Goal: Task Accomplishment & Management: Manage account settings

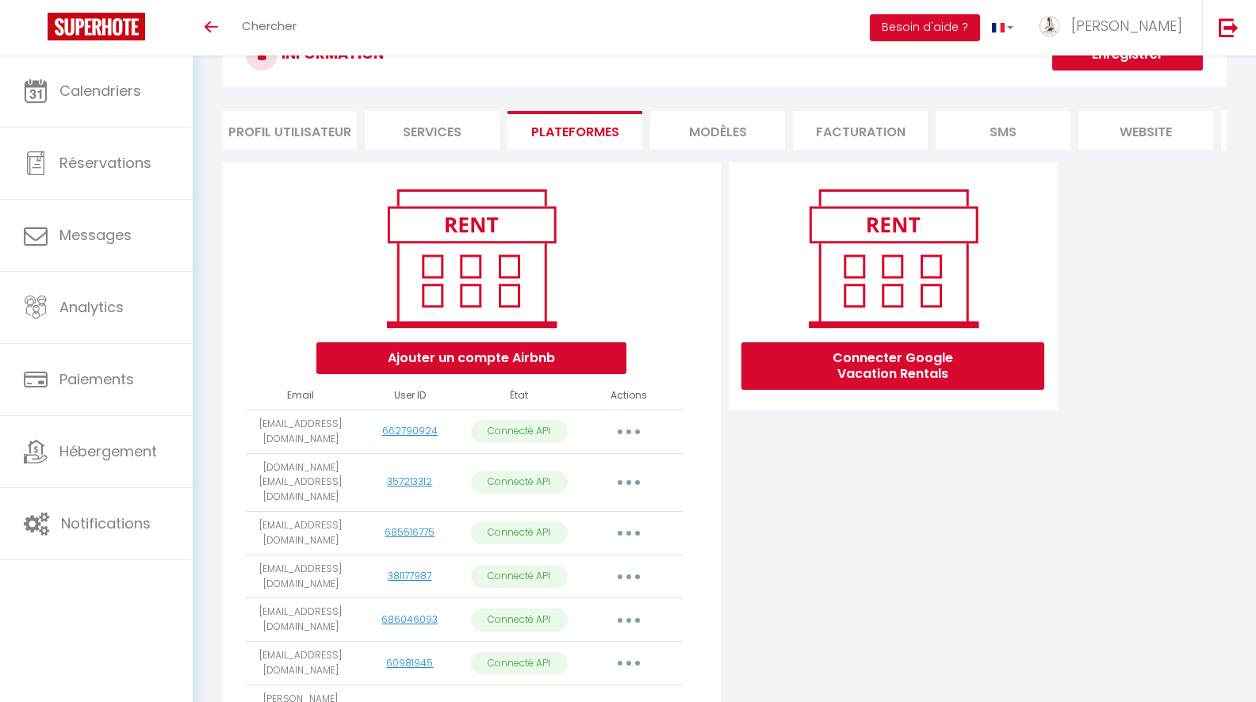
scroll to position [417, 0]
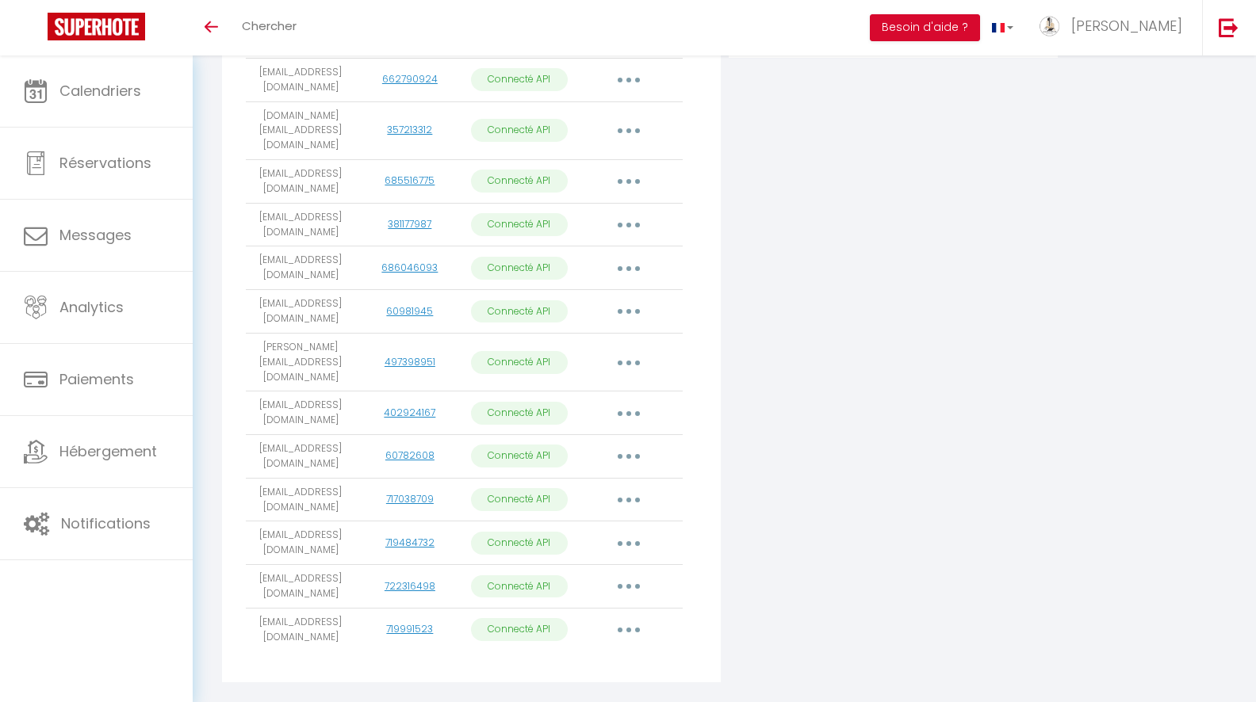
click at [631, 618] on button "button" at bounding box center [628, 630] width 44 height 25
click at [622, 652] on link "Importer les appartements" at bounding box center [558, 665] width 175 height 27
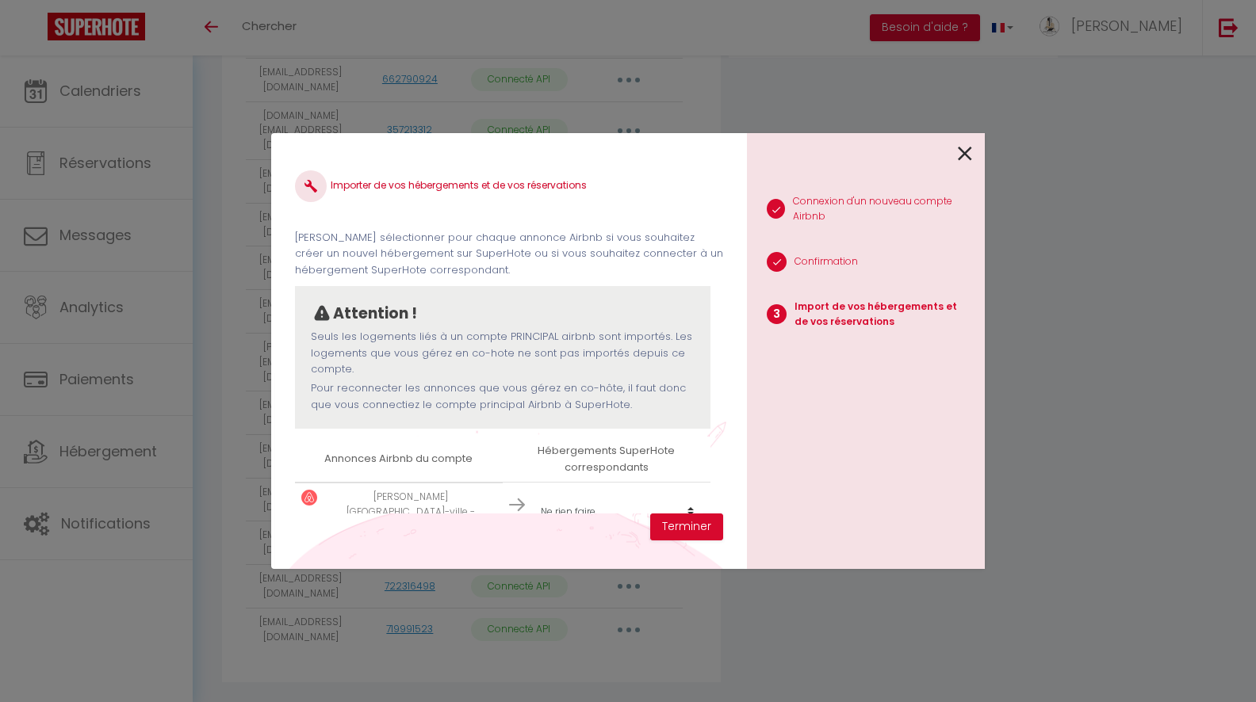
scroll to position [25, 0]
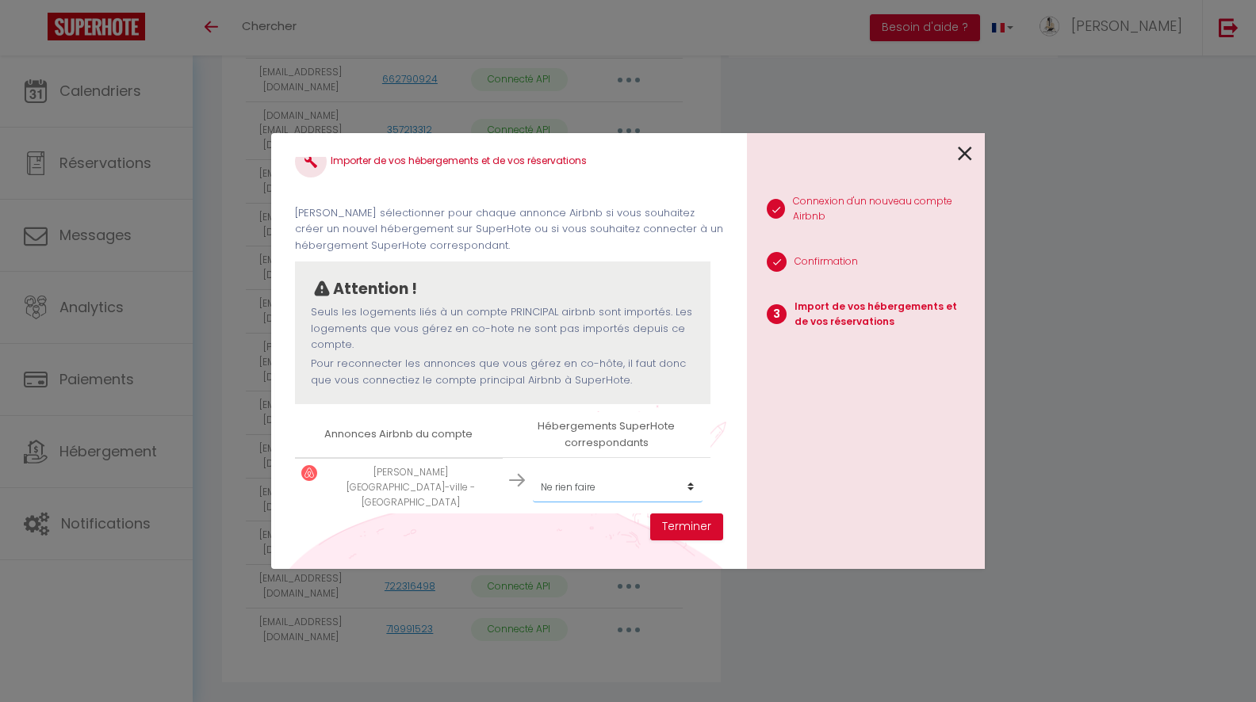
click at [588, 486] on select "Créer un nouvel hébergement Ne rien faire STUDIO 1 STUDIO 2 STUDIO 3 STUDIO 4 S…" at bounding box center [618, 487] width 170 height 30
select select "create_new"
click at [533, 472] on select "Créer un nouvel hébergement Ne rien faire STUDIO 1 STUDIO 2 STUDIO 3 STUDIO 4 S…" at bounding box center [618, 487] width 170 height 30
click at [689, 531] on button "Terminer" at bounding box center [686, 527] width 73 height 27
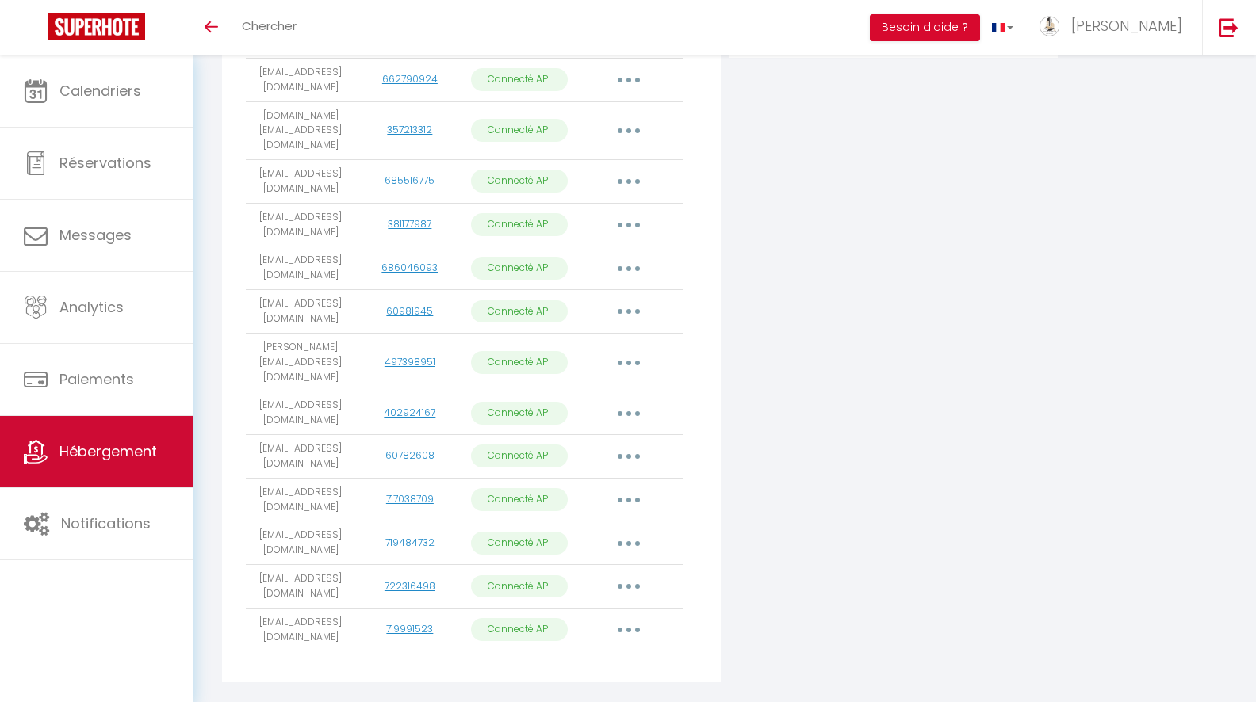
click at [118, 449] on span "Hébergement" at bounding box center [108, 452] width 98 height 20
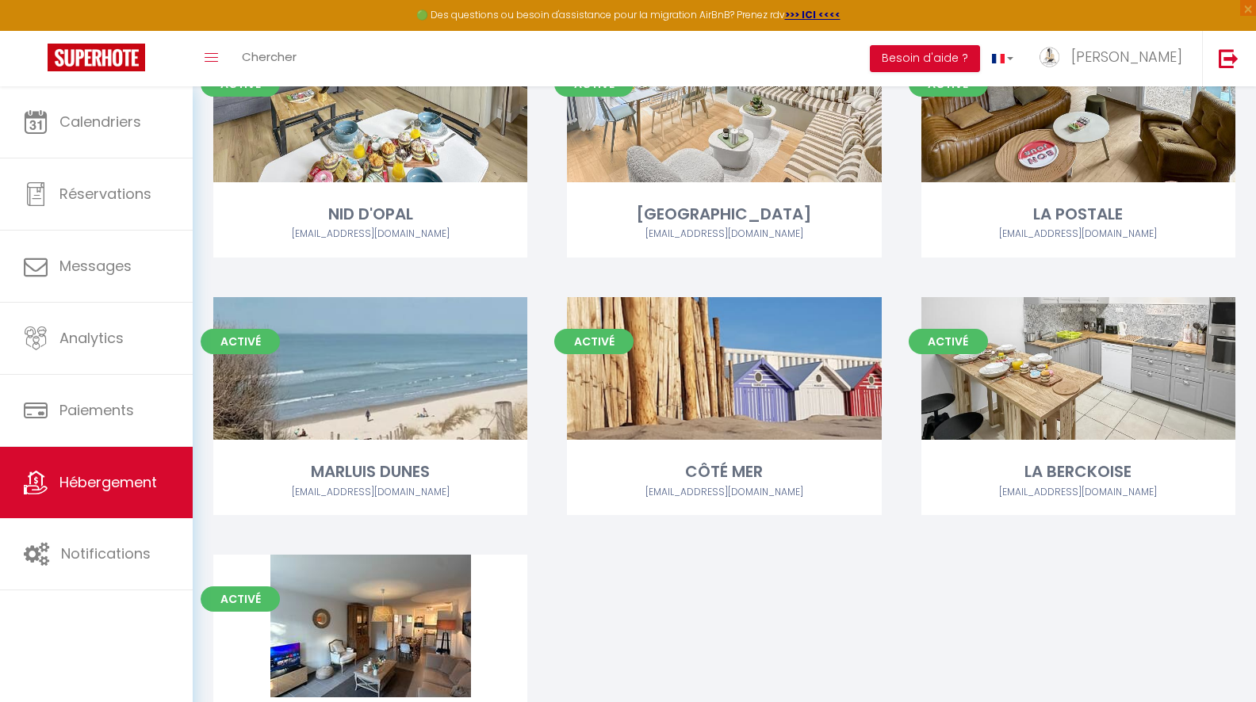
scroll to position [1350, 0]
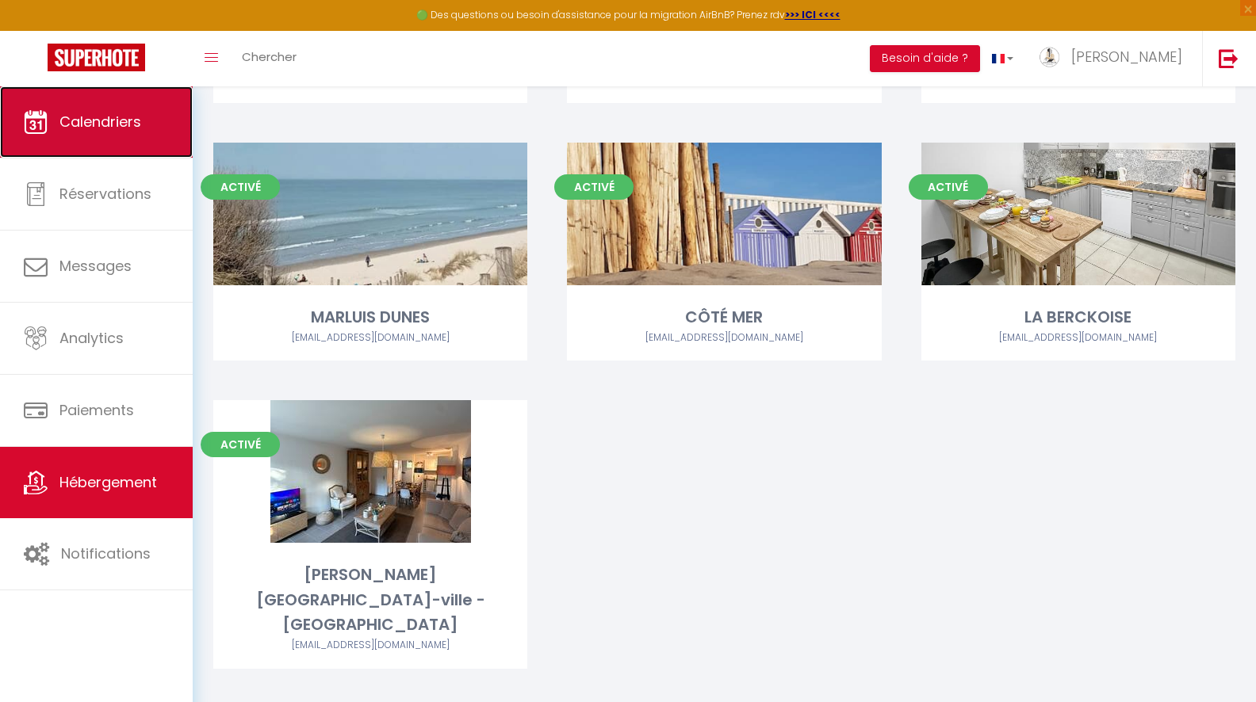
click at [60, 128] on span "Calendriers" at bounding box center [100, 122] width 82 height 20
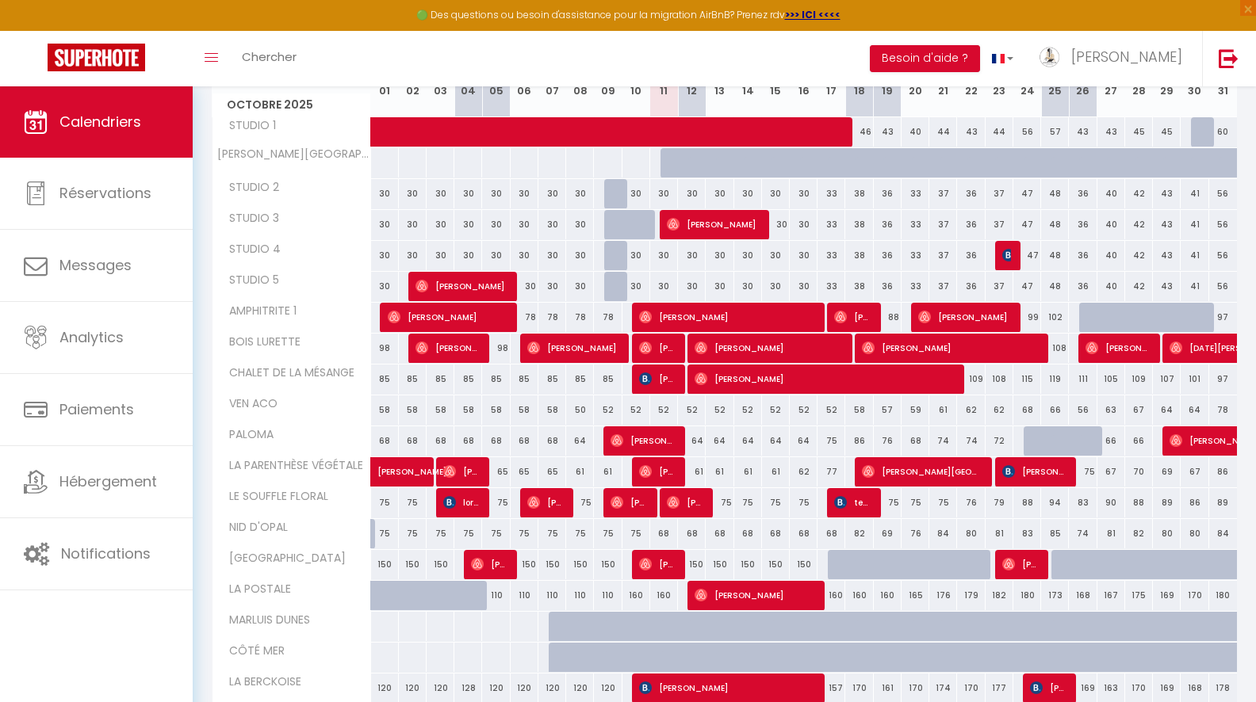
scroll to position [249, 0]
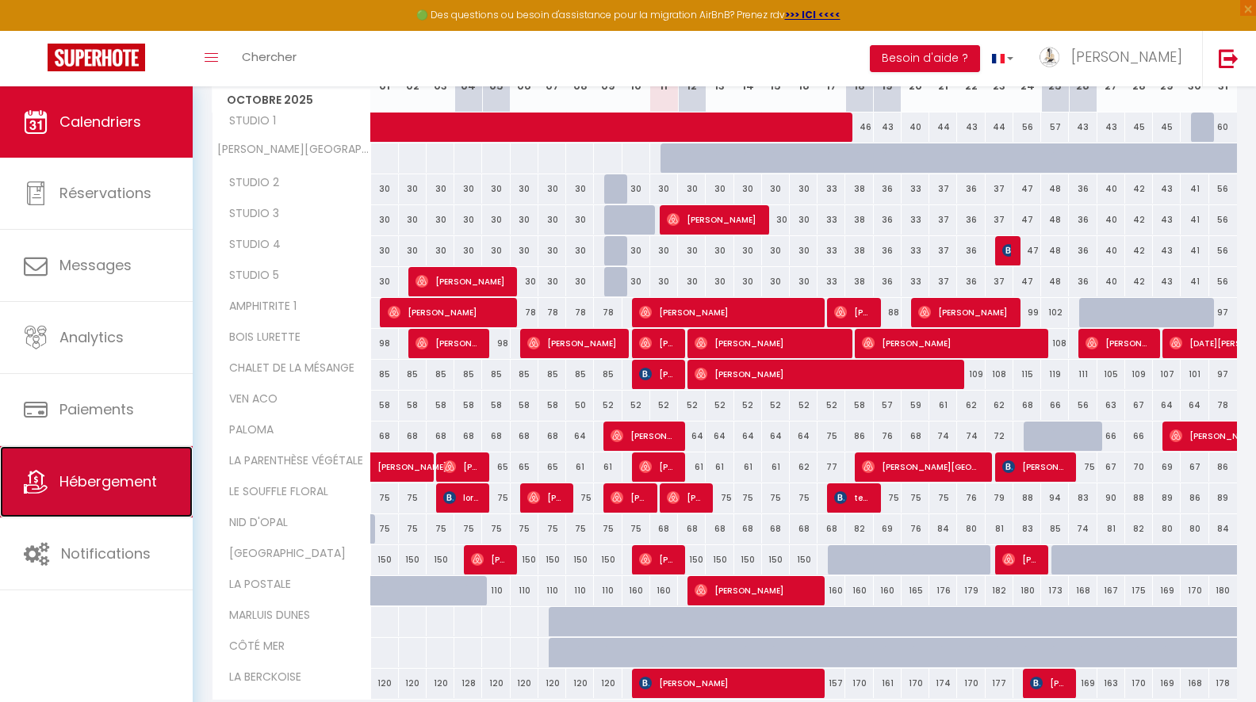
click at [89, 503] on link "Hébergement" at bounding box center [96, 481] width 193 height 71
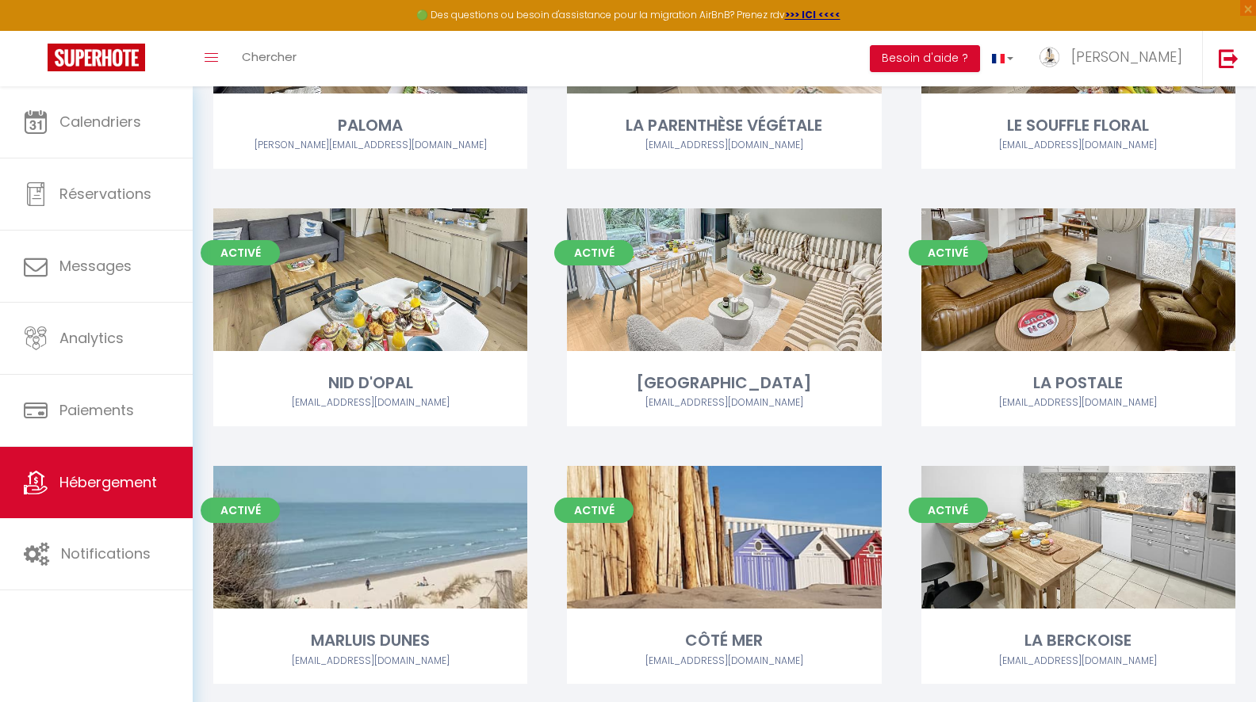
scroll to position [1350, 0]
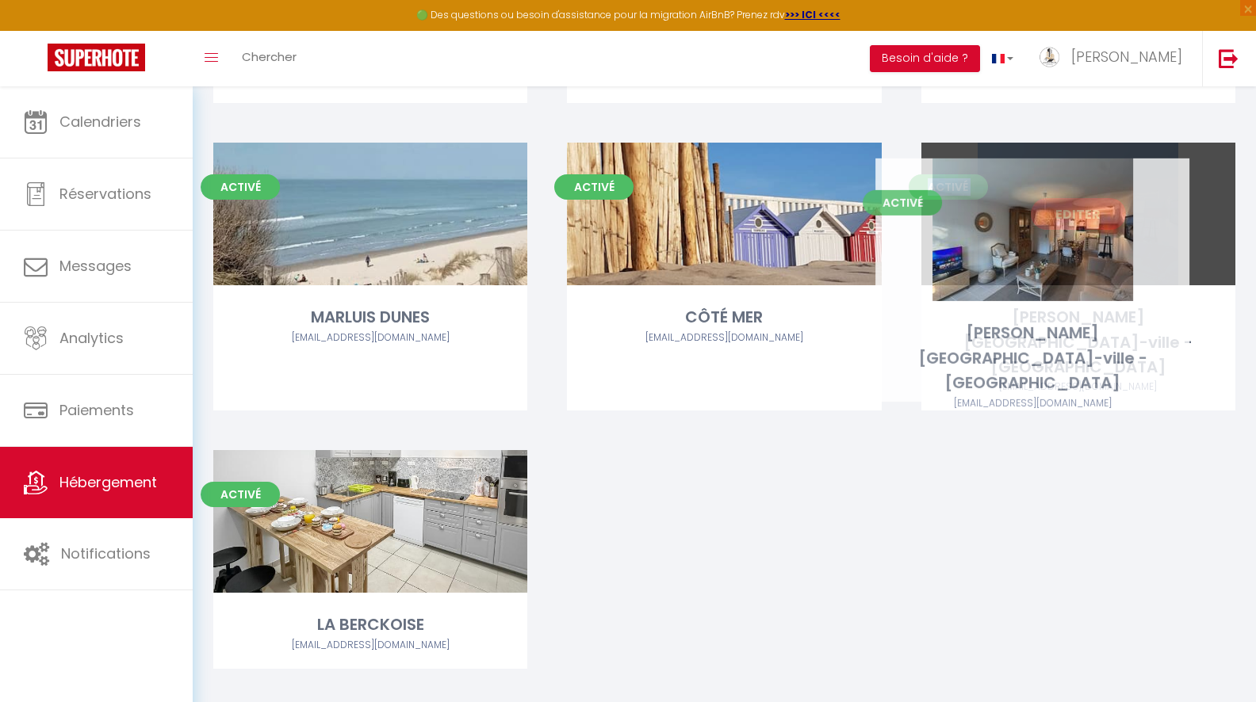
drag, startPoint x: 383, startPoint y: 511, endPoint x: 1045, endPoint y: 269, distance: 704.7
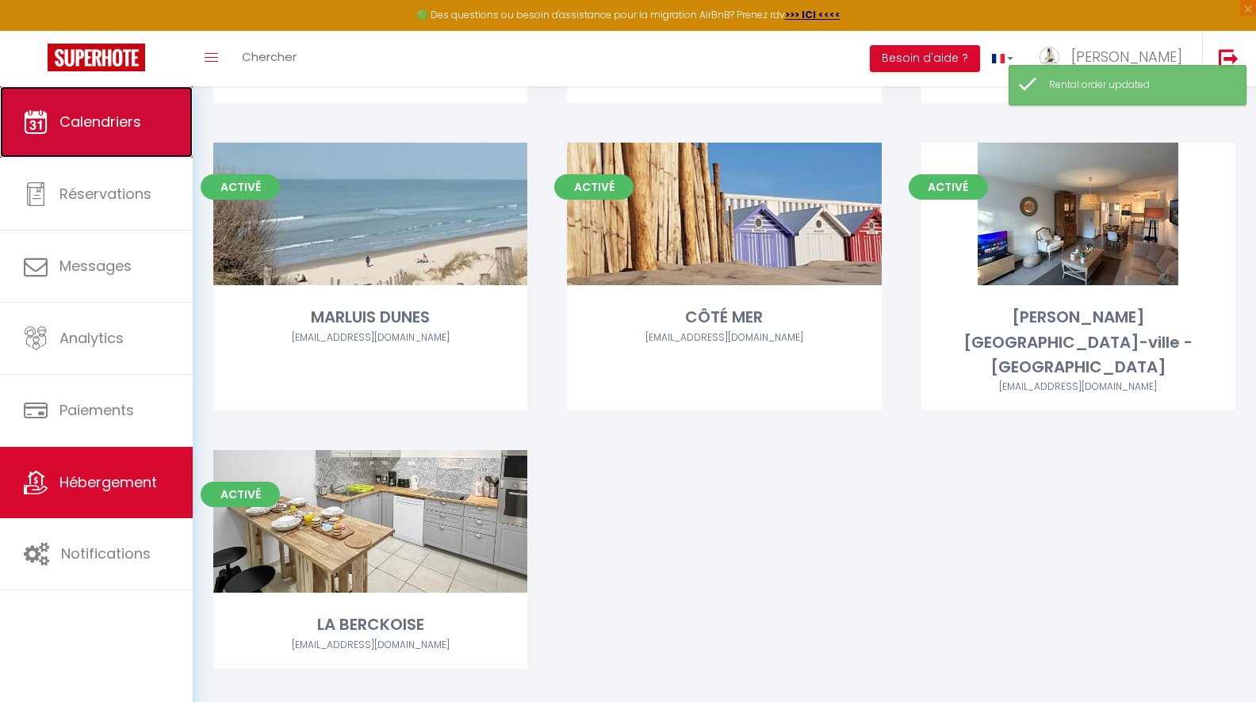
click at [122, 136] on link "Calendriers" at bounding box center [96, 121] width 193 height 71
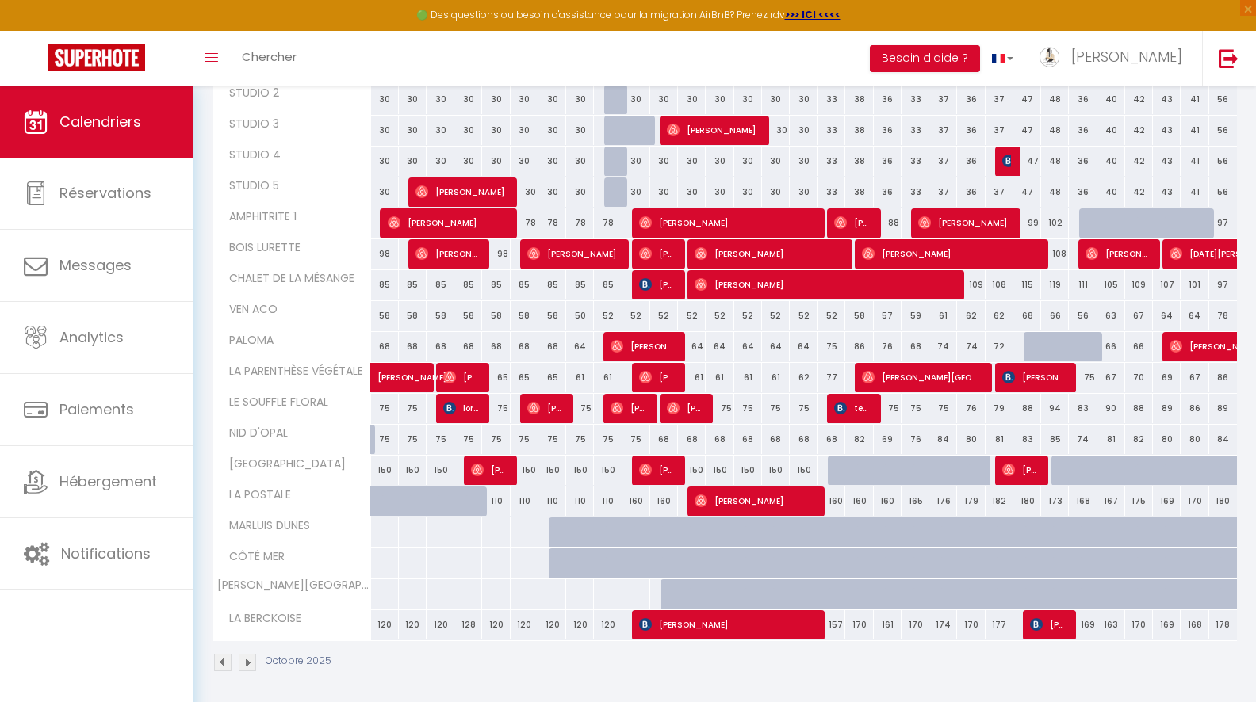
scroll to position [312, 0]
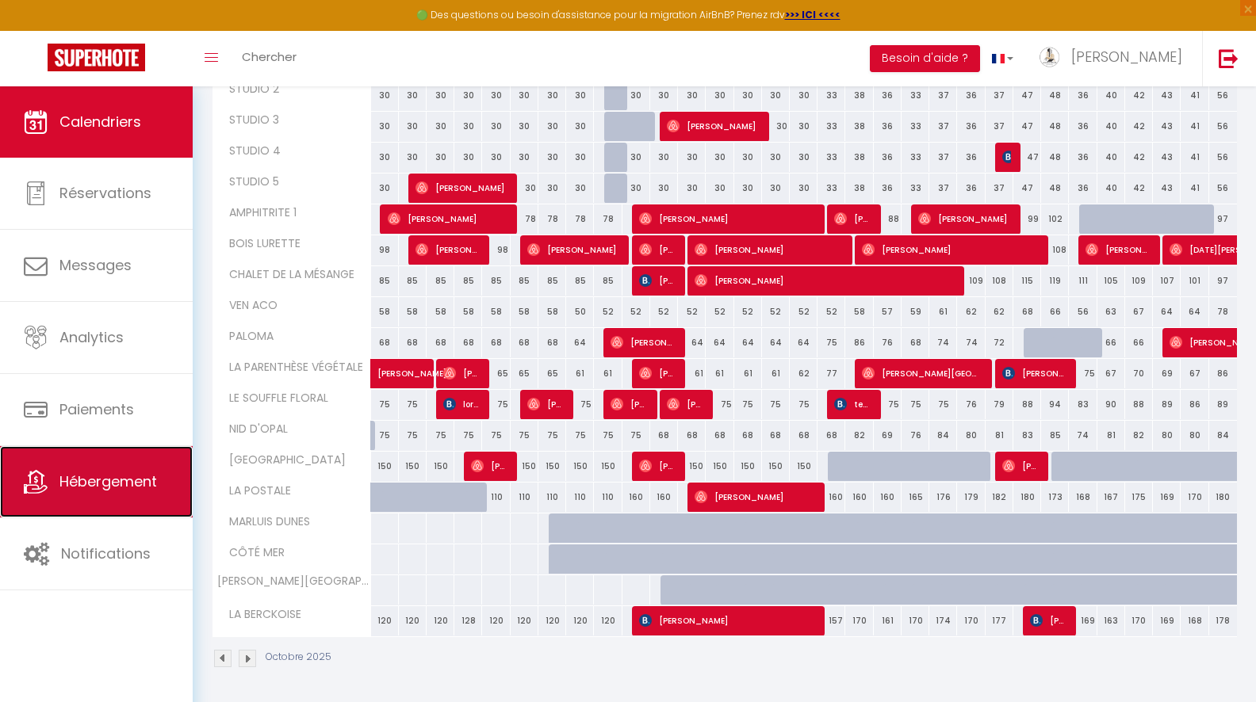
click at [105, 490] on span "Hébergement" at bounding box center [108, 482] width 98 height 20
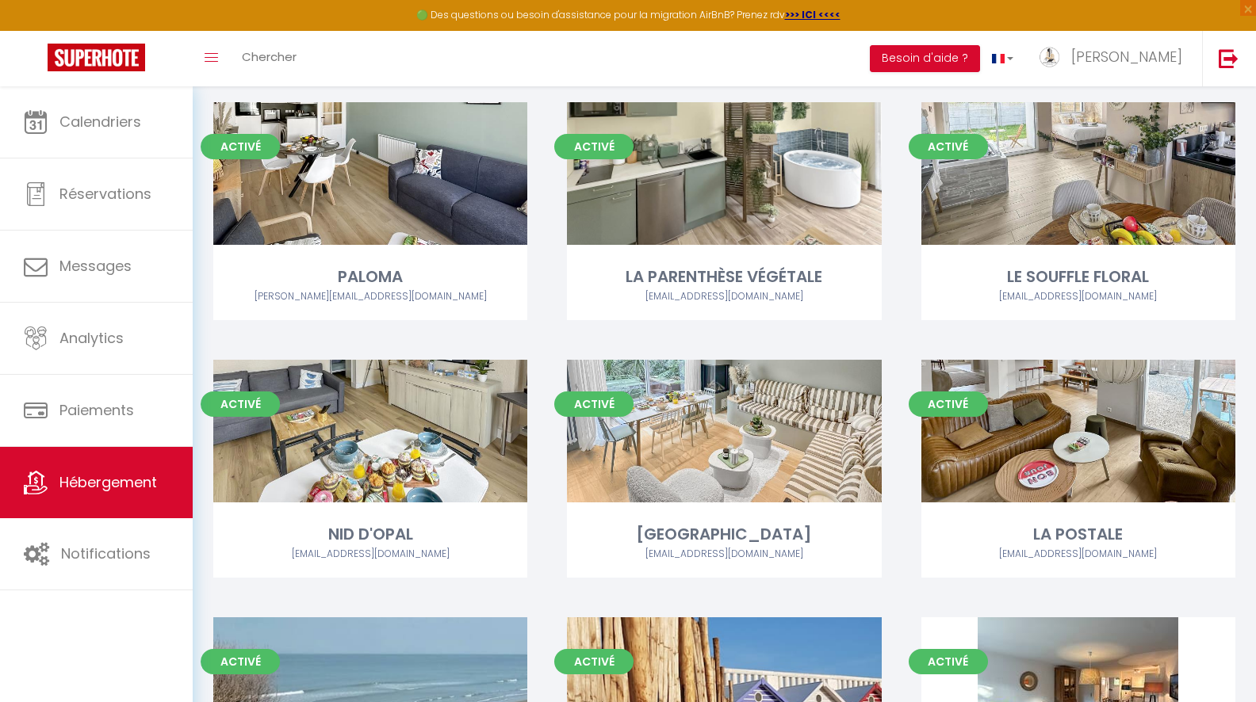
scroll to position [1350, 0]
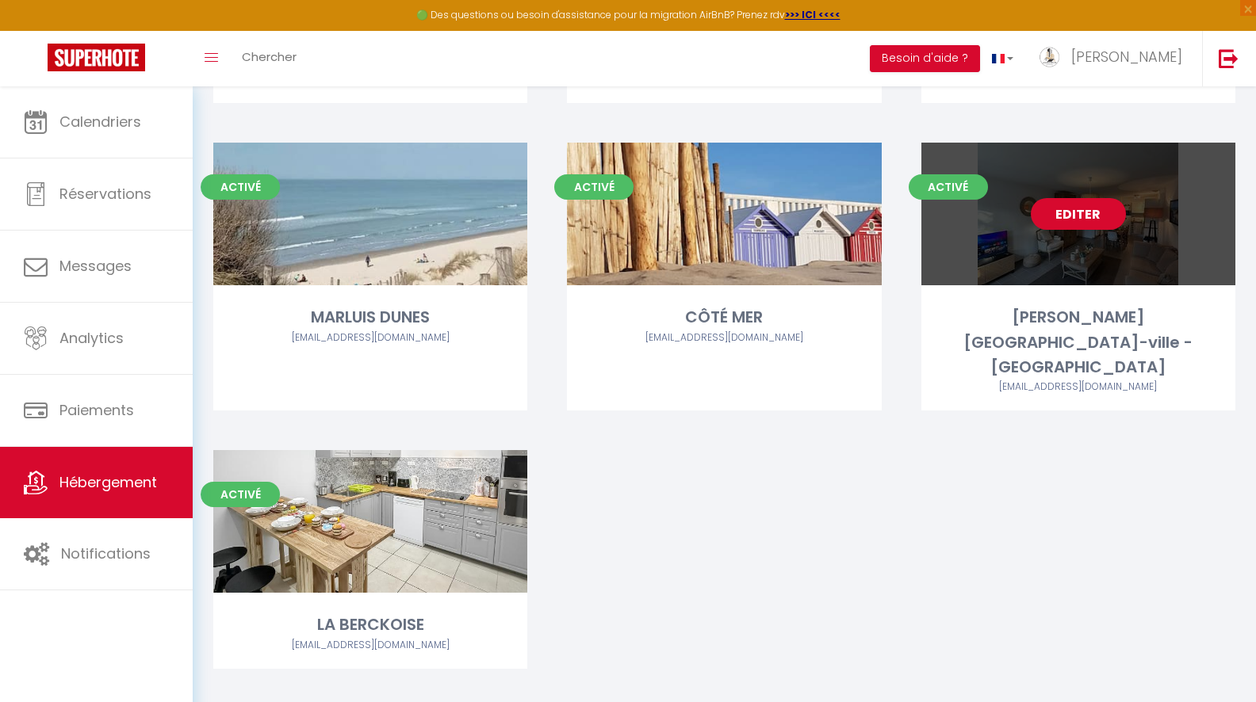
click at [1079, 217] on link "Editer" at bounding box center [1078, 214] width 95 height 32
select select "3"
select select "2"
select select "1"
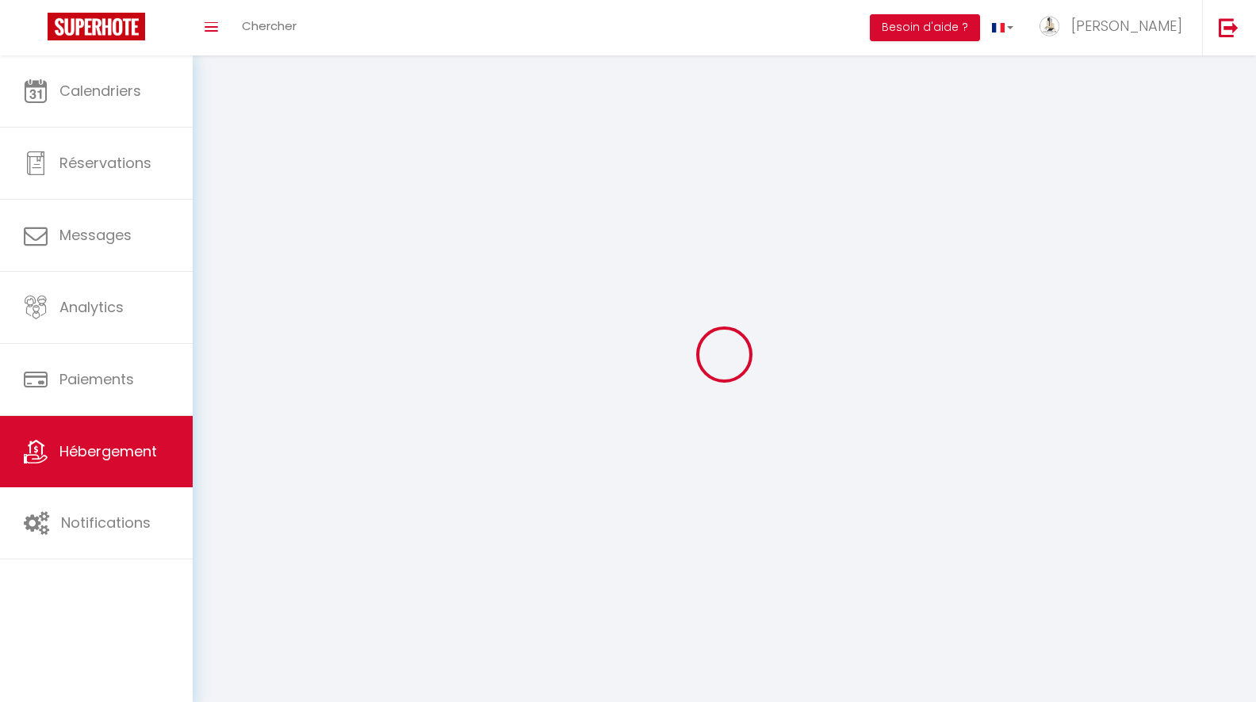
select select
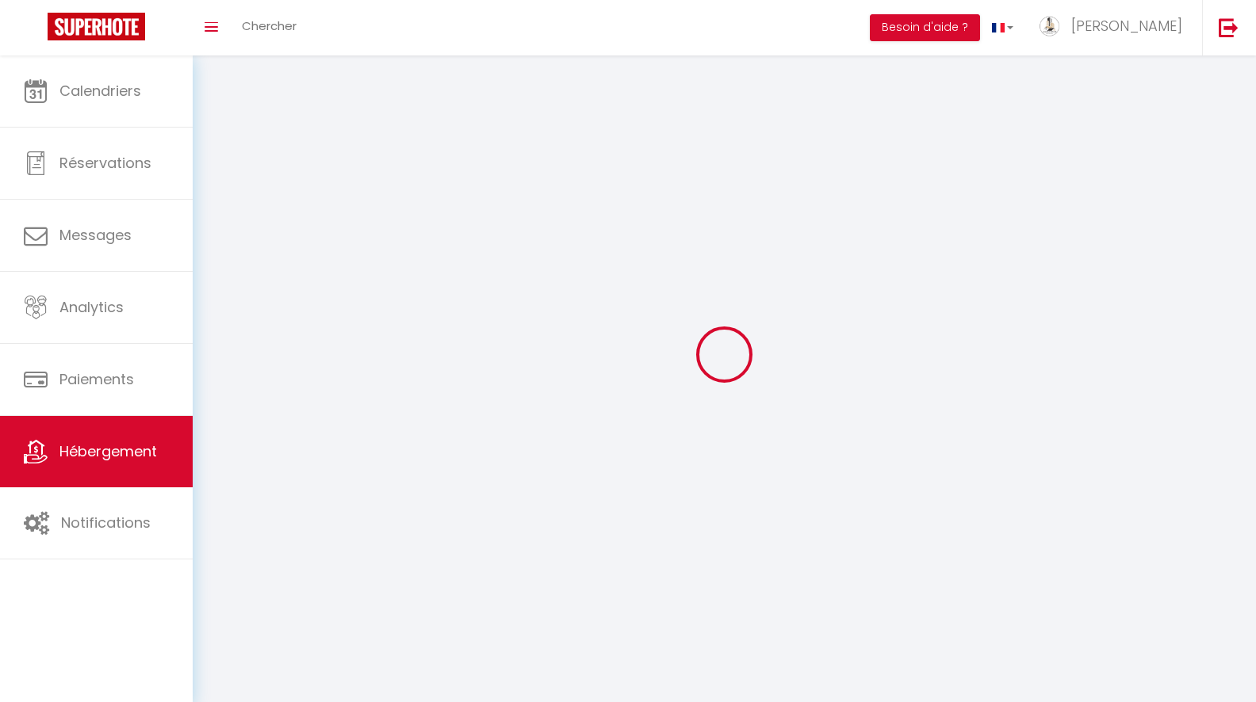
select select
checkbox input "false"
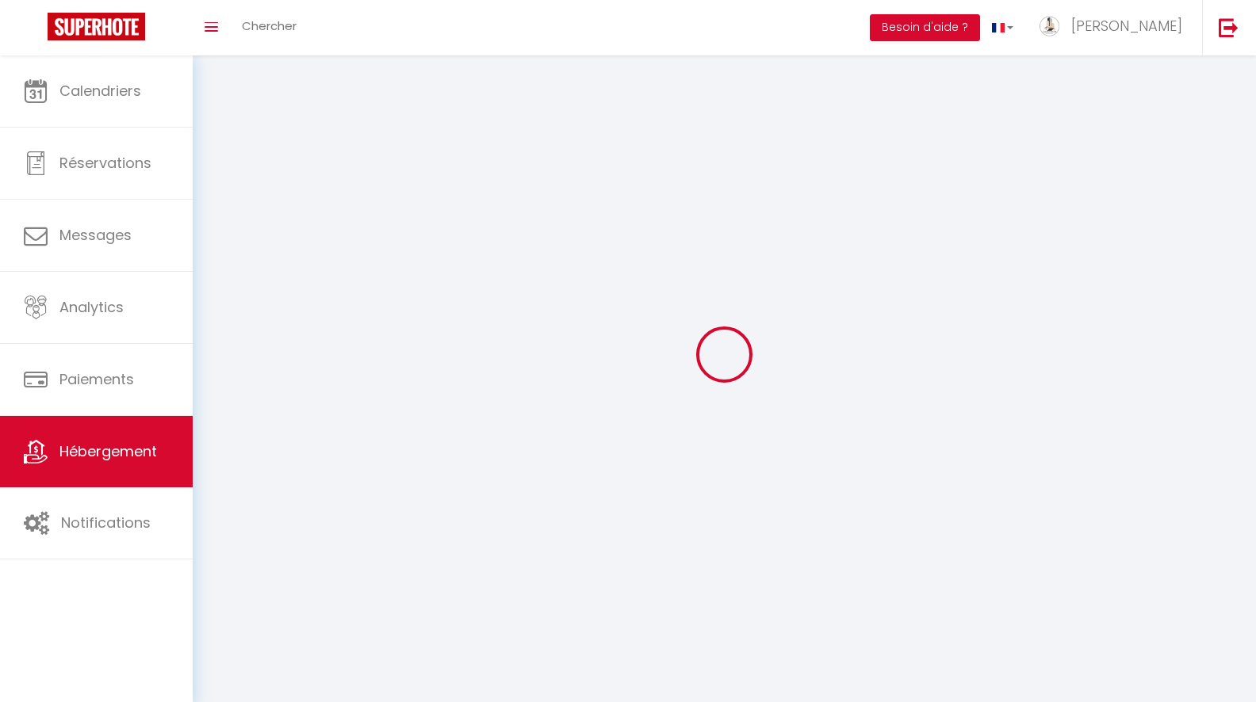
checkbox input "false"
select select
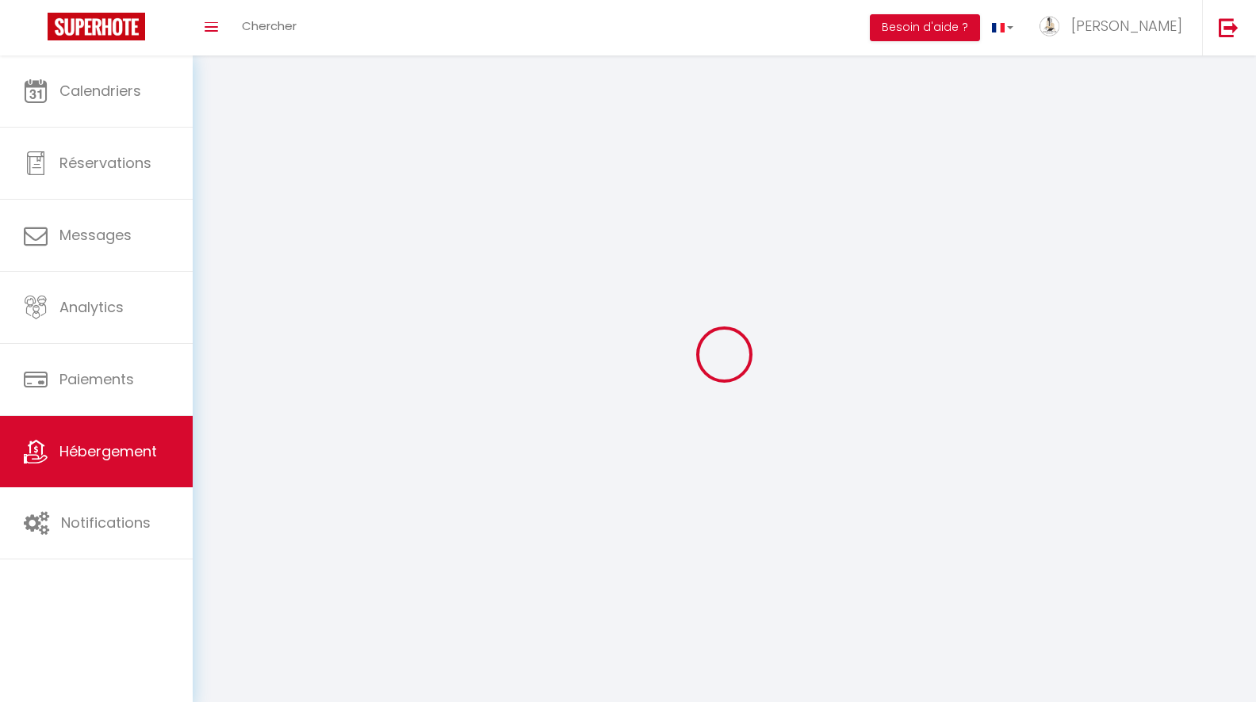
select select
checkbox input "false"
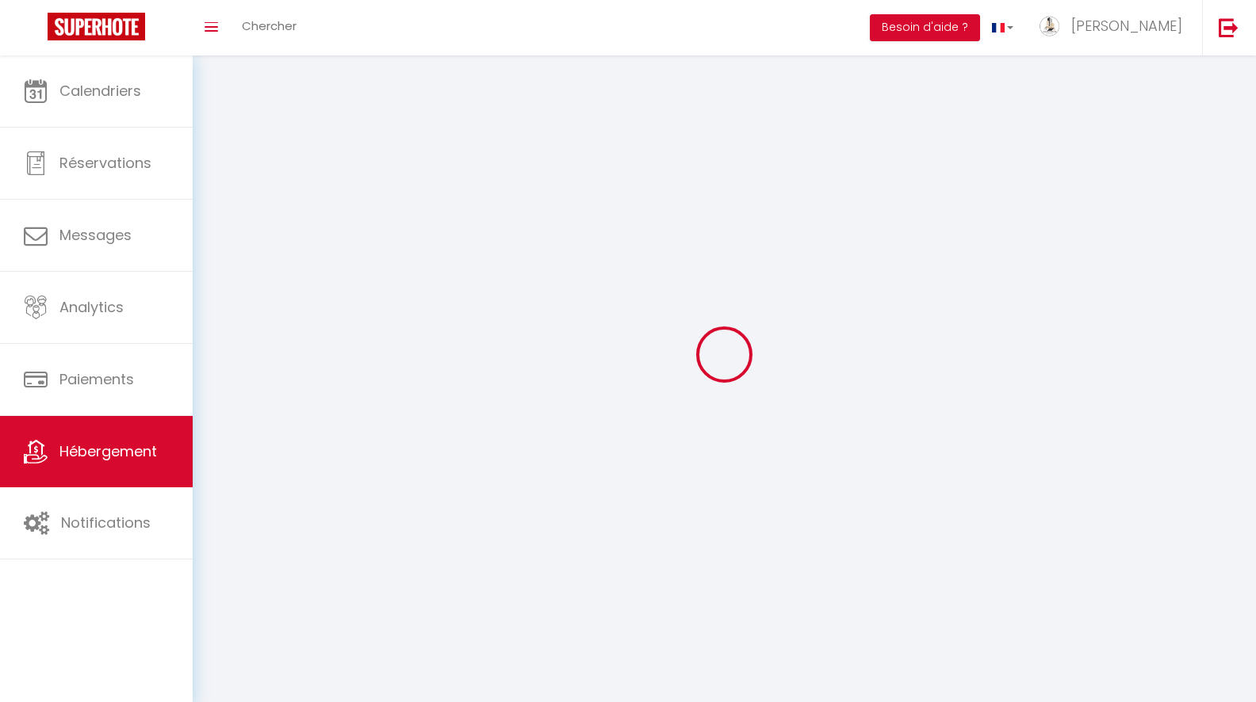
checkbox input "false"
select select
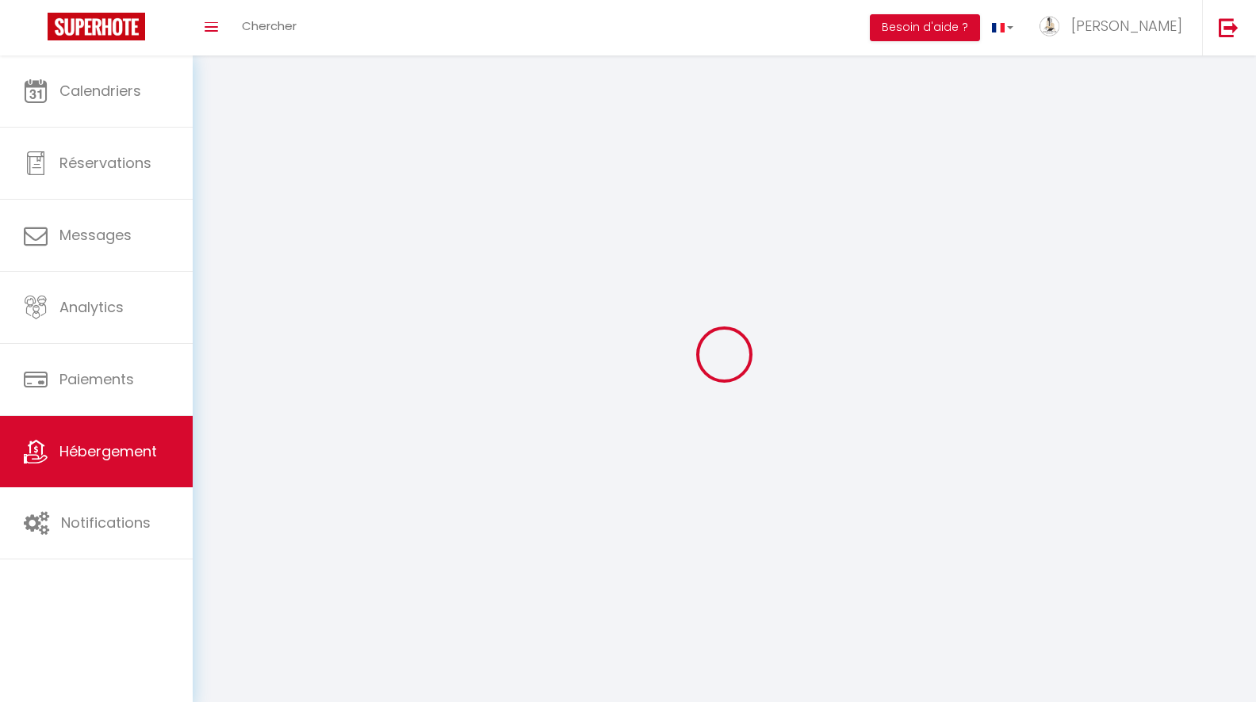
select select
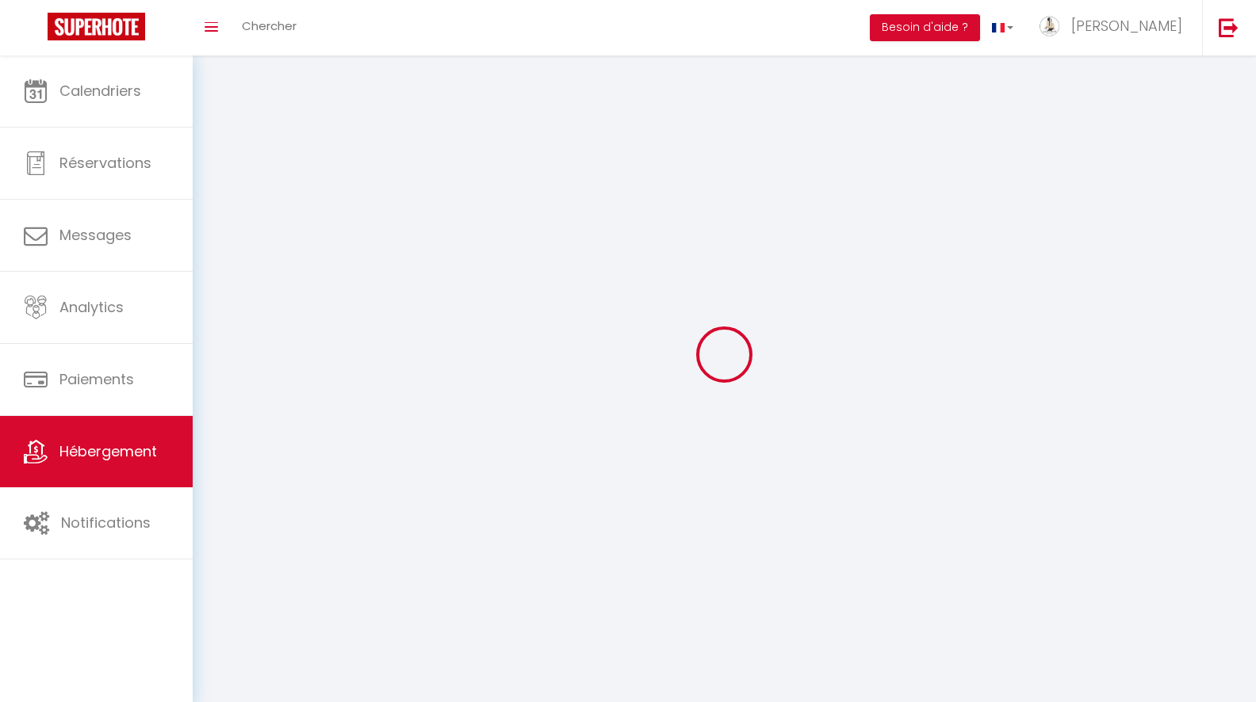
checkbox input "false"
select select
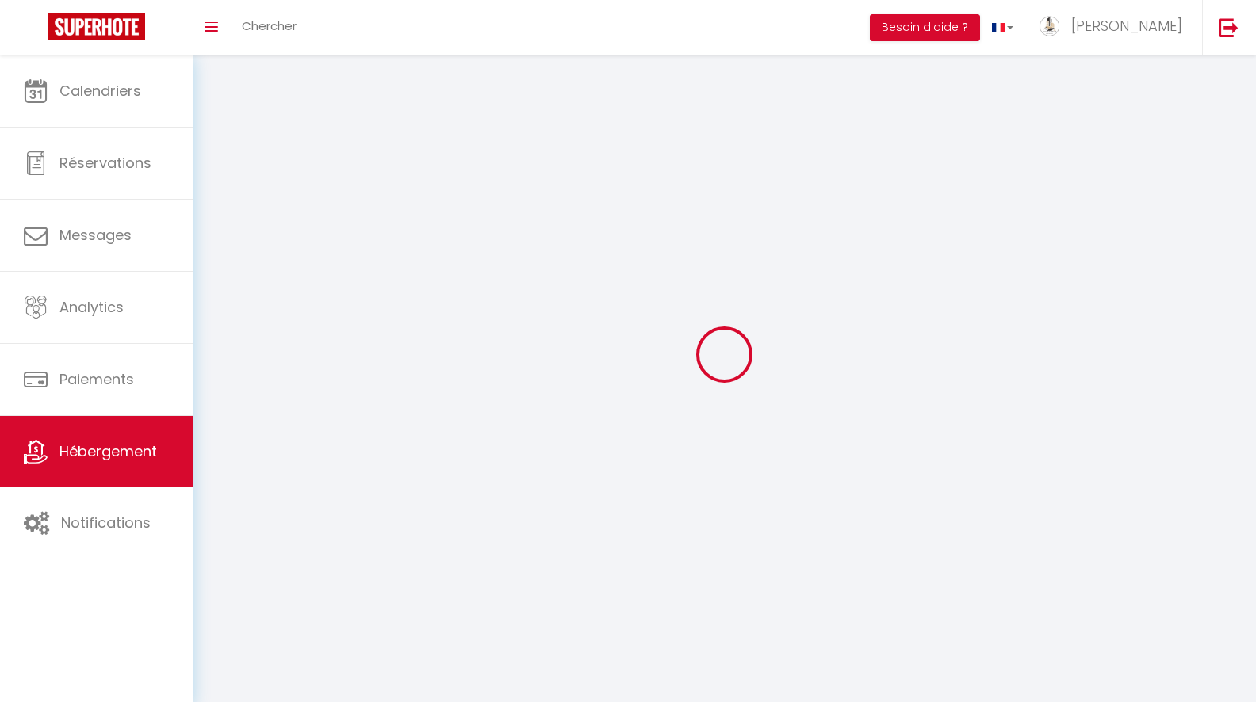
select select
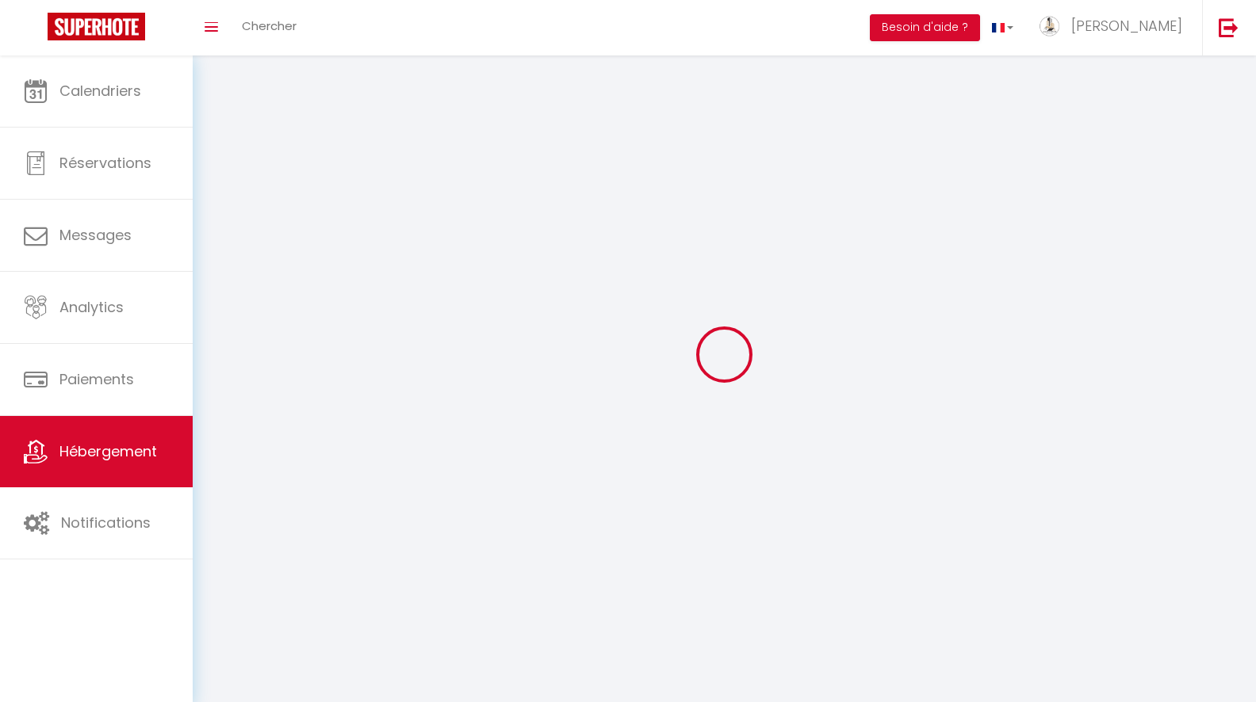
select select
checkbox input "false"
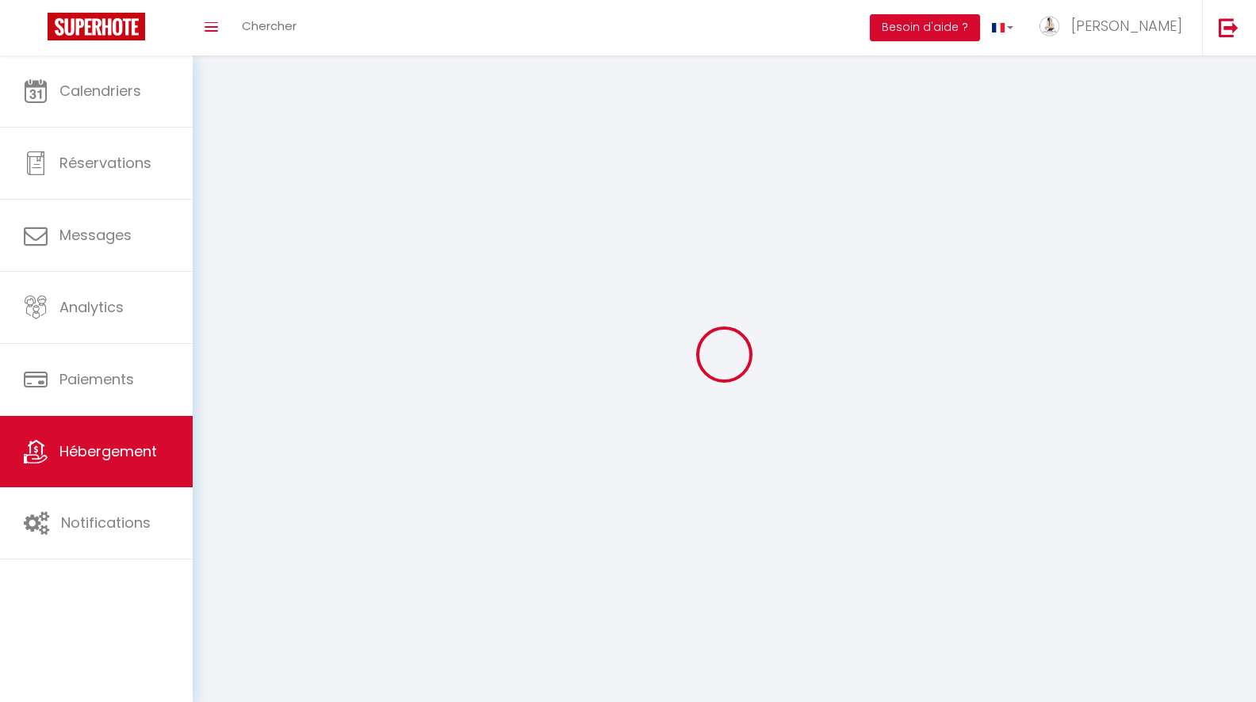
select select
select select "1"
select select
select select "28"
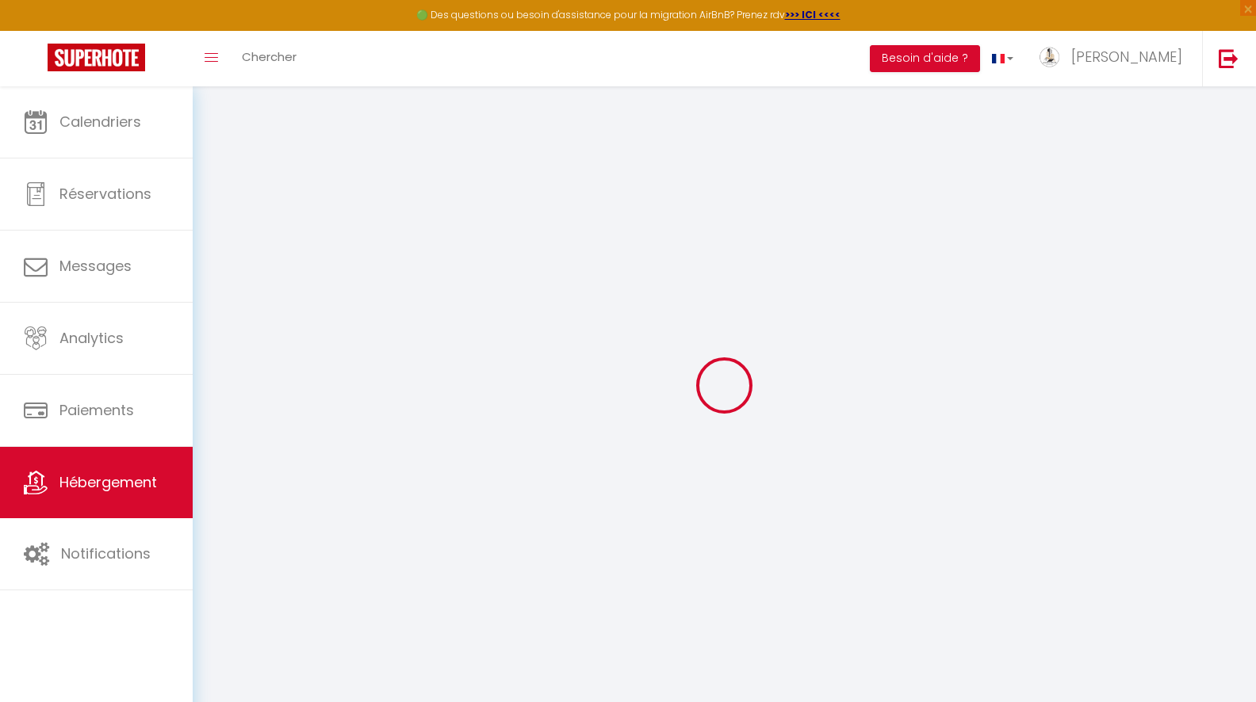
select select
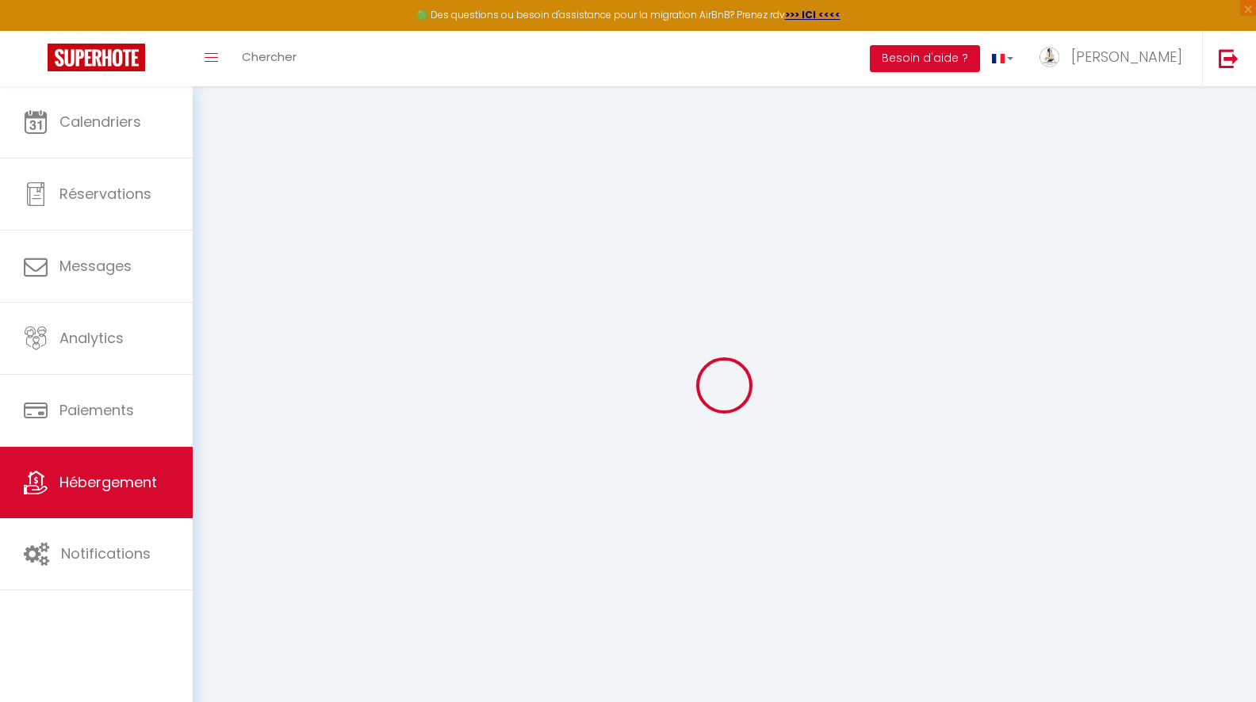
select select
checkbox input "false"
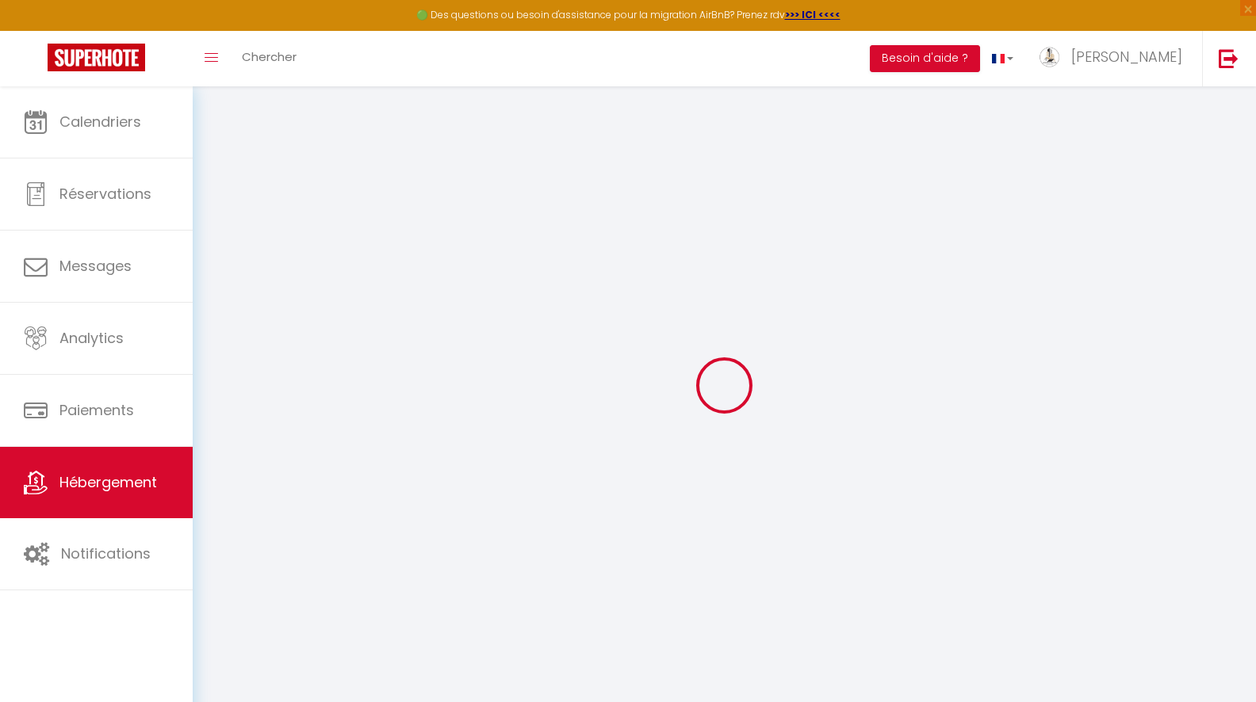
select select
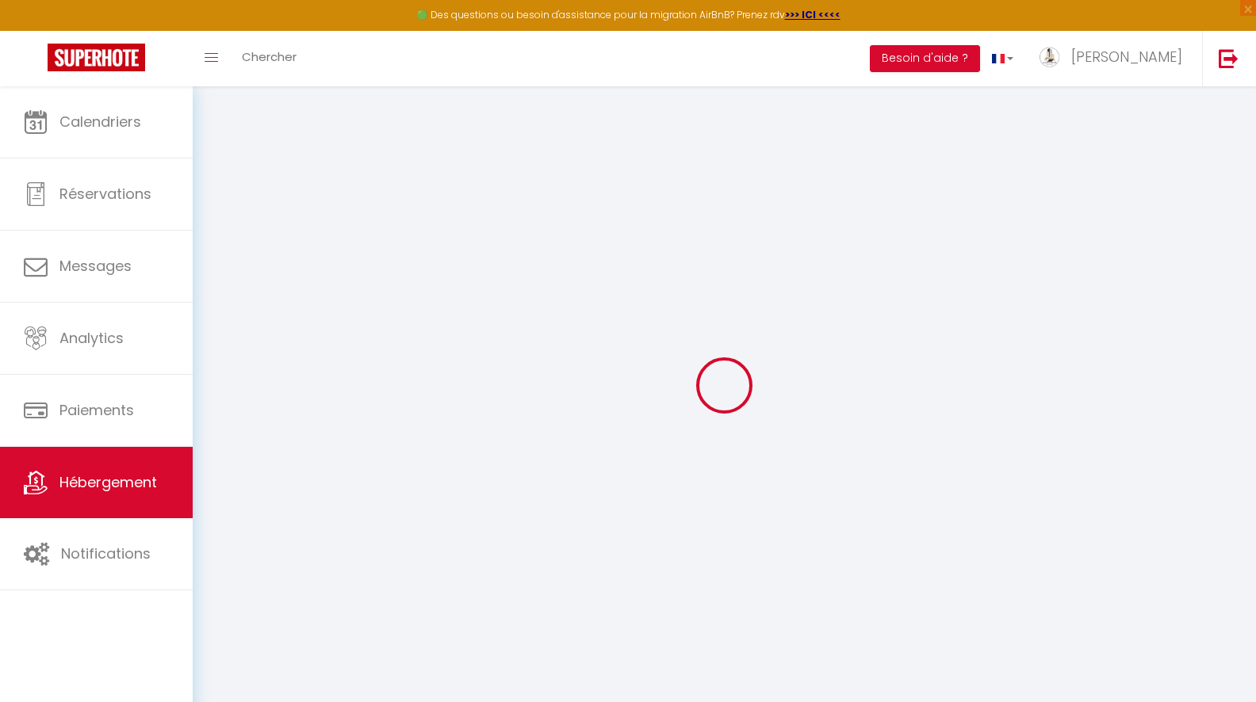
select select
checkbox input "false"
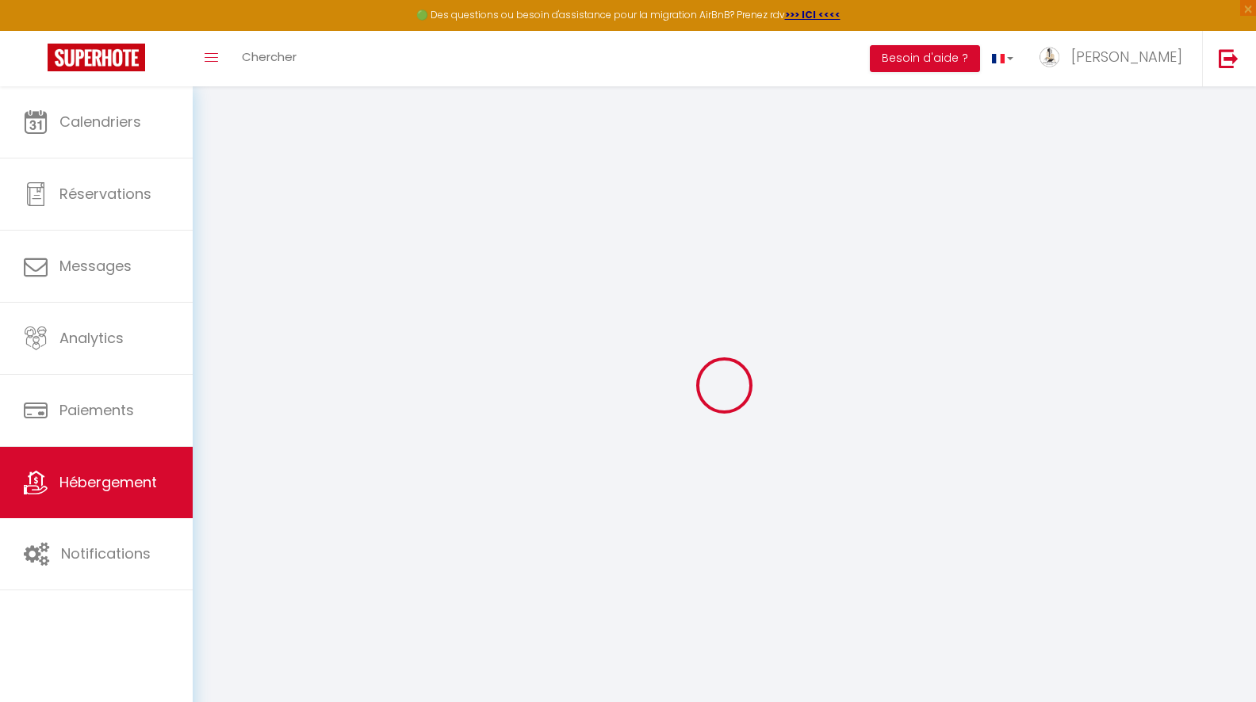
checkbox input "false"
select select
type input "Vajou Stella - Maison centre-ville - Proche plage"
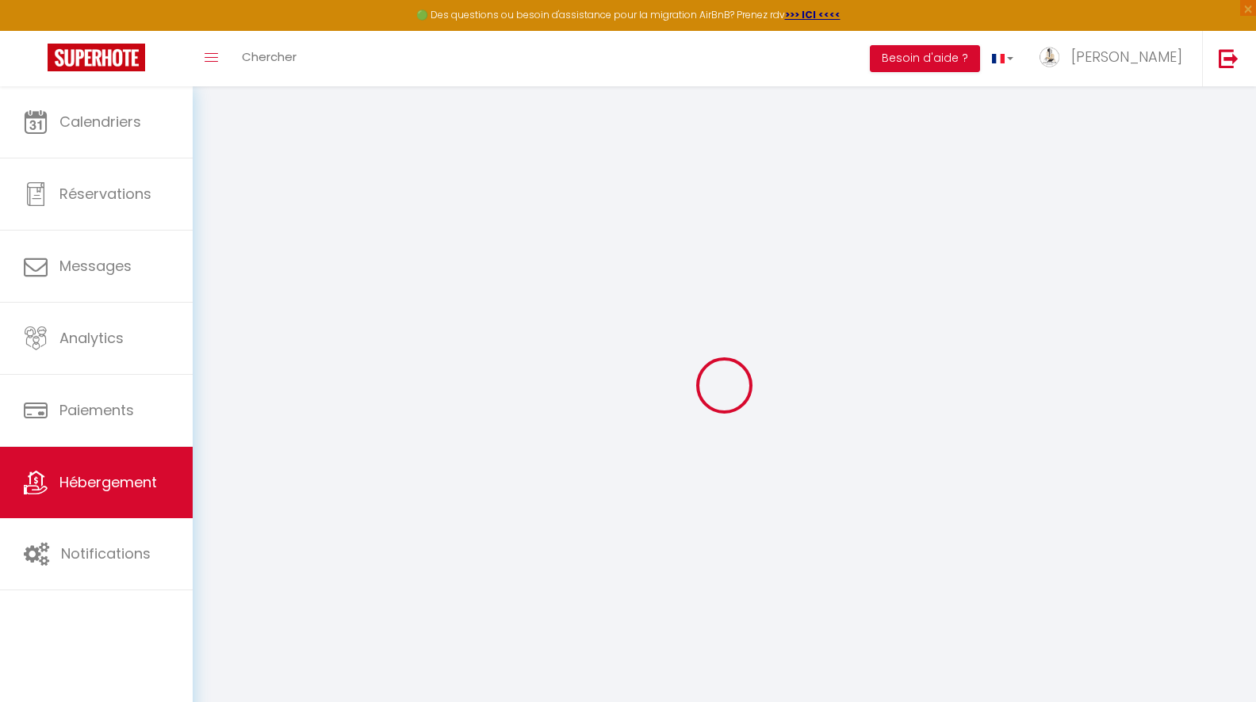
select select "houses"
select select "6"
select select "2"
type input "2000"
type input "100"
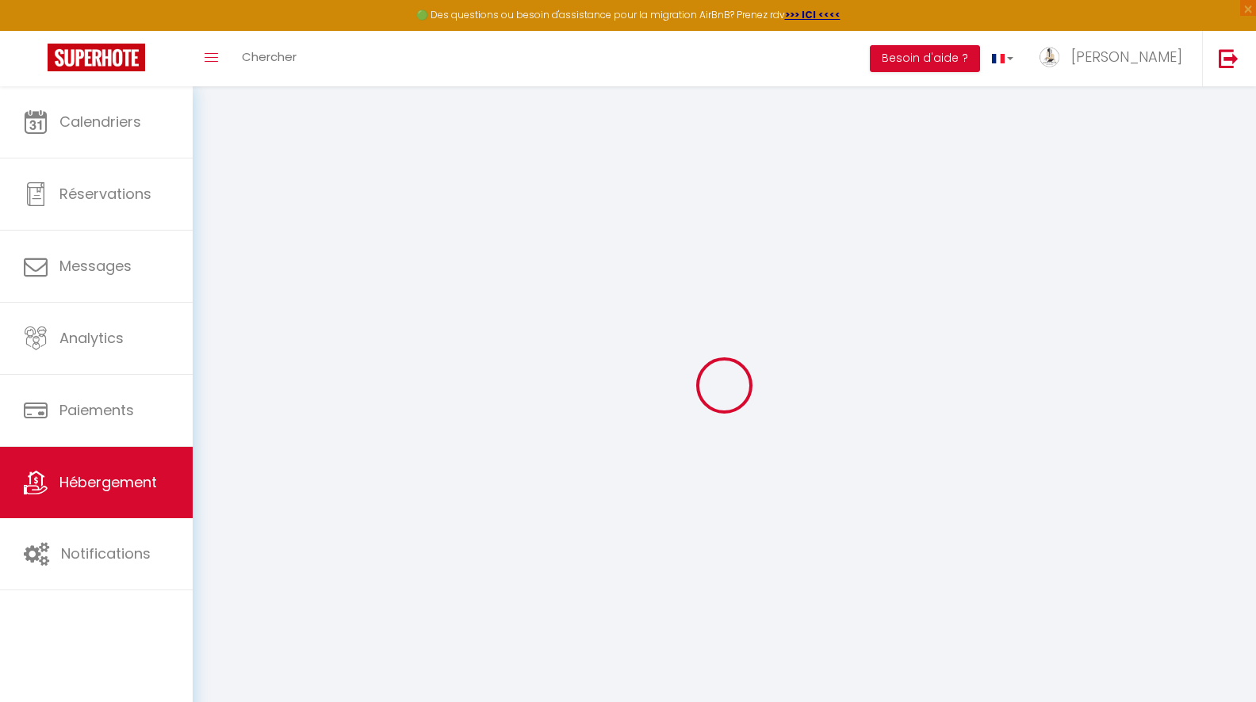
select select
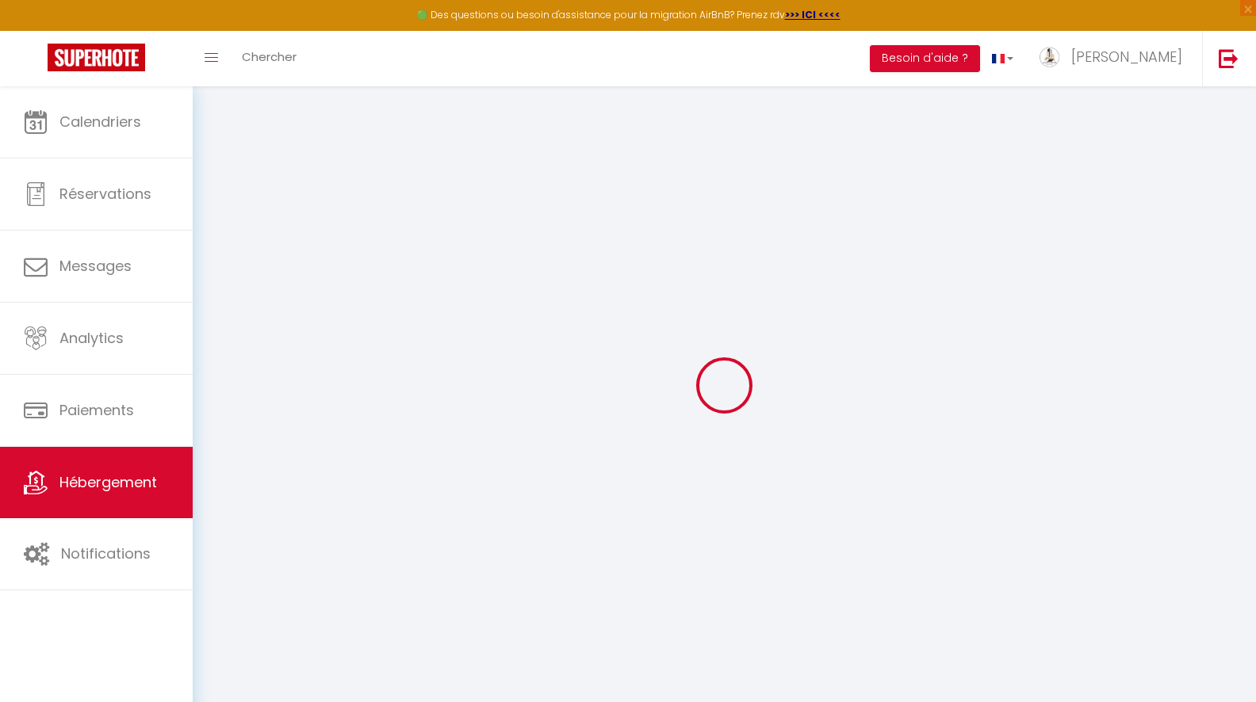
type input "[STREET_ADDRESS][PERSON_NAME]"
type input "62780"
type input "Cucq"
type input "[EMAIL_ADDRESS][DOMAIN_NAME]"
select select
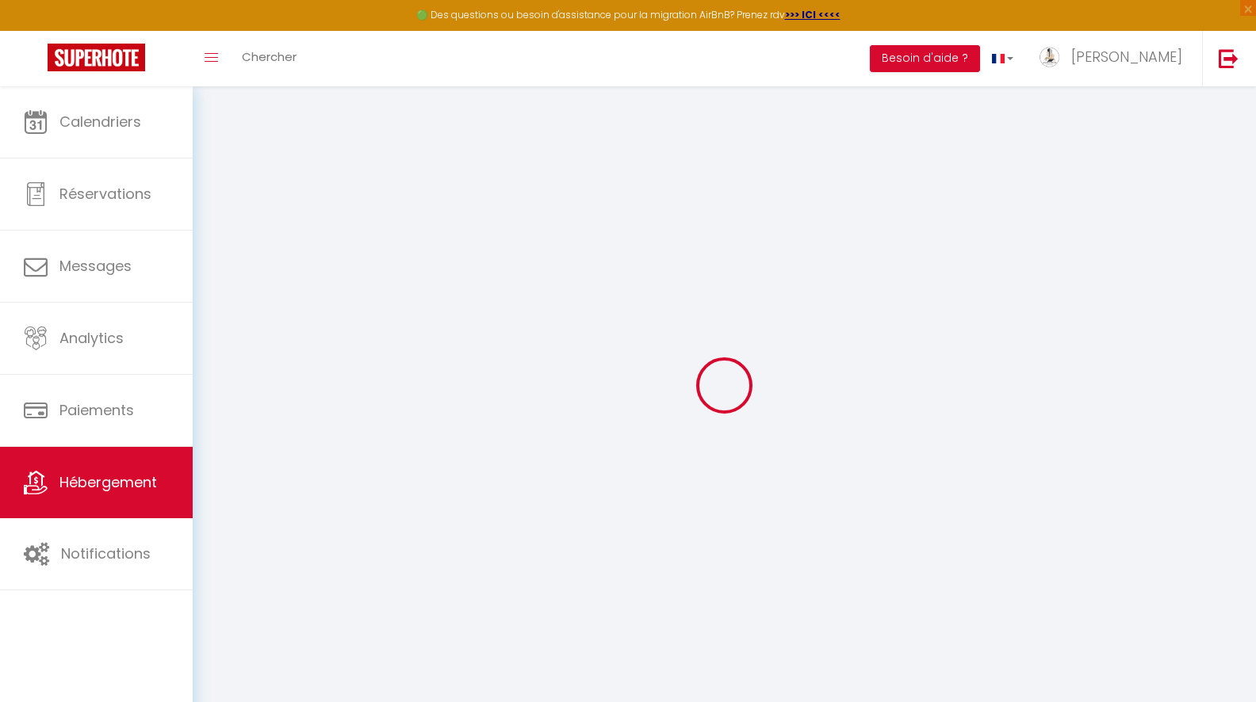
checkbox input "false"
type input "0"
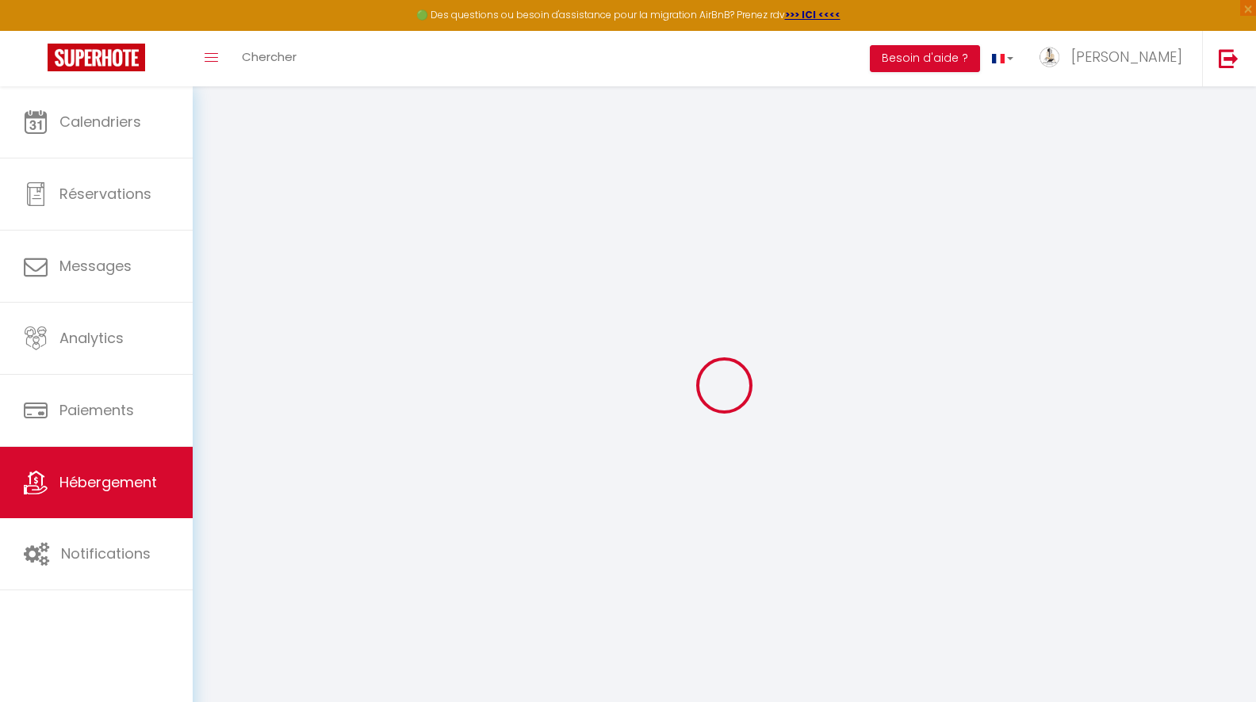
type input "0"
select select
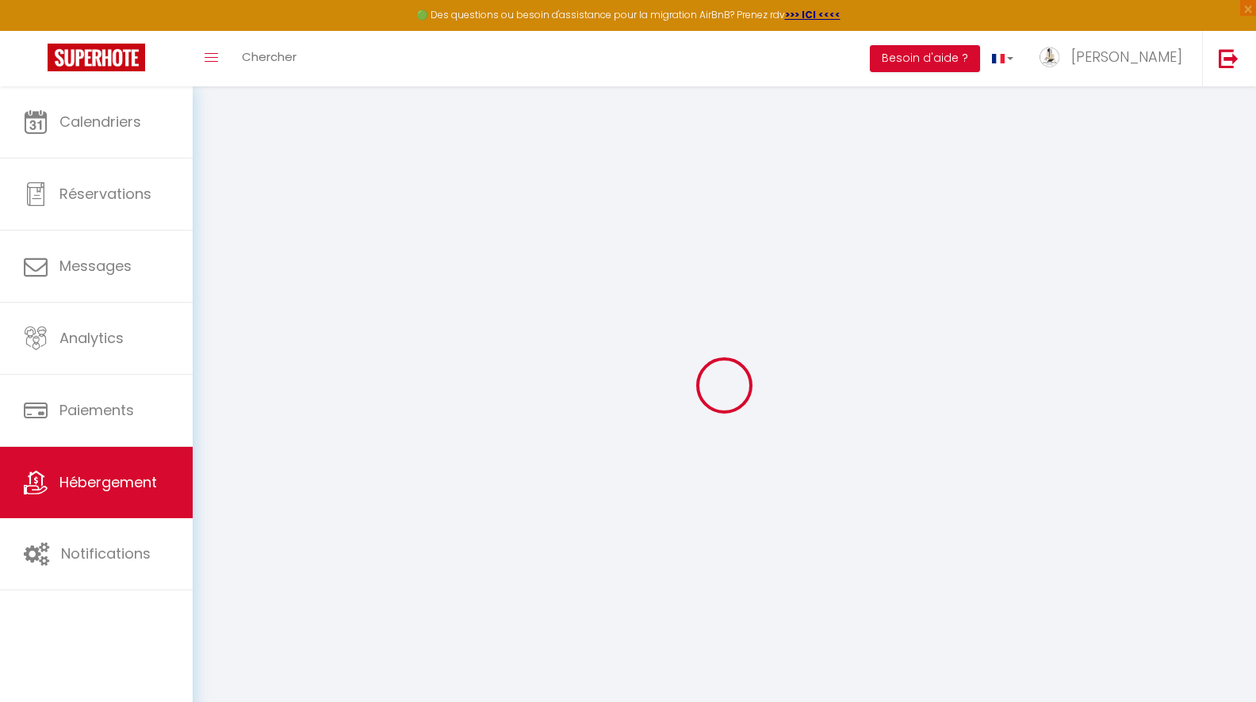
select select
checkbox input "false"
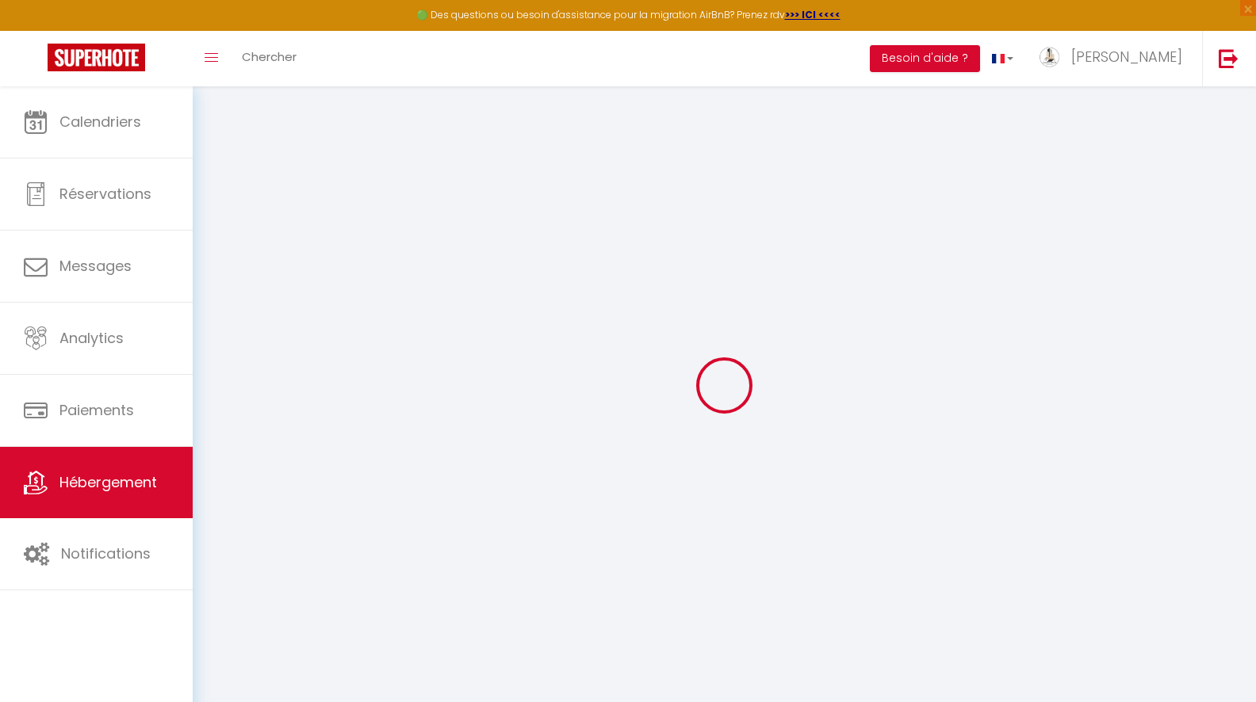
checkbox input "false"
select select
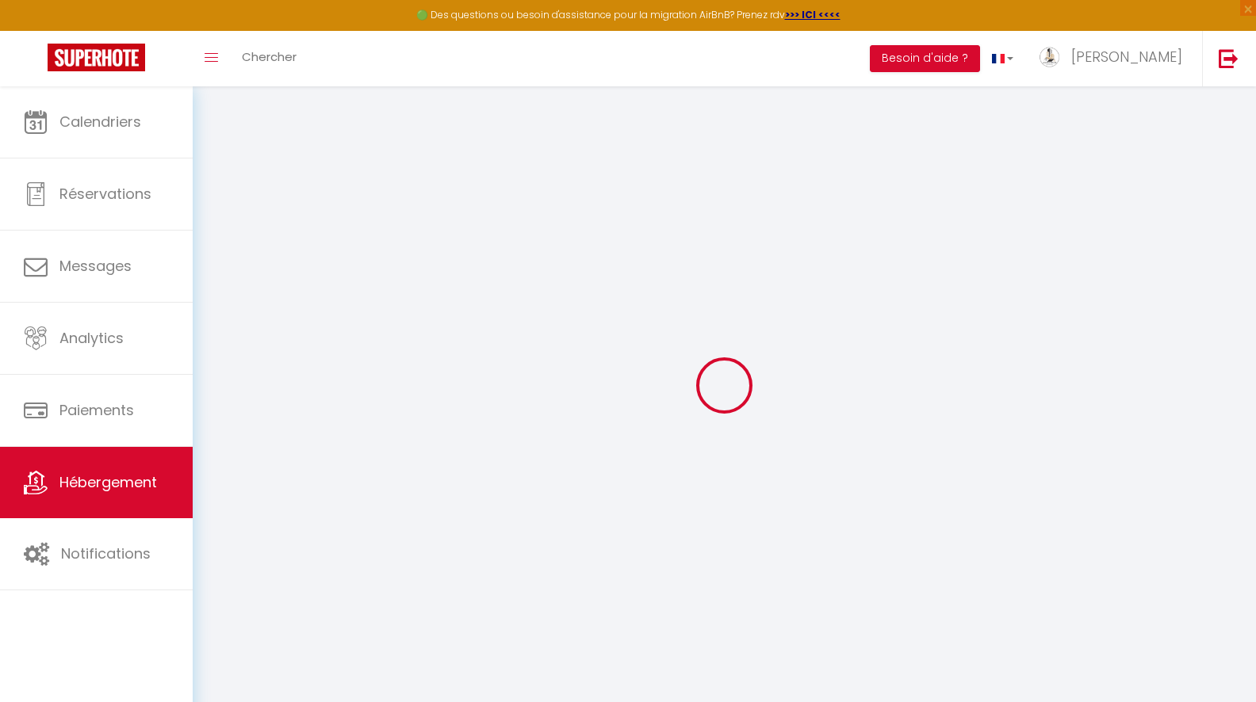
select select
checkbox input "false"
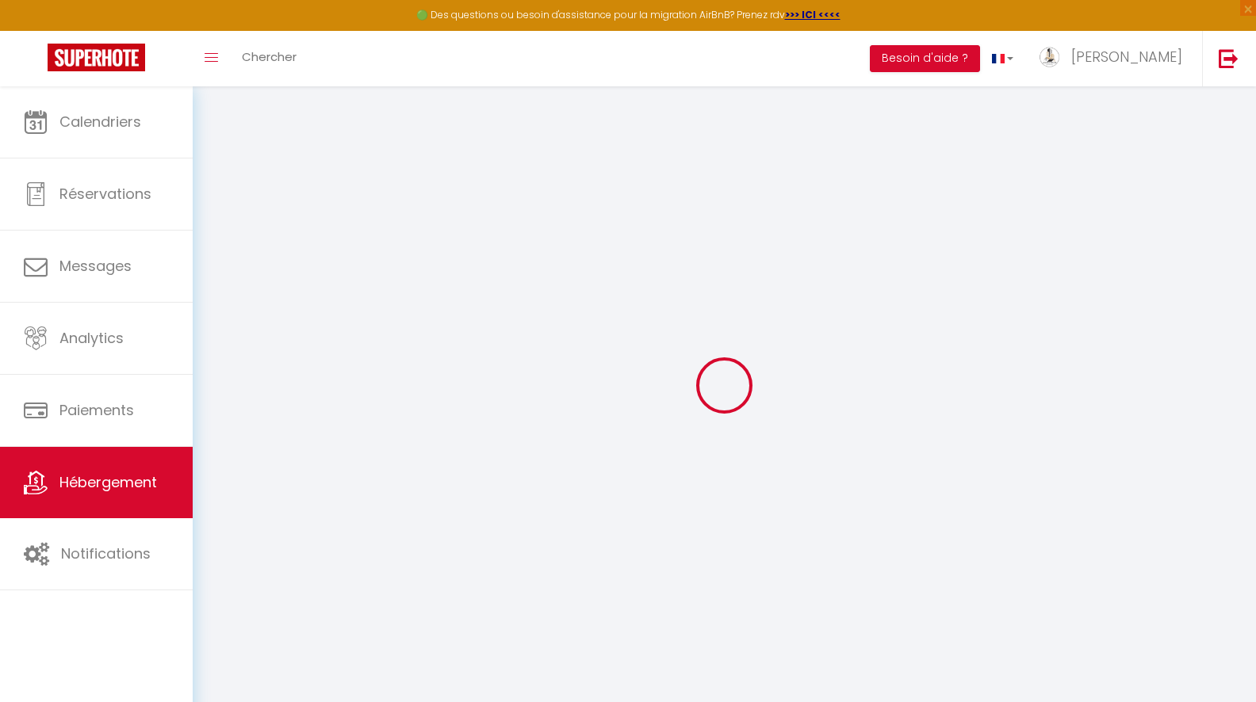
checkbox input "false"
select select
checkbox input "false"
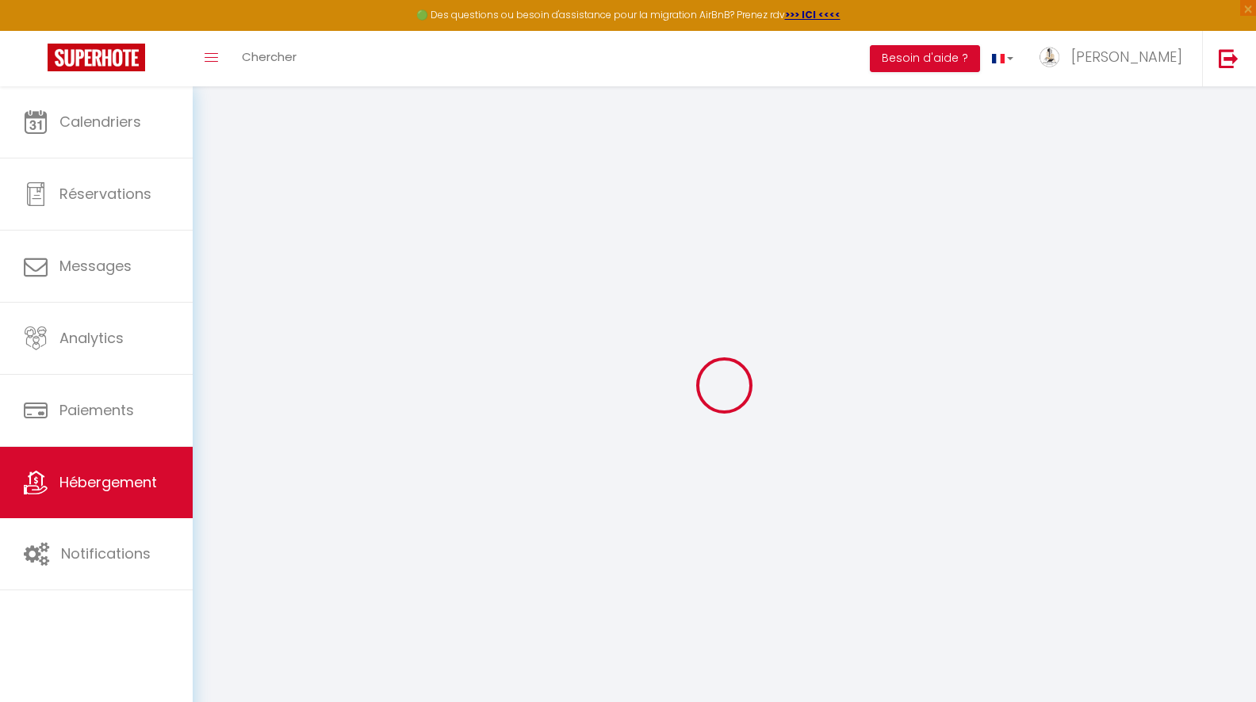
checkbox input "false"
select select "16:00"
select select "23:45"
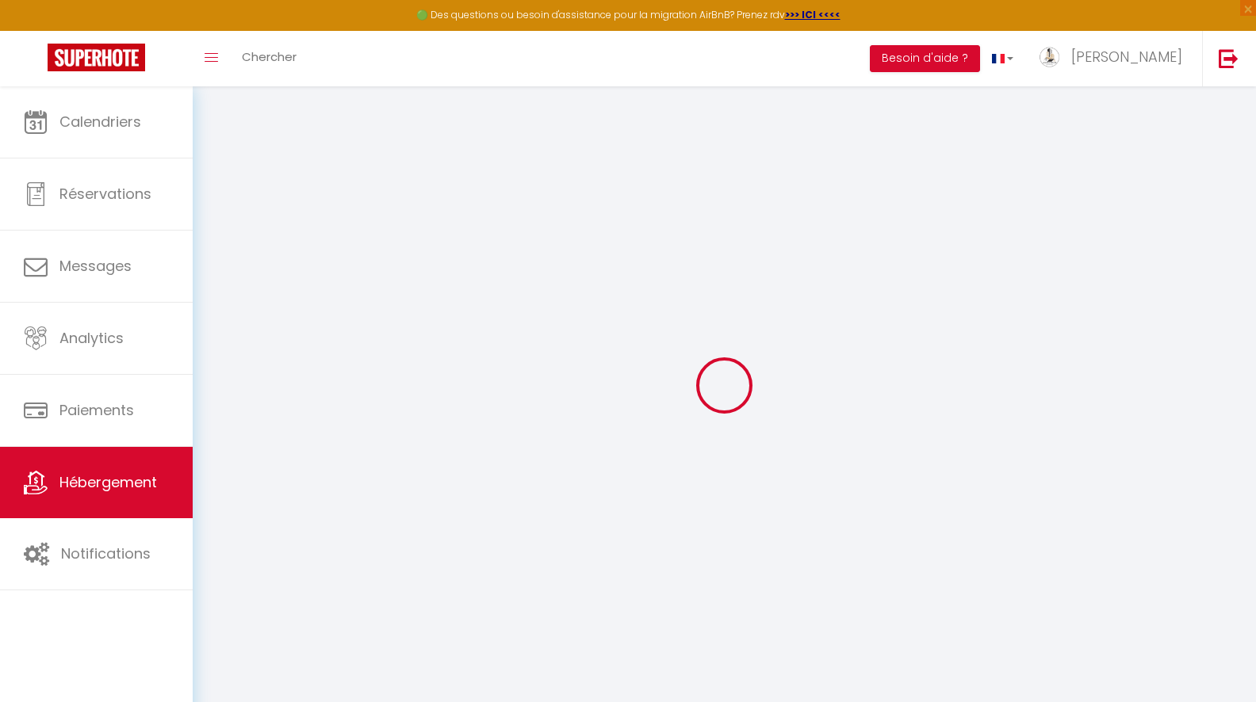
select select "10:00"
select select "30"
select select "120"
select select
checkbox input "false"
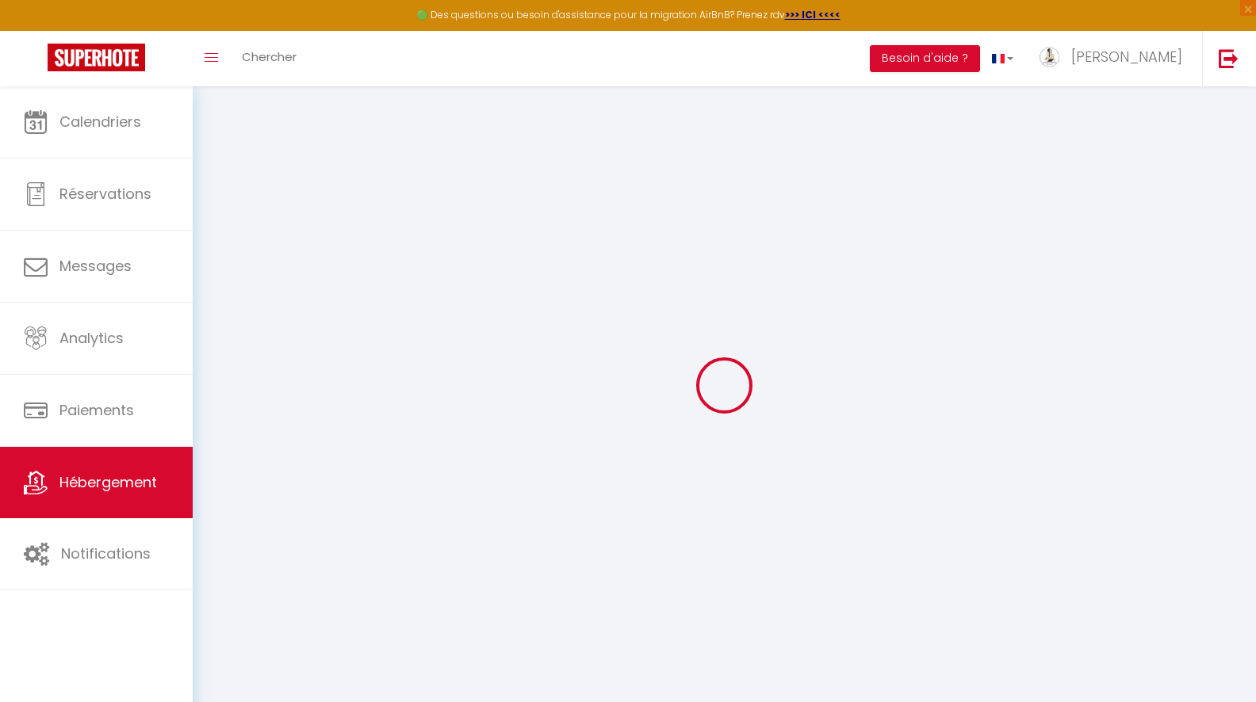
checkbox input "false"
select select
checkbox input "false"
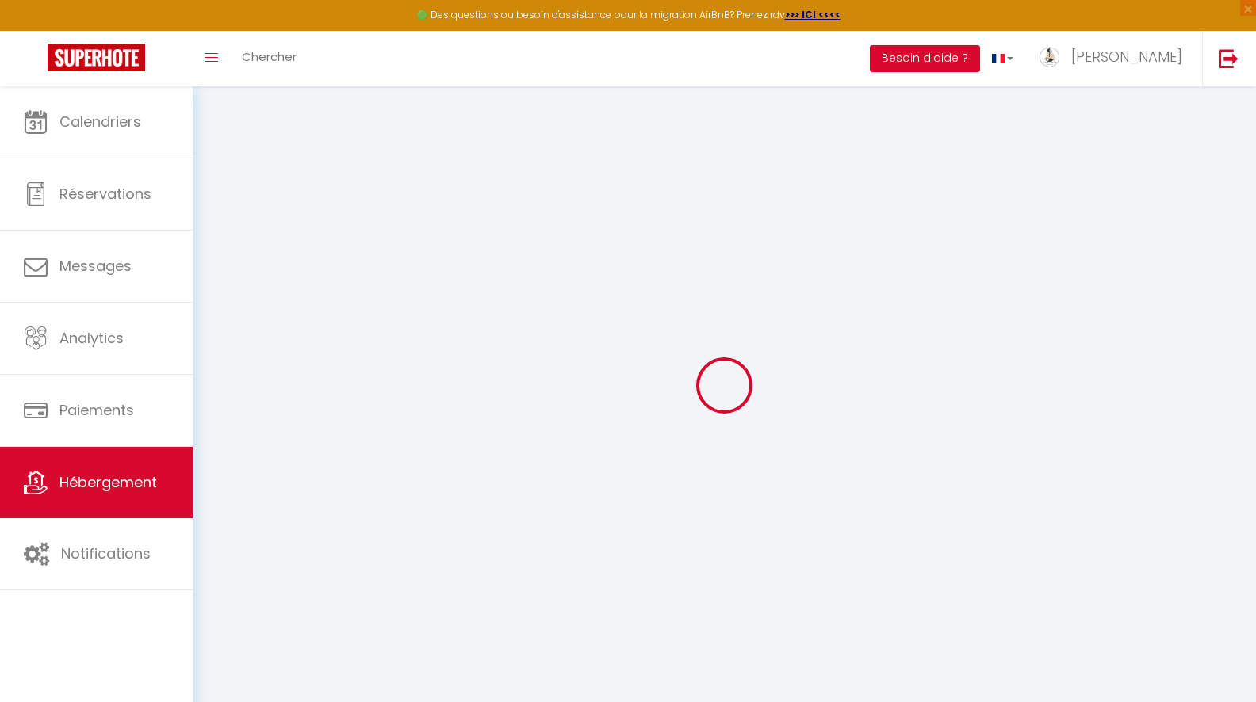
checkbox input "false"
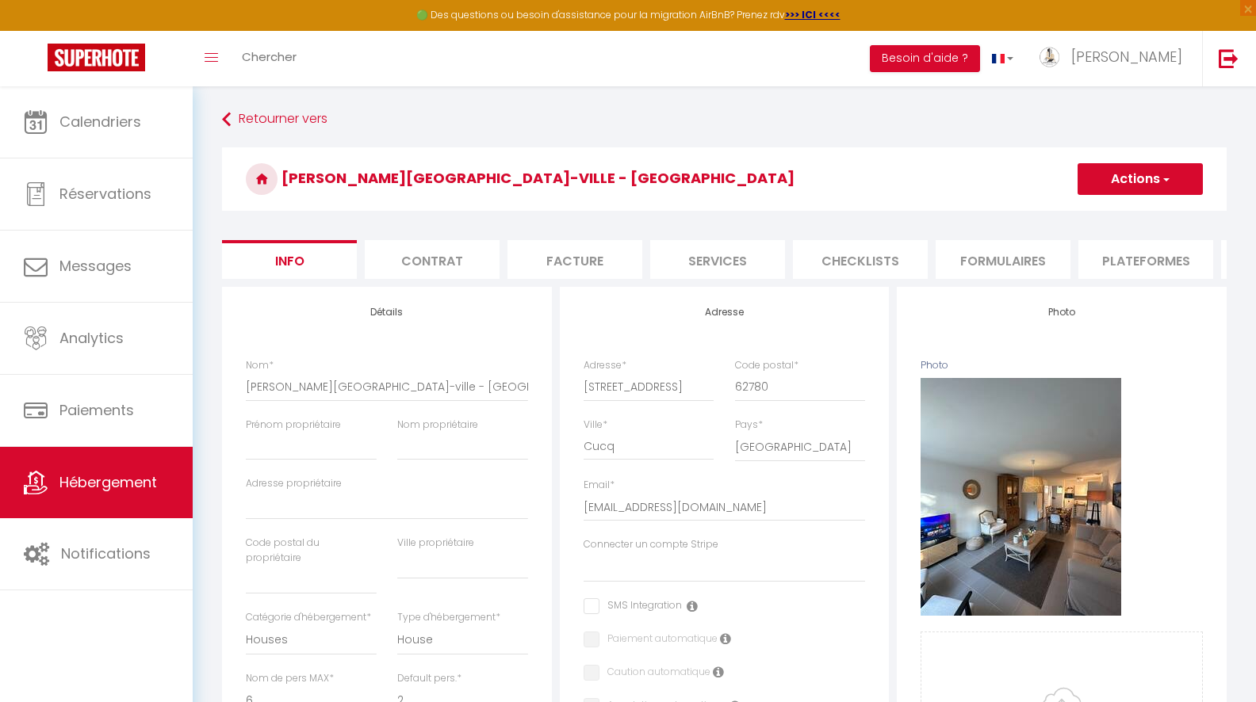
select select
checkbox input "false"
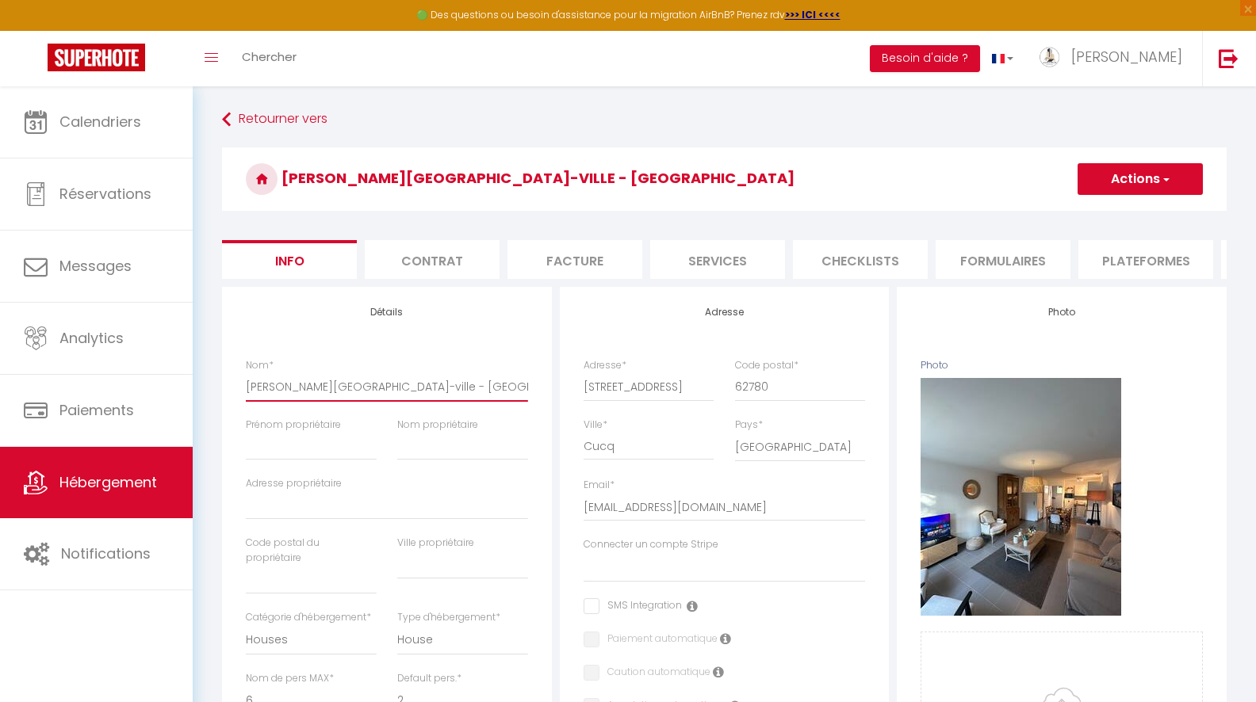
drag, startPoint x: 249, startPoint y: 386, endPoint x: 517, endPoint y: 382, distance: 268.0
click at [517, 382] on div "Nom * Vajou Stella - Maison centre-ville - Proche plage" at bounding box center [387, 380] width 282 height 44
type input "V"
select select
checkbox input "false"
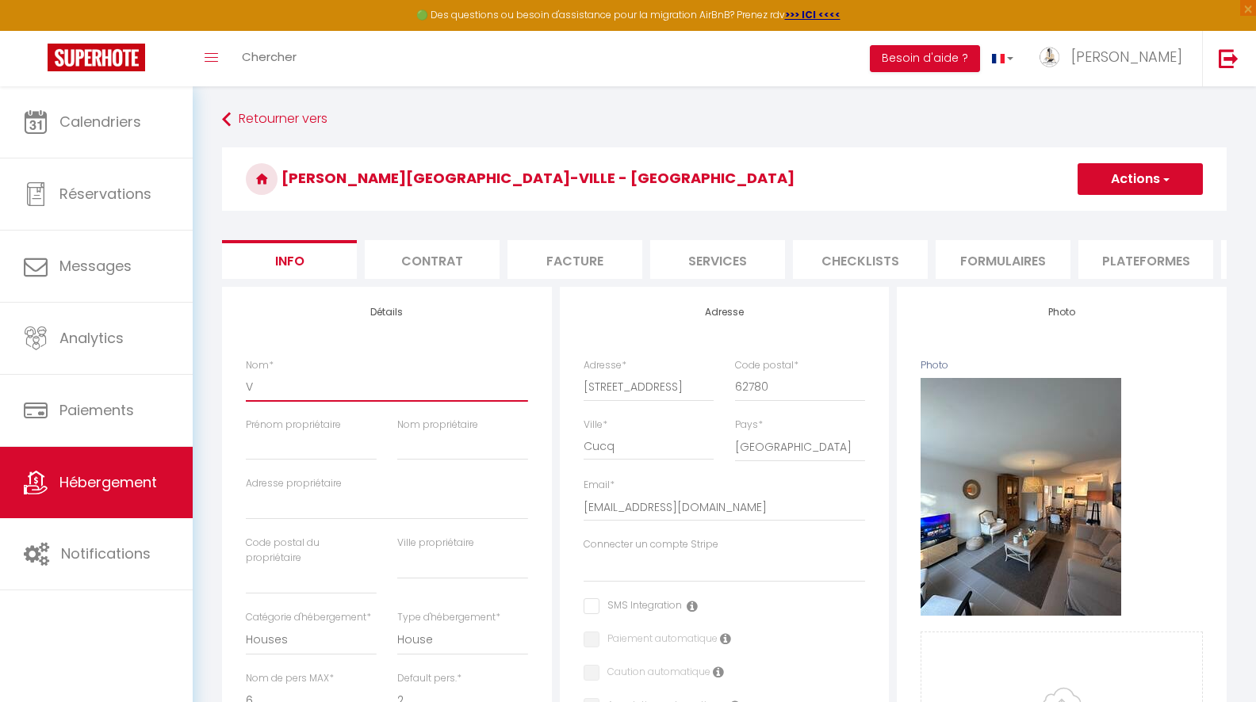
checkbox input "false"
type input "VA"
select select
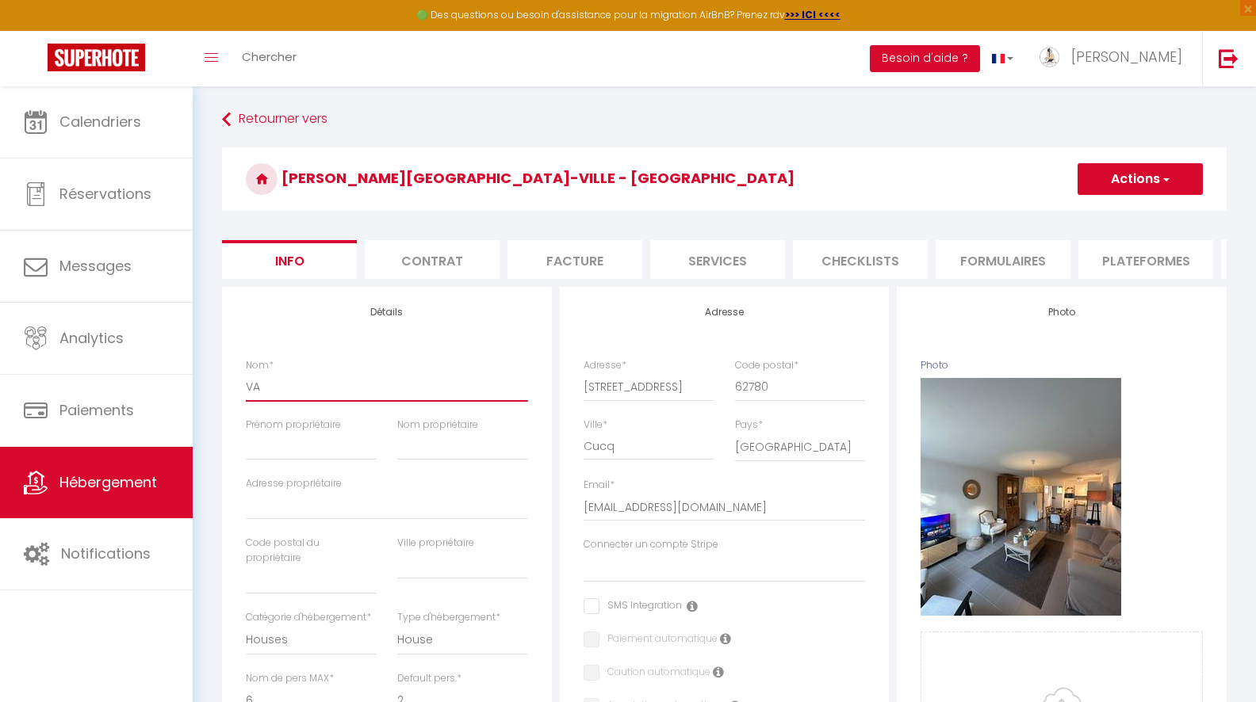
checkbox input "false"
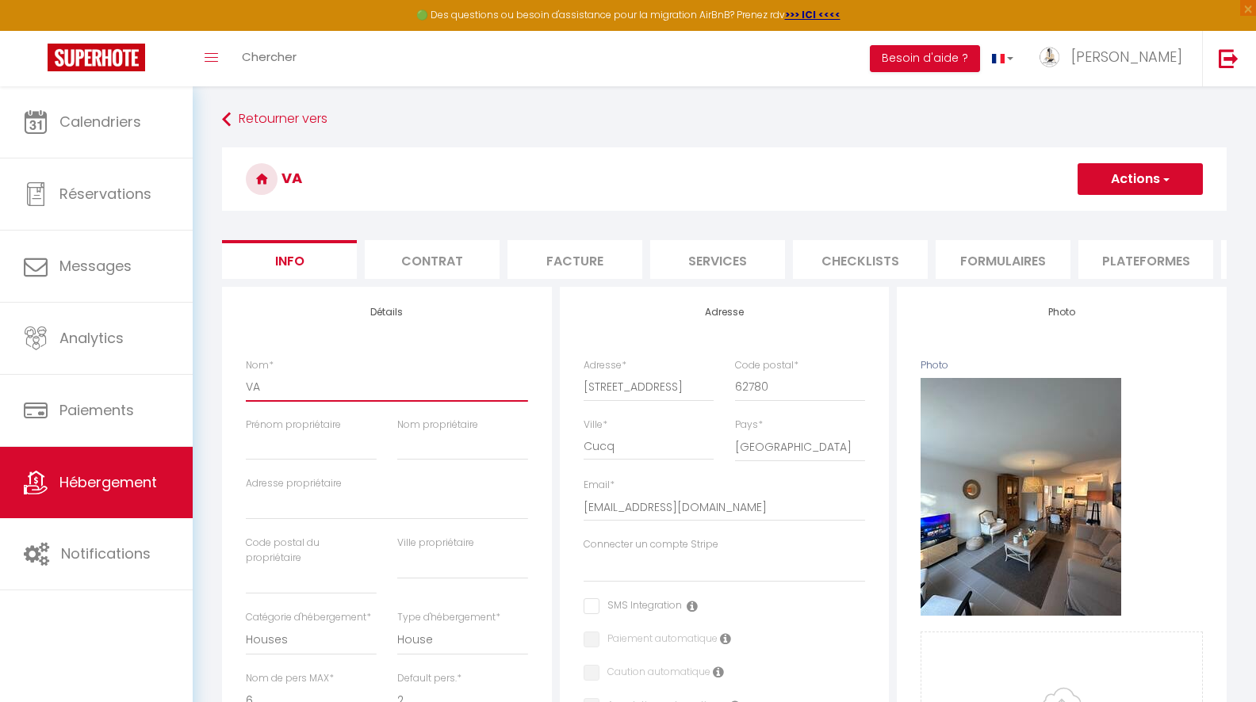
type input "VAJ"
select select
checkbox input "false"
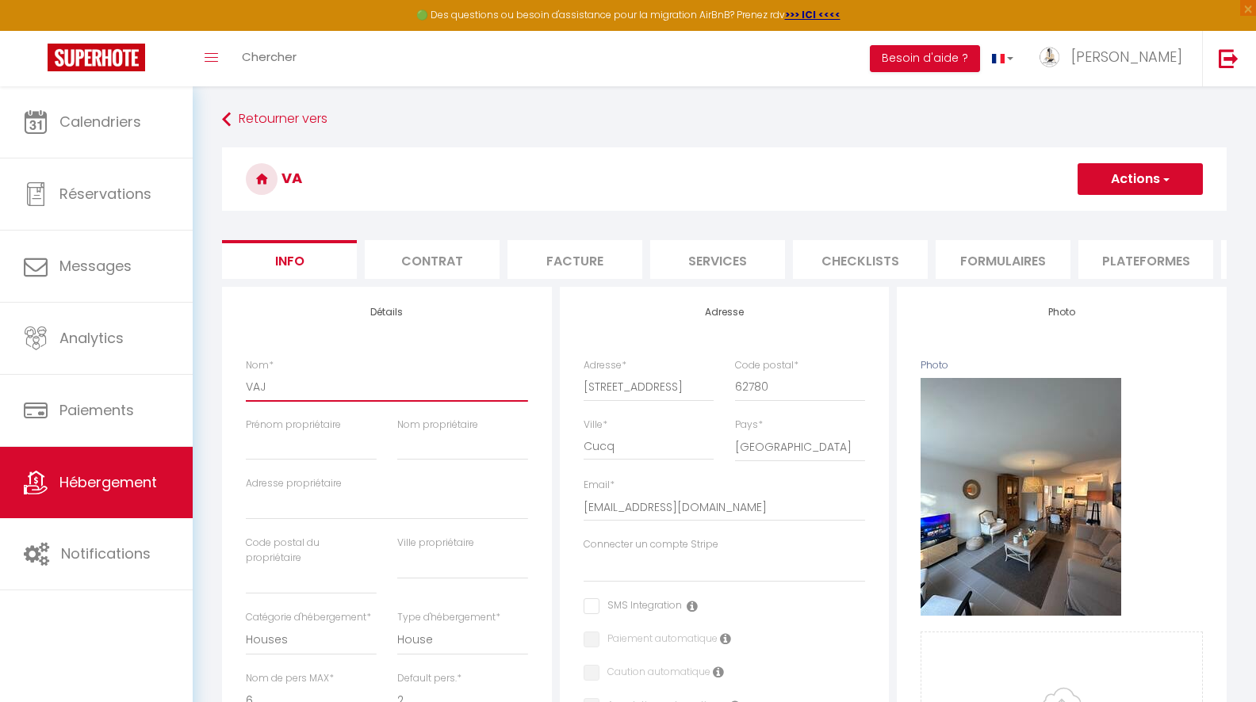
checkbox input "false"
type input "VAJO"
select select
checkbox input "false"
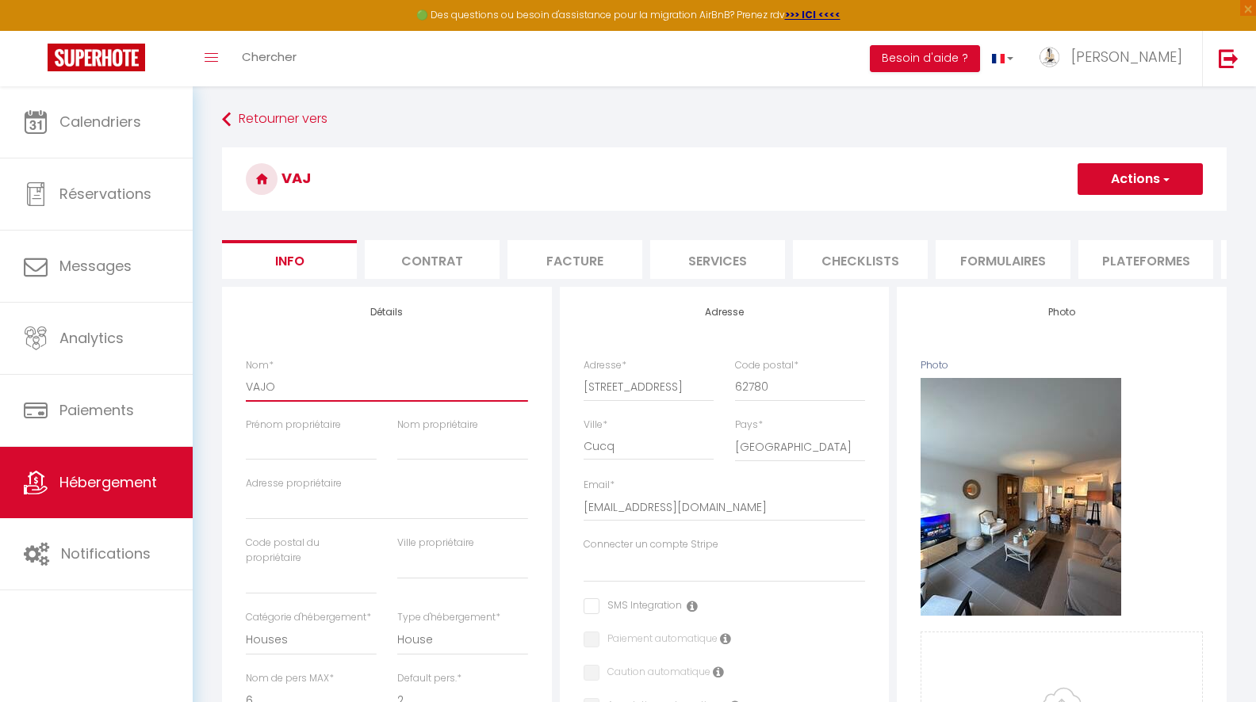
checkbox input "false"
type input "VAJOU"
select select
checkbox input "false"
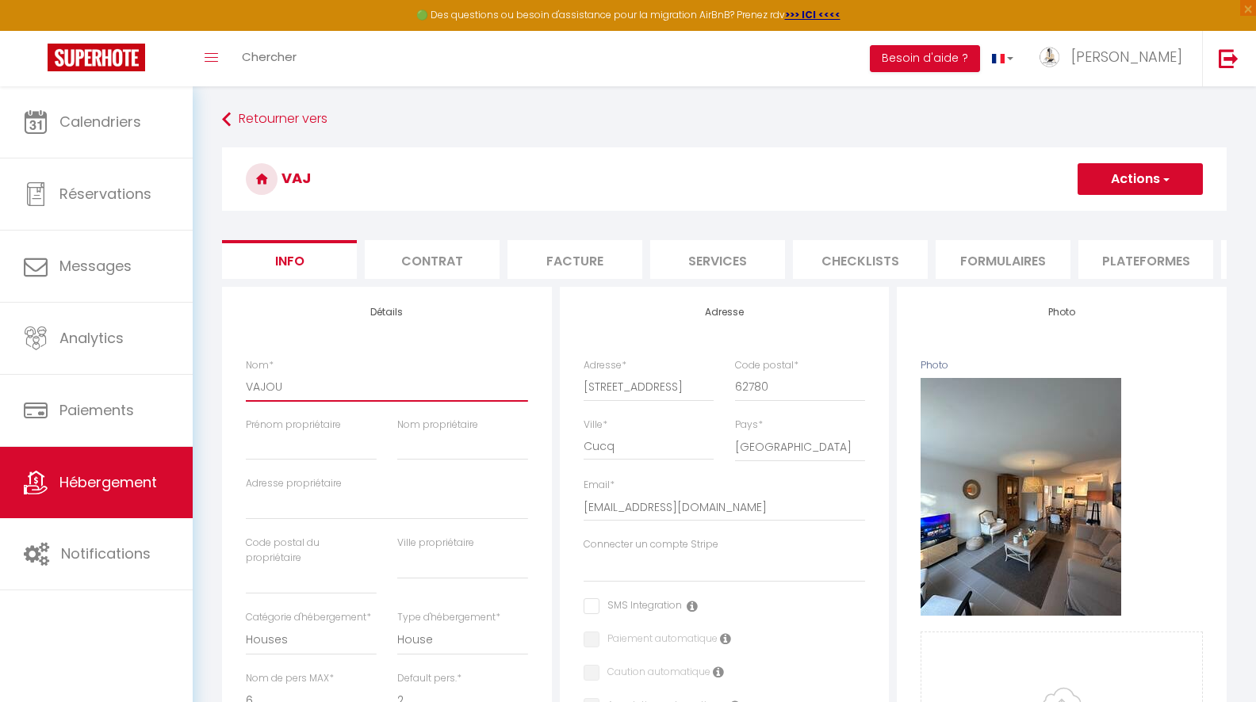
checkbox input "false"
type input "VAJOU"
select select
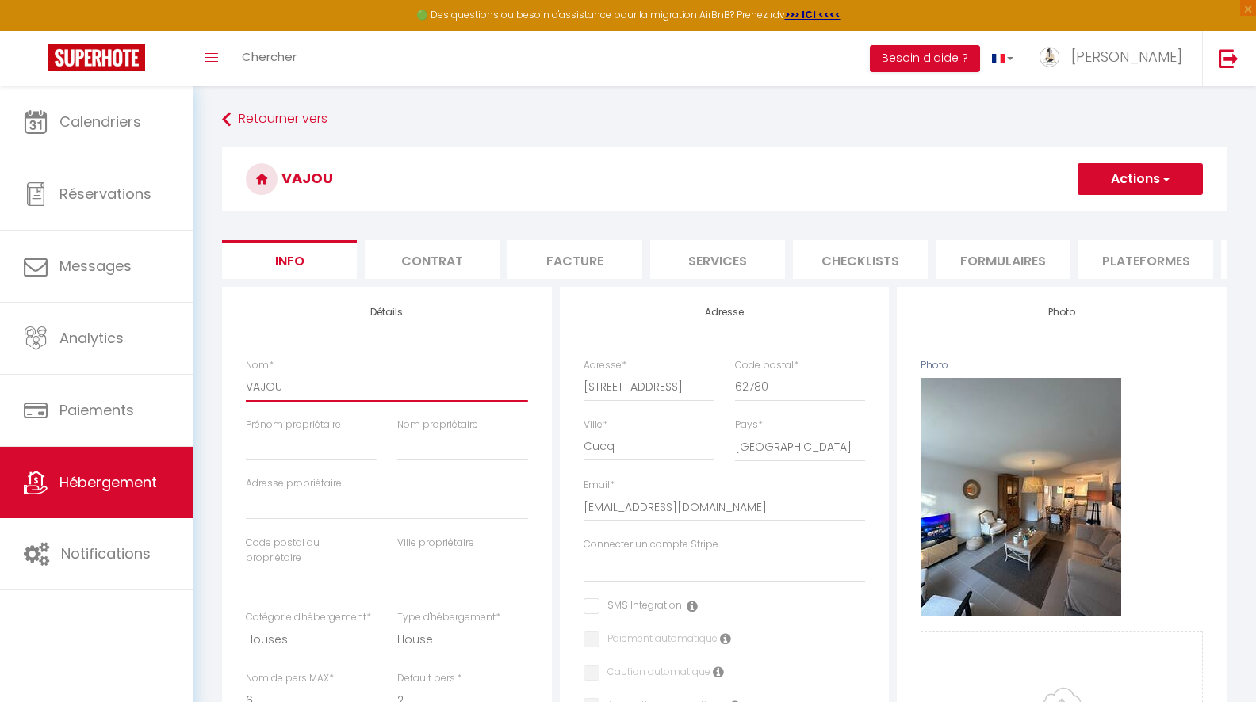
checkbox input "false"
type input "VAJOU S"
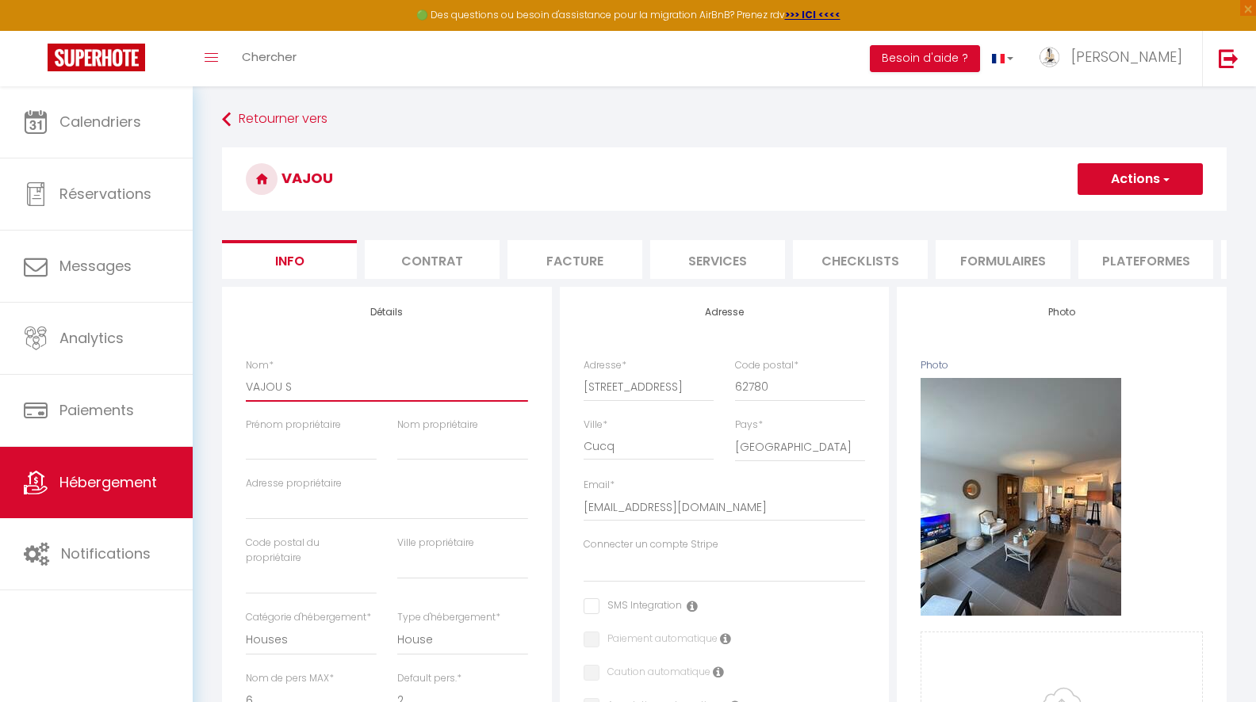
select select
checkbox input "false"
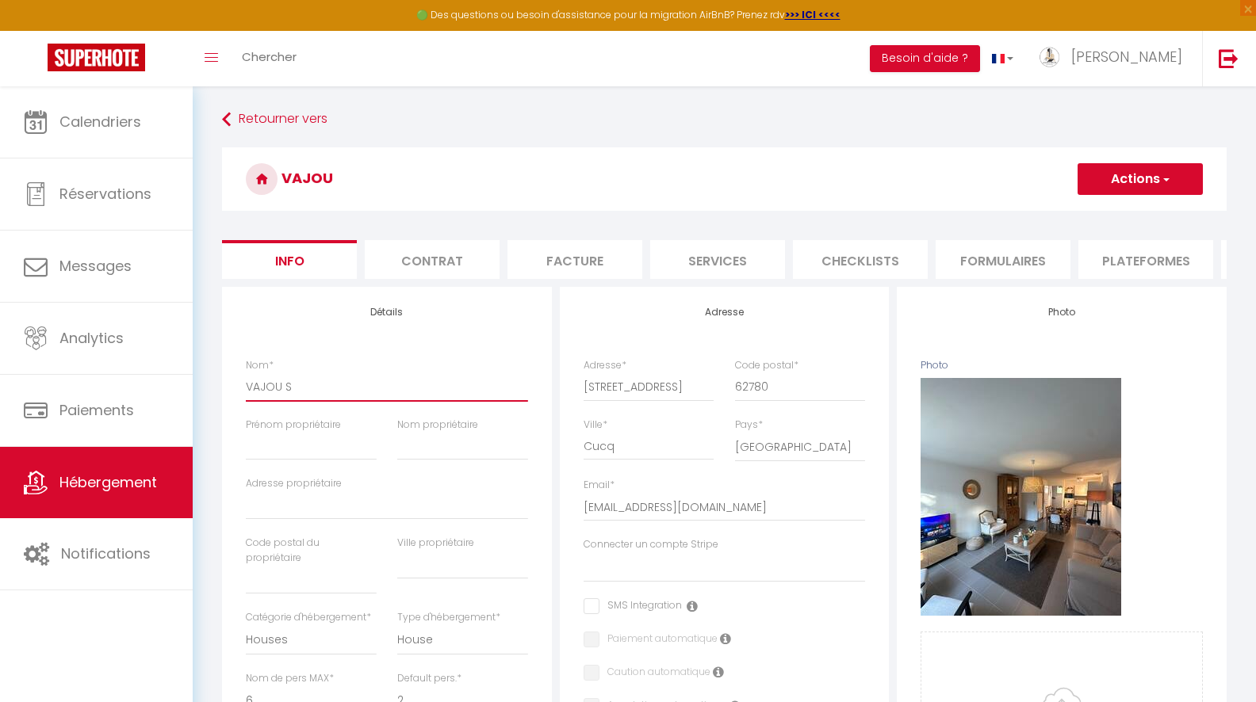
type input "VAJOU ST"
select select
checkbox input "false"
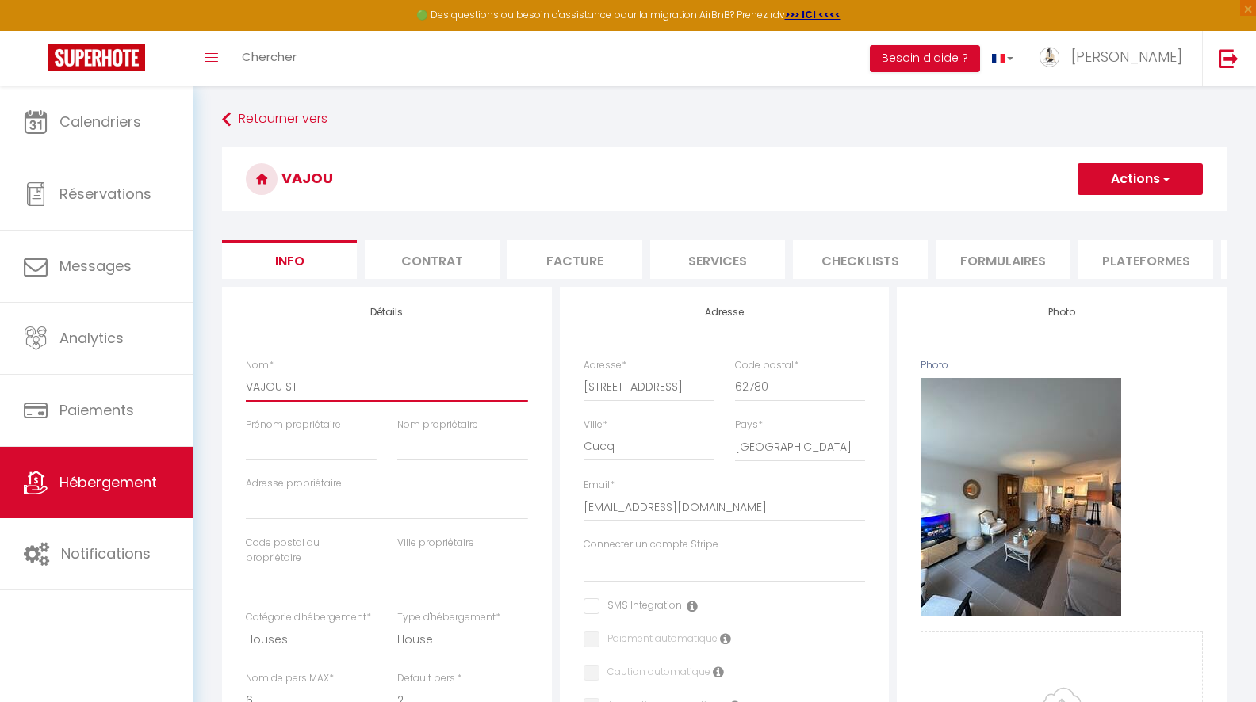
checkbox input "false"
type input "VAJOU STE"
select select
checkbox input "false"
click at [355, 449] on div "Prénom propriétaire" at bounding box center [311, 440] width 131 height 44
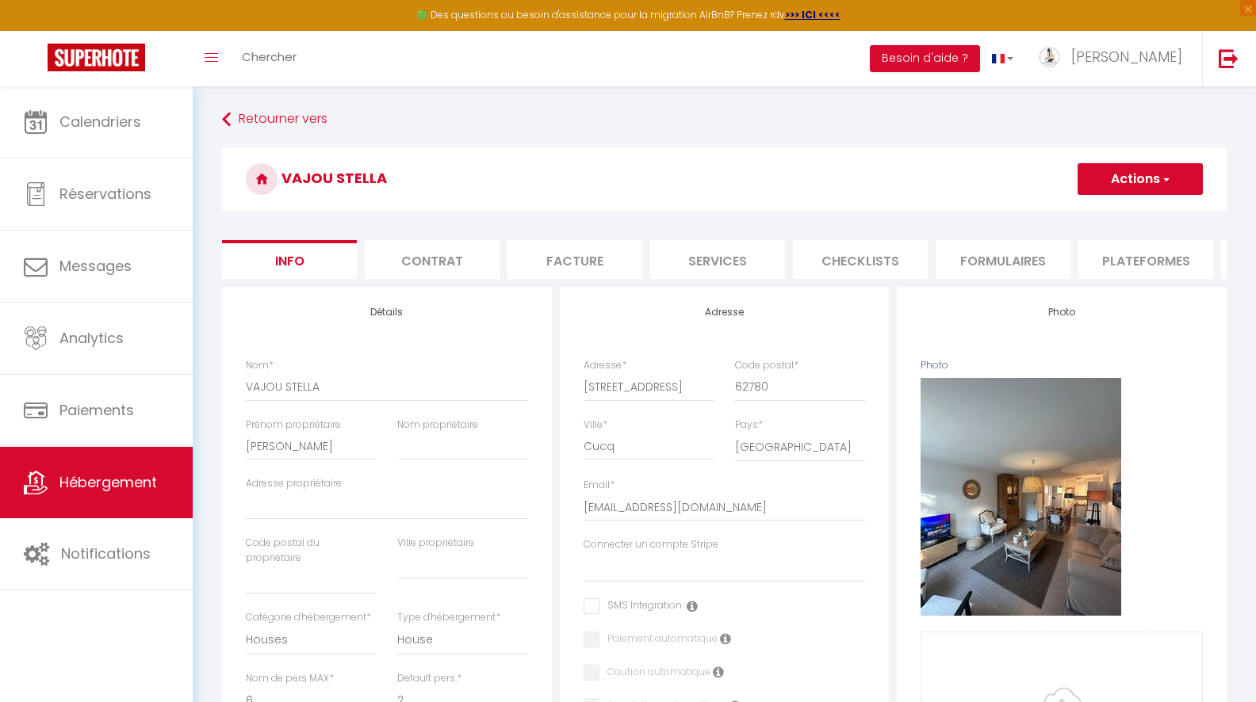
click at [464, 461] on div "Nom propriétaire" at bounding box center [462, 447] width 151 height 59
click at [459, 449] on input "Nom propriétaire" at bounding box center [462, 446] width 131 height 29
drag, startPoint x: 585, startPoint y: 388, endPoint x: 761, endPoint y: 391, distance: 176.0
click at [761, 391] on div "Adresse * 814 Rue de Saint-Quentin Code postal * 62780" at bounding box center [724, 387] width 303 height 59
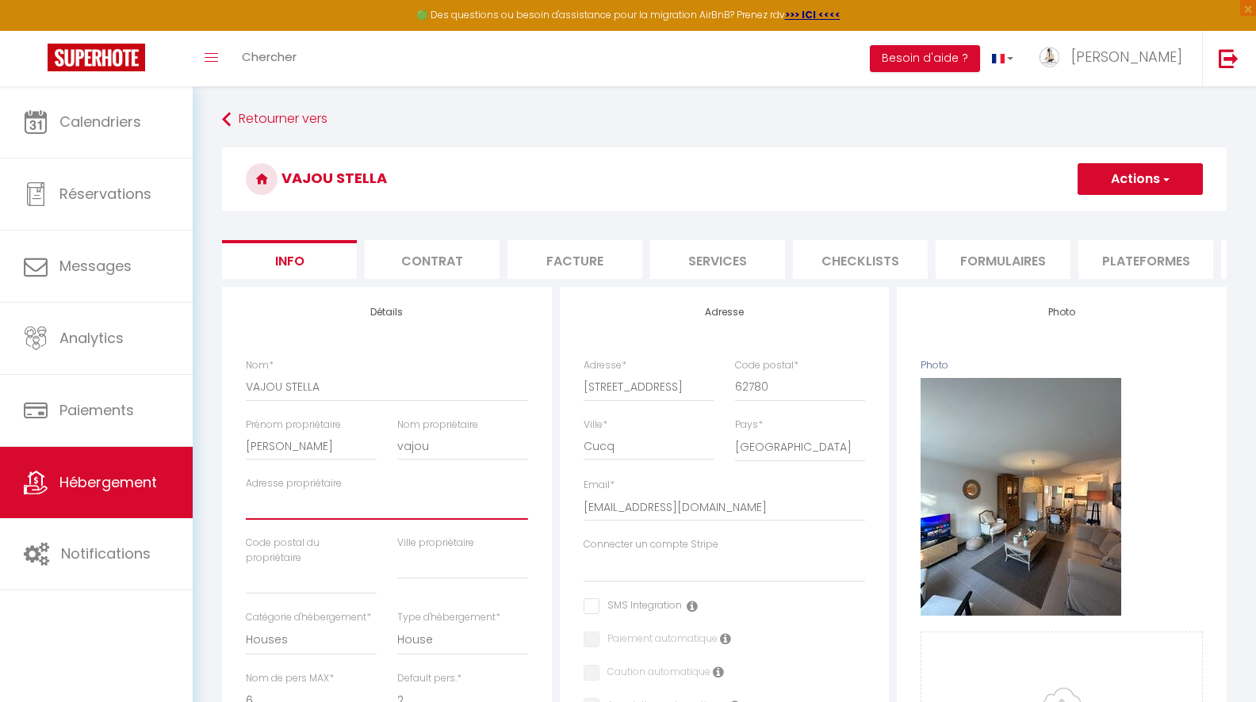
click at [285, 517] on input "Adresse propriétaire" at bounding box center [387, 506] width 282 height 29
paste input "[STREET_ADDRESS][PERSON_NAME]"
click at [445, 571] on input "text" at bounding box center [462, 565] width 131 height 29
click at [335, 582] on input "text" at bounding box center [311, 580] width 131 height 29
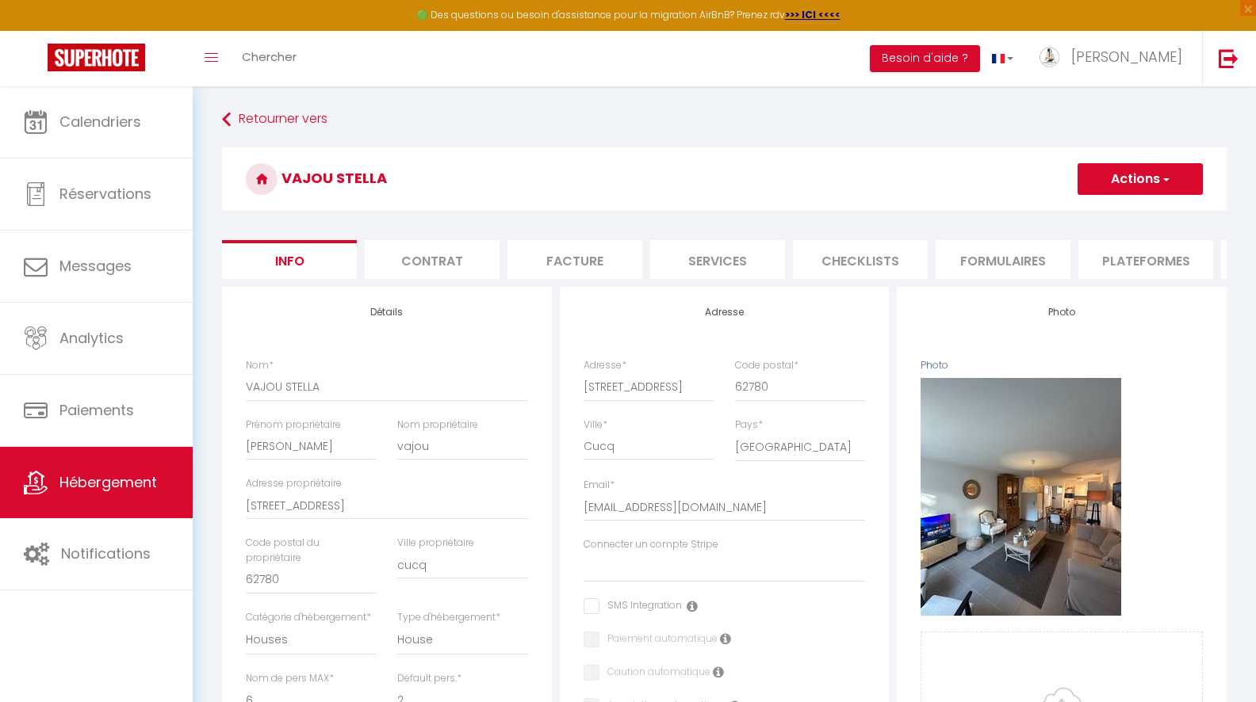
click at [454, 366] on div "Nom * VAJOU STELLA" at bounding box center [387, 380] width 282 height 44
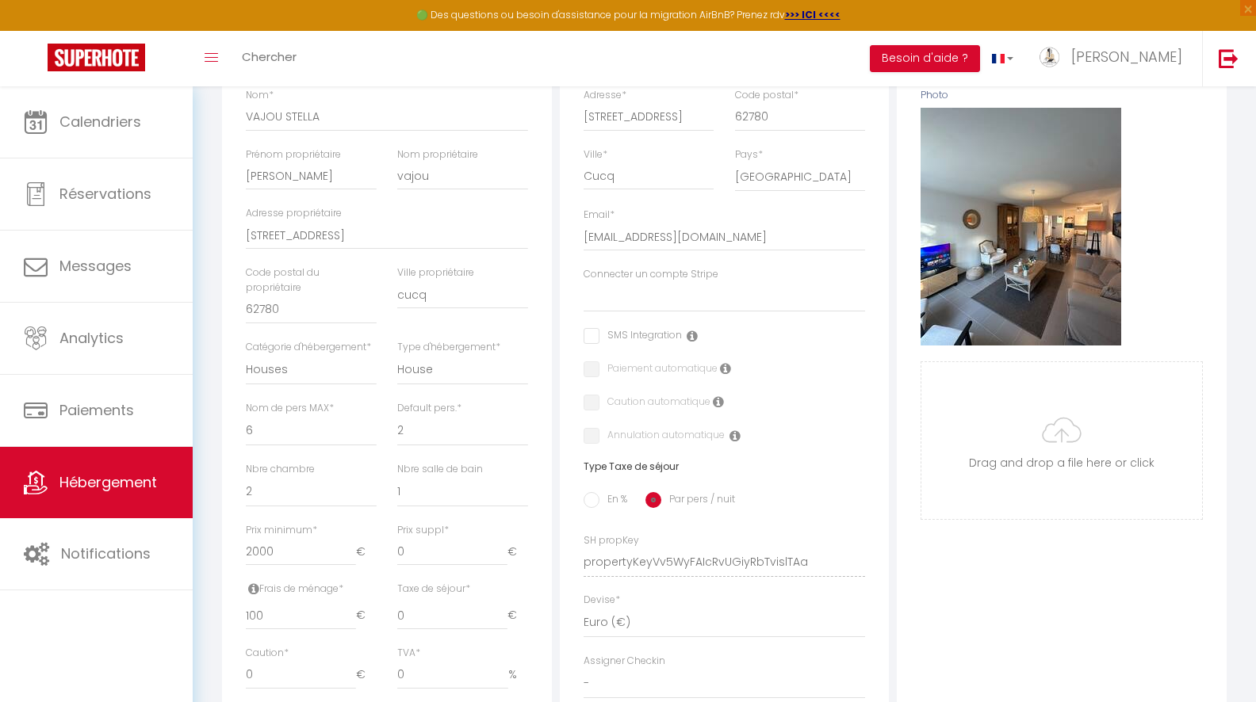
scroll to position [275, 0]
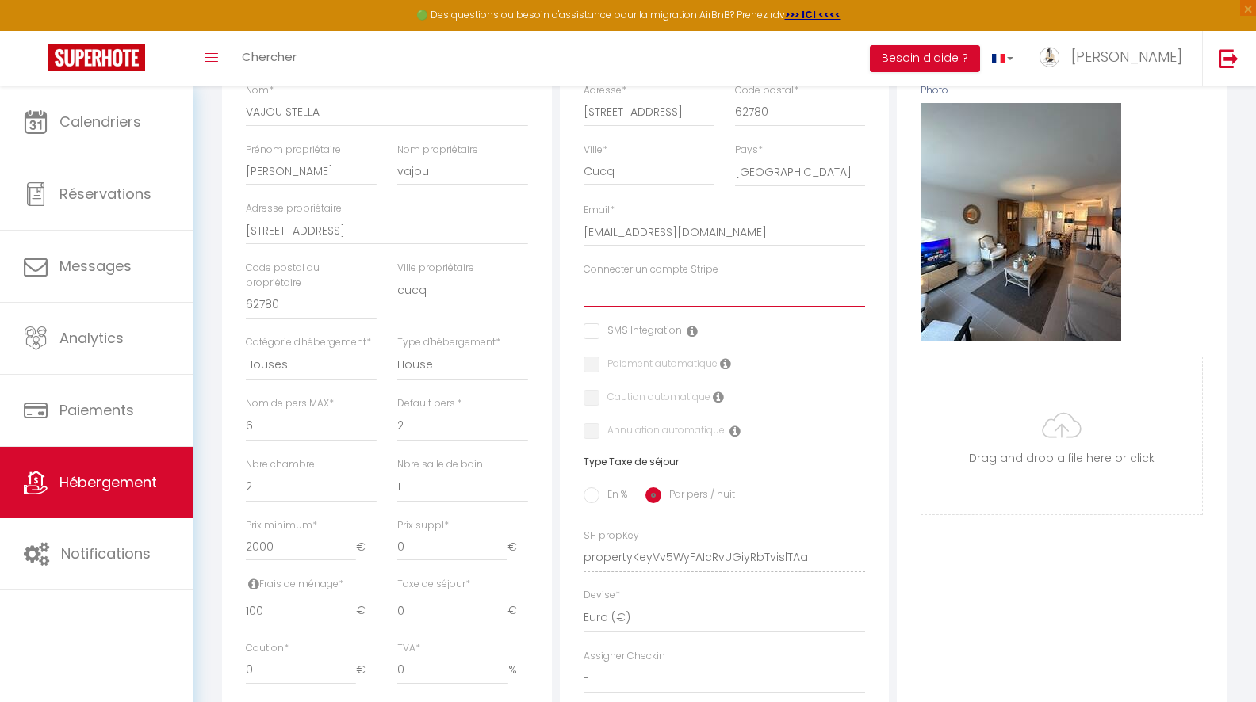
click at [619, 300] on select "Chalet de la mésange verriele deleflie Sweet-kaz Lance Danel STELLA PLAGE COURO…" at bounding box center [724, 292] width 282 height 30
click at [583, 277] on select "Chalet de la mésange verriele deleflie Sweet-kaz Lance Danel STELLA PLAGE COURO…" at bounding box center [724, 292] width 282 height 30
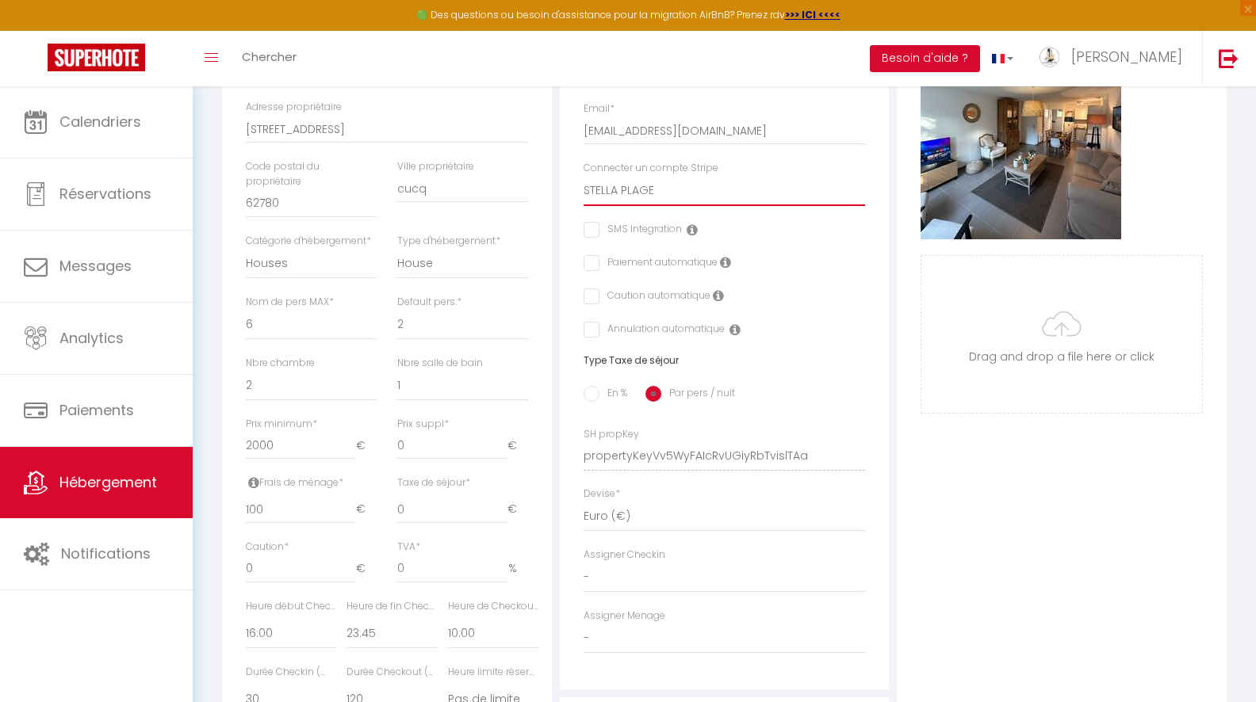
scroll to position [384, 0]
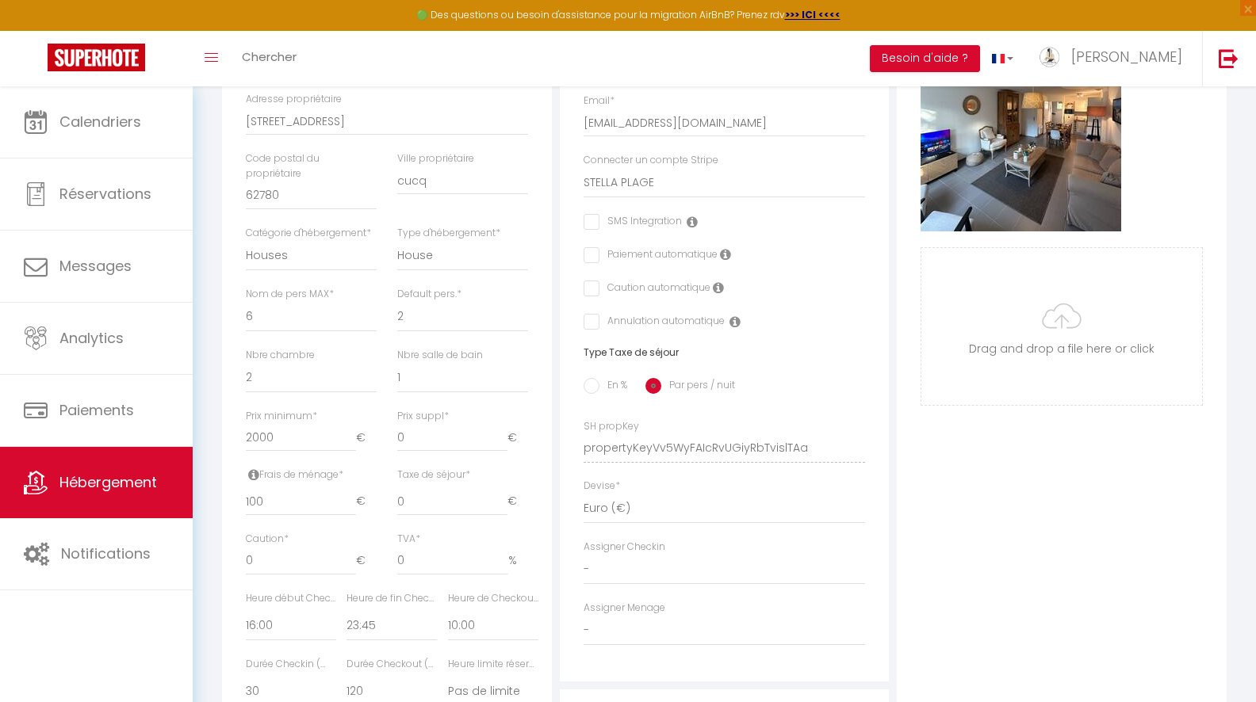
click at [591, 387] on input "En %" at bounding box center [591, 386] width 16 height 16
click at [394, 495] on input "0" at bounding box center [386, 502] width 80 height 29
click at [546, 481] on div "Détails Nom * VAJOU STELLA Prénom propriétaire sabine Nom propriétaire vajou Ad…" at bounding box center [387, 382] width 330 height 960
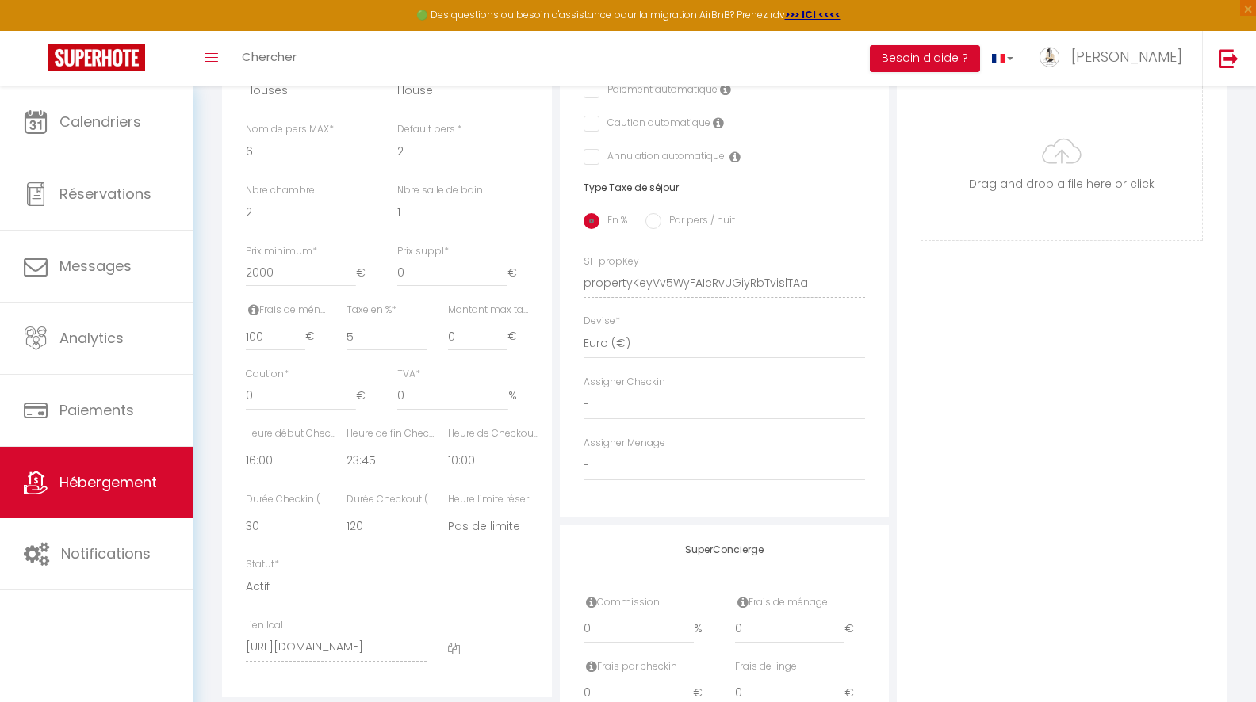
scroll to position [553, 0]
click at [303, 396] on input "0" at bounding box center [301, 393] width 110 height 29
click at [531, 375] on div "TVA * 0 %" at bounding box center [462, 393] width 151 height 59
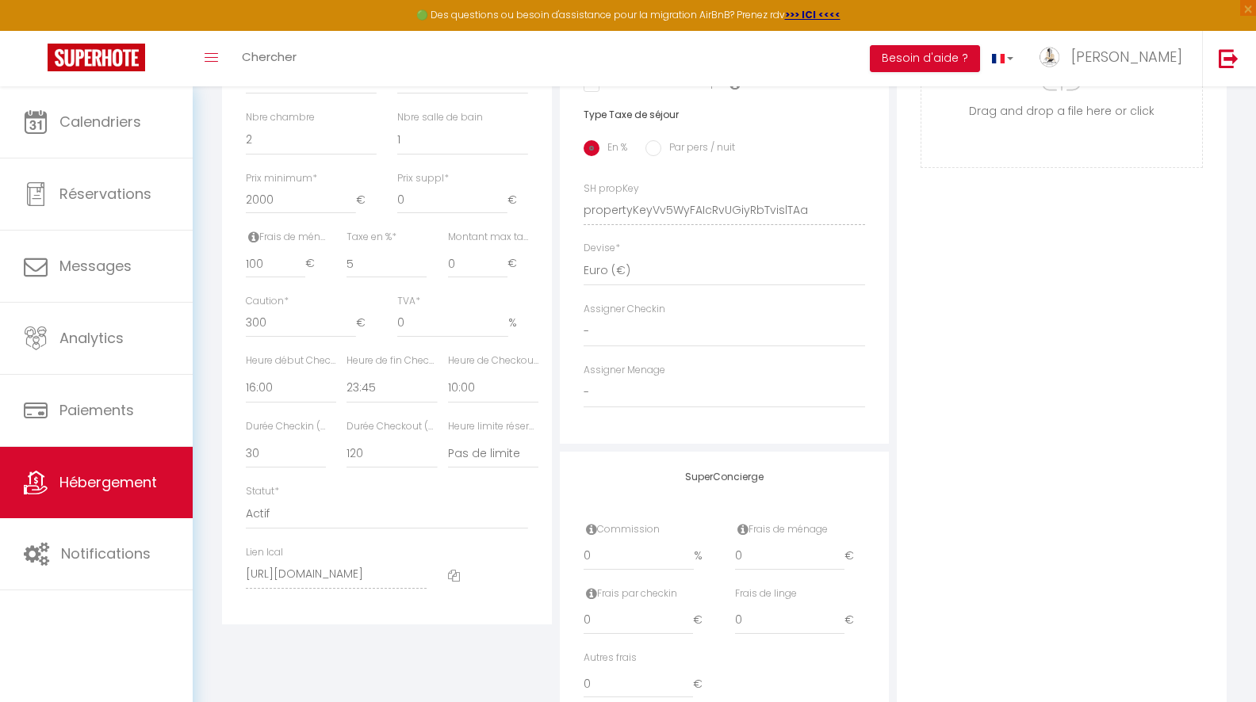
scroll to position [694, 0]
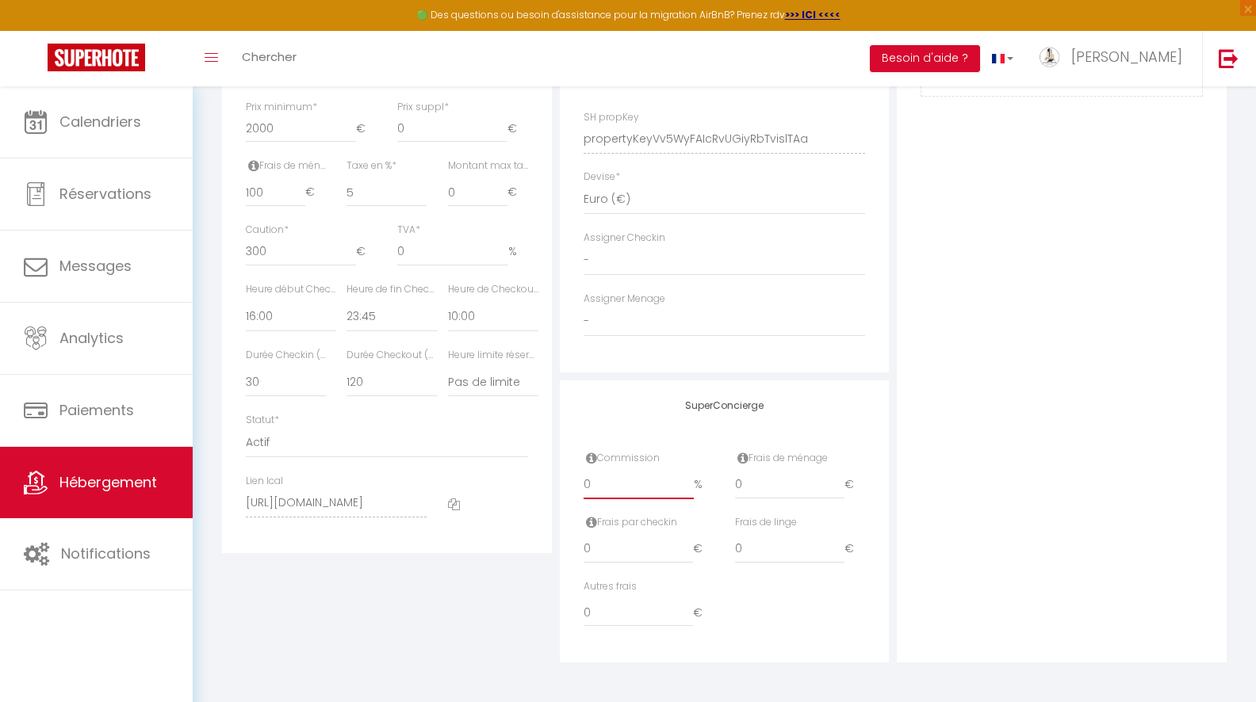
drag, startPoint x: 615, startPoint y: 485, endPoint x: 545, endPoint y: 485, distance: 69.8
click at [545, 485] on div "Détails Nom * VAJOU STELLA Prénom propriétaire sabine Nom propriétaire vajou Ad…" at bounding box center [724, 127] width 1012 height 1069
drag, startPoint x: 750, startPoint y: 480, endPoint x: 695, endPoint y: 484, distance: 54.8
click at [695, 484] on div "Commission 20 % Frais de ménage 0 €" at bounding box center [724, 483] width 303 height 64
click at [823, 414] on div "SuperConcierge Commission 20 % Frais de ménage 100 € Frais par checkin 0 € Frai…" at bounding box center [725, 522] width 330 height 283
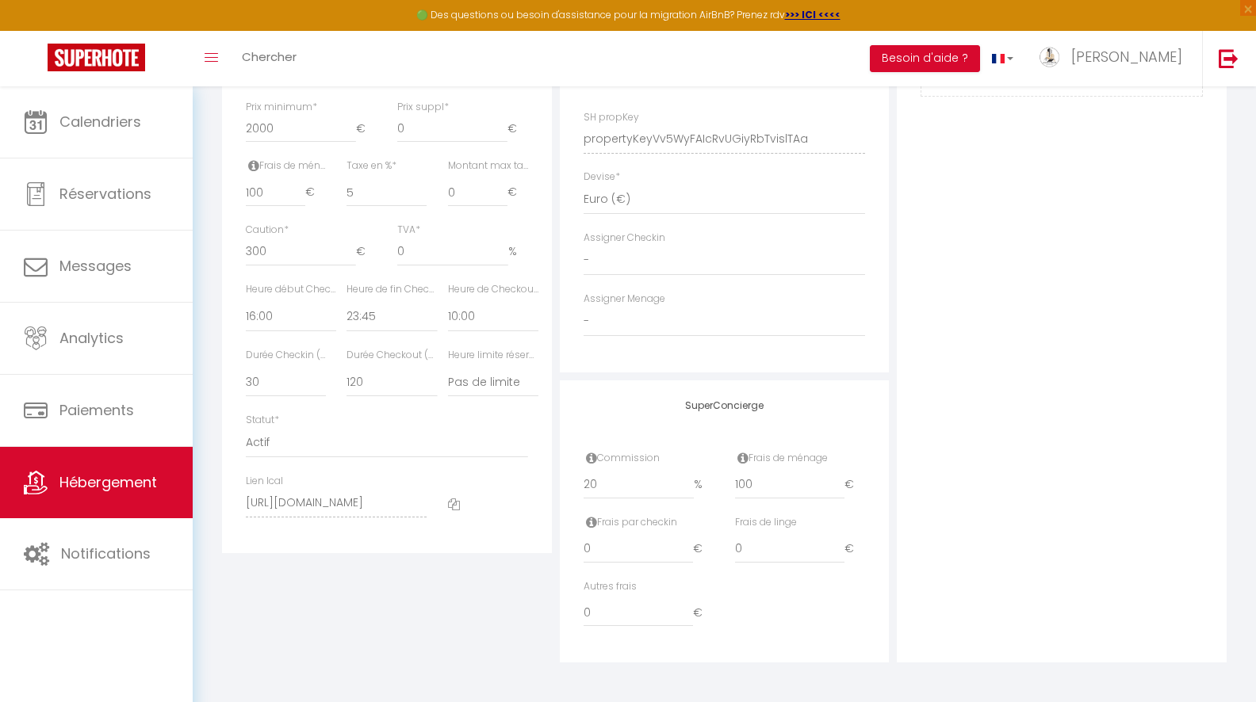
scroll to position [0, 0]
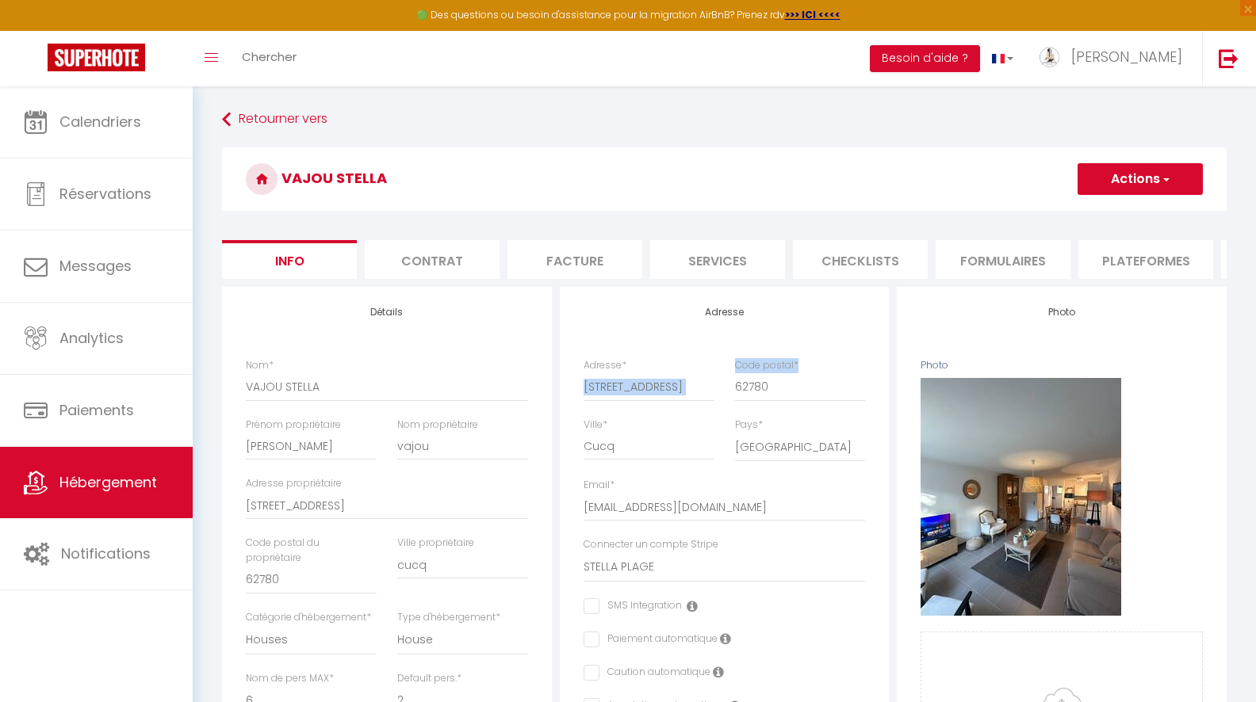
drag, startPoint x: 581, startPoint y: 390, endPoint x: 818, endPoint y: 388, distance: 237.0
click at [818, 388] on div "Adresse * 814 Rue de Saint-Quentin Code postal * 62780" at bounding box center [724, 387] width 303 height 59
click at [583, 377] on input "[STREET_ADDRESS][PERSON_NAME]" at bounding box center [648, 387] width 131 height 29
drag, startPoint x: 396, startPoint y: 511, endPoint x: 237, endPoint y: 511, distance: 159.3
click at [237, 511] on div "Adresse propriétaire 814 Rue de Saint-Quentin" at bounding box center [386, 505] width 303 height 59
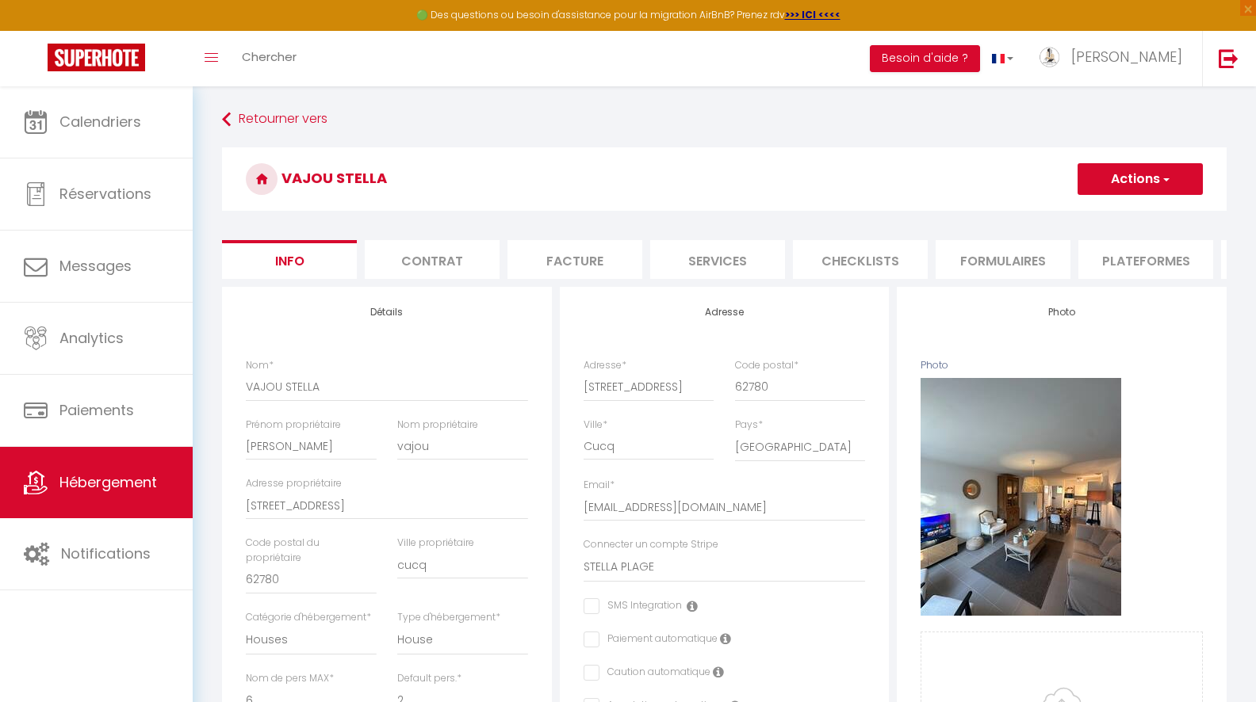
click at [1177, 186] on button "Actions" at bounding box center [1139, 179] width 125 height 32
click at [1096, 209] on input "Enregistrer" at bounding box center [1077, 214] width 59 height 16
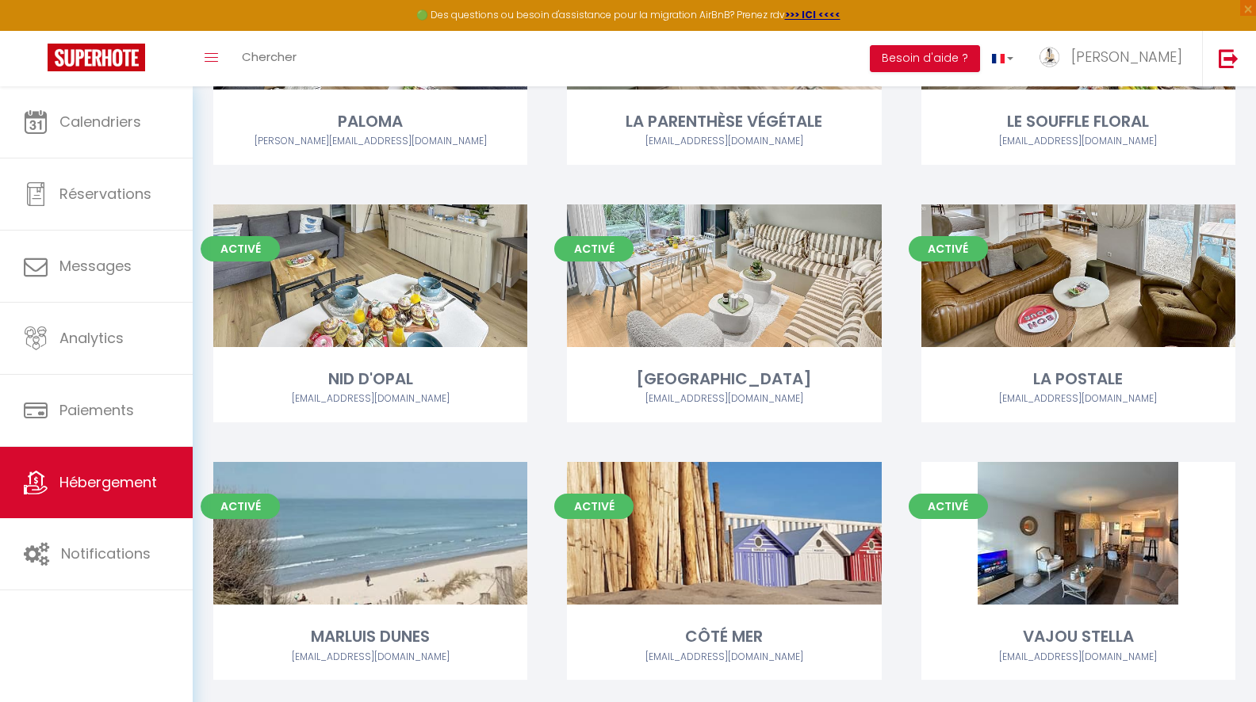
scroll to position [1326, 0]
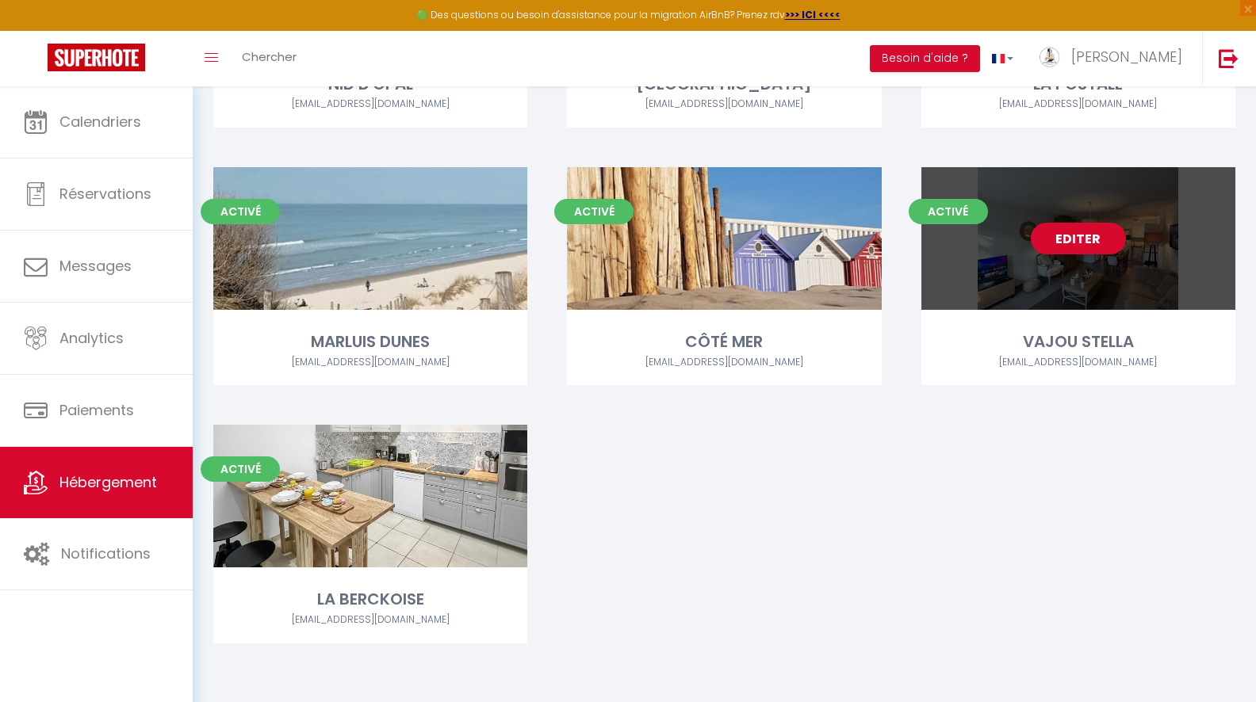
click at [1069, 239] on link "Editer" at bounding box center [1078, 239] width 95 height 32
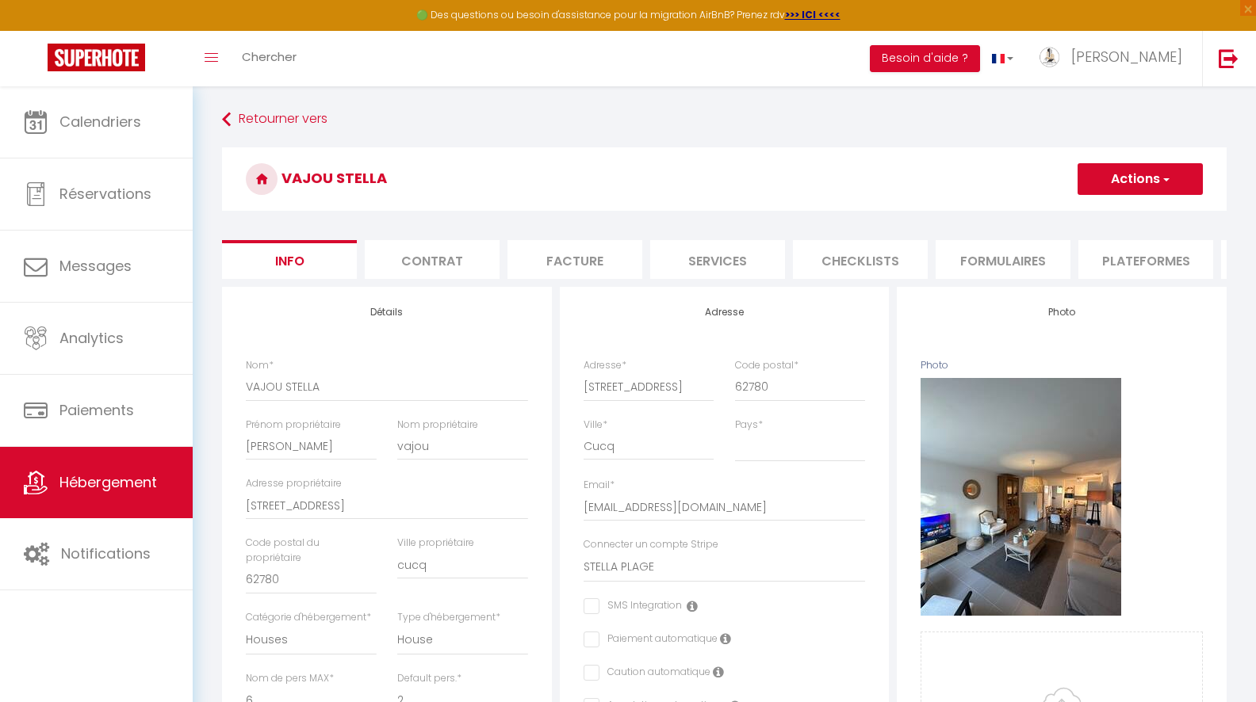
scroll to position [0, 423]
click at [1016, 258] on li "website" at bounding box center [1008, 259] width 135 height 39
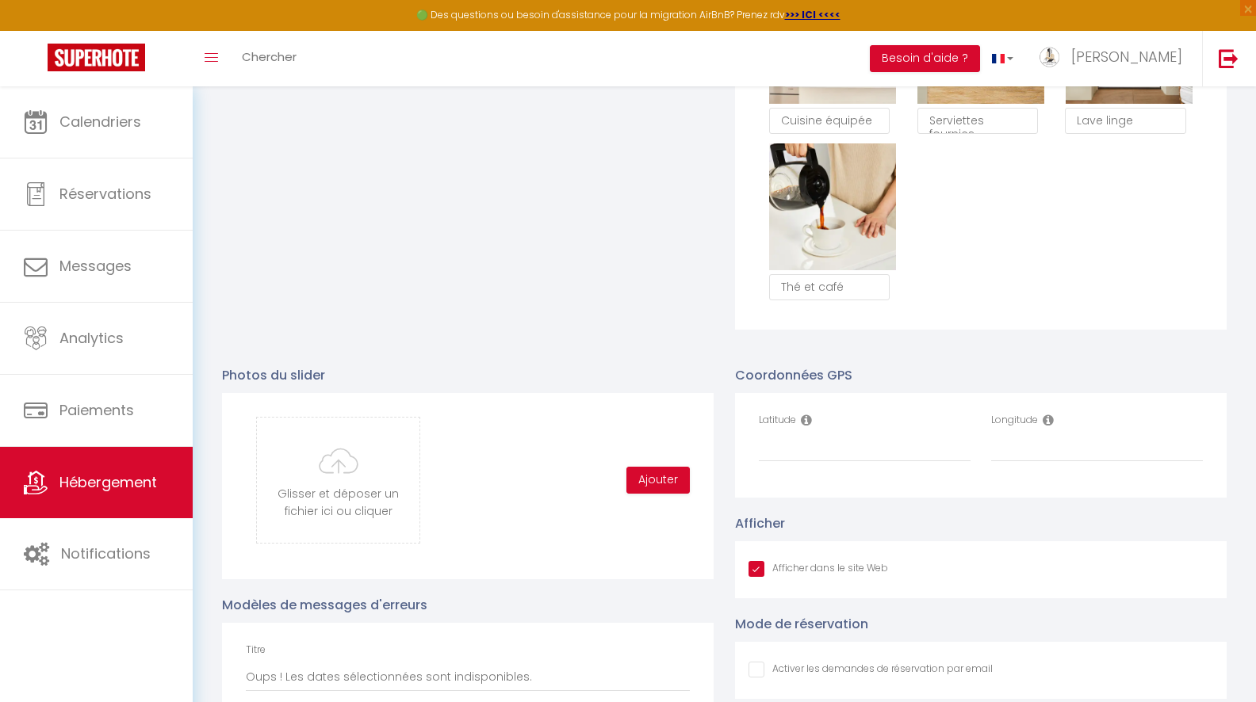
scroll to position [1412, 0]
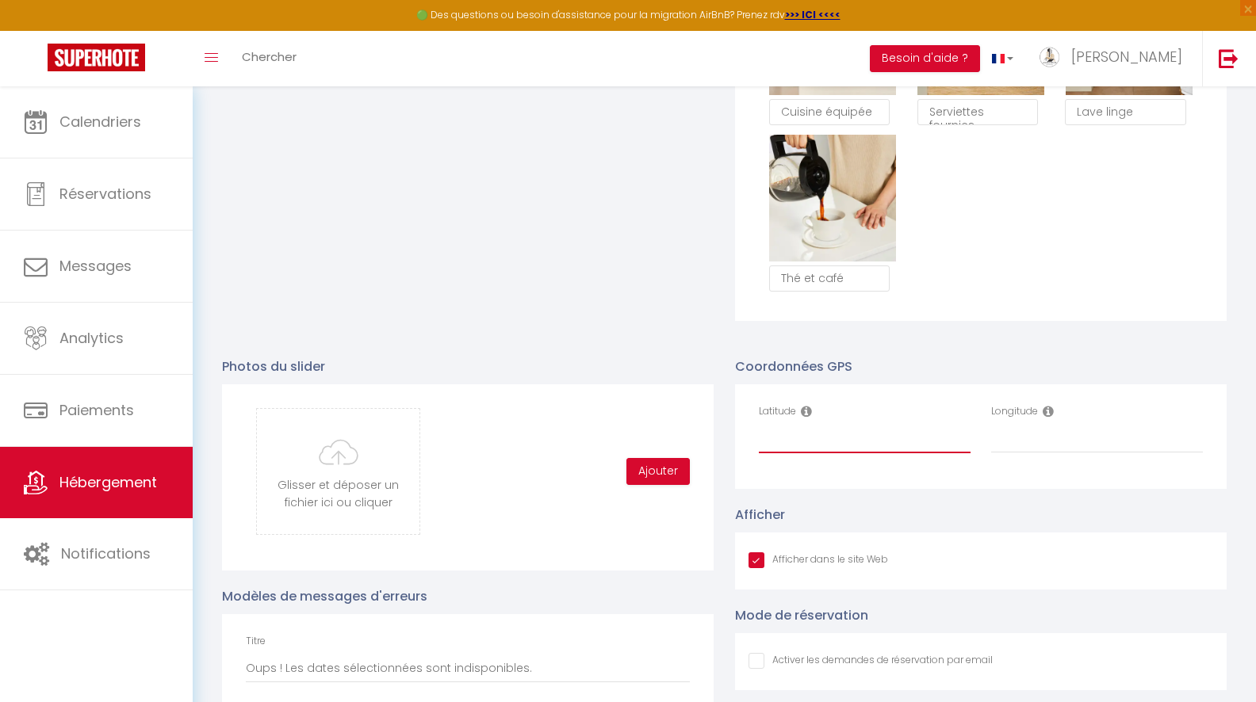
click at [864, 451] on input "Latitude" at bounding box center [865, 439] width 212 height 29
paste input "50.482616"
click at [1020, 457] on div "Longitude" at bounding box center [1097, 436] width 232 height 65
click at [1020, 447] on input "Longitude" at bounding box center [1097, 439] width 212 height 29
paste input "1.590064"
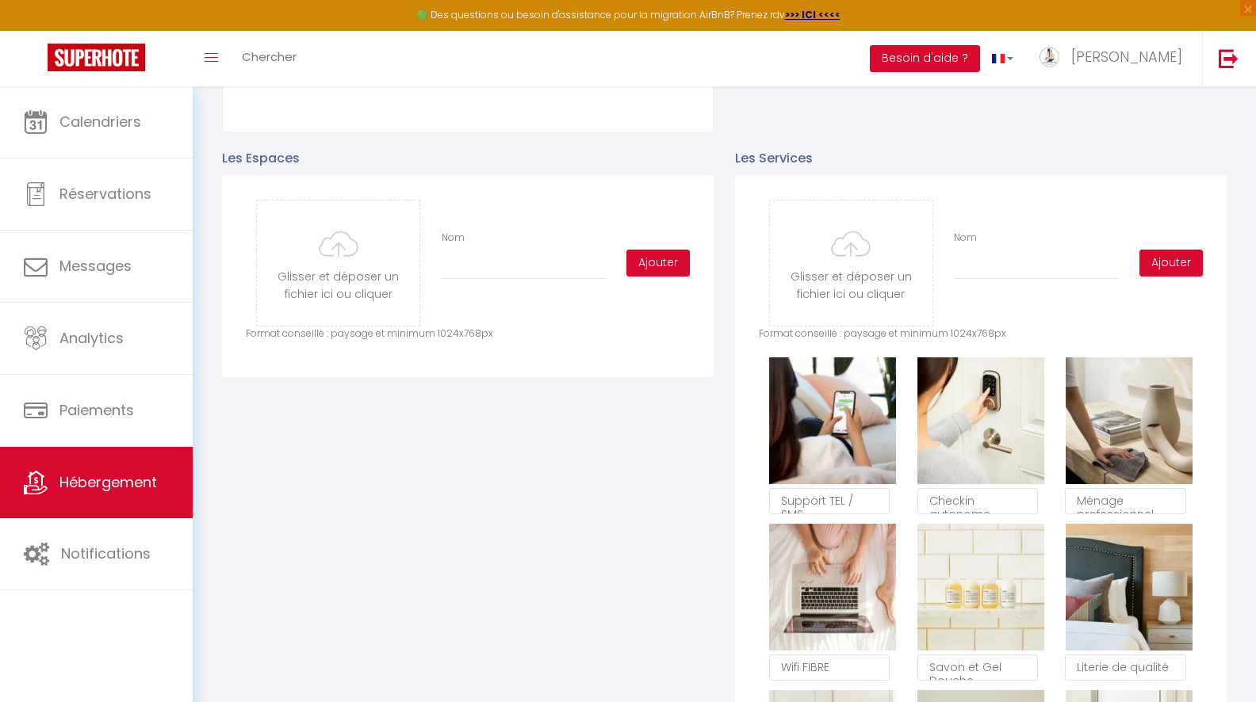
scroll to position [0, 0]
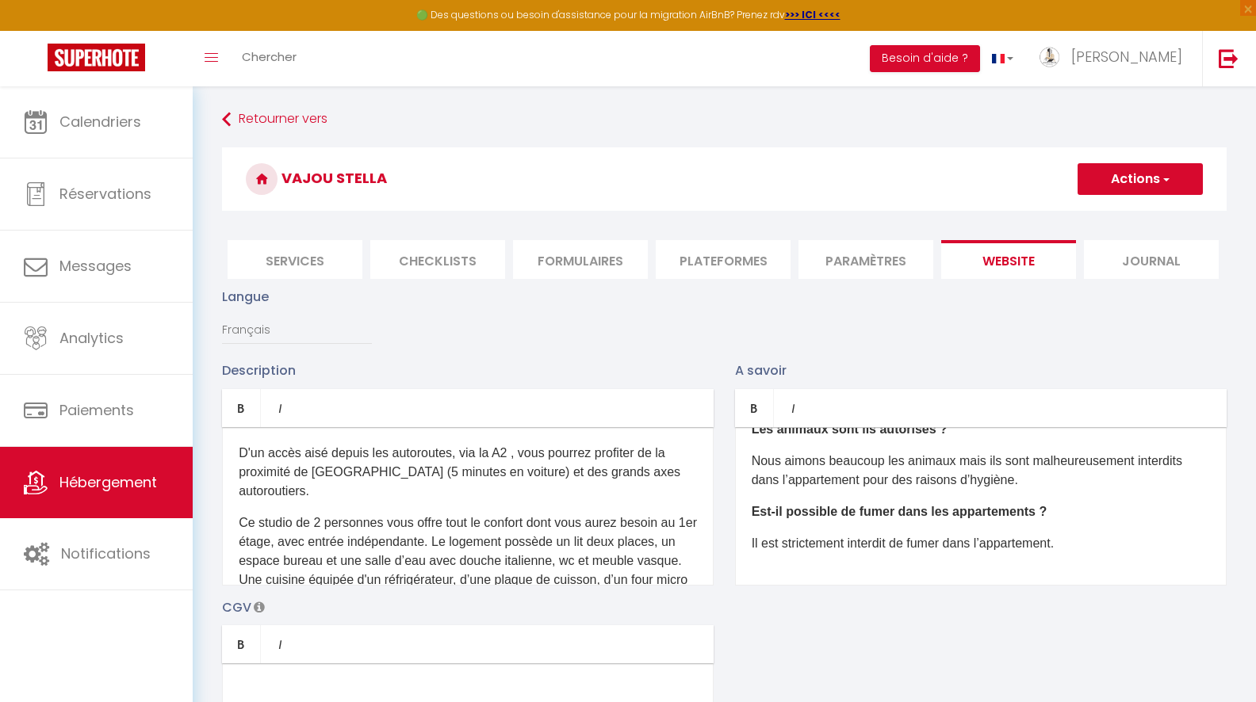
click at [1122, 178] on button "Actions" at bounding box center [1139, 179] width 125 height 32
click at [1110, 212] on input "Enregistrer" at bounding box center [1121, 214] width 59 height 16
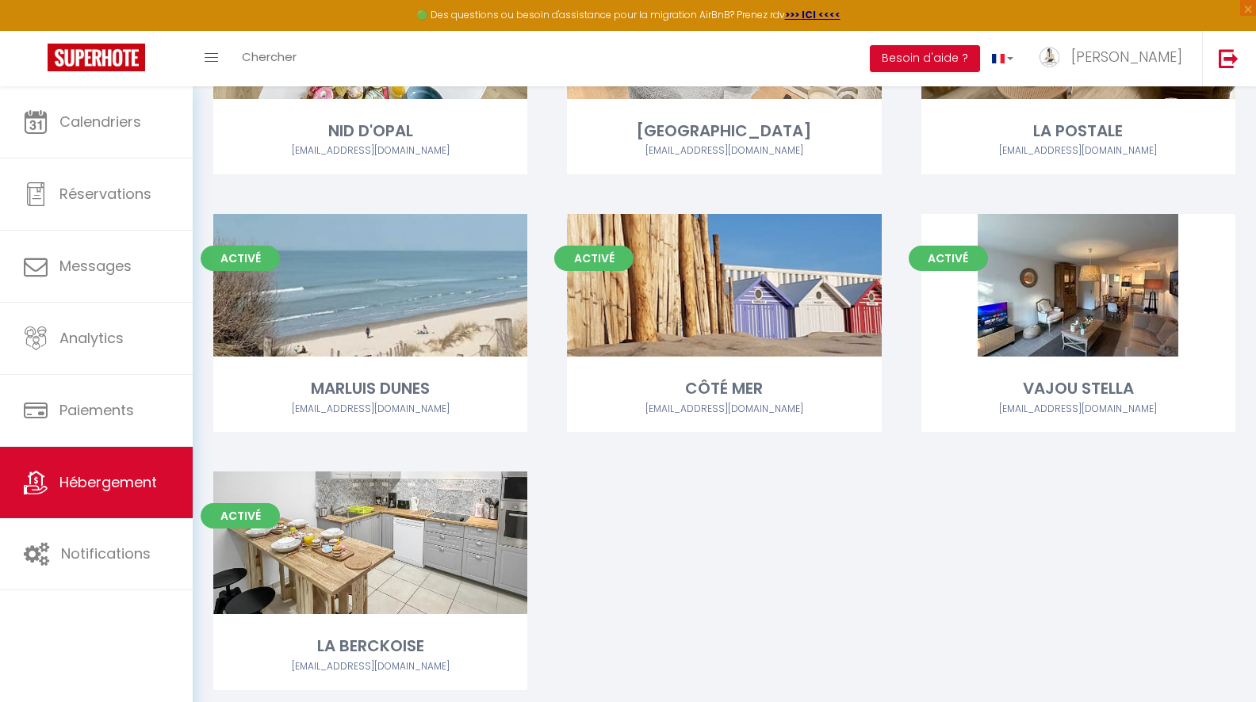
scroll to position [1287, 0]
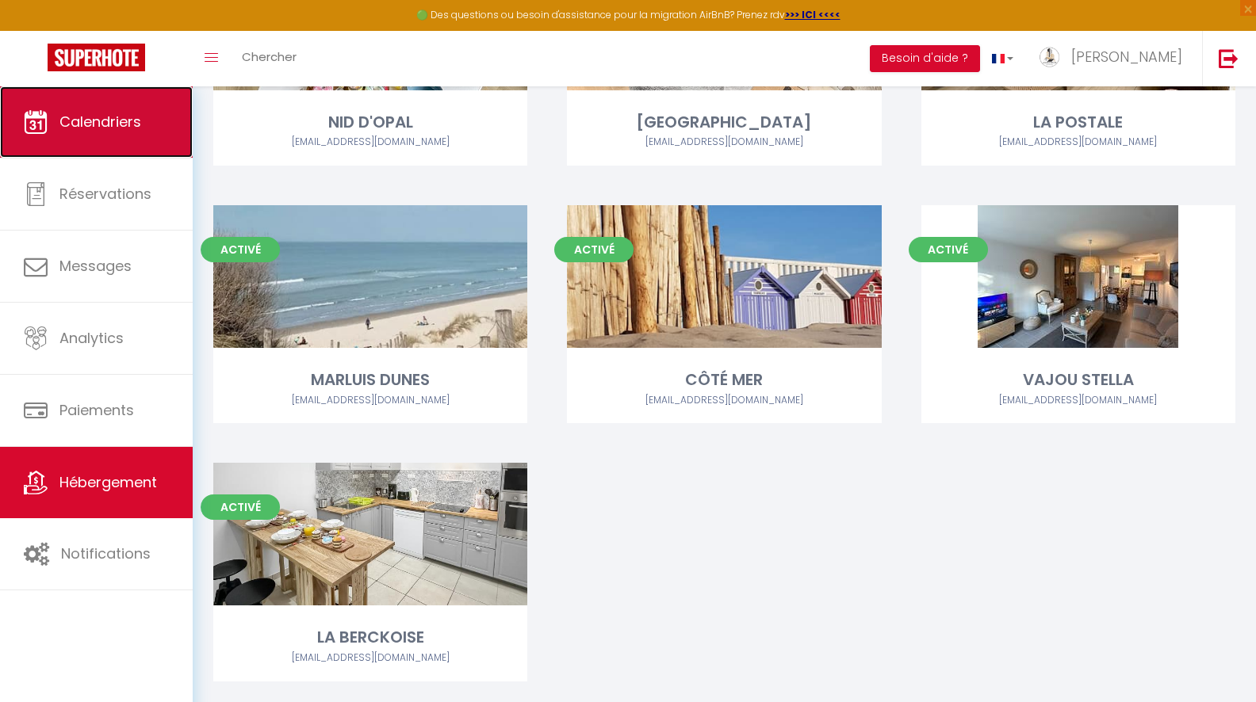
click at [53, 128] on link "Calendriers" at bounding box center [96, 121] width 193 height 71
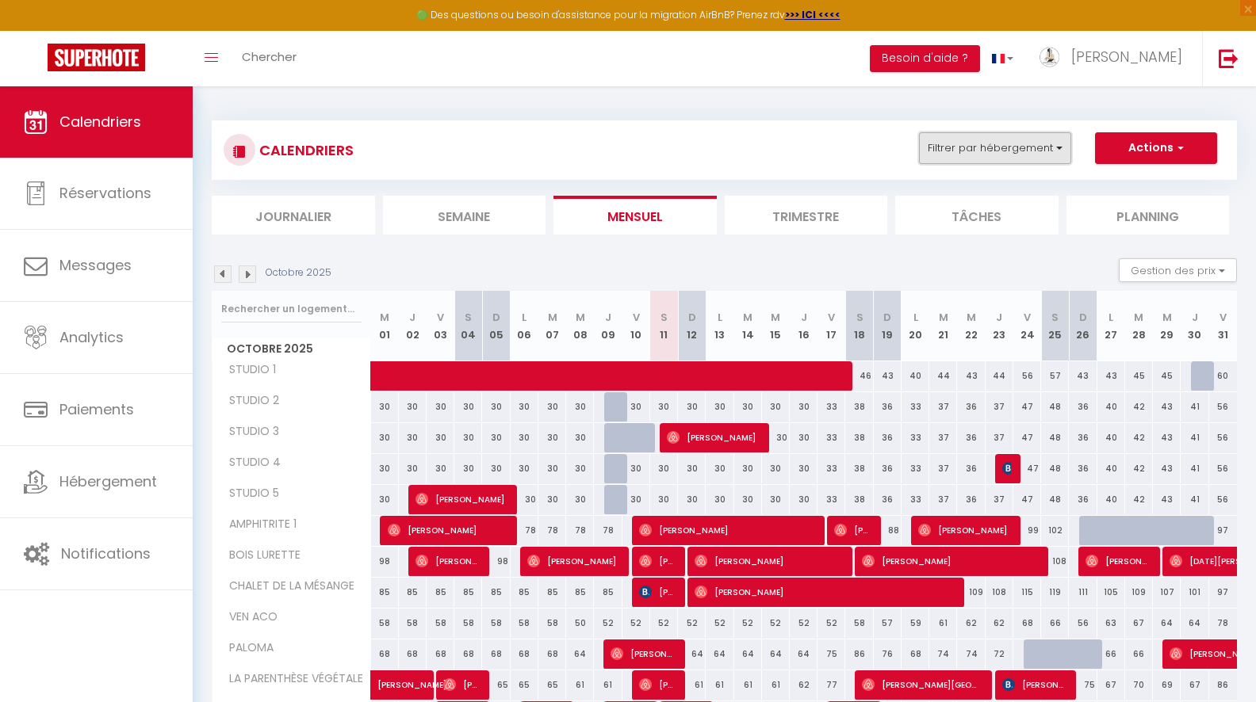
click at [1044, 146] on button "Filtrer par hébergement" at bounding box center [995, 148] width 152 height 32
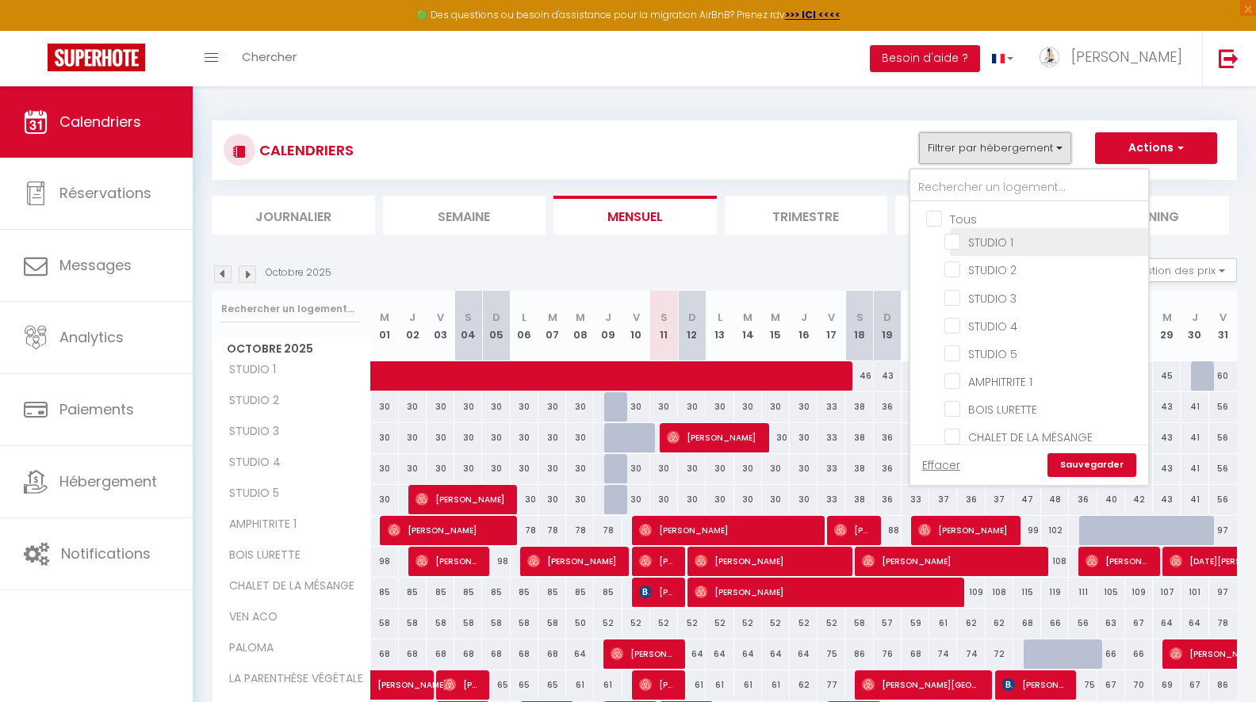
scroll to position [313, 0]
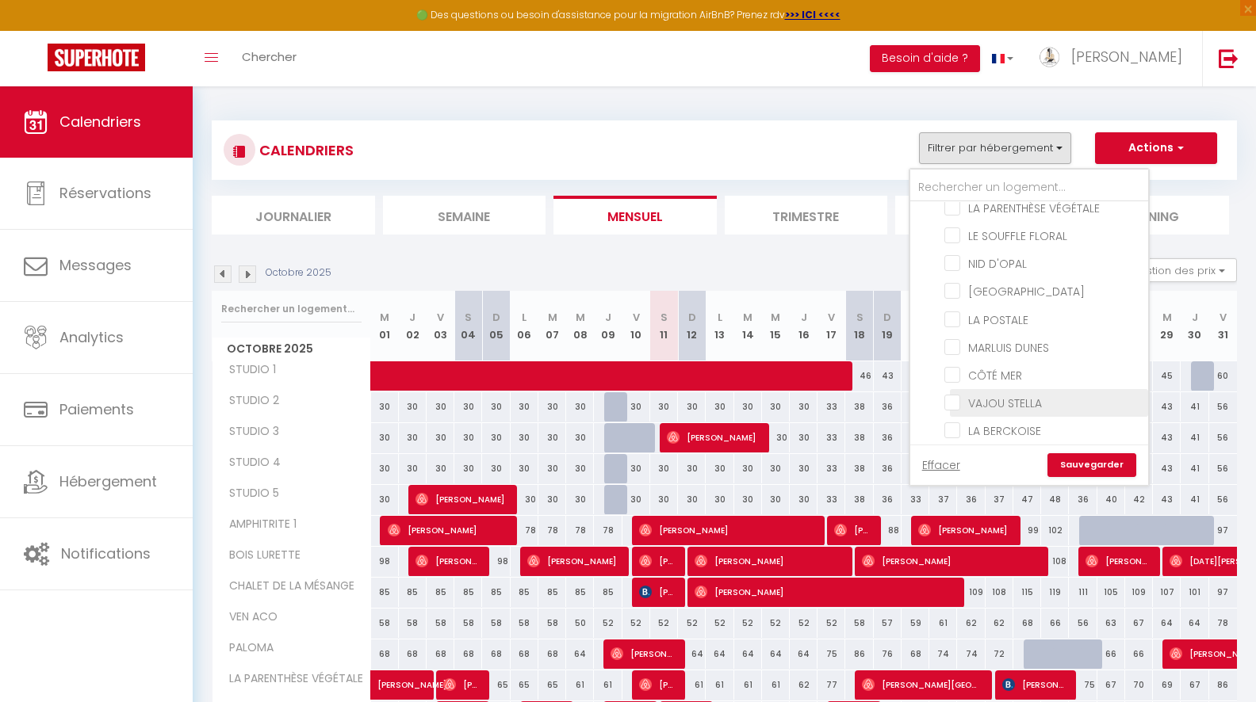
click at [953, 394] on input "VAJOU STELLA" at bounding box center [1043, 402] width 198 height 16
click at [1092, 466] on link "Sauvegarder" at bounding box center [1091, 465] width 89 height 24
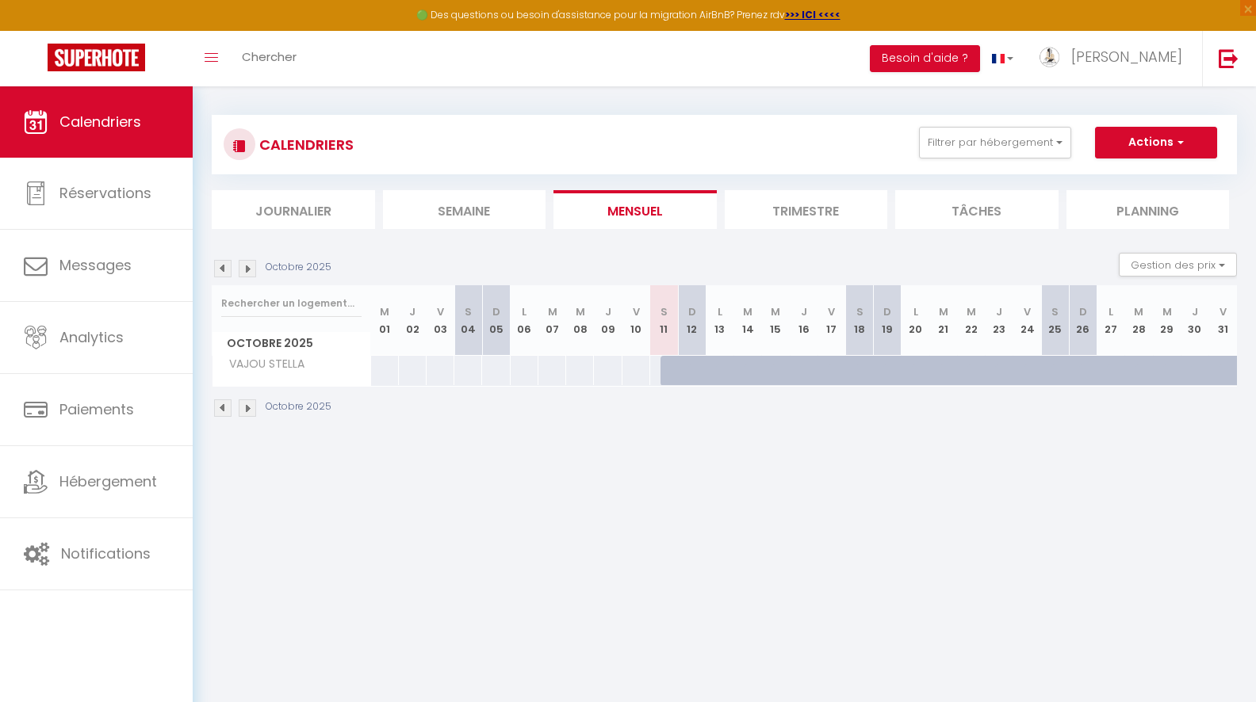
scroll to position [0, 0]
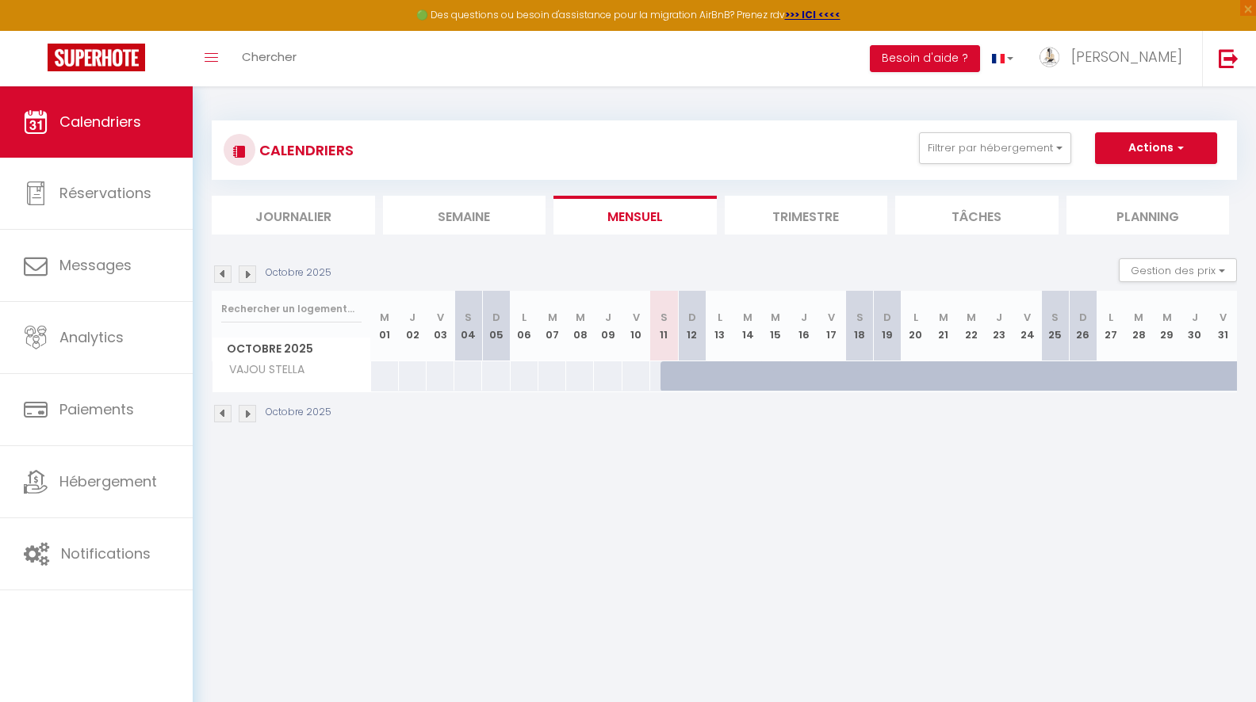
click at [248, 271] on img at bounding box center [247, 274] width 17 height 17
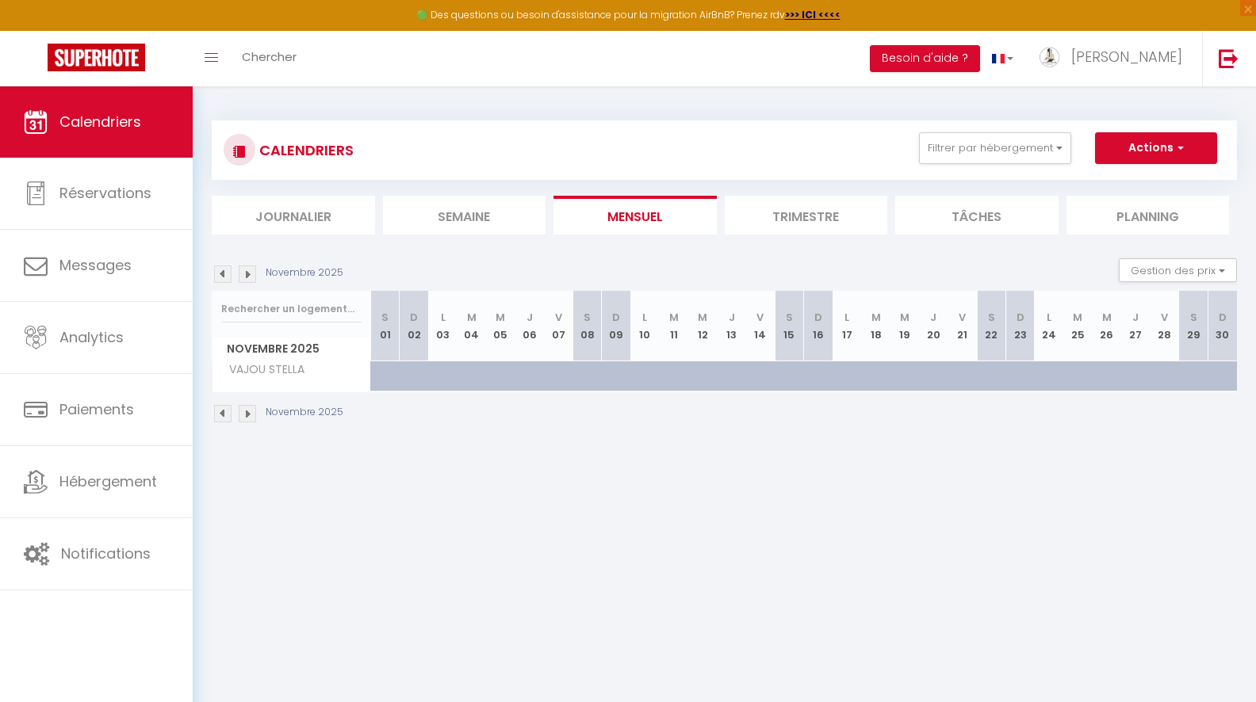
click at [248, 270] on img at bounding box center [247, 274] width 17 height 17
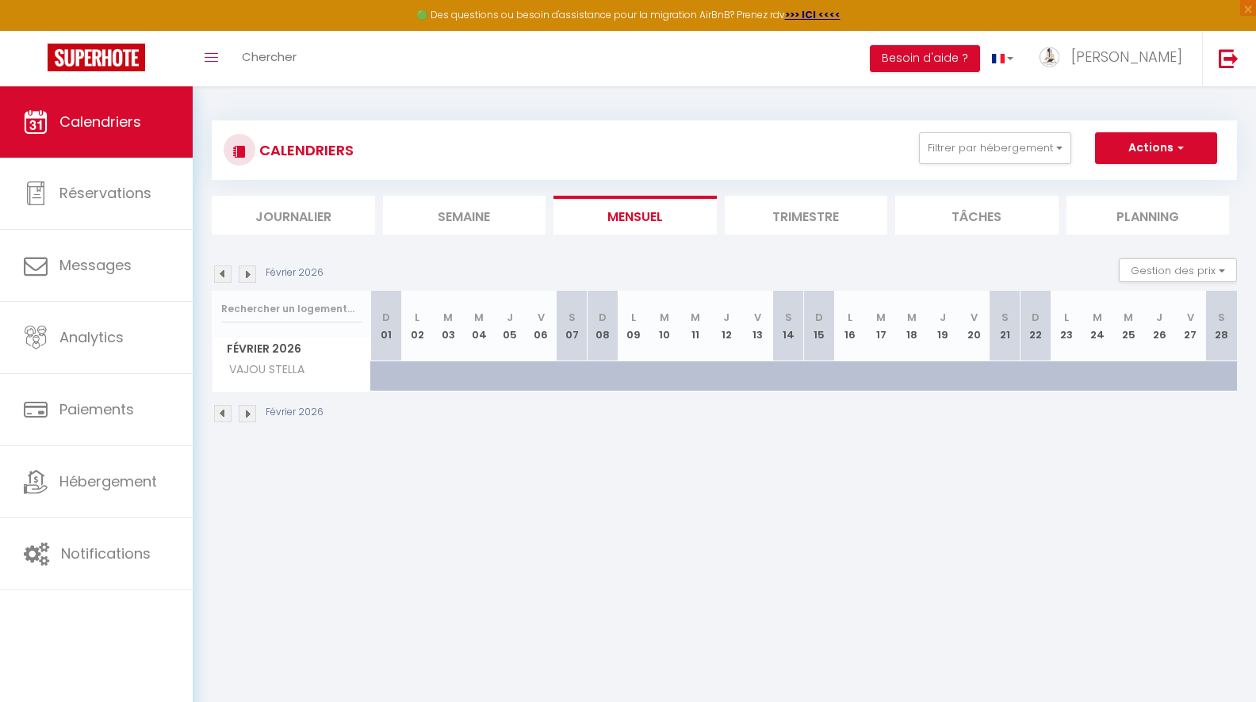
click at [248, 270] on img at bounding box center [247, 274] width 17 height 17
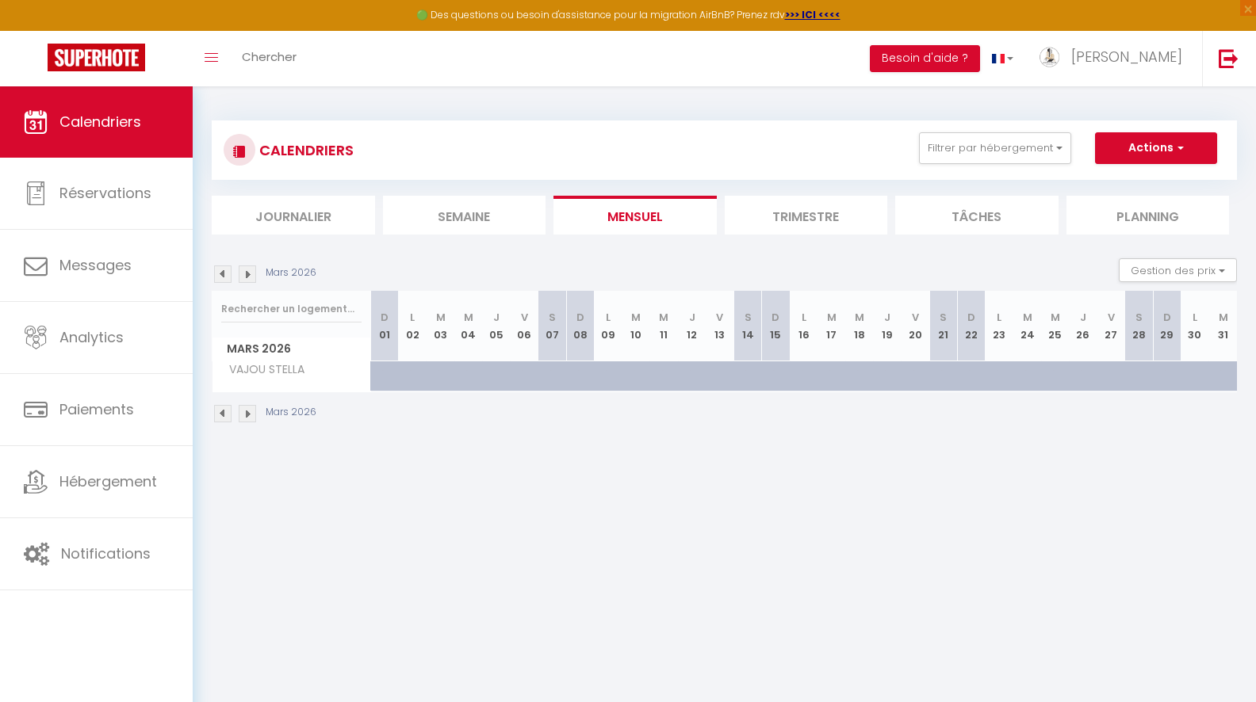
click at [248, 270] on img at bounding box center [247, 274] width 17 height 17
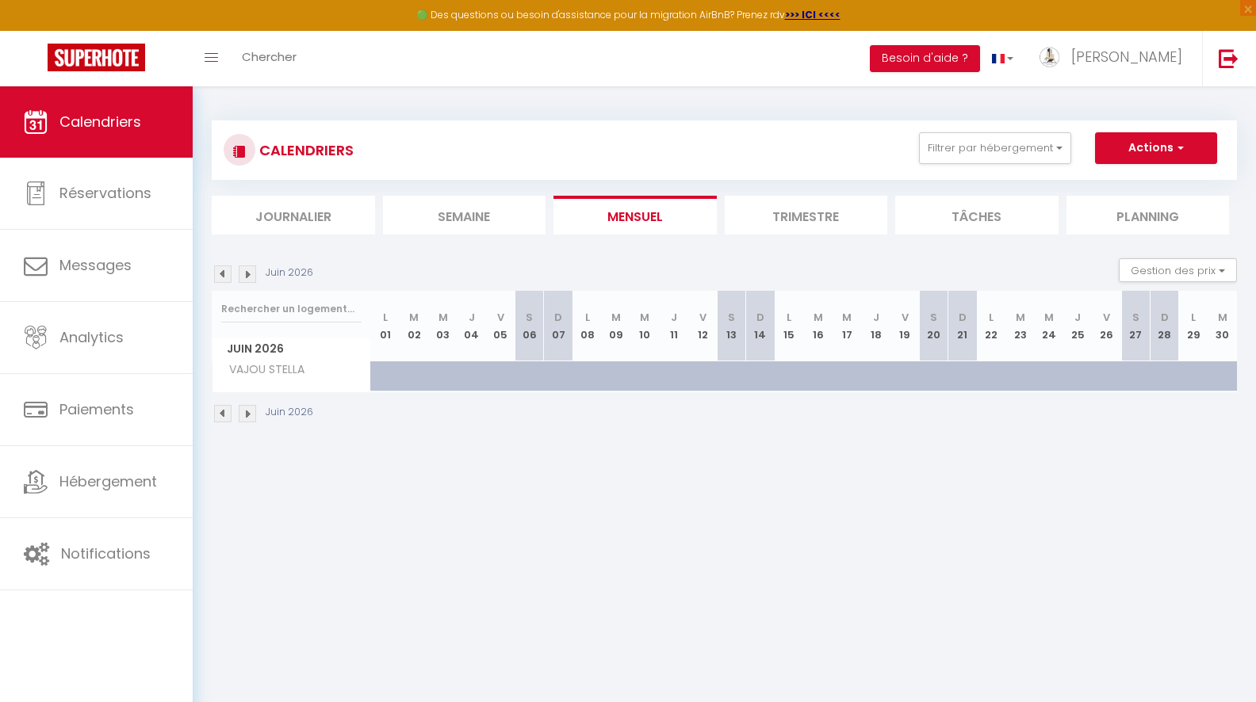
click at [248, 270] on img at bounding box center [247, 274] width 17 height 17
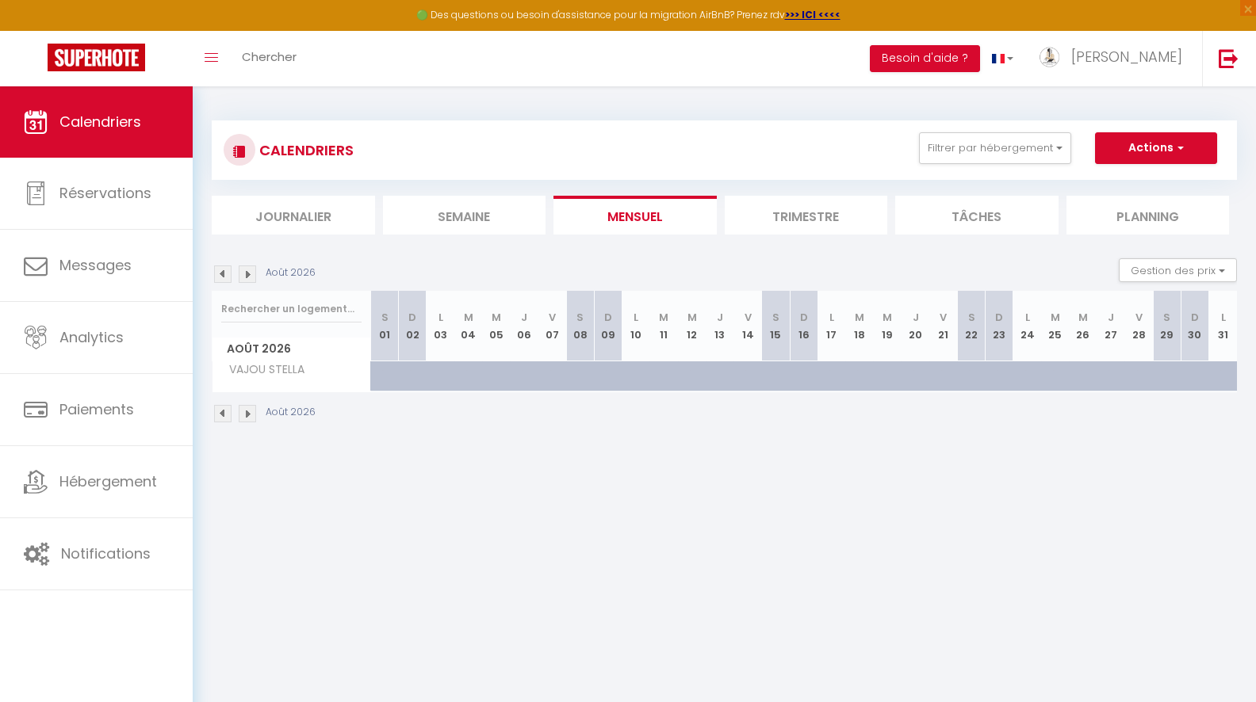
click at [248, 270] on img at bounding box center [247, 274] width 17 height 17
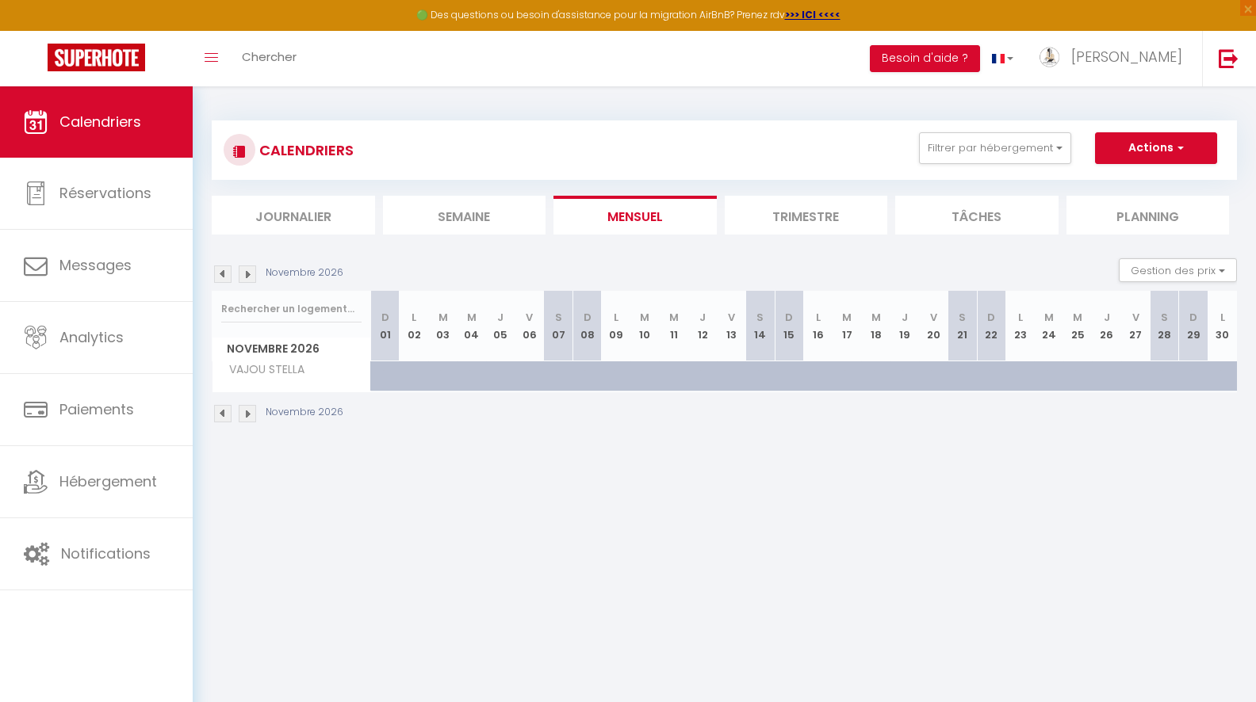
click at [227, 274] on img at bounding box center [222, 274] width 17 height 17
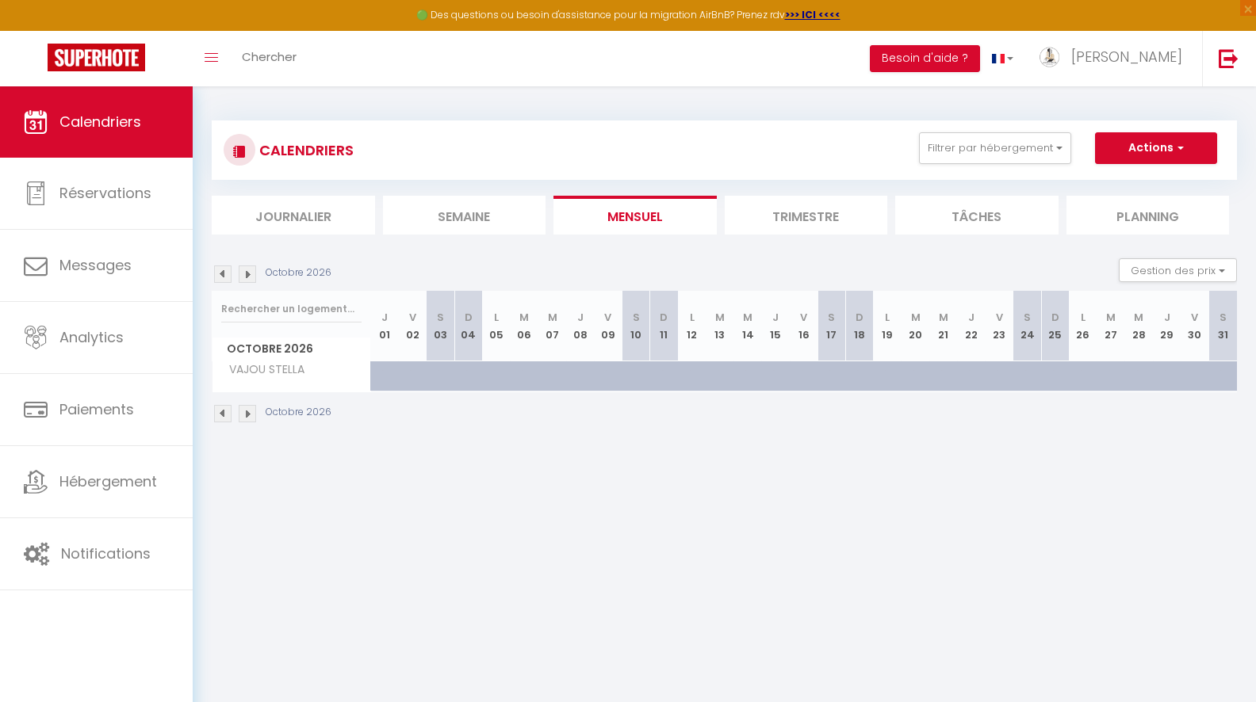
click at [227, 274] on img at bounding box center [222, 274] width 17 height 17
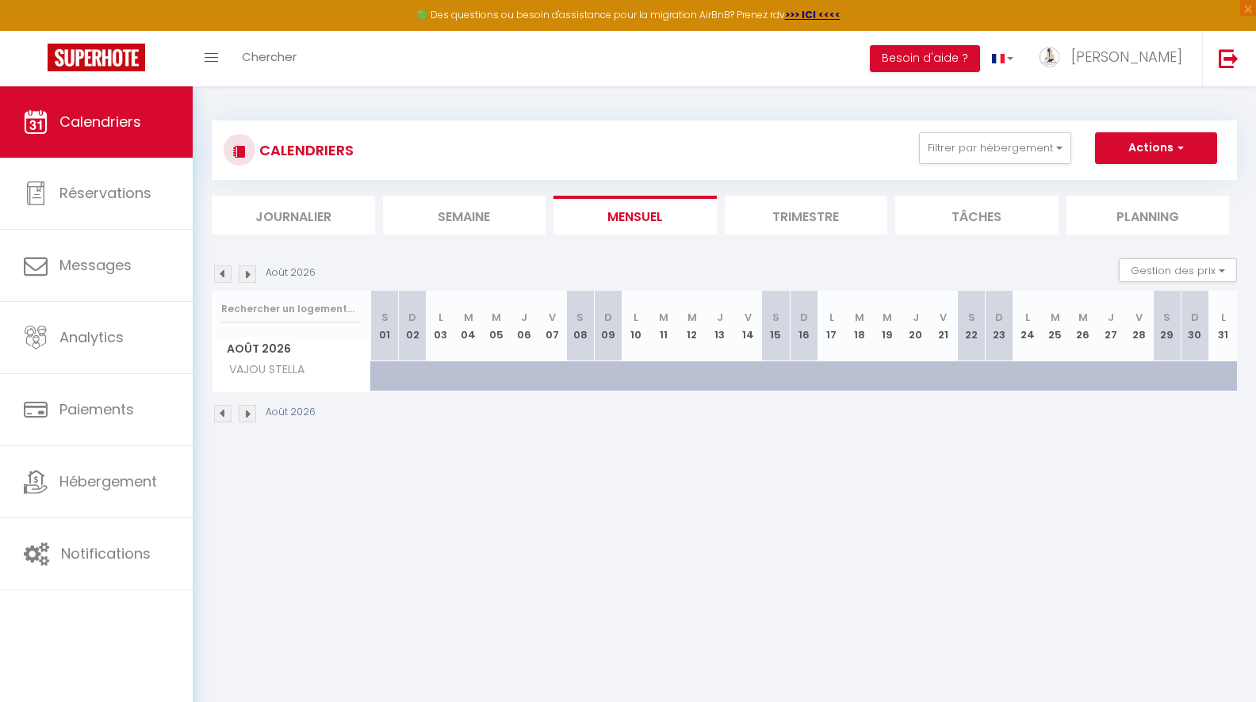
click at [227, 274] on img at bounding box center [222, 274] width 17 height 17
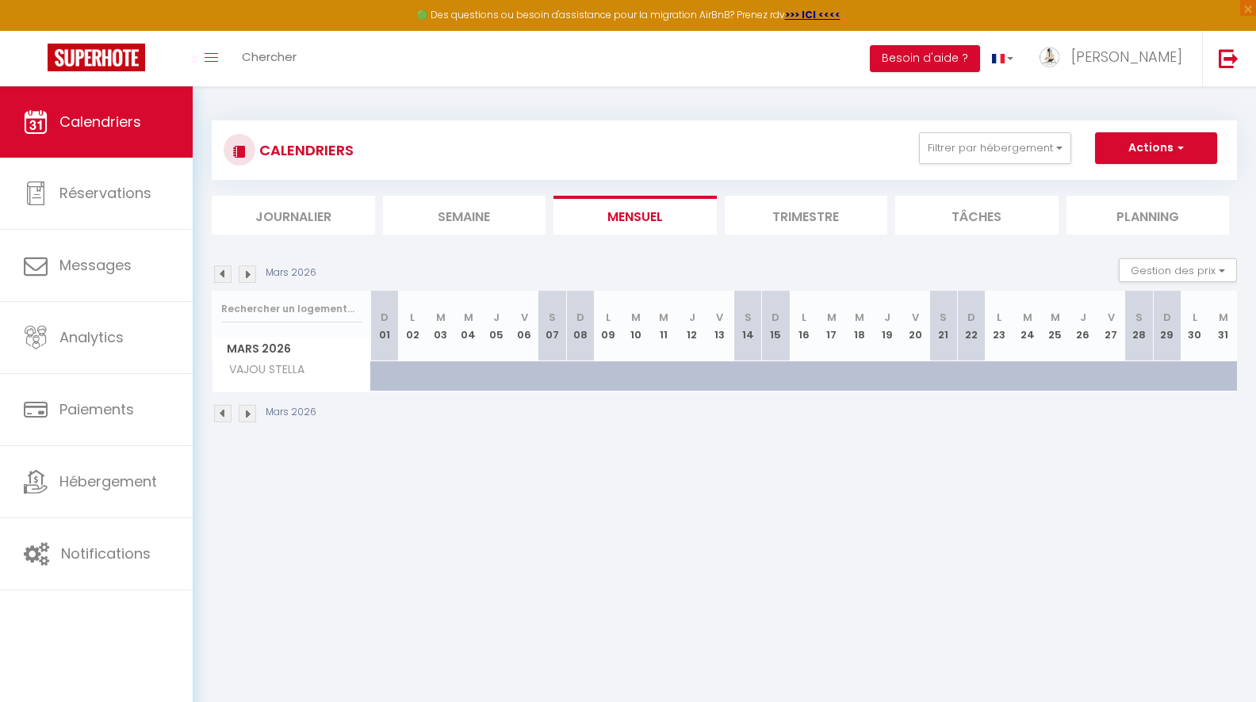
click at [227, 274] on img at bounding box center [222, 274] width 17 height 17
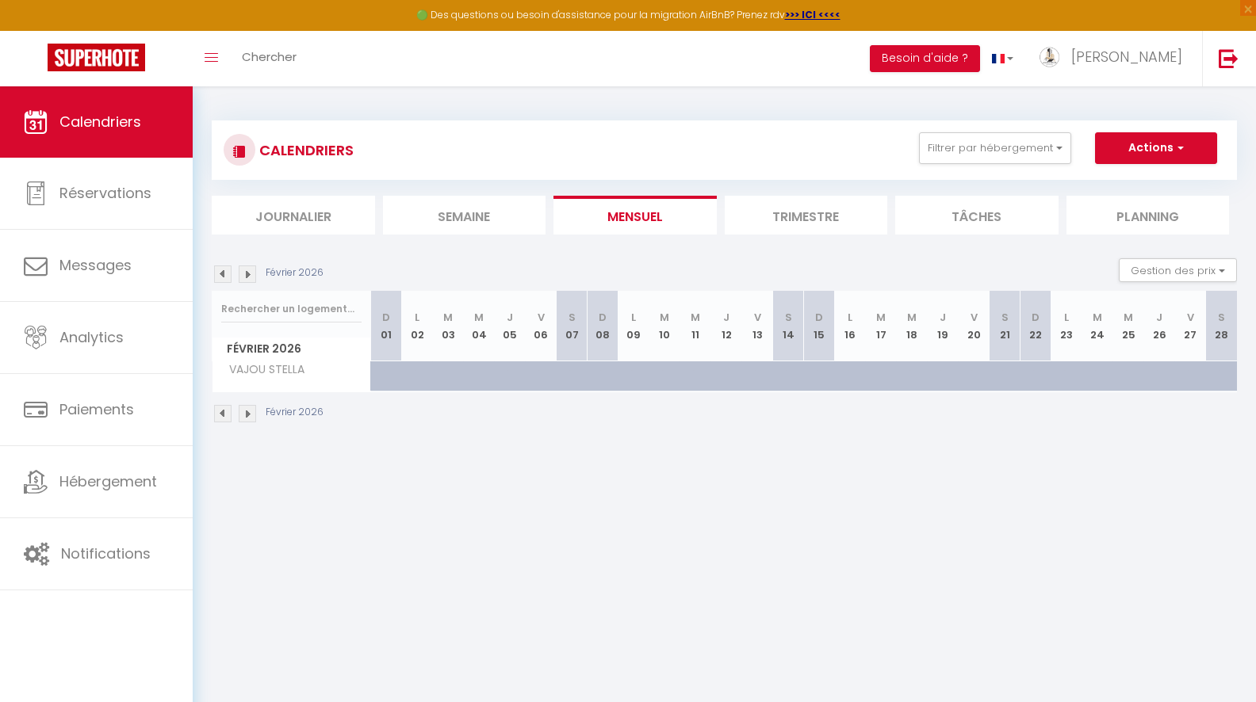
click at [227, 274] on img at bounding box center [222, 274] width 17 height 17
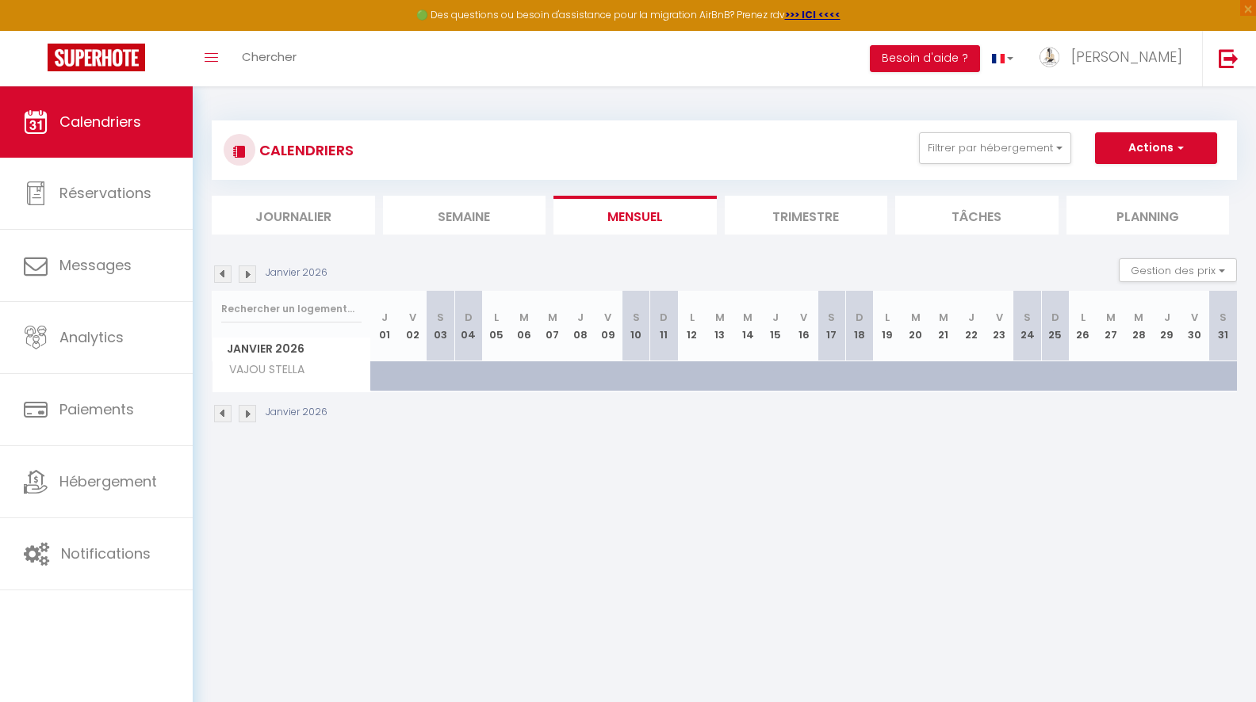
click at [227, 274] on img at bounding box center [222, 274] width 17 height 17
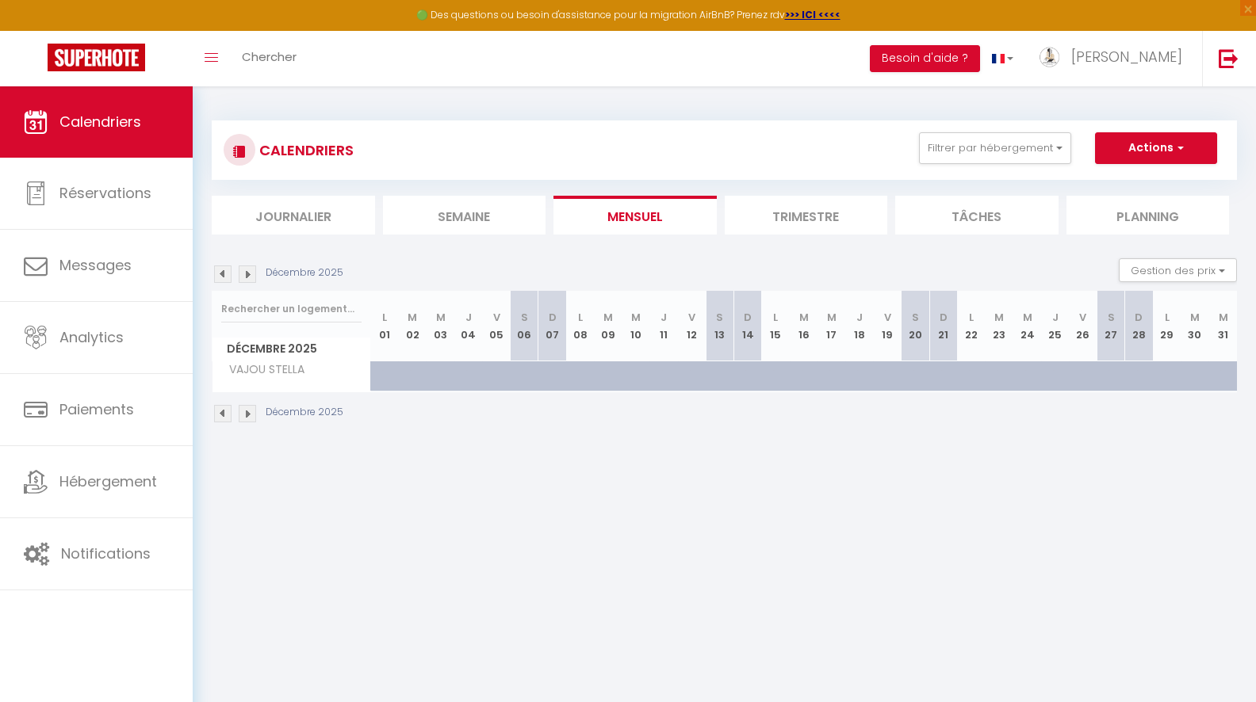
click at [227, 274] on img at bounding box center [222, 274] width 17 height 17
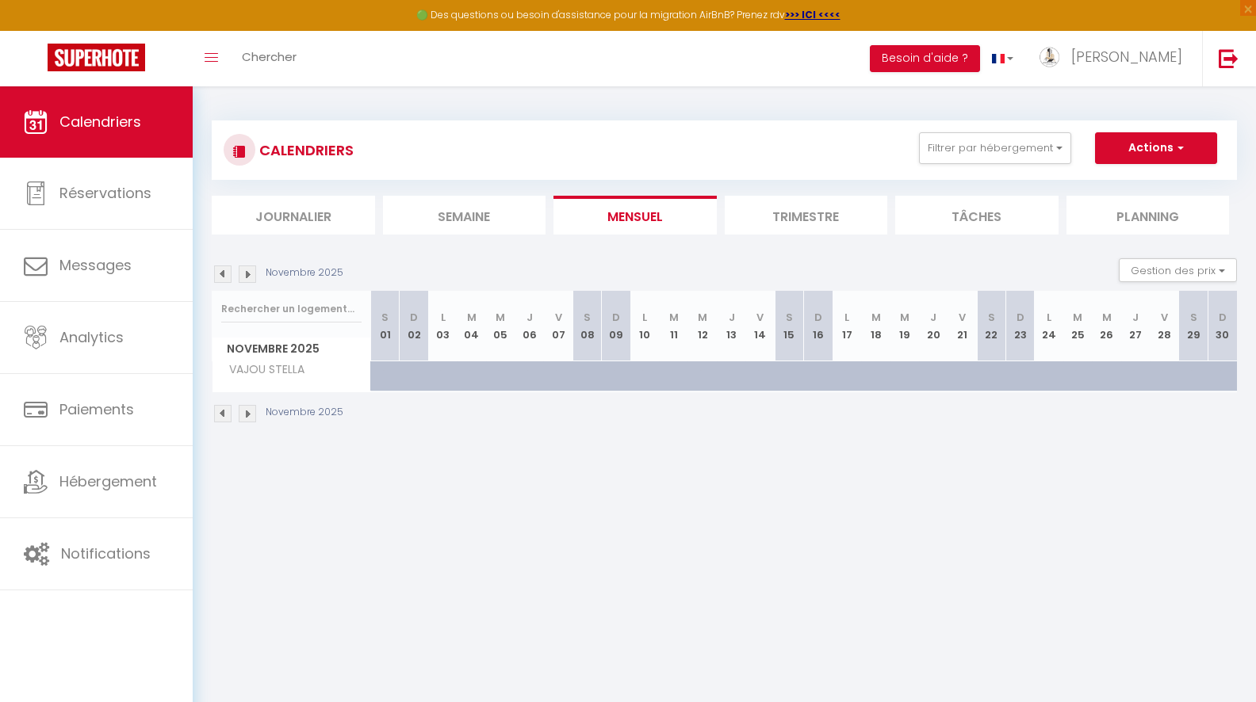
click at [227, 274] on img at bounding box center [222, 274] width 17 height 17
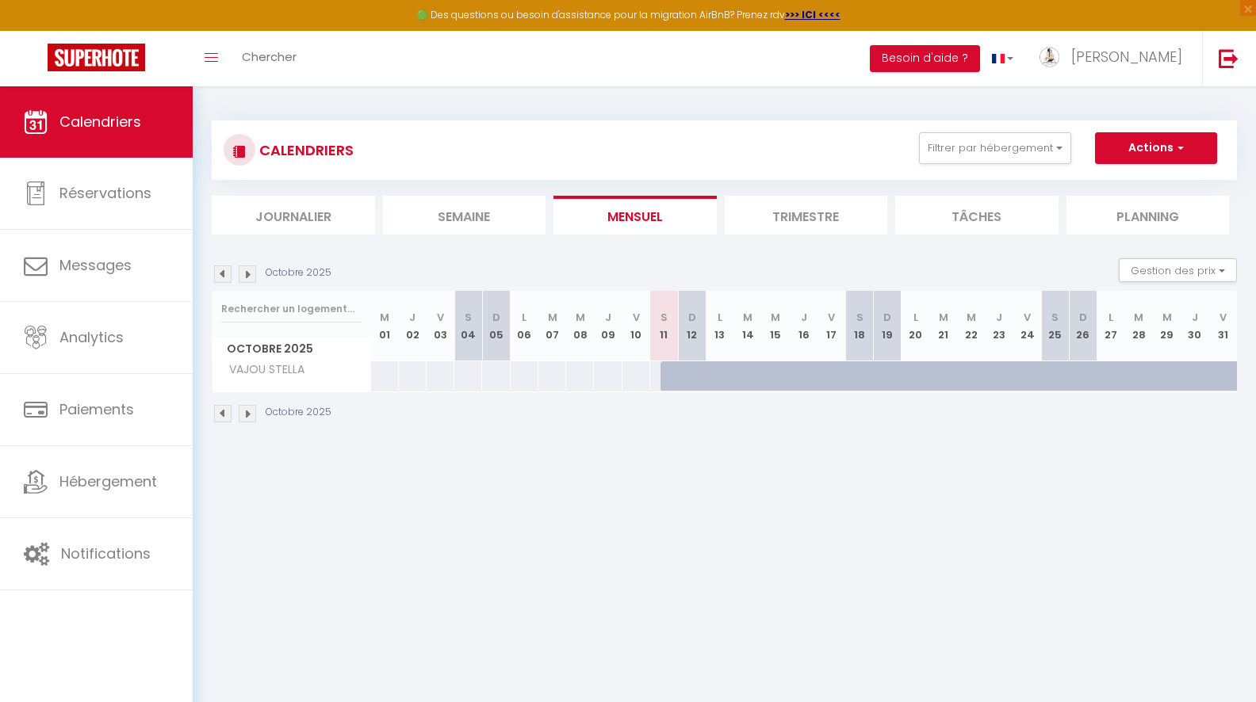
click at [227, 274] on img at bounding box center [222, 274] width 17 height 17
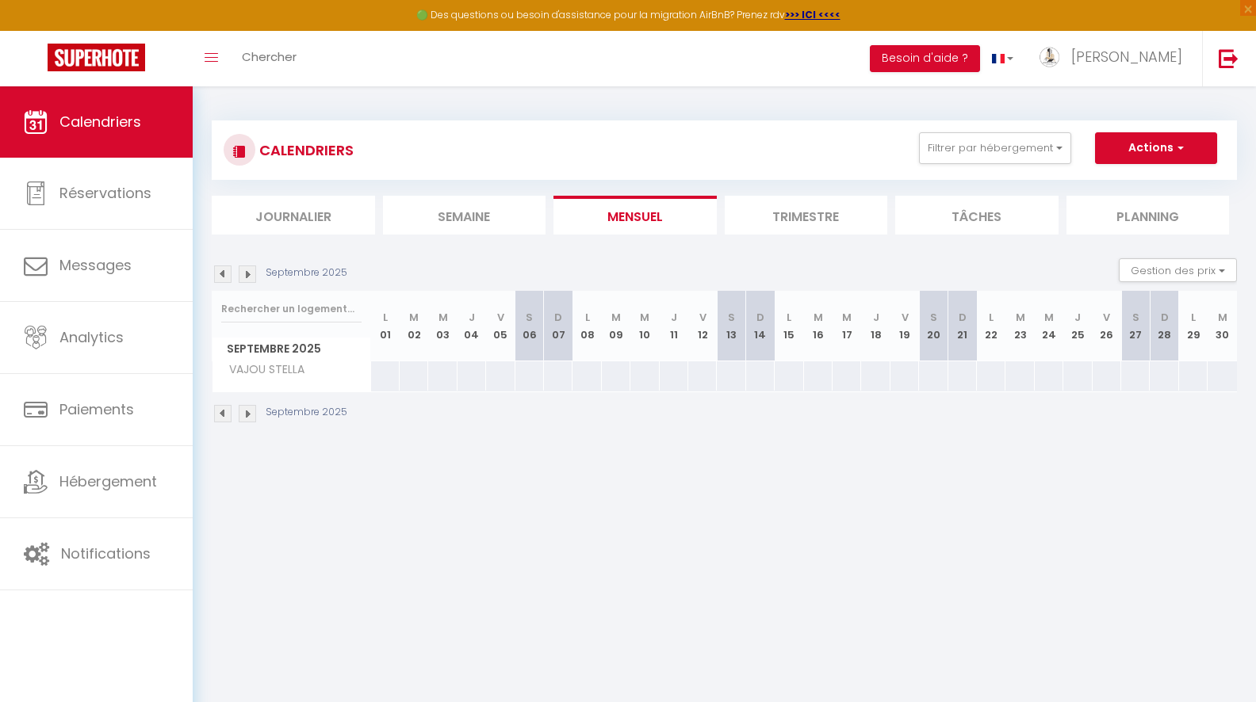
click at [248, 274] on img at bounding box center [247, 274] width 17 height 17
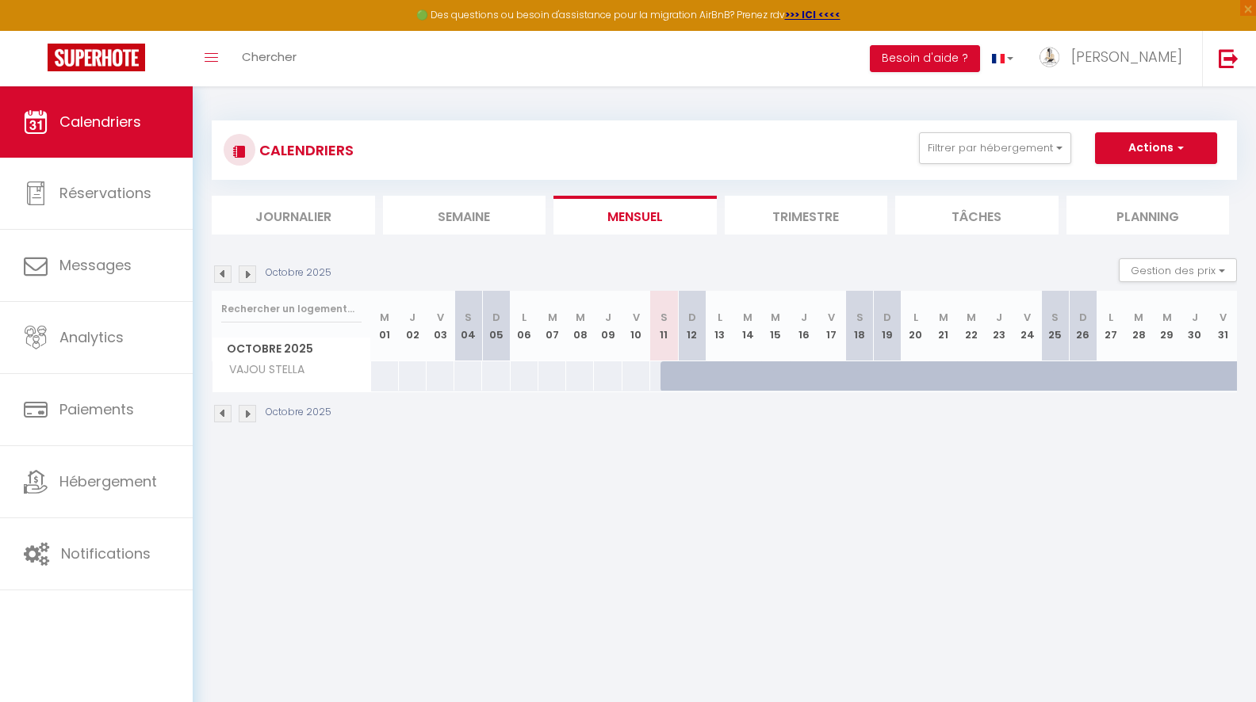
click at [673, 375] on div at bounding box center [674, 377] width 28 height 30
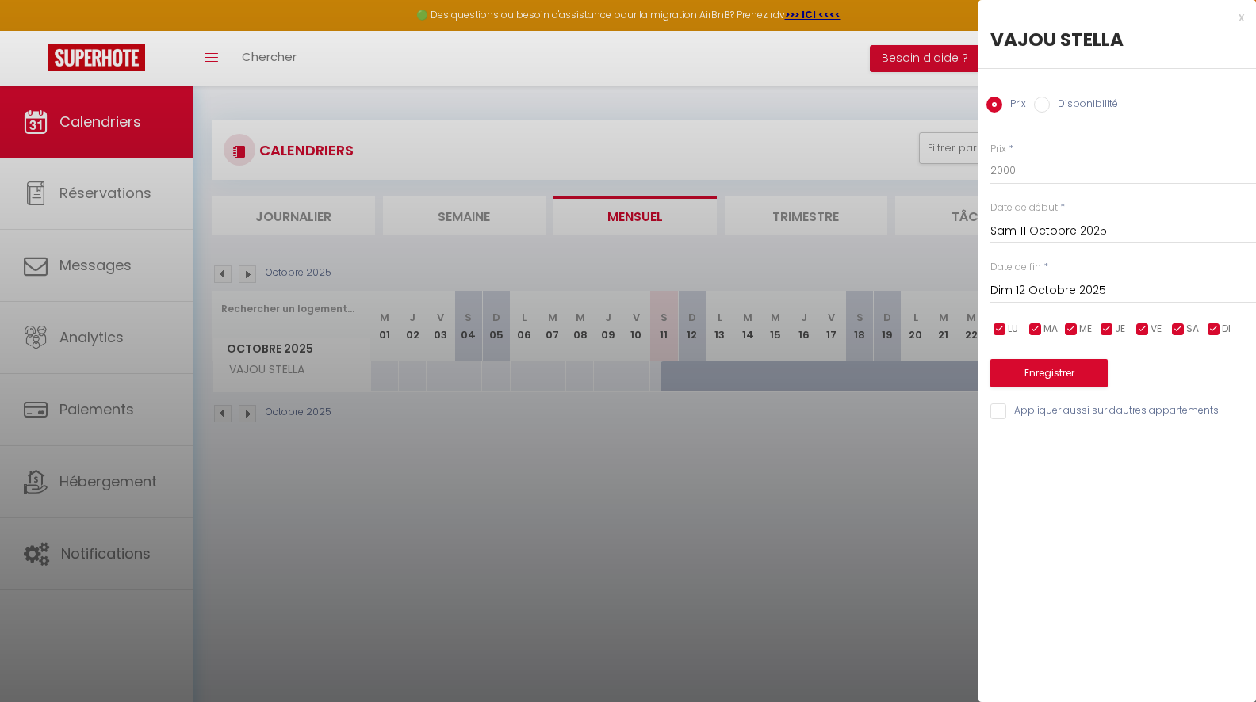
click at [1091, 103] on label "Disponibilité" at bounding box center [1084, 105] width 68 height 17
click at [1050, 103] on input "Disponibilité" at bounding box center [1042, 105] width 16 height 16
click at [1083, 293] on input "Dim 12 Octobre 2025" at bounding box center [1123, 292] width 266 height 21
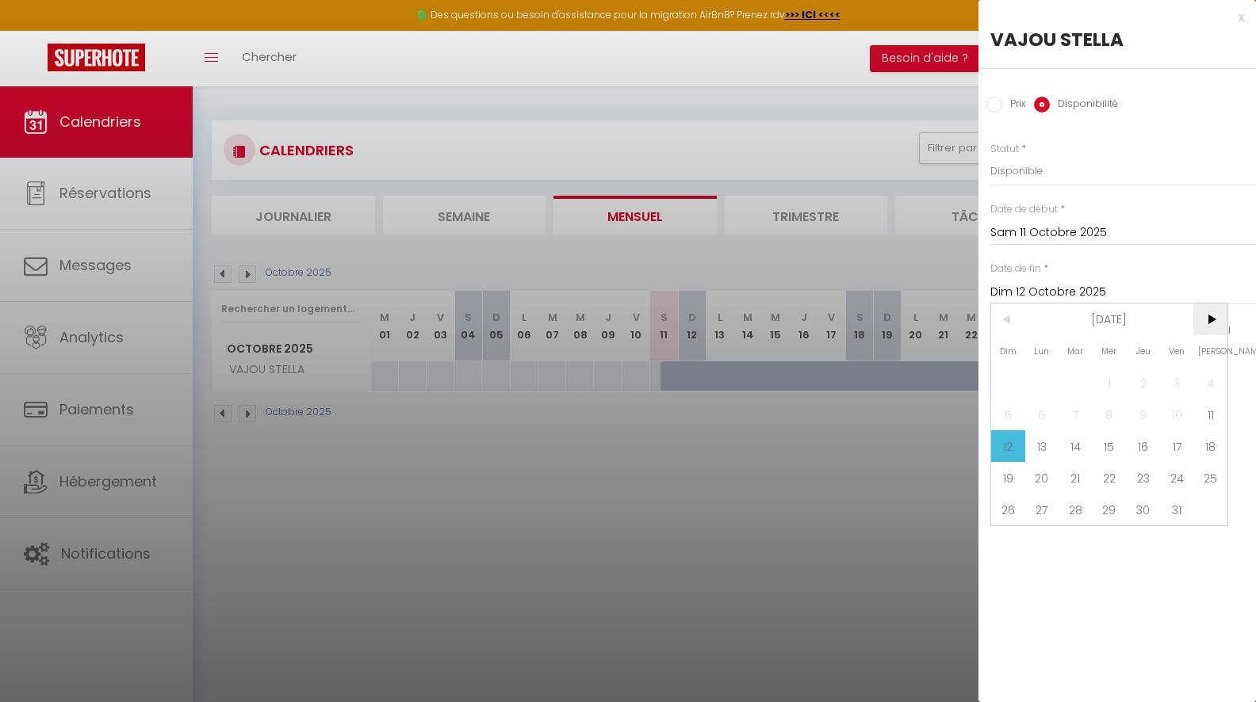
click at [1203, 308] on span ">" at bounding box center [1210, 320] width 34 height 32
click at [1203, 311] on span ">" at bounding box center [1210, 320] width 34 height 32
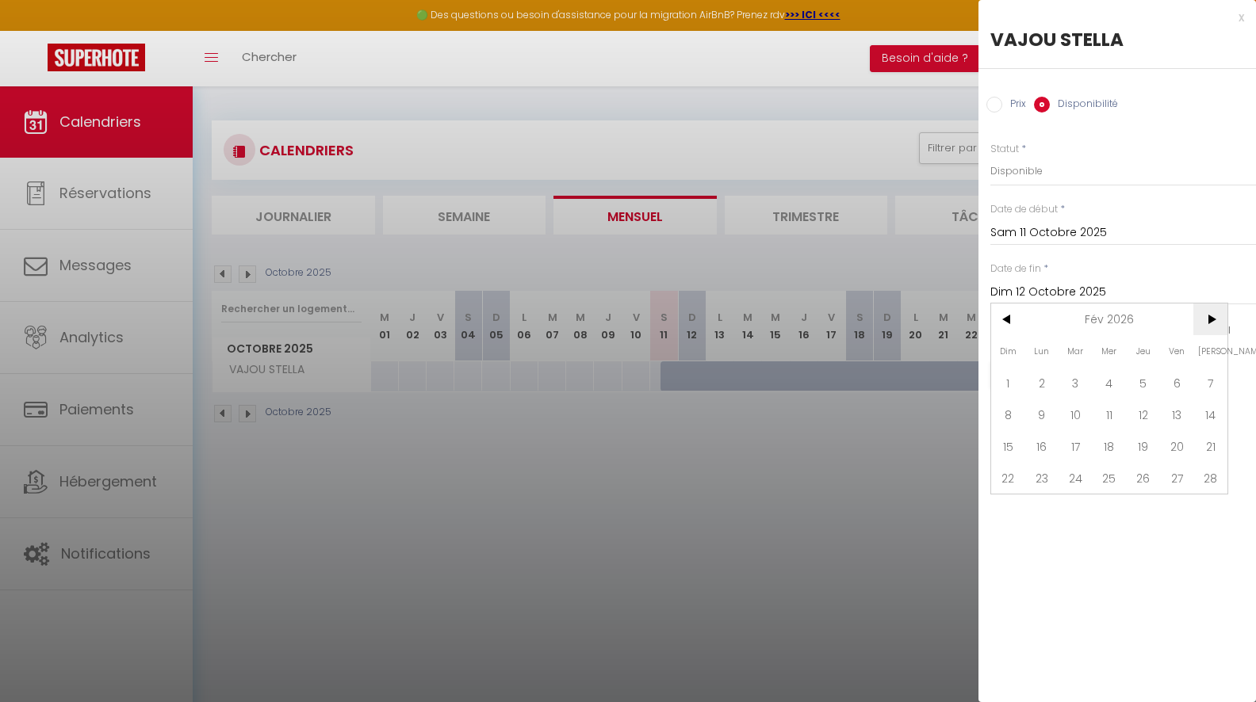
click at [1203, 311] on span ">" at bounding box center [1210, 320] width 34 height 32
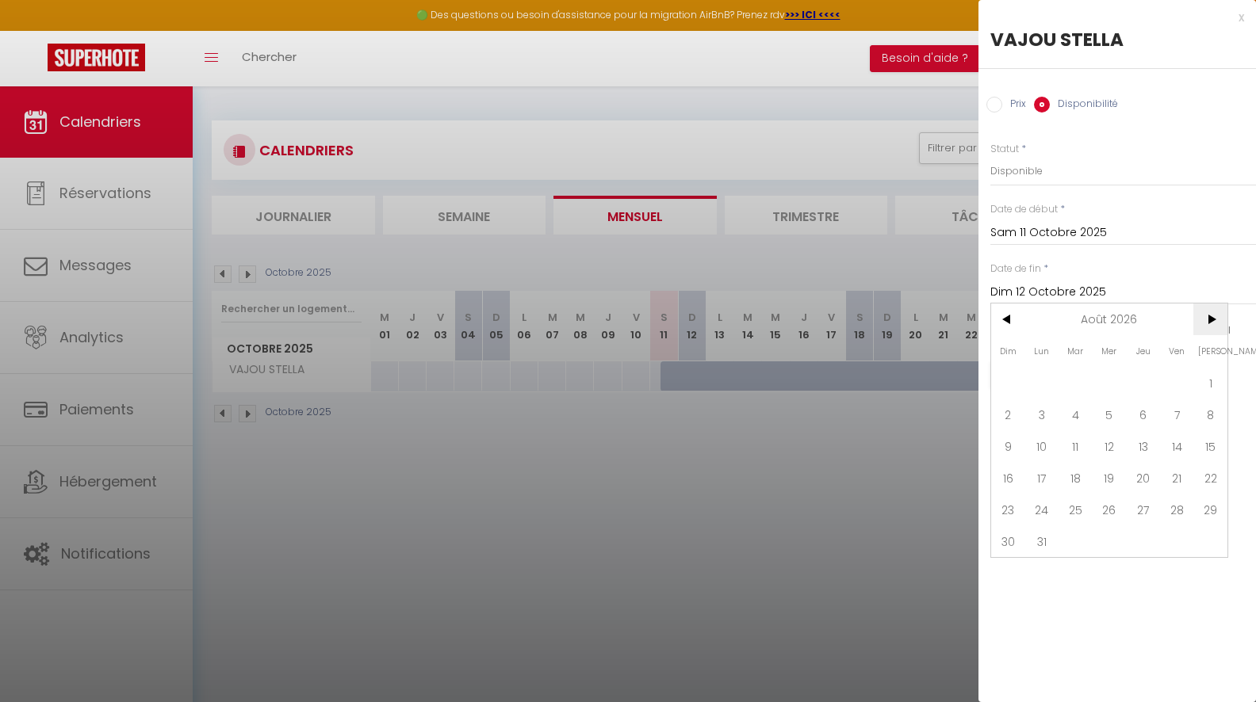
click at [1203, 311] on span ">" at bounding box center [1210, 320] width 34 height 32
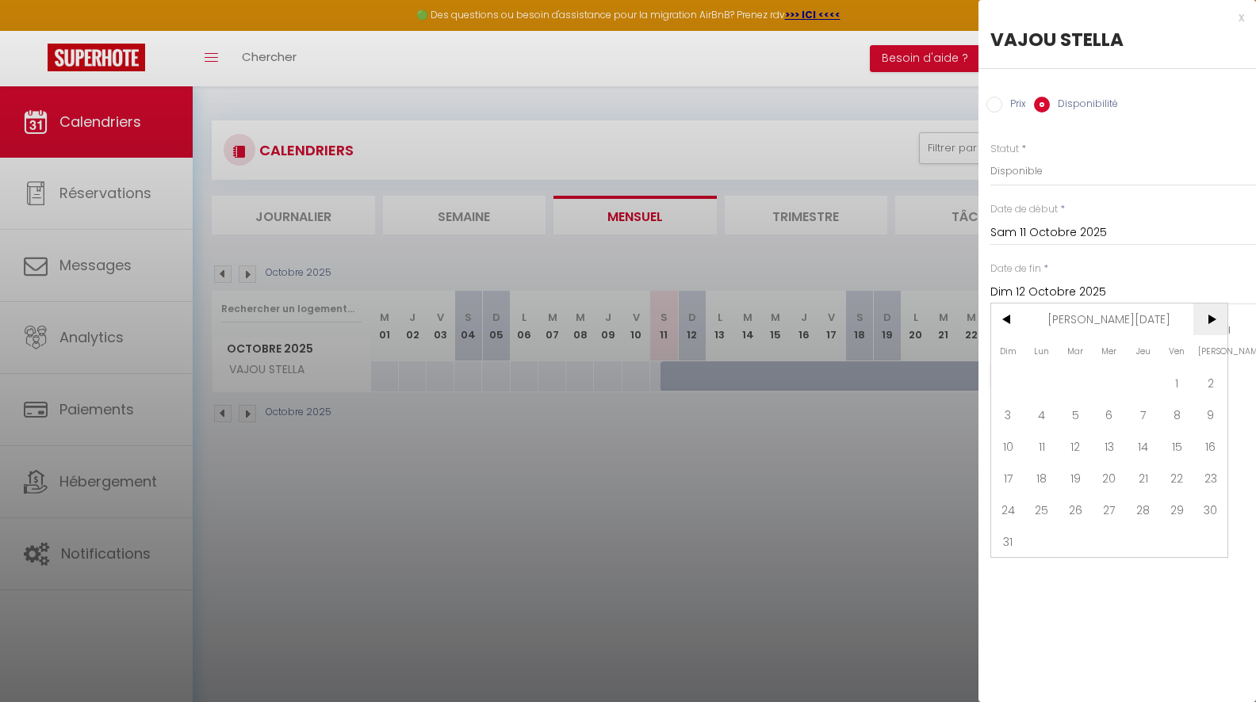
click at [1203, 311] on span ">" at bounding box center [1210, 320] width 34 height 32
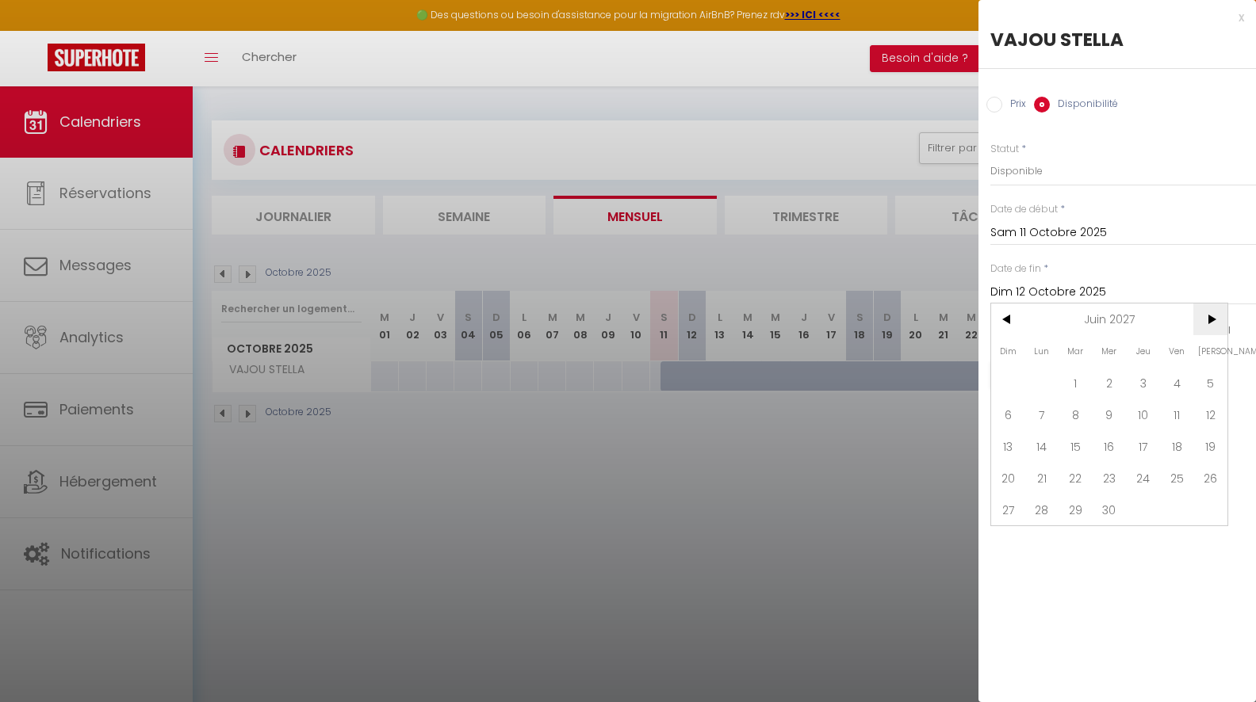
click at [1203, 311] on span ">" at bounding box center [1210, 320] width 34 height 32
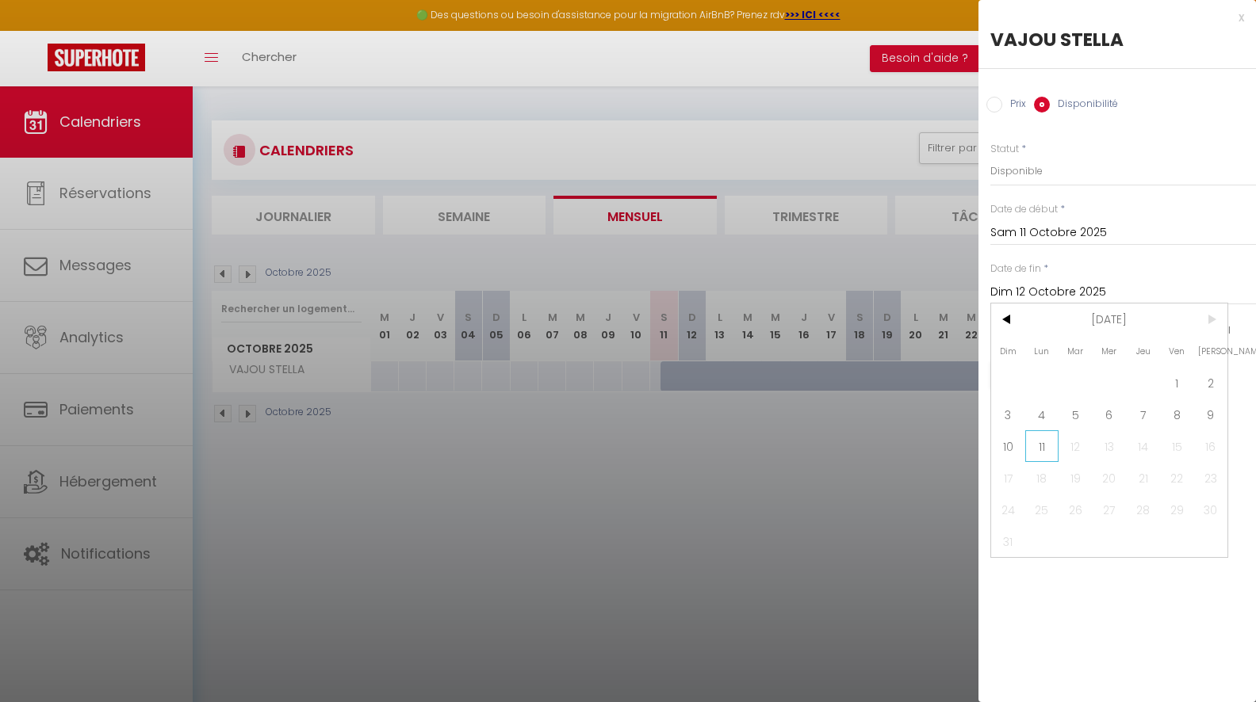
click at [1037, 440] on span "11" at bounding box center [1042, 446] width 34 height 32
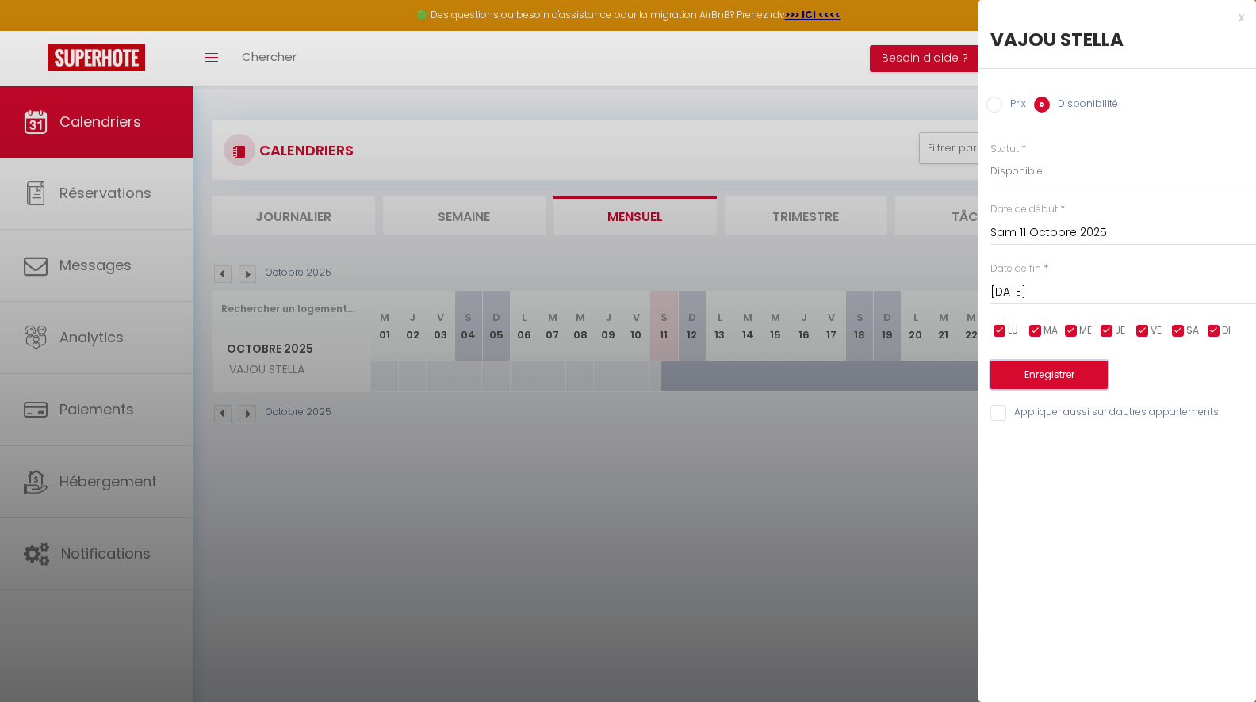
click at [1073, 366] on button "Enregistrer" at bounding box center [1048, 375] width 117 height 29
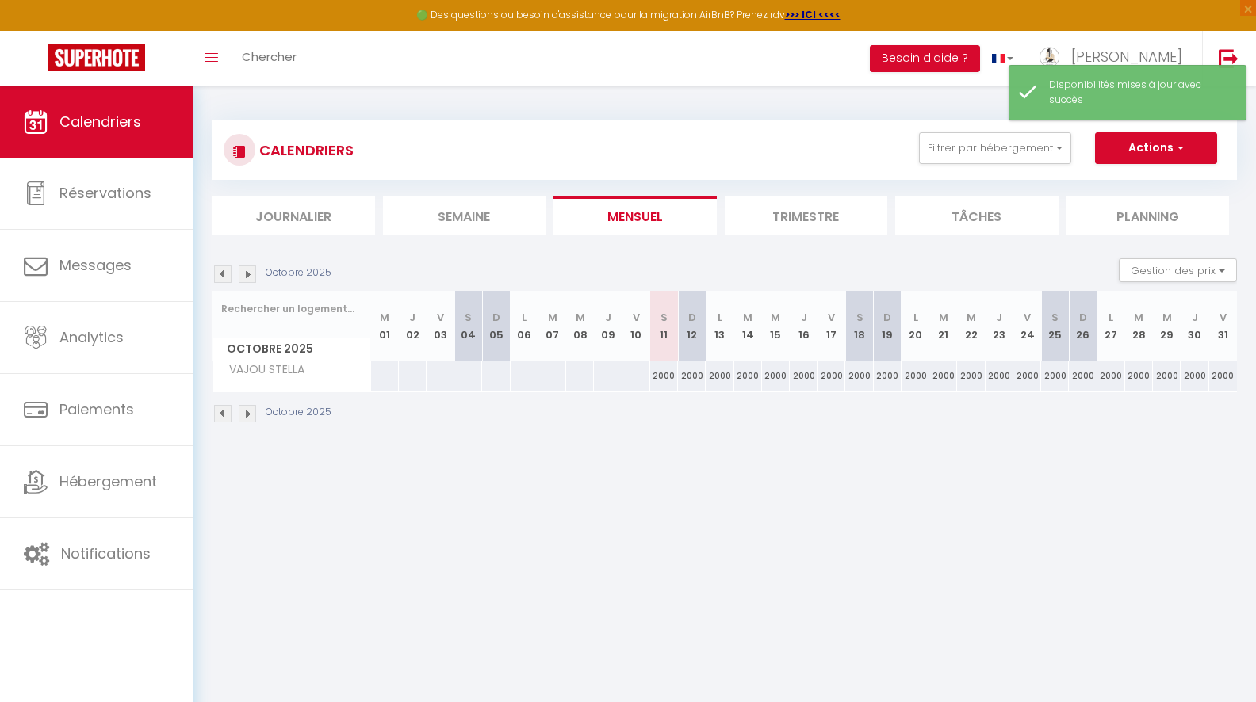
click at [249, 270] on img at bounding box center [247, 274] width 17 height 17
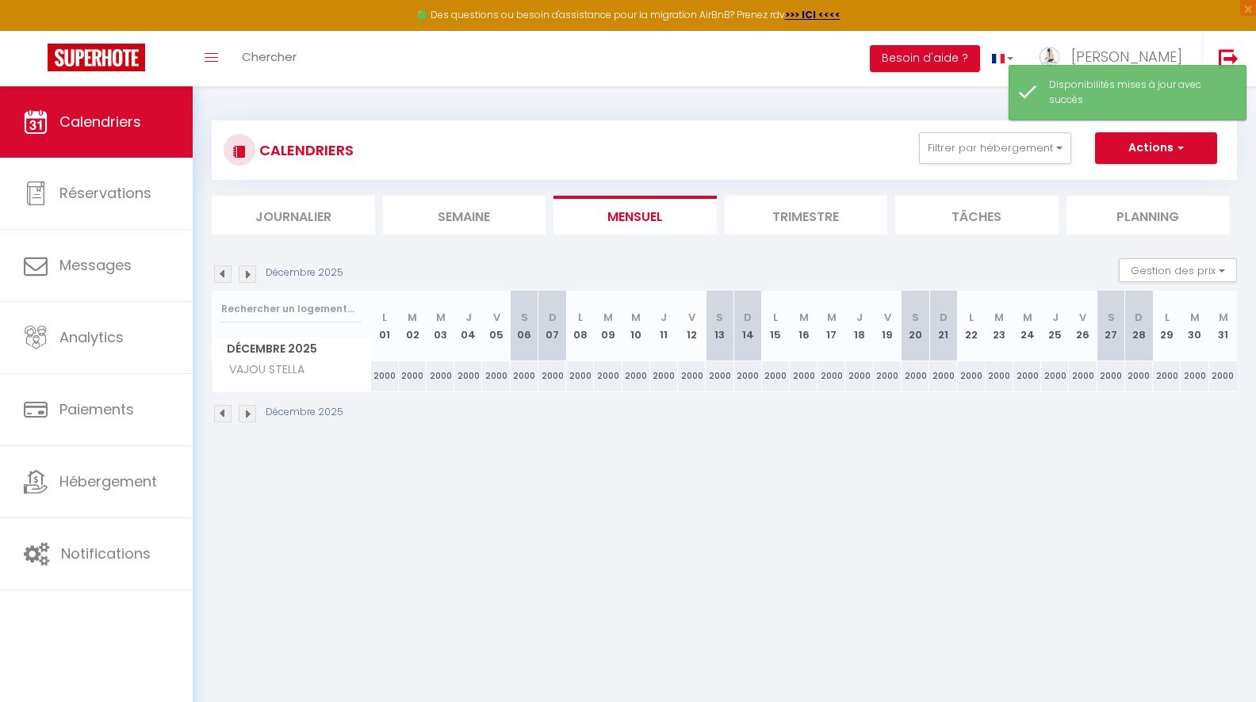
click at [249, 270] on img at bounding box center [247, 274] width 17 height 17
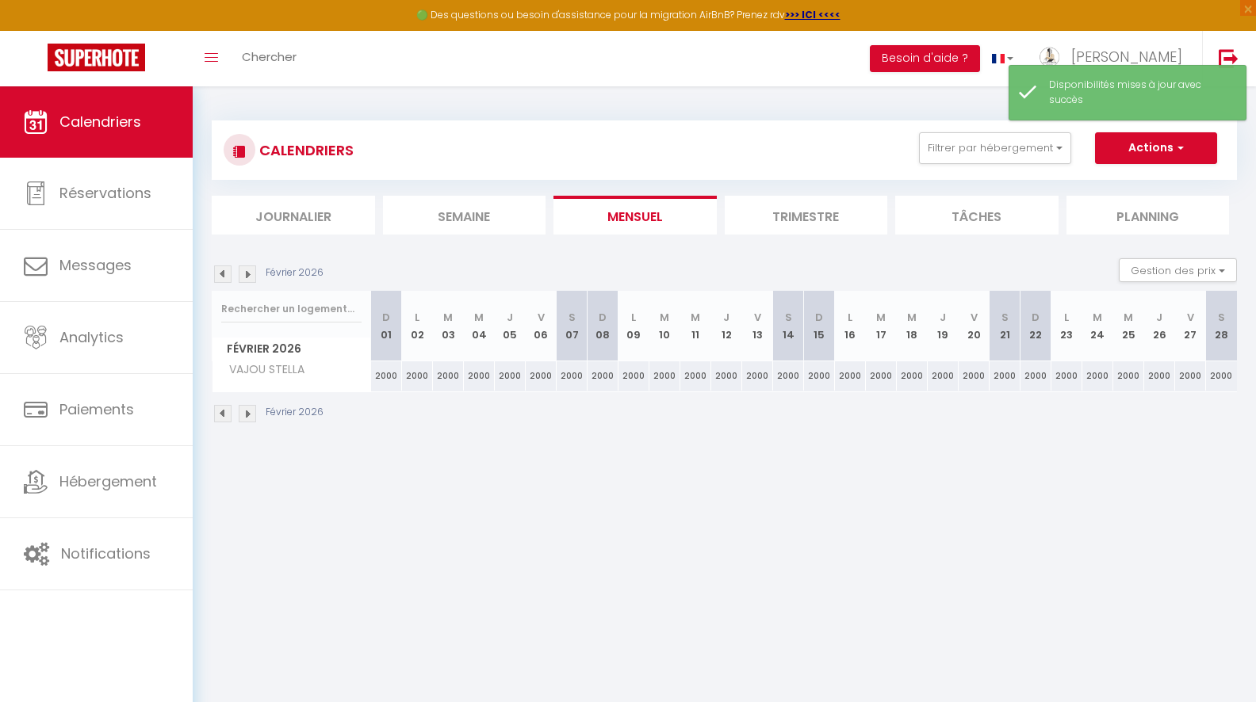
click at [249, 270] on img at bounding box center [247, 274] width 17 height 17
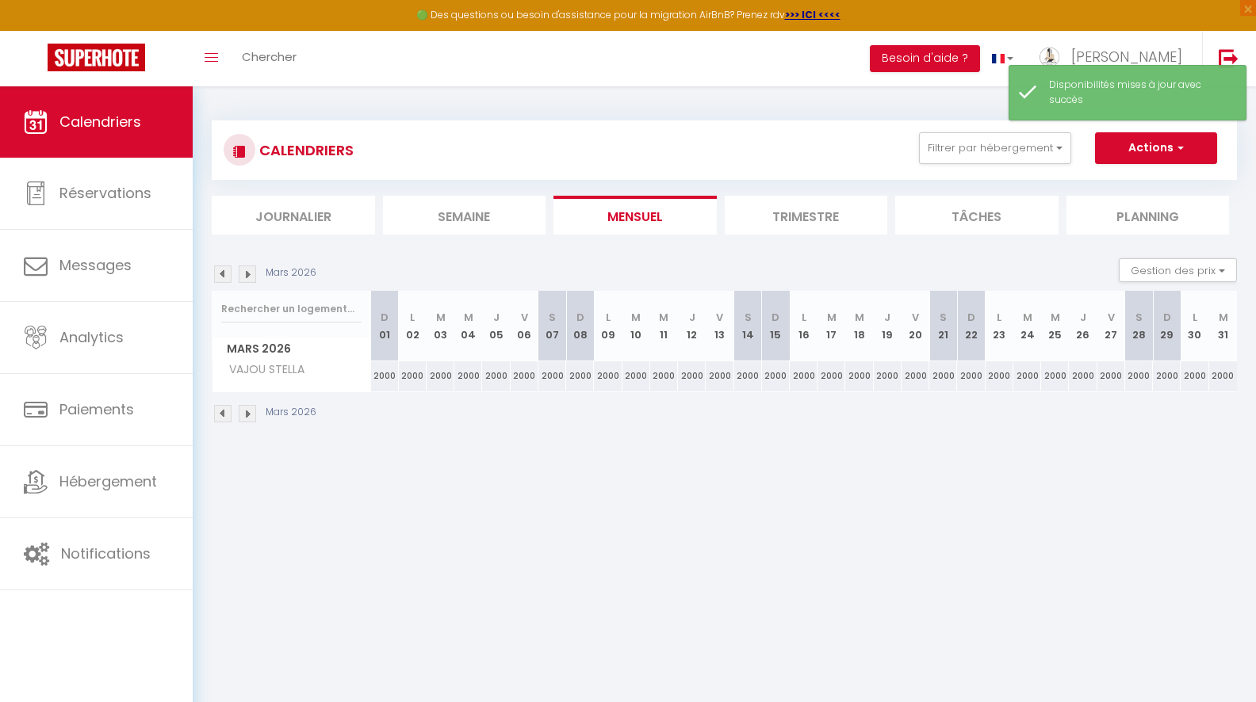
click at [249, 270] on img at bounding box center [247, 274] width 17 height 17
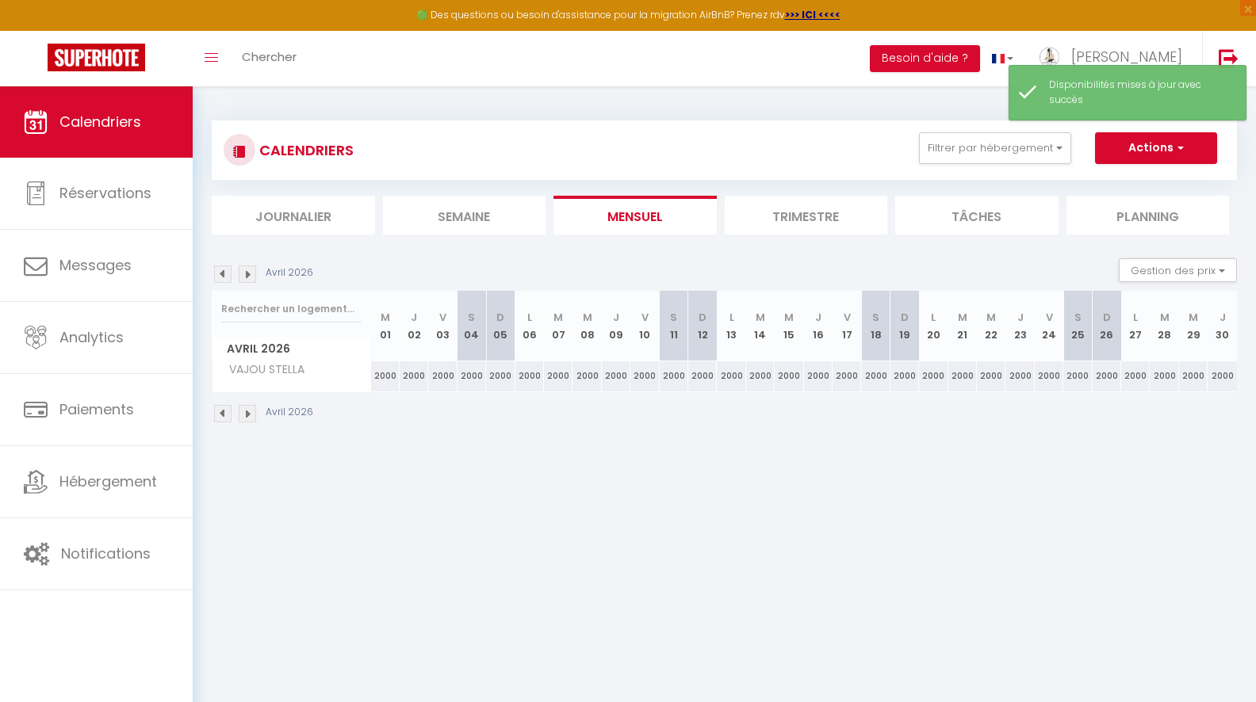
click at [249, 270] on img at bounding box center [247, 274] width 17 height 17
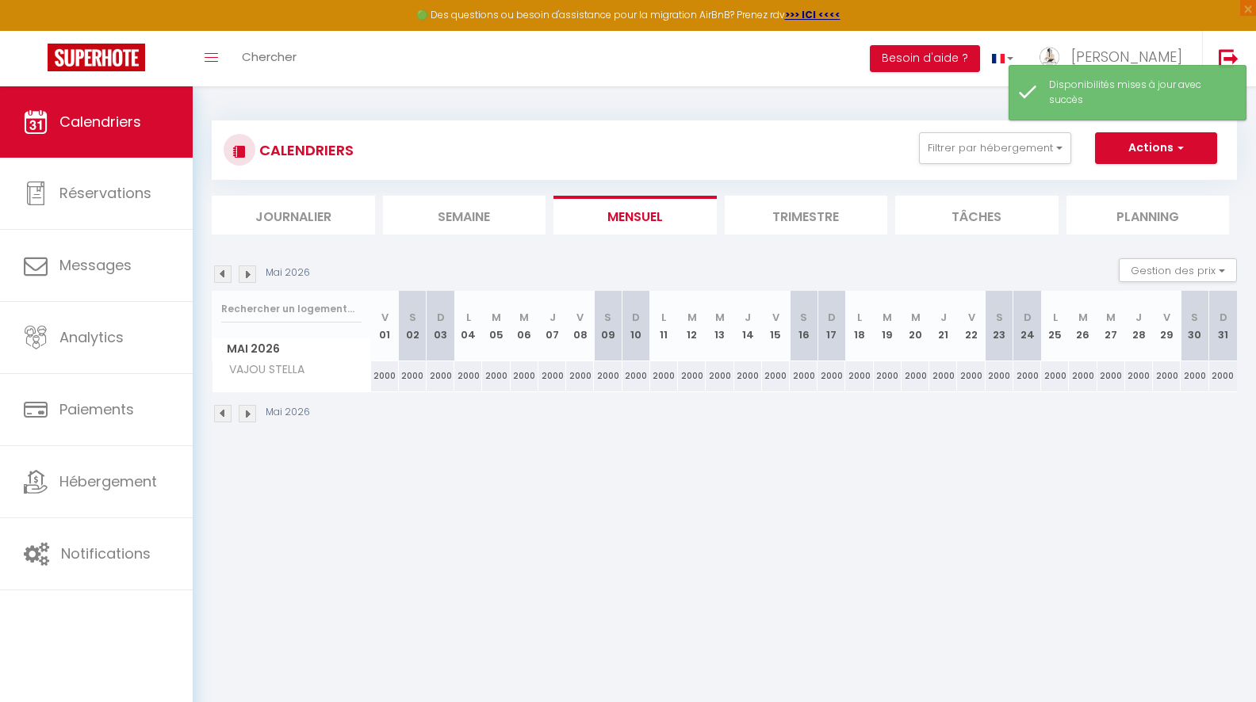
click at [249, 270] on img at bounding box center [247, 274] width 17 height 17
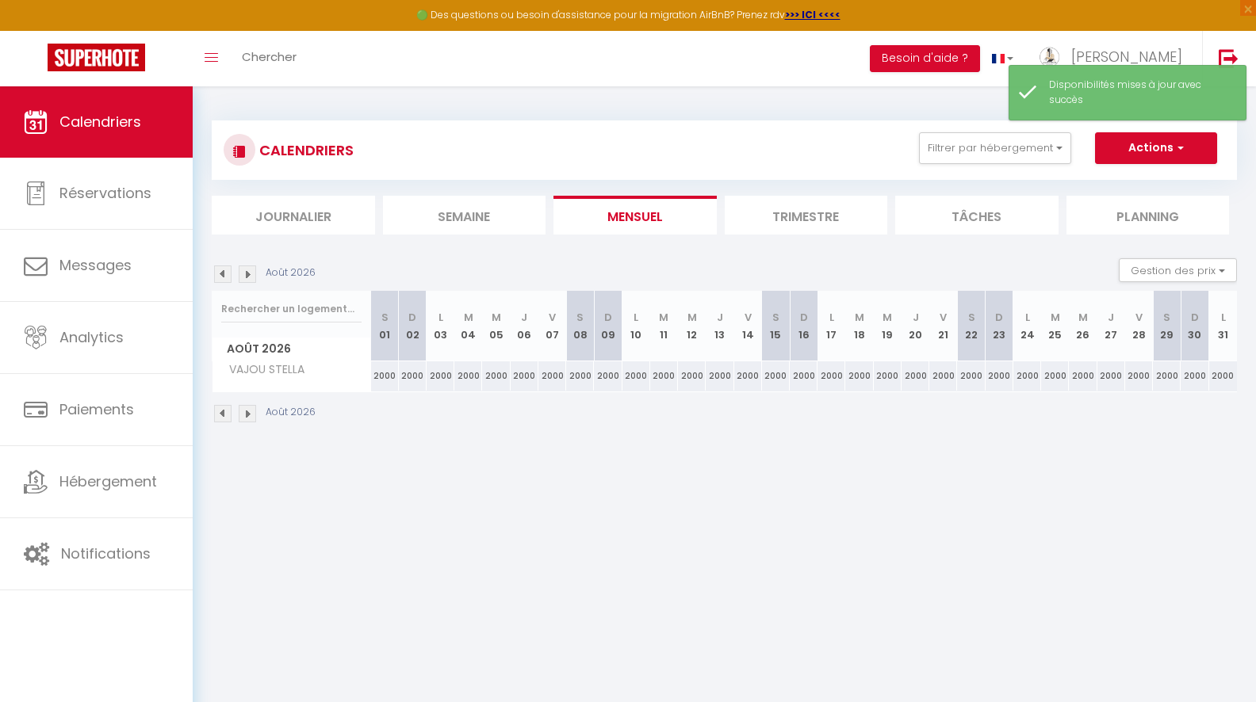
click at [249, 270] on img at bounding box center [247, 274] width 17 height 17
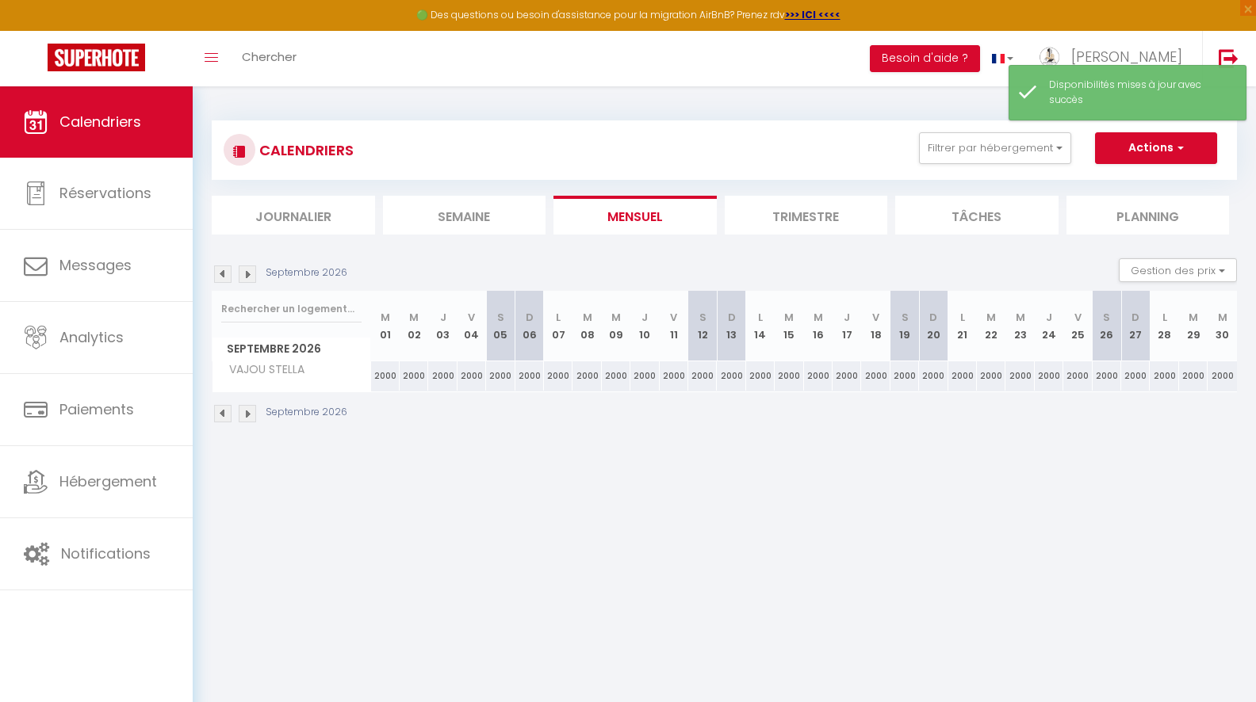
click at [249, 270] on img at bounding box center [247, 274] width 17 height 17
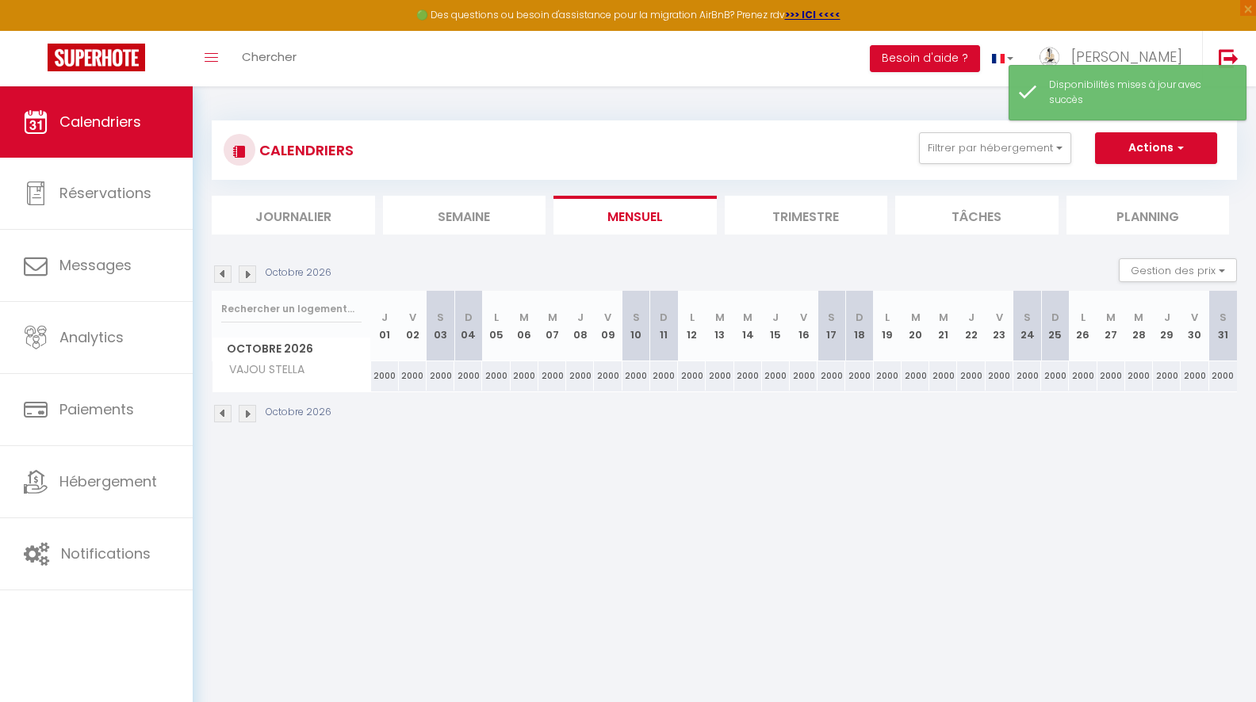
click at [249, 270] on img at bounding box center [247, 274] width 17 height 17
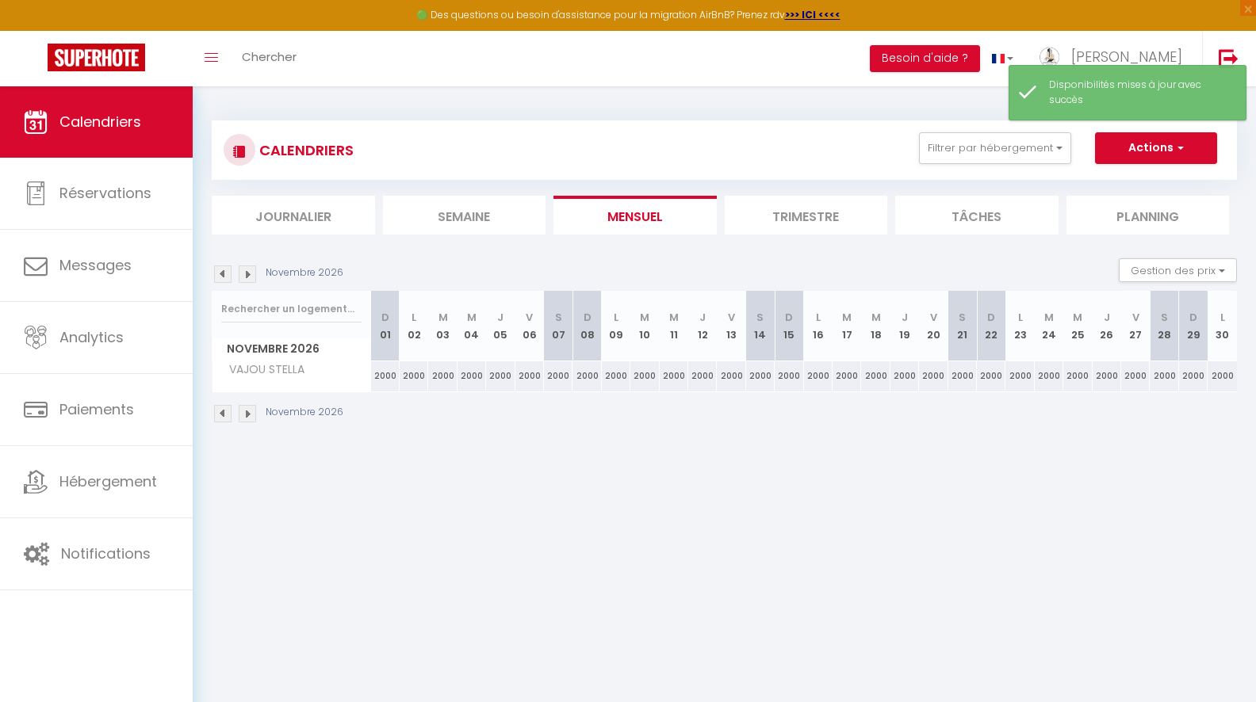
click at [249, 270] on img at bounding box center [247, 274] width 17 height 17
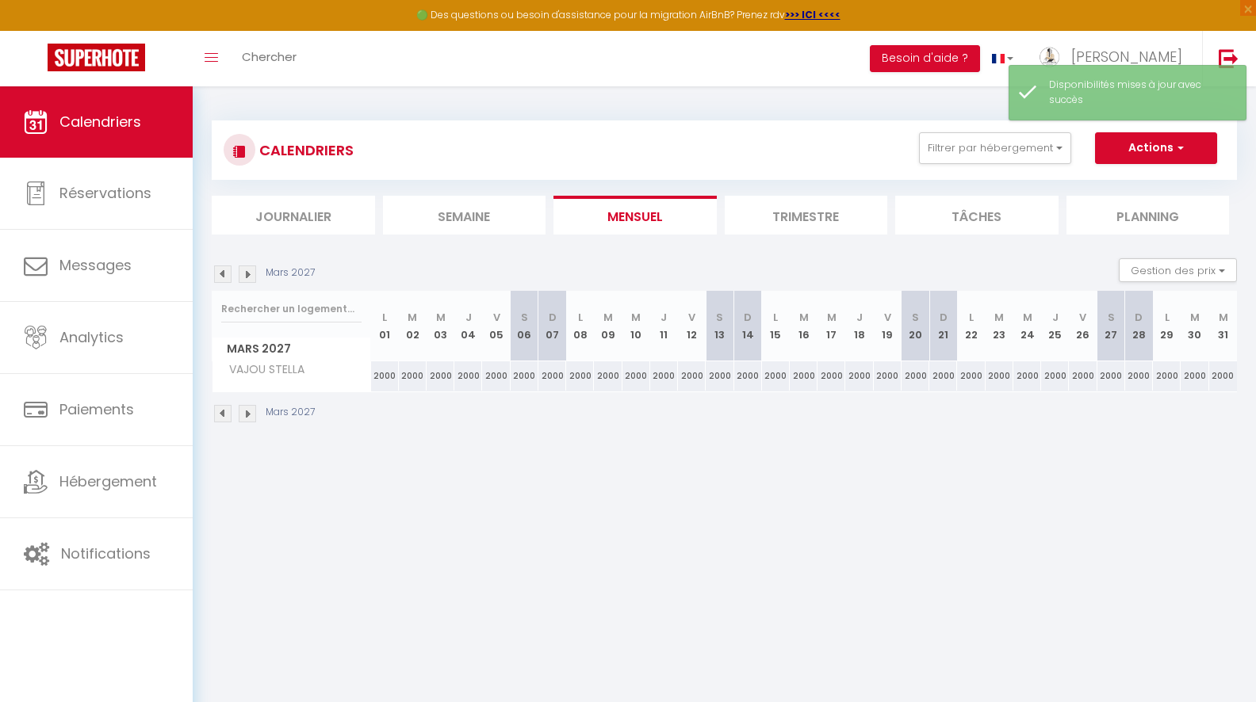
click at [249, 270] on img at bounding box center [247, 274] width 17 height 17
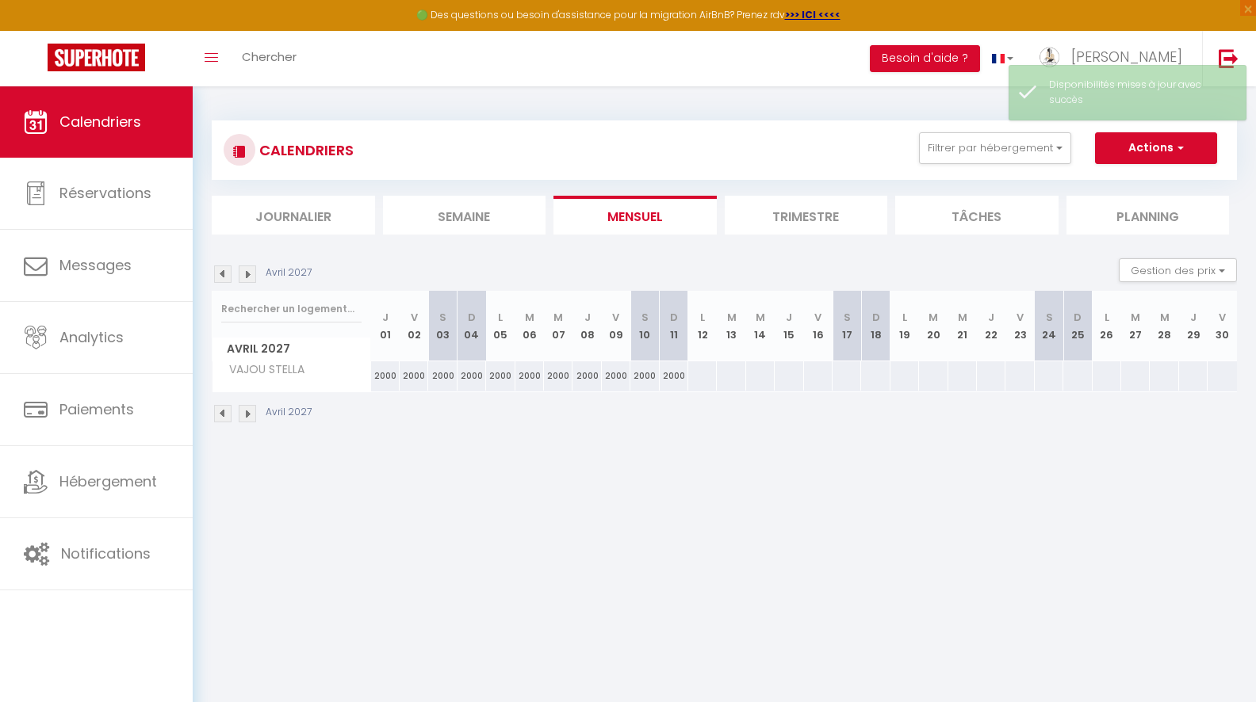
click at [249, 270] on img at bounding box center [247, 274] width 17 height 17
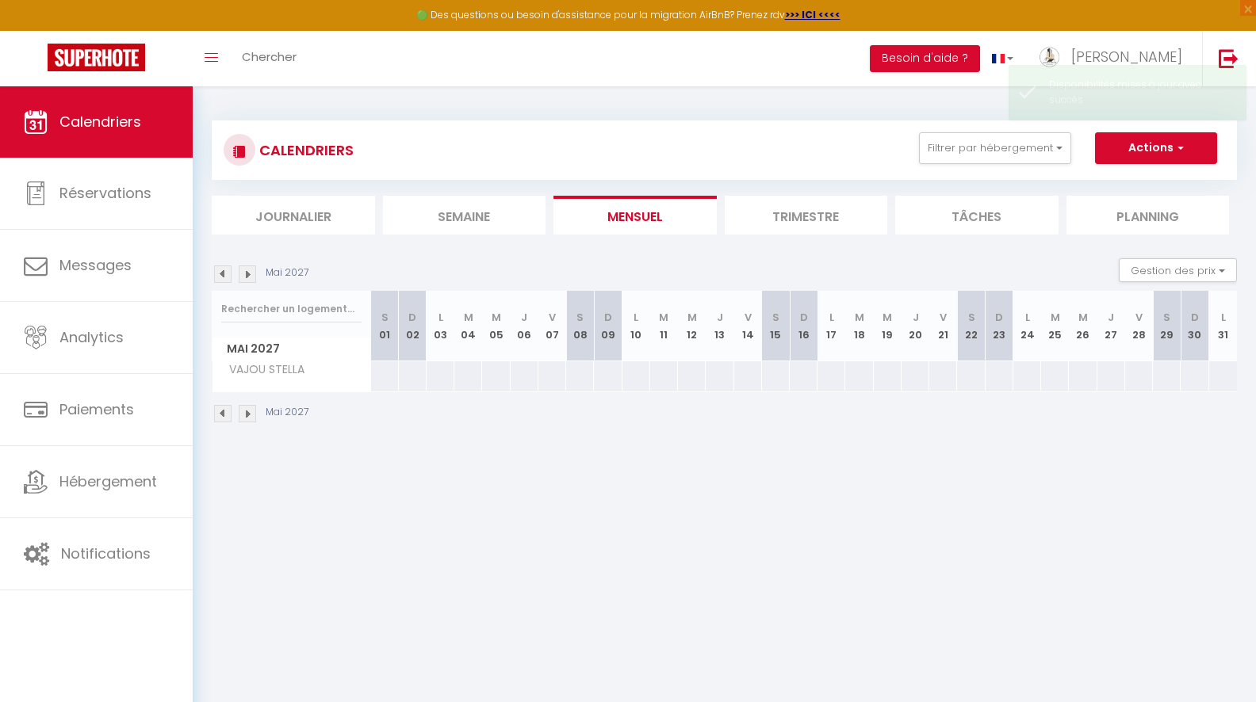
click at [249, 270] on img at bounding box center [247, 274] width 17 height 17
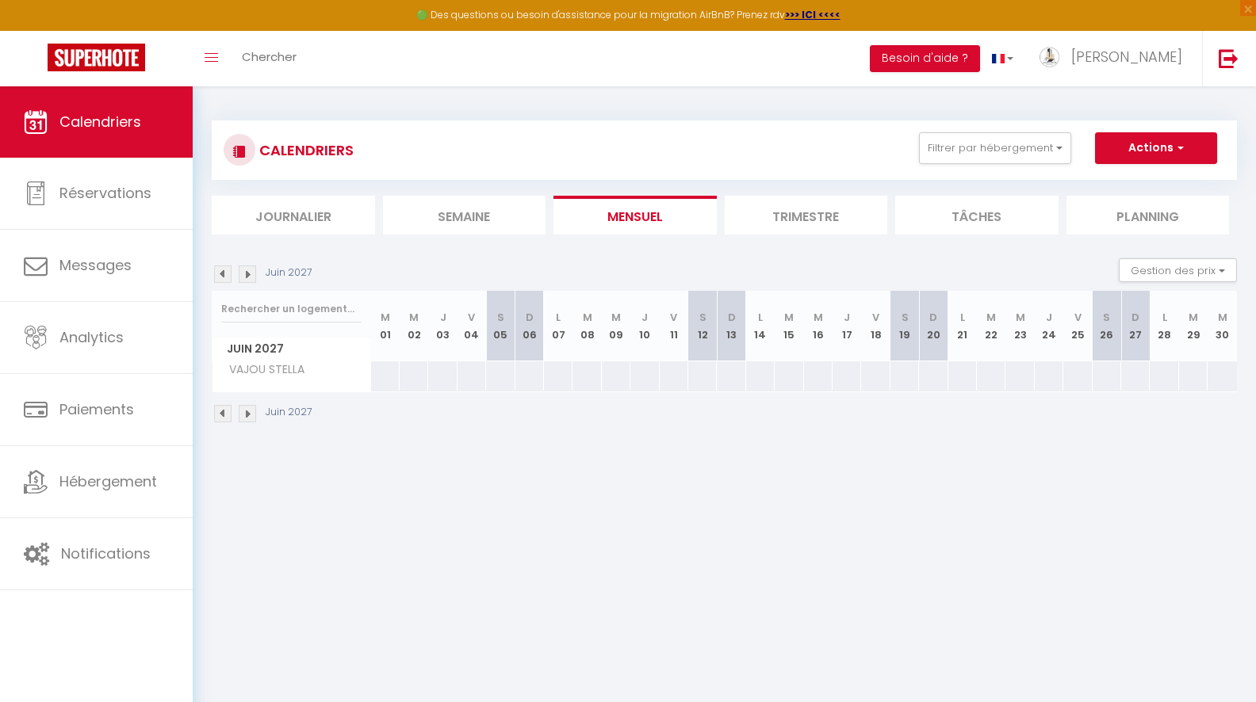
click at [226, 273] on img at bounding box center [222, 274] width 17 height 17
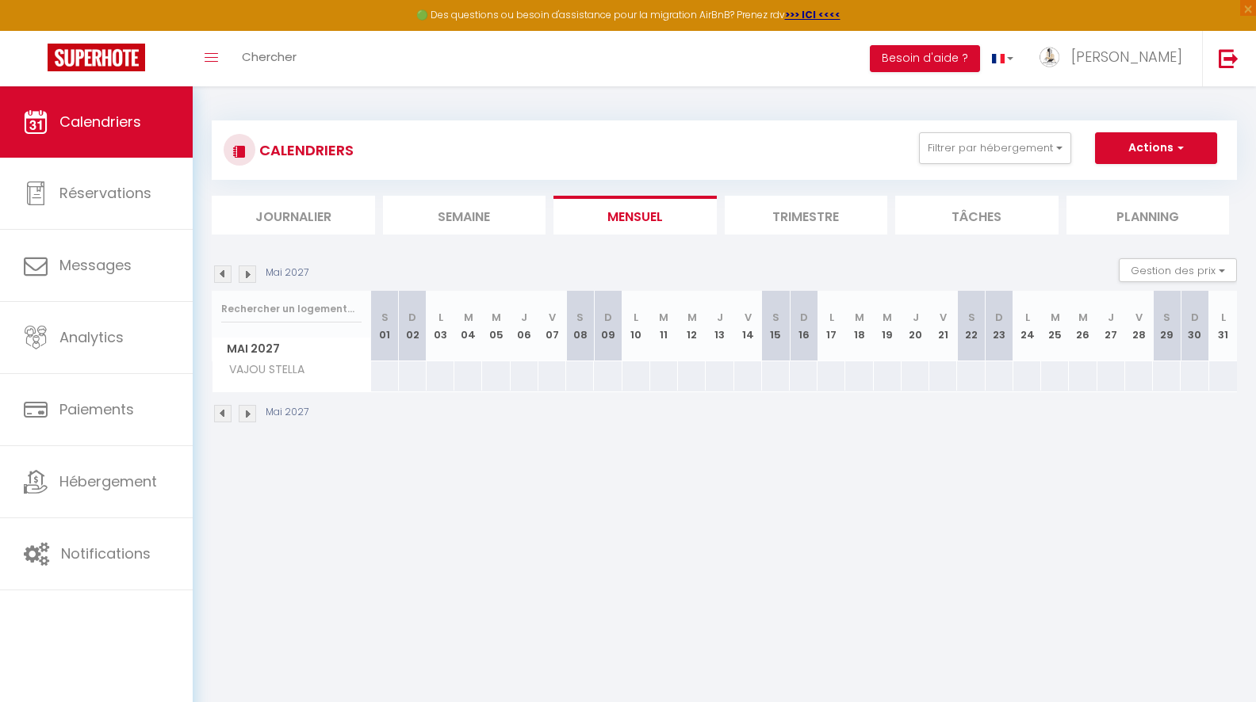
click at [226, 273] on img at bounding box center [222, 274] width 17 height 17
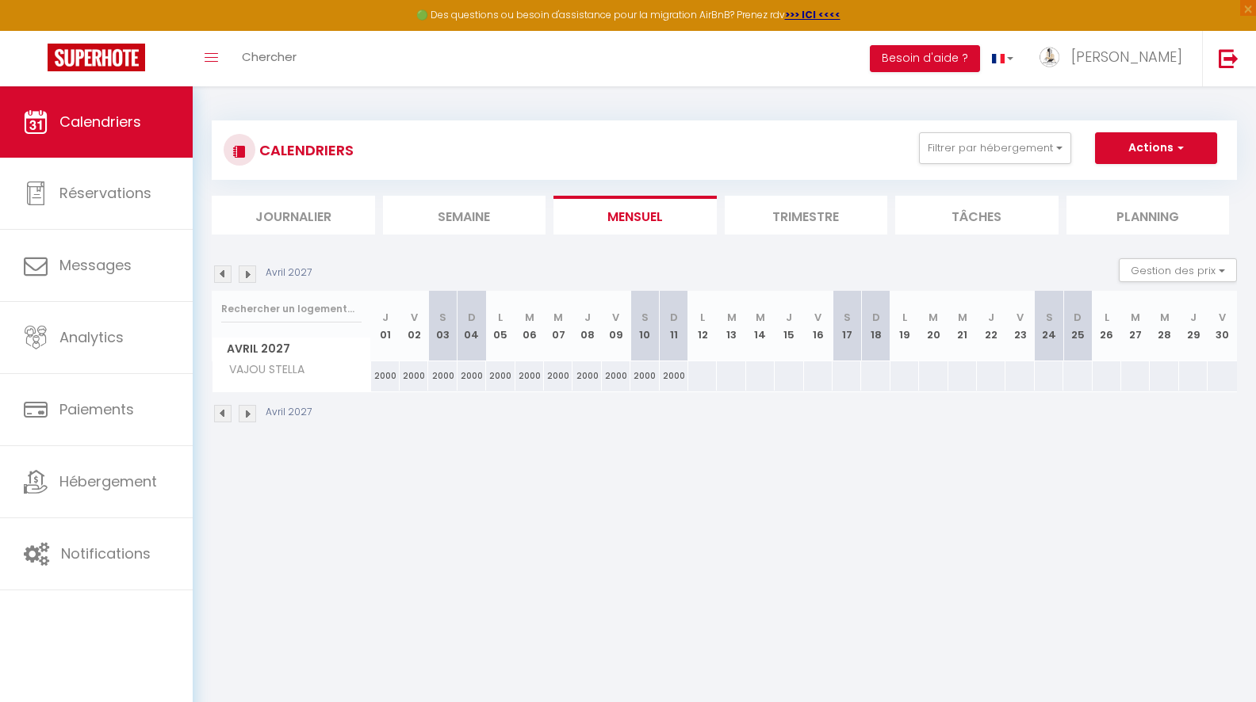
click at [688, 374] on div at bounding box center [701, 376] width 29 height 29
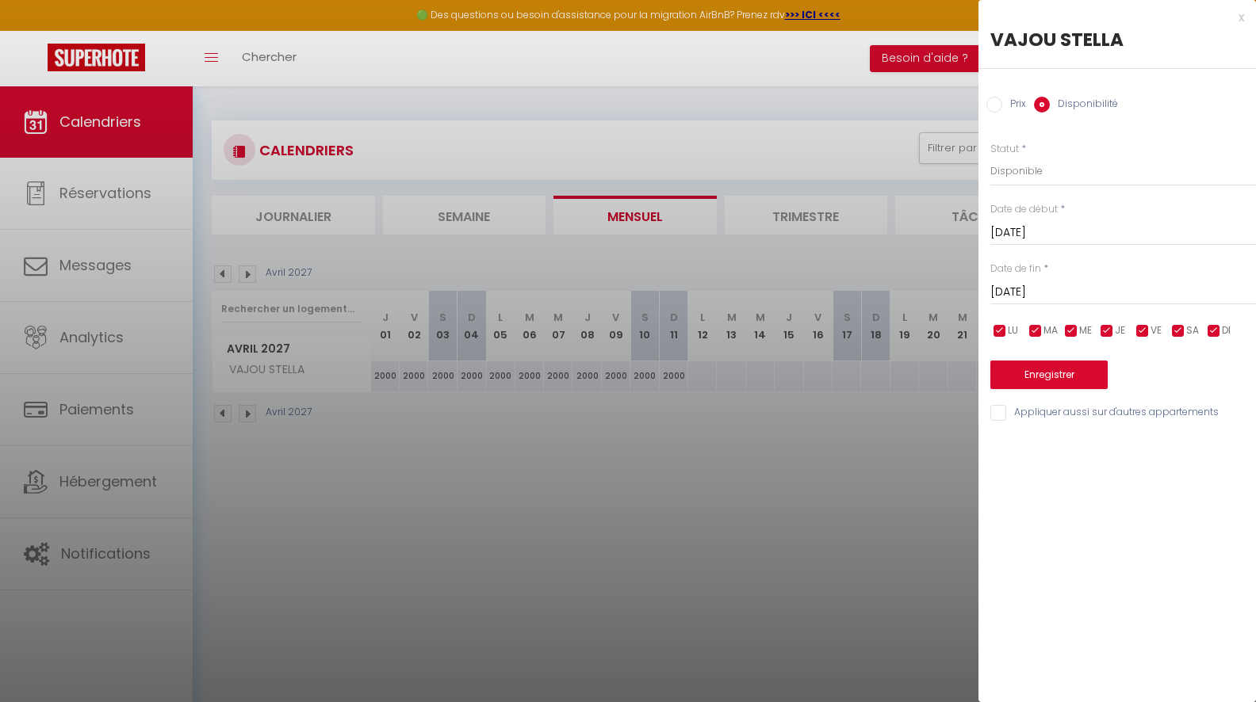
click at [1004, 108] on label "Prix" at bounding box center [1014, 105] width 24 height 17
click at [1002, 108] on input "Prix" at bounding box center [994, 105] width 16 height 16
click at [1045, 186] on div "Prix * Statut * Disponible Indisponible Date de début * Lun 12 Avril 2027 < Avr…" at bounding box center [1116, 272] width 277 height 300
click at [1045, 181] on input "Prix" at bounding box center [1123, 170] width 266 height 29
click at [1102, 290] on input "Mar 13 Avril 2027" at bounding box center [1123, 291] width 266 height 21
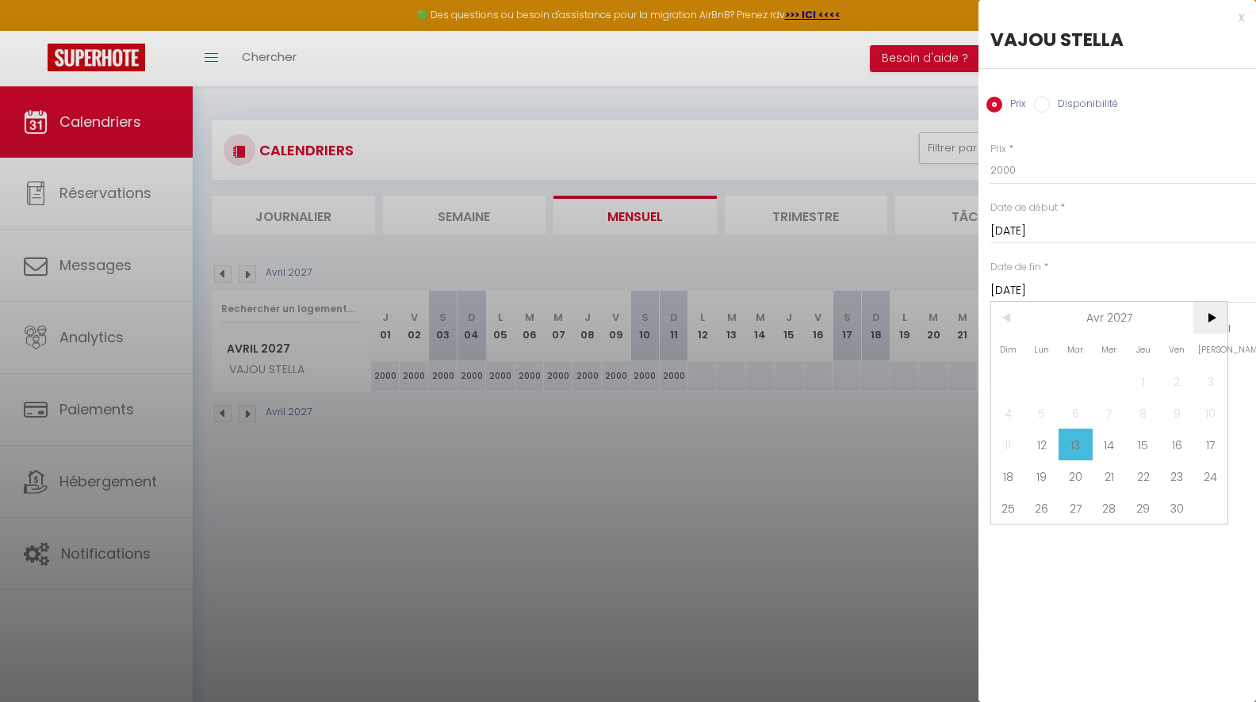
click at [1215, 313] on span ">" at bounding box center [1210, 318] width 34 height 32
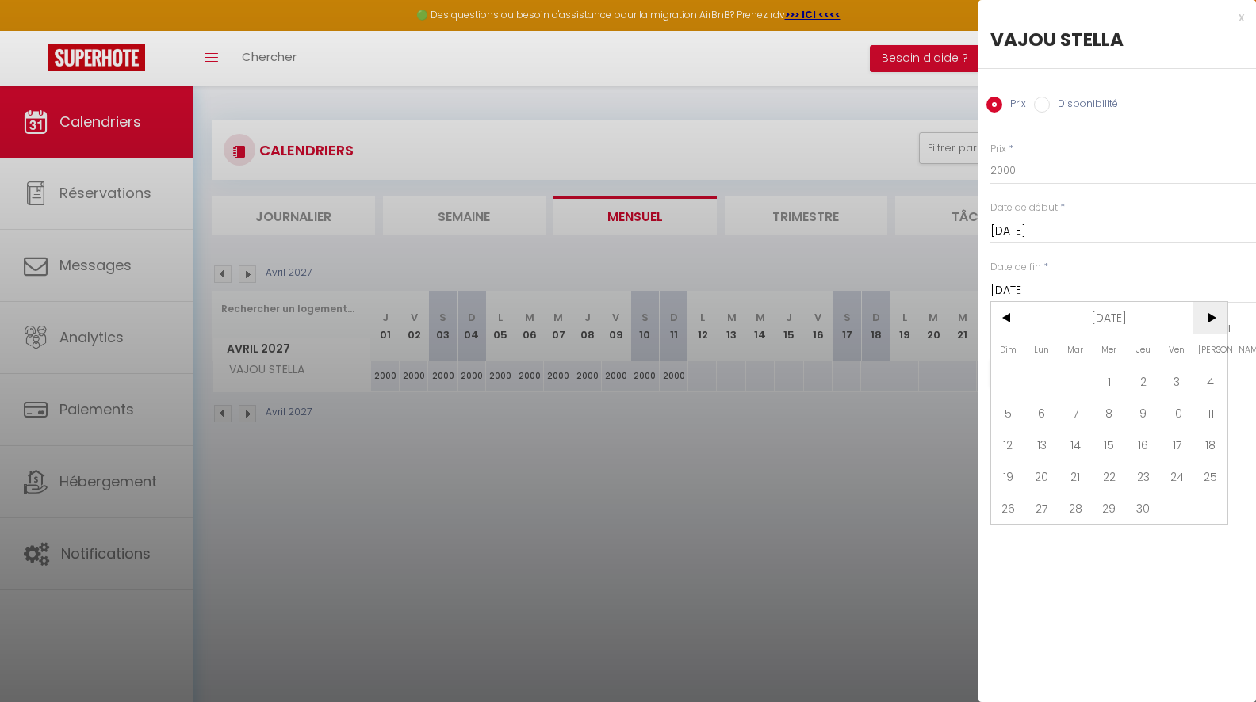
click at [1215, 313] on span ">" at bounding box center [1210, 318] width 34 height 32
click at [1046, 446] on span "11" at bounding box center [1042, 445] width 34 height 32
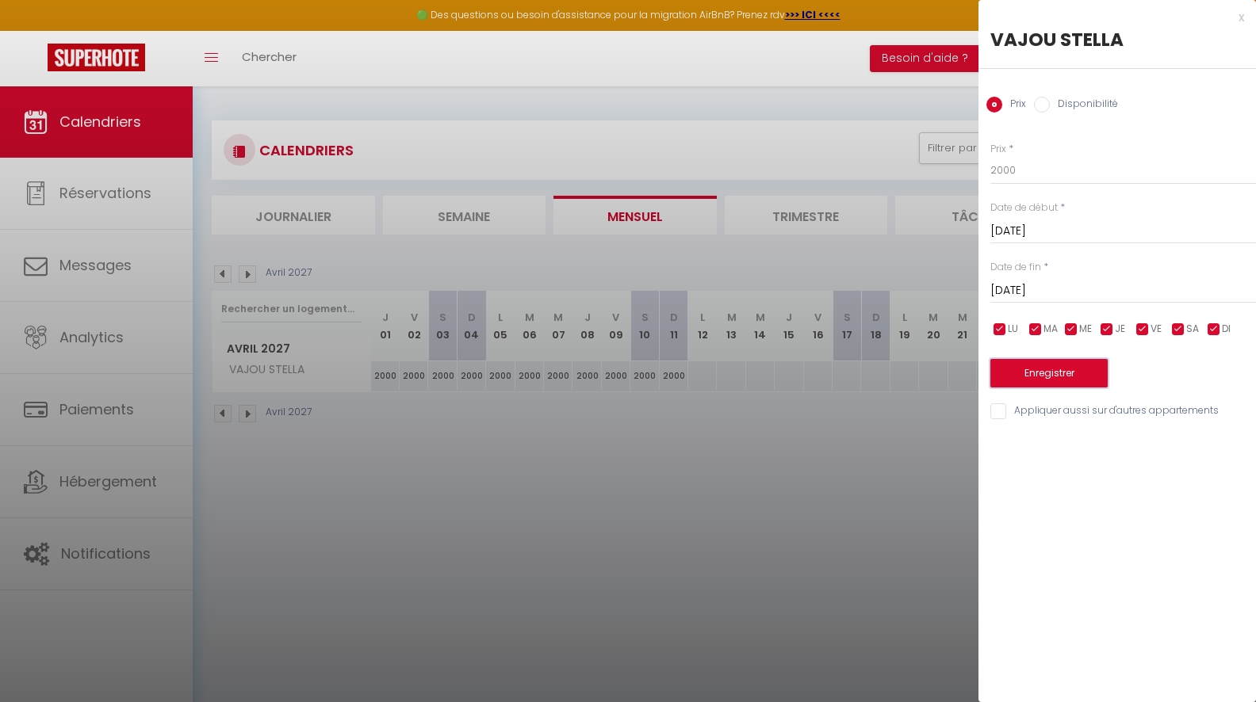
click at [1042, 383] on button "Enregistrer" at bounding box center [1048, 373] width 117 height 29
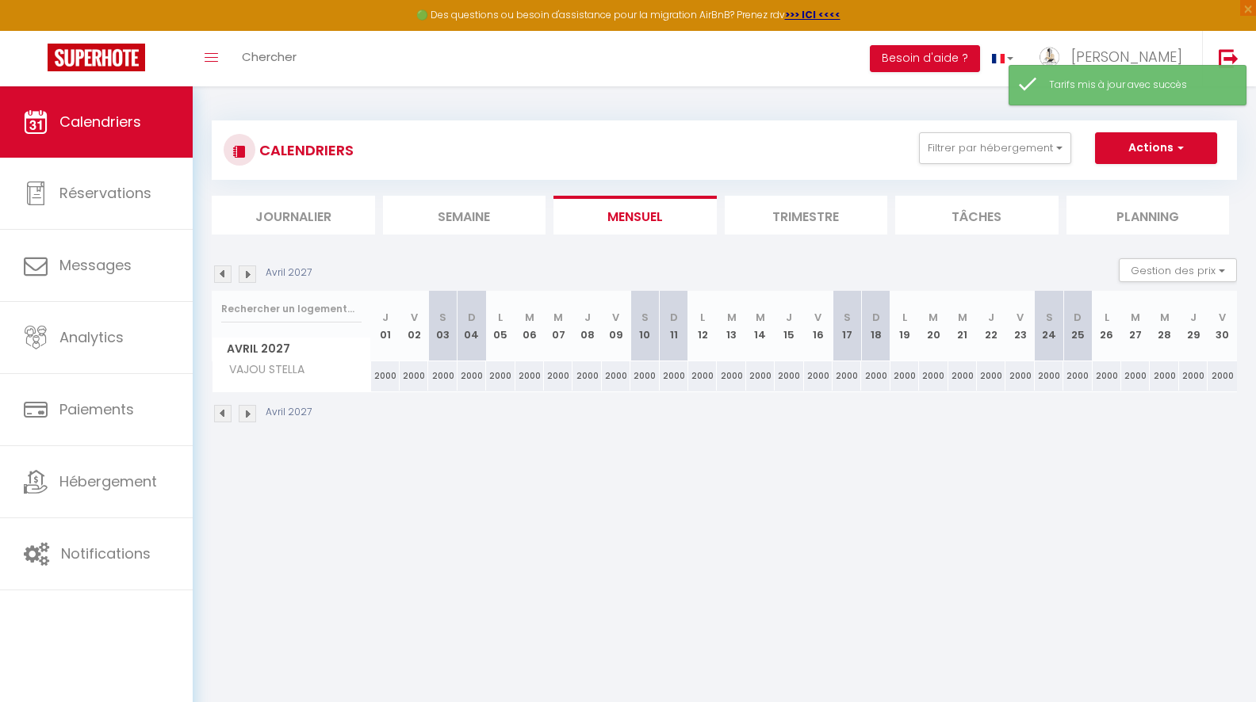
click at [216, 276] on img at bounding box center [222, 274] width 17 height 17
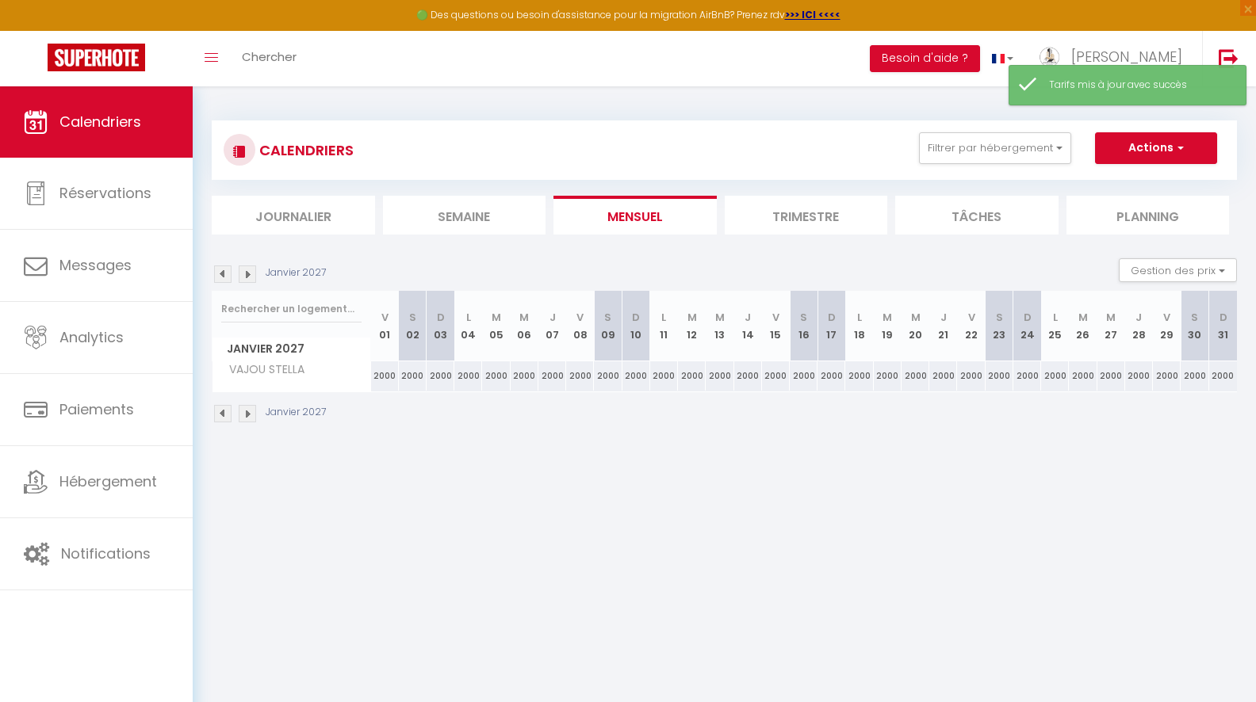
click at [216, 276] on img at bounding box center [222, 274] width 17 height 17
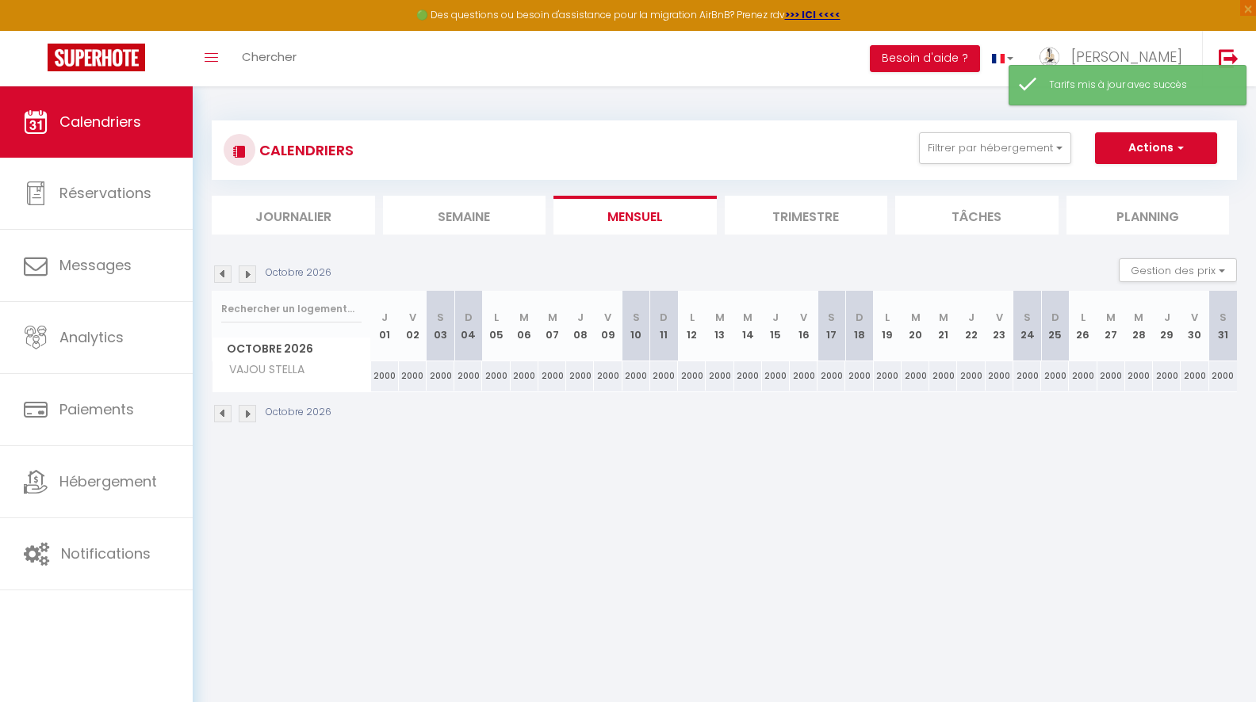
click at [216, 276] on img at bounding box center [222, 274] width 17 height 17
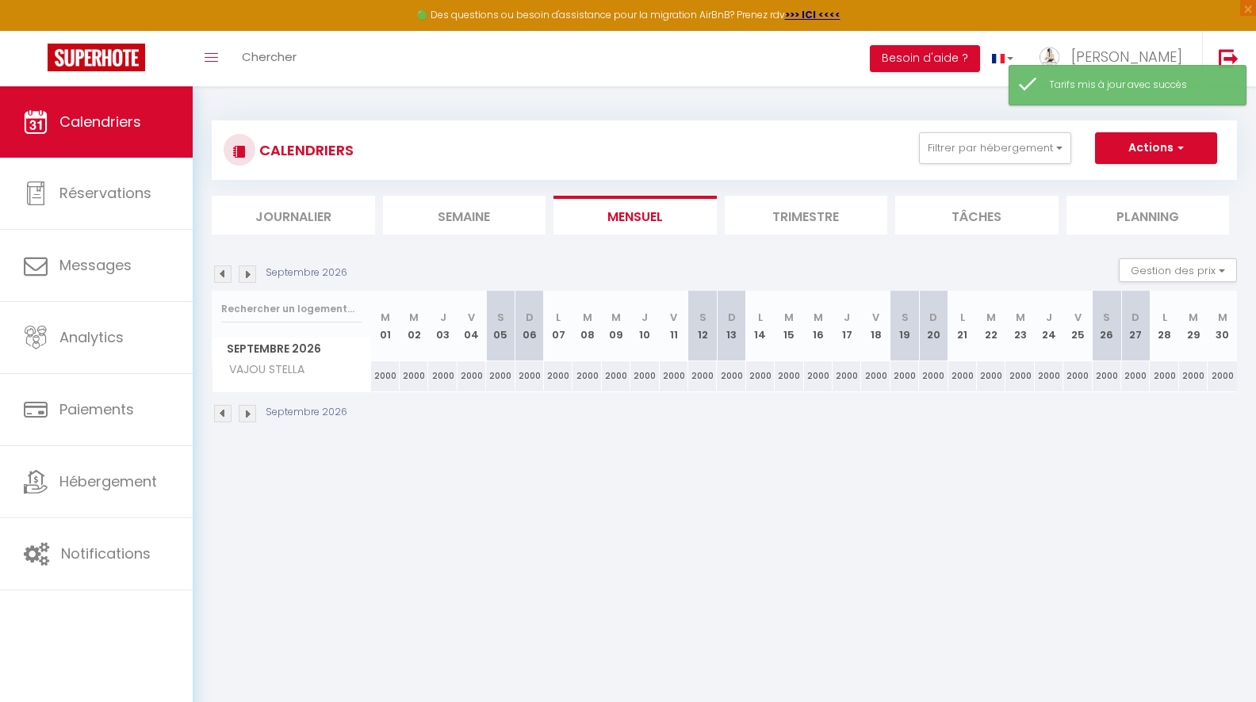
click at [216, 276] on img at bounding box center [222, 274] width 17 height 17
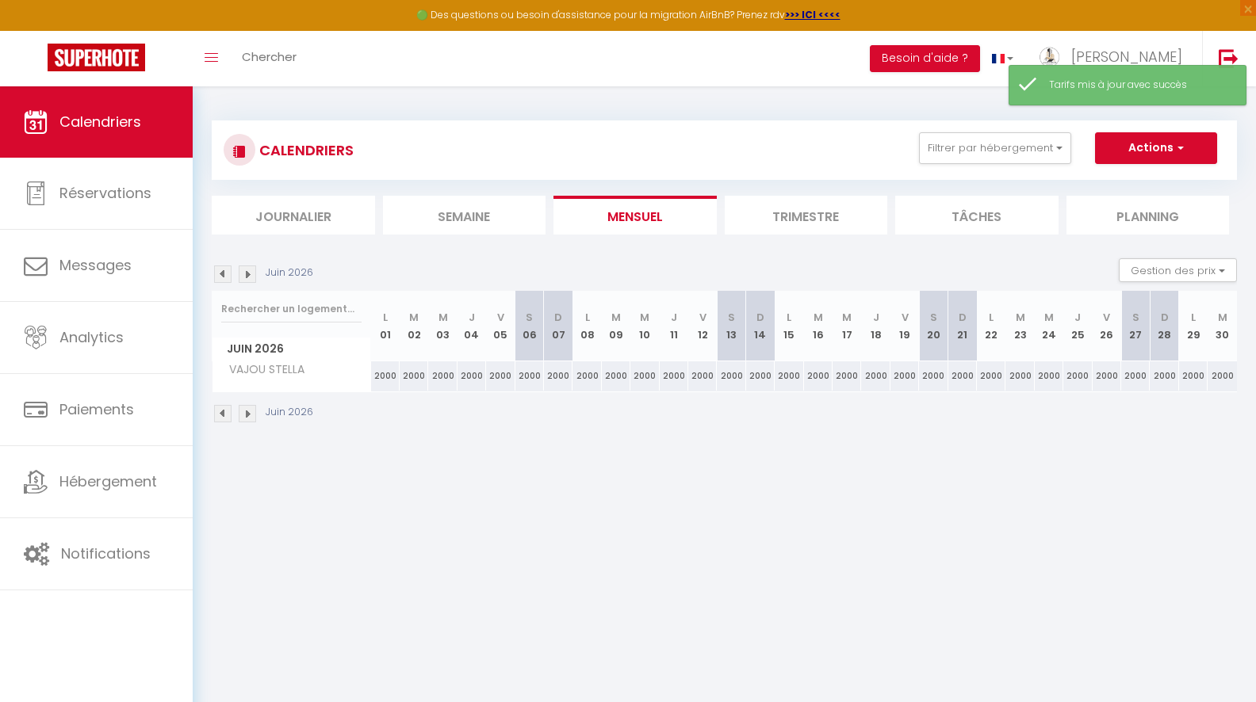
click at [216, 276] on img at bounding box center [222, 274] width 17 height 17
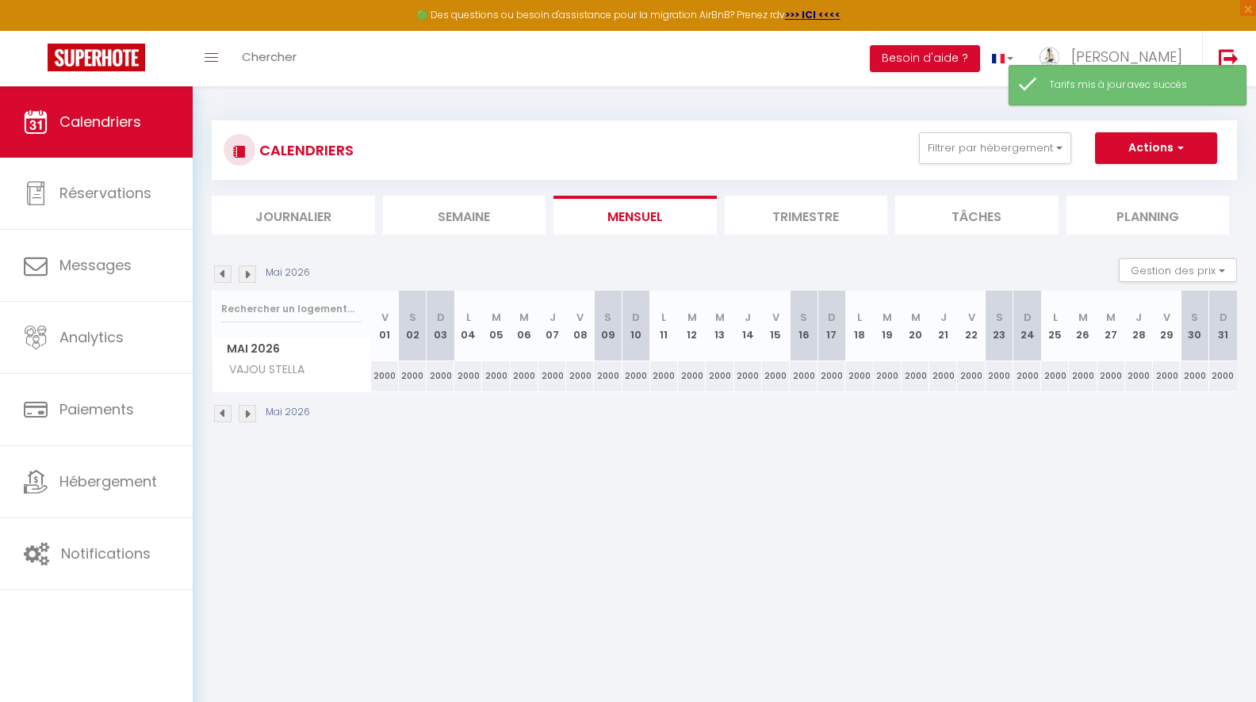
click at [216, 276] on img at bounding box center [222, 274] width 17 height 17
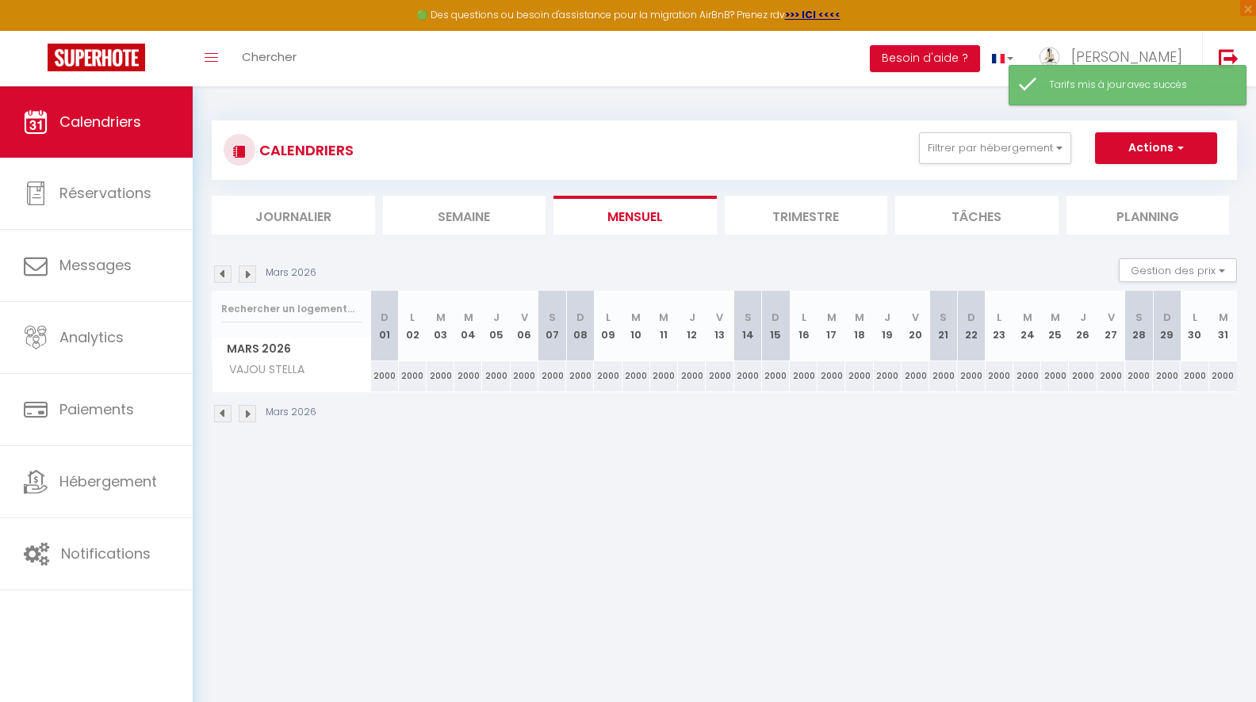
click at [216, 276] on img at bounding box center [222, 274] width 17 height 17
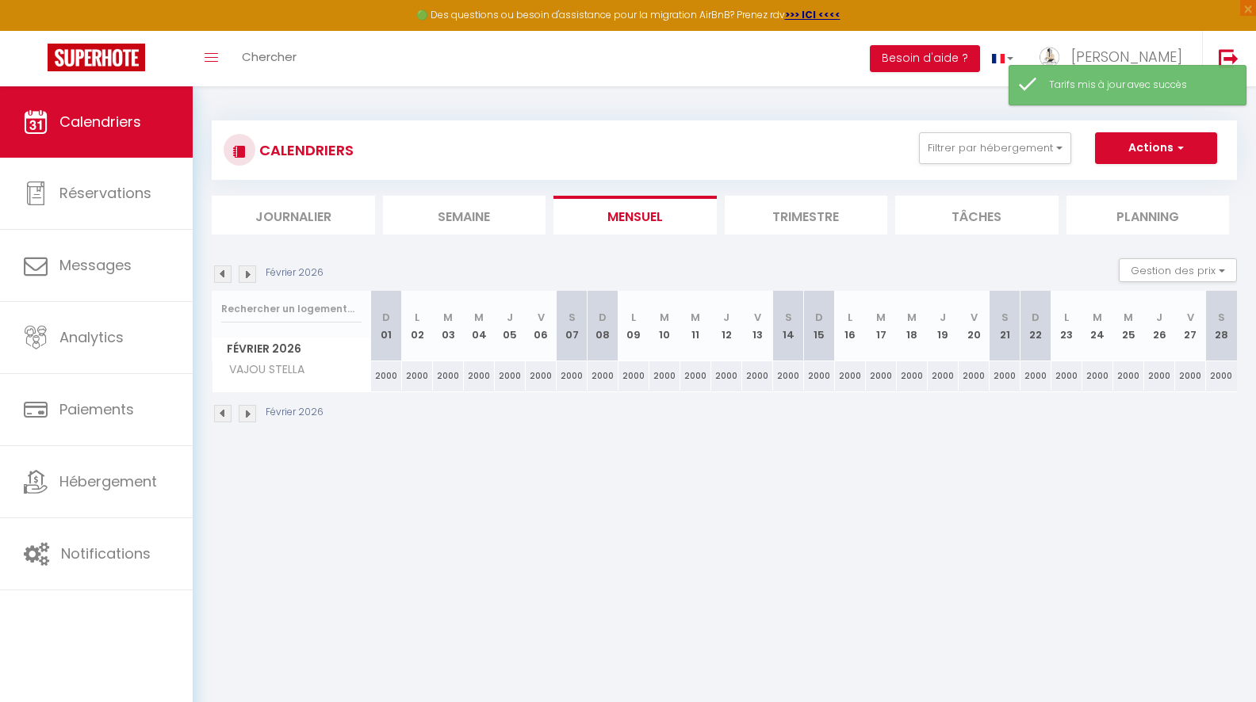
click at [216, 276] on img at bounding box center [222, 274] width 17 height 17
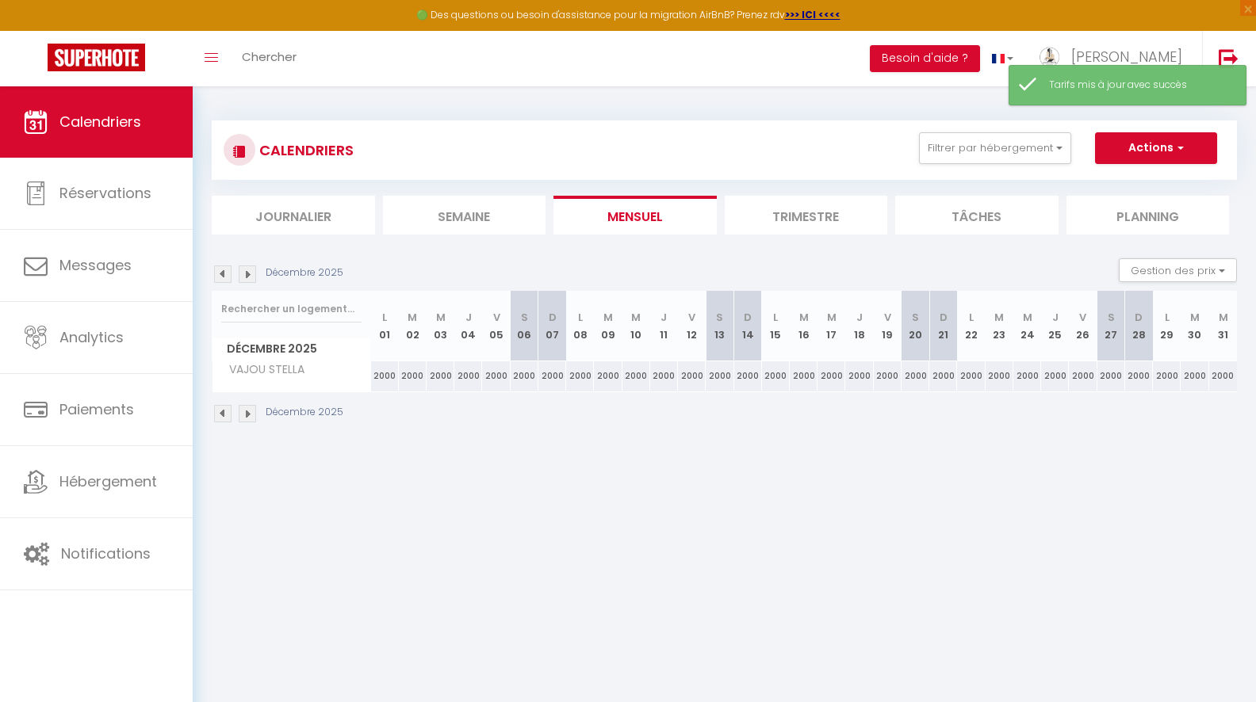
click at [216, 276] on img at bounding box center [222, 274] width 17 height 17
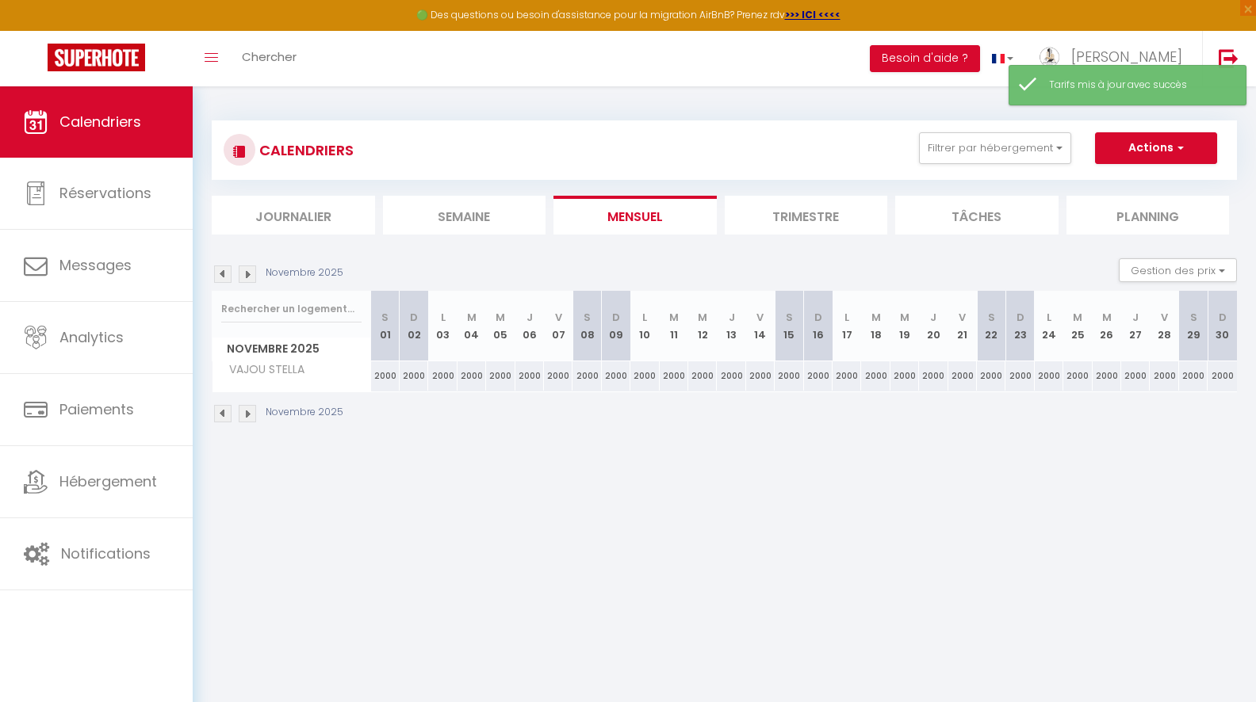
click at [216, 276] on img at bounding box center [222, 274] width 17 height 17
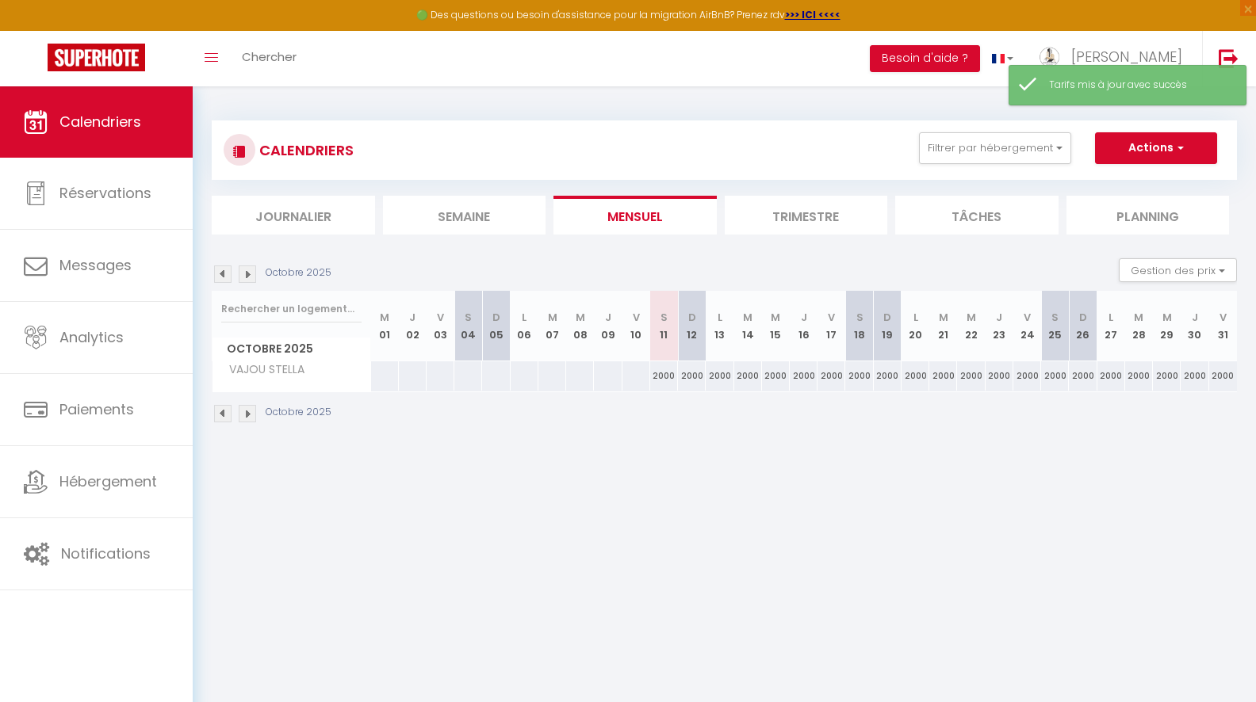
click at [216, 276] on img at bounding box center [222, 274] width 17 height 17
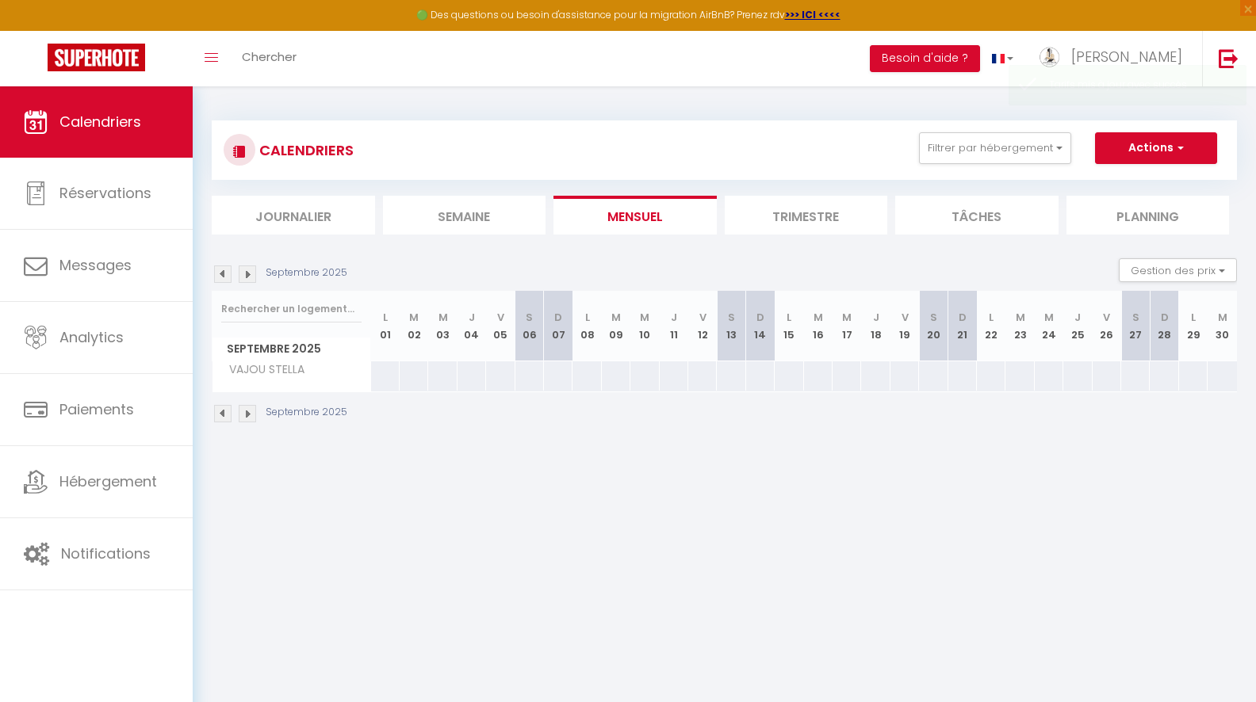
click at [243, 272] on img at bounding box center [247, 274] width 17 height 17
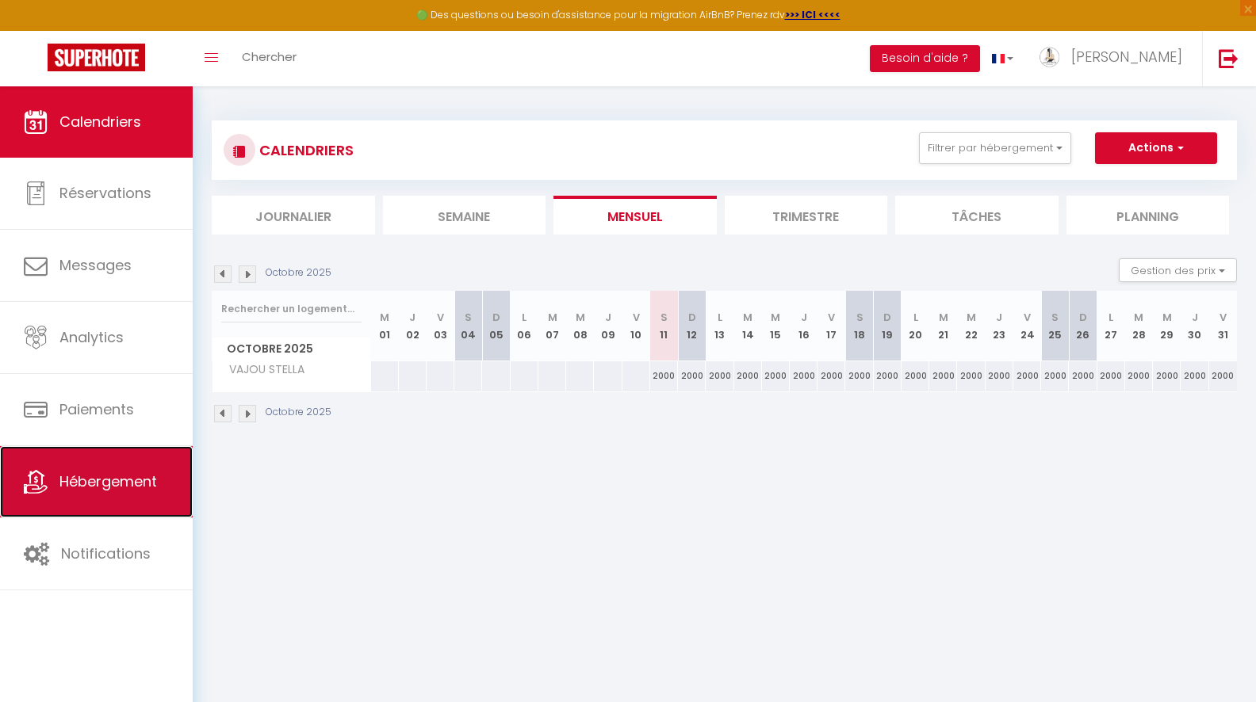
click at [120, 463] on link "Hébergement" at bounding box center [96, 481] width 193 height 71
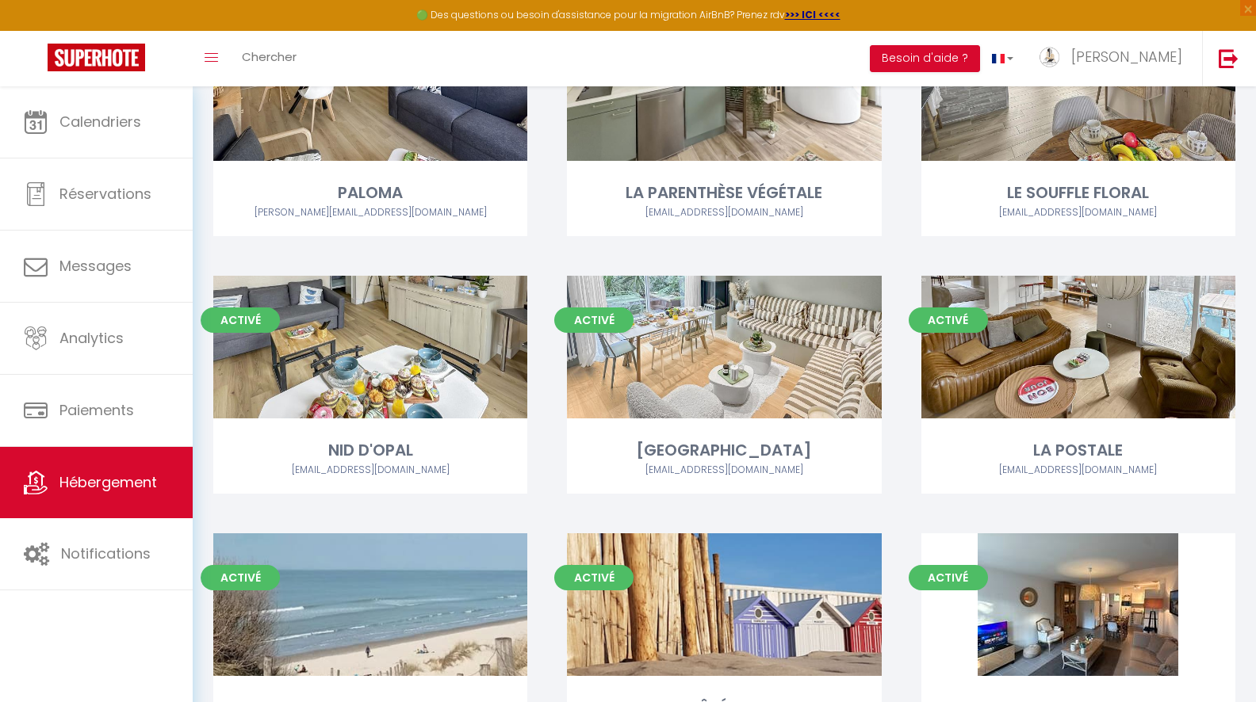
scroll to position [1326, 0]
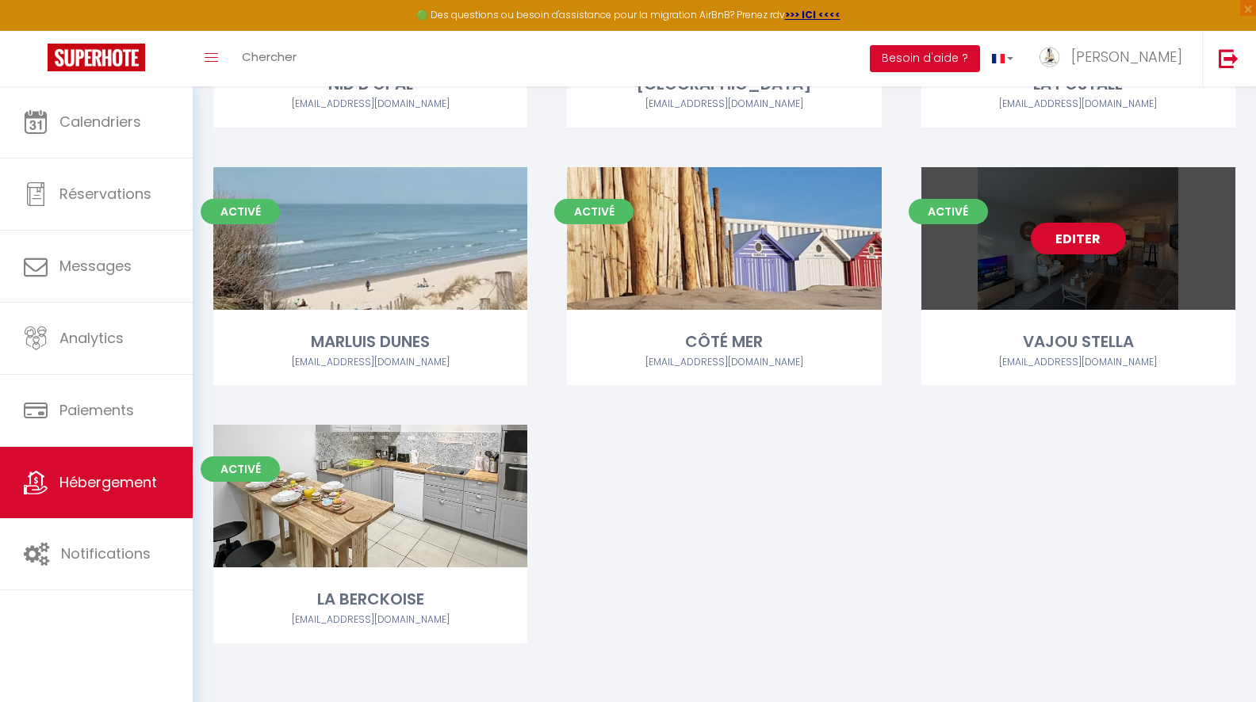
click at [1075, 239] on link "Editer" at bounding box center [1078, 239] width 95 height 32
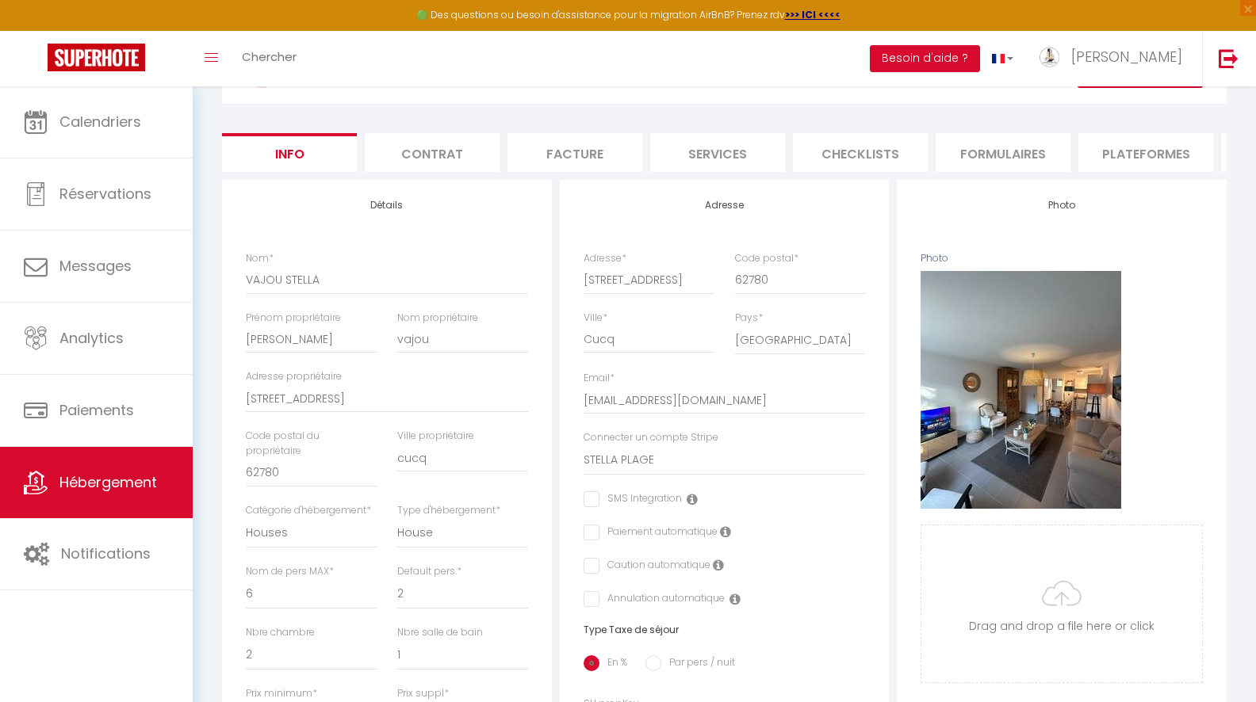
scroll to position [108, 0]
click at [775, 156] on li "Services" at bounding box center [717, 151] width 135 height 39
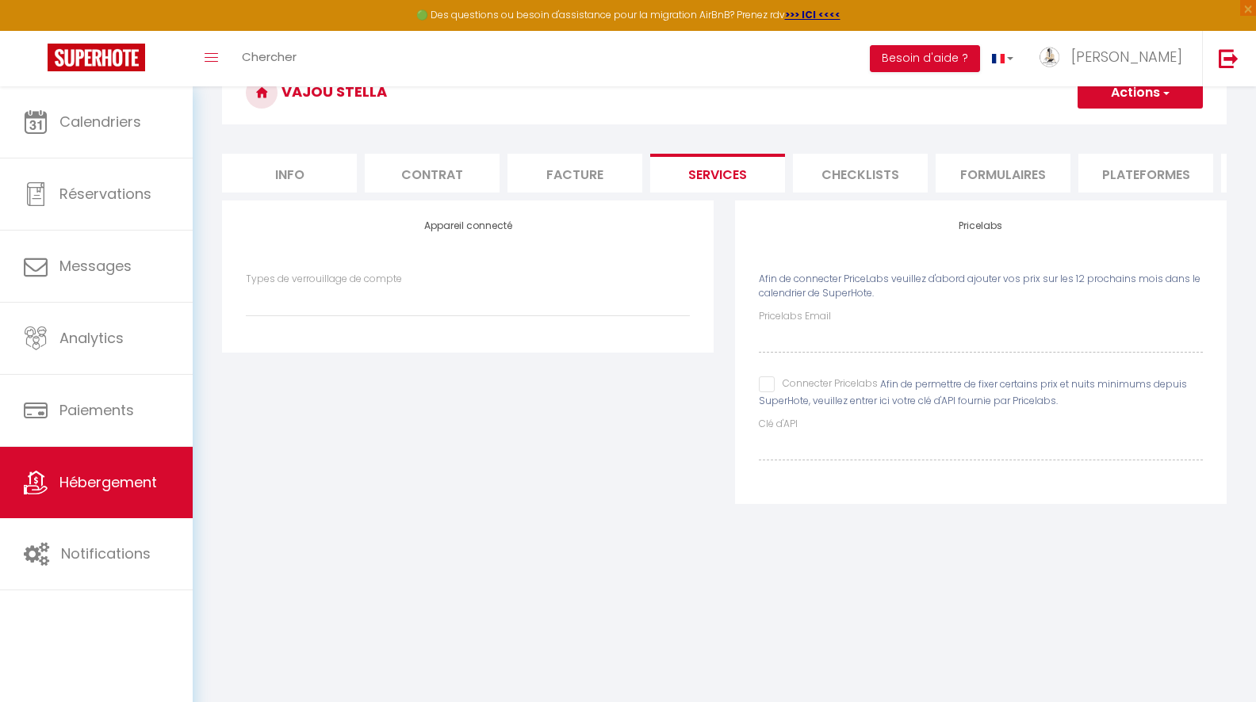
scroll to position [86, 0]
click at [765, 383] on input "Connecter Pricelabs" at bounding box center [818, 385] width 119 height 16
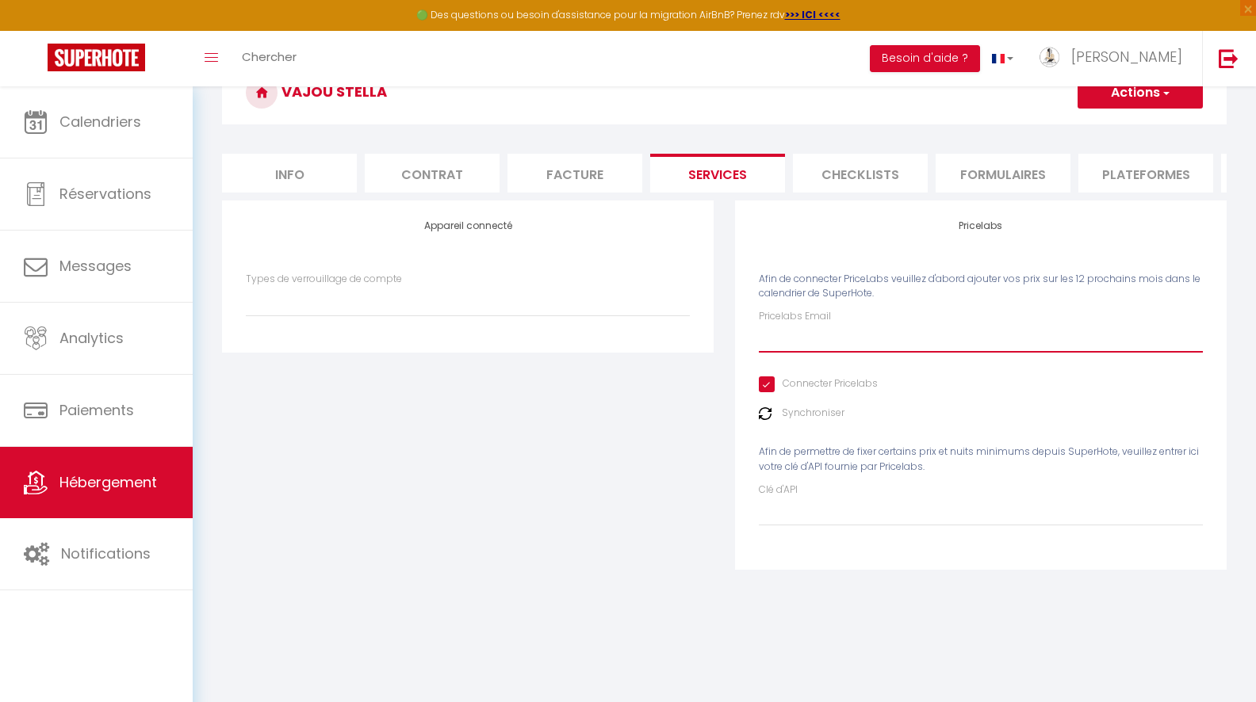
click at [809, 340] on input "Pricelabs Email" at bounding box center [981, 338] width 444 height 29
paste input "[DOMAIN_NAME][EMAIL_ADDRESS][DOMAIN_NAME]"
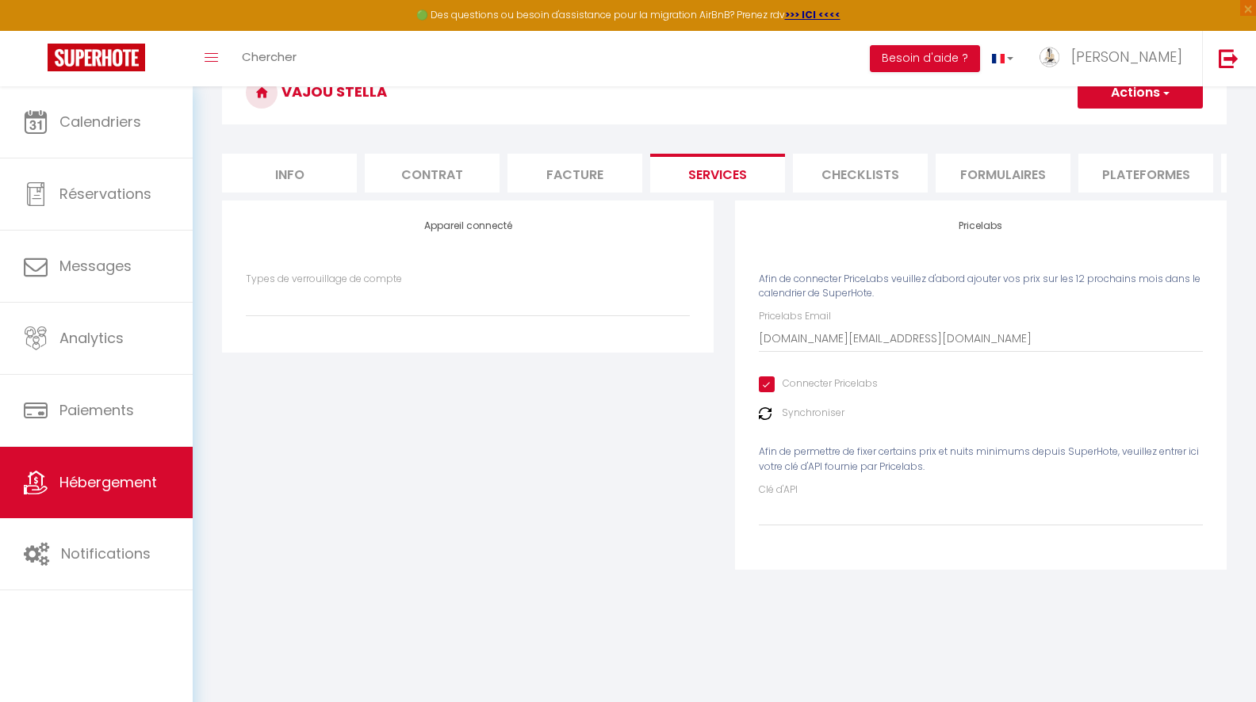
click at [766, 411] on img at bounding box center [765, 413] width 13 height 13
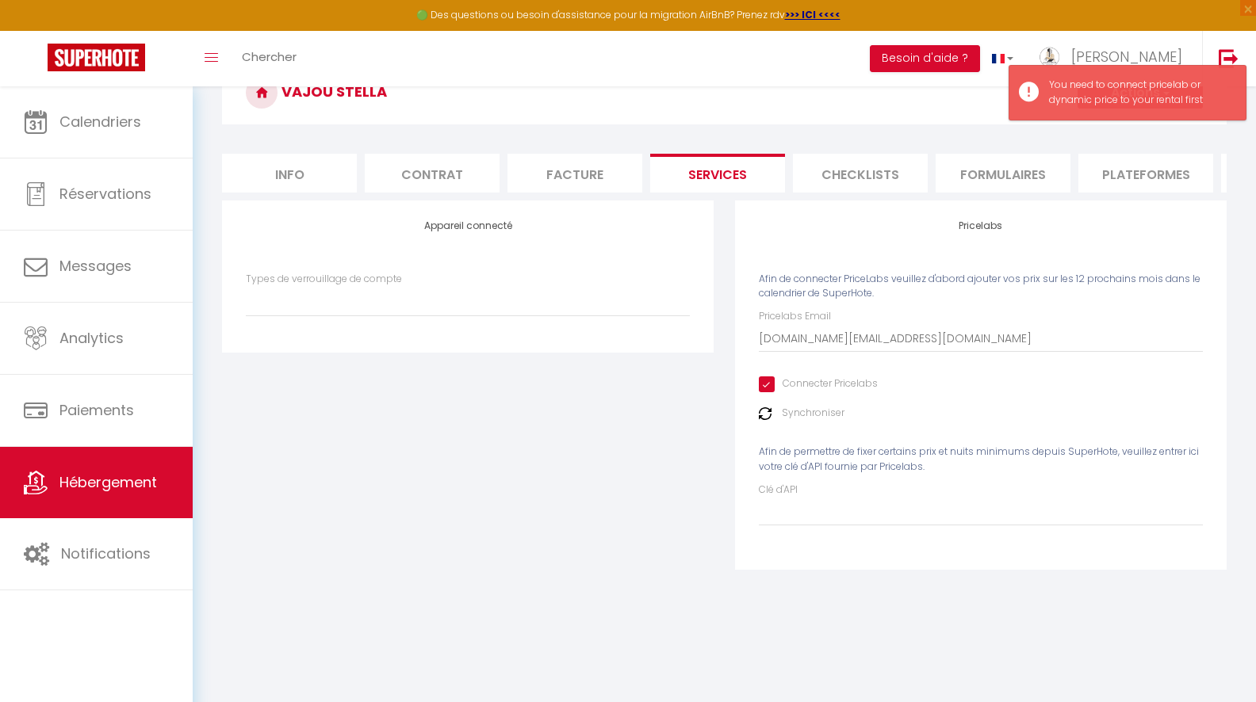
scroll to position [0, 0]
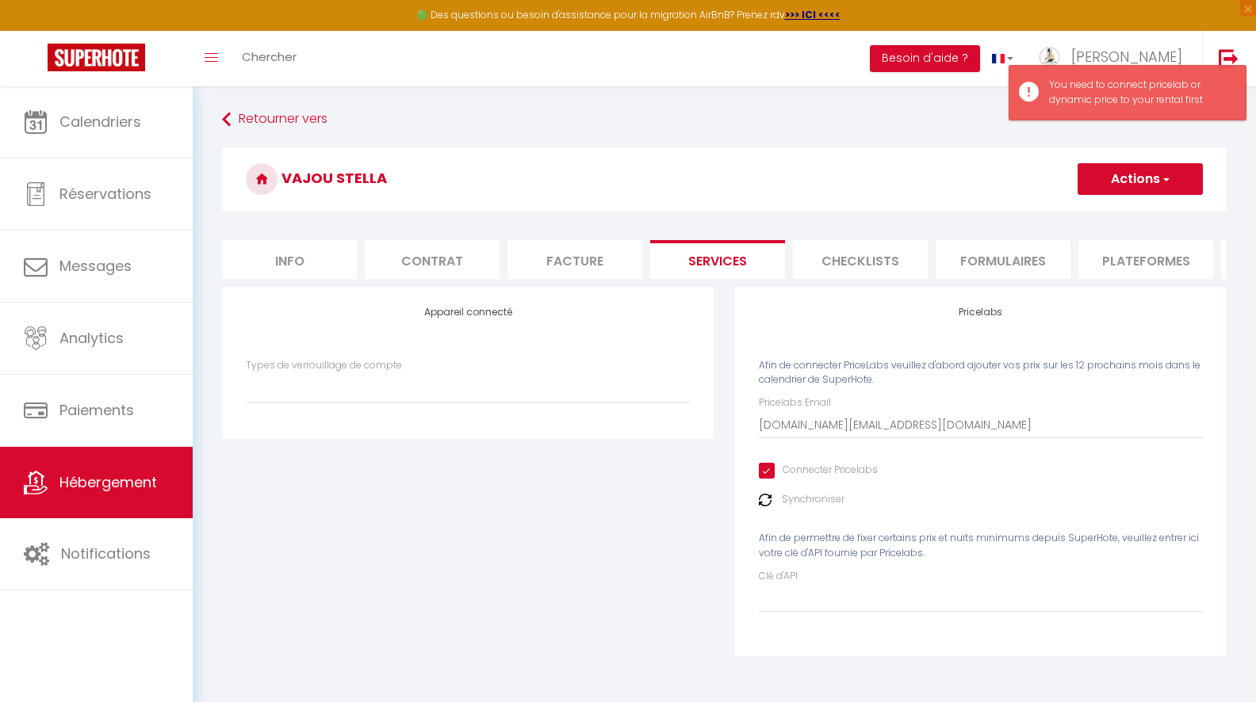
click at [1116, 177] on button "Actions" at bounding box center [1139, 179] width 125 height 32
click at [1115, 212] on link "Enregistrer" at bounding box center [1139, 214] width 125 height 21
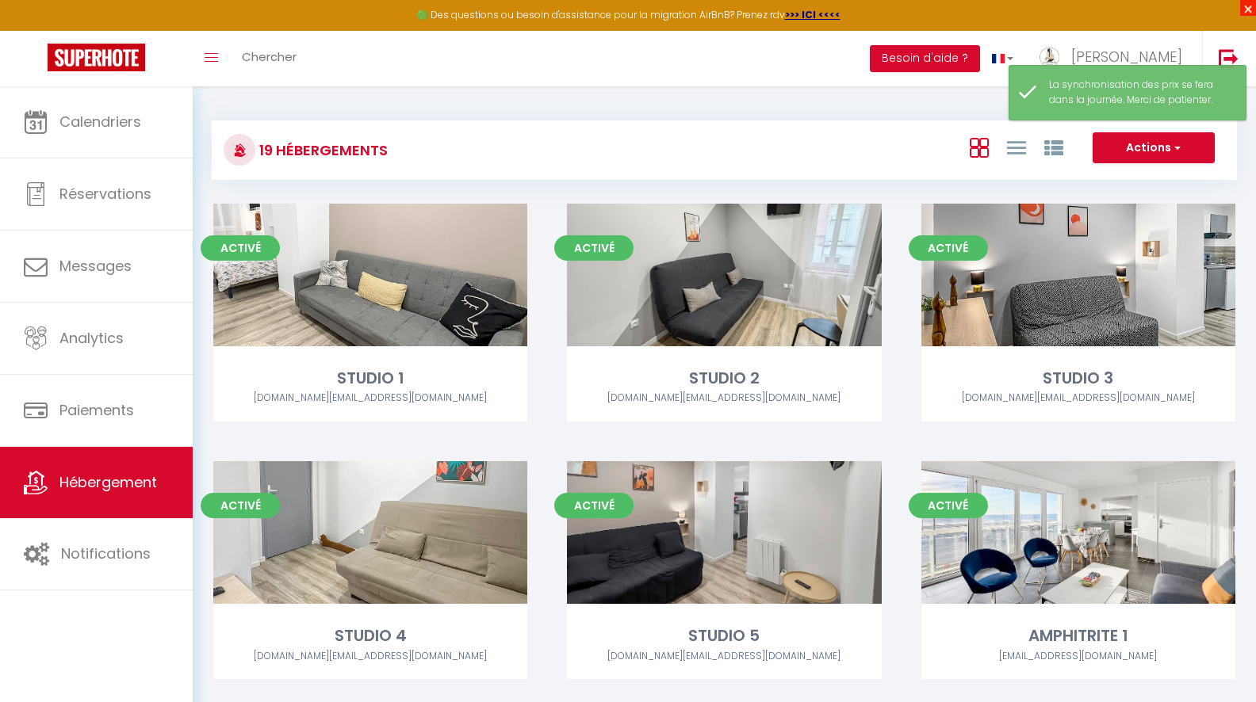
click at [1253, 10] on span "×" at bounding box center [1248, 8] width 16 height 16
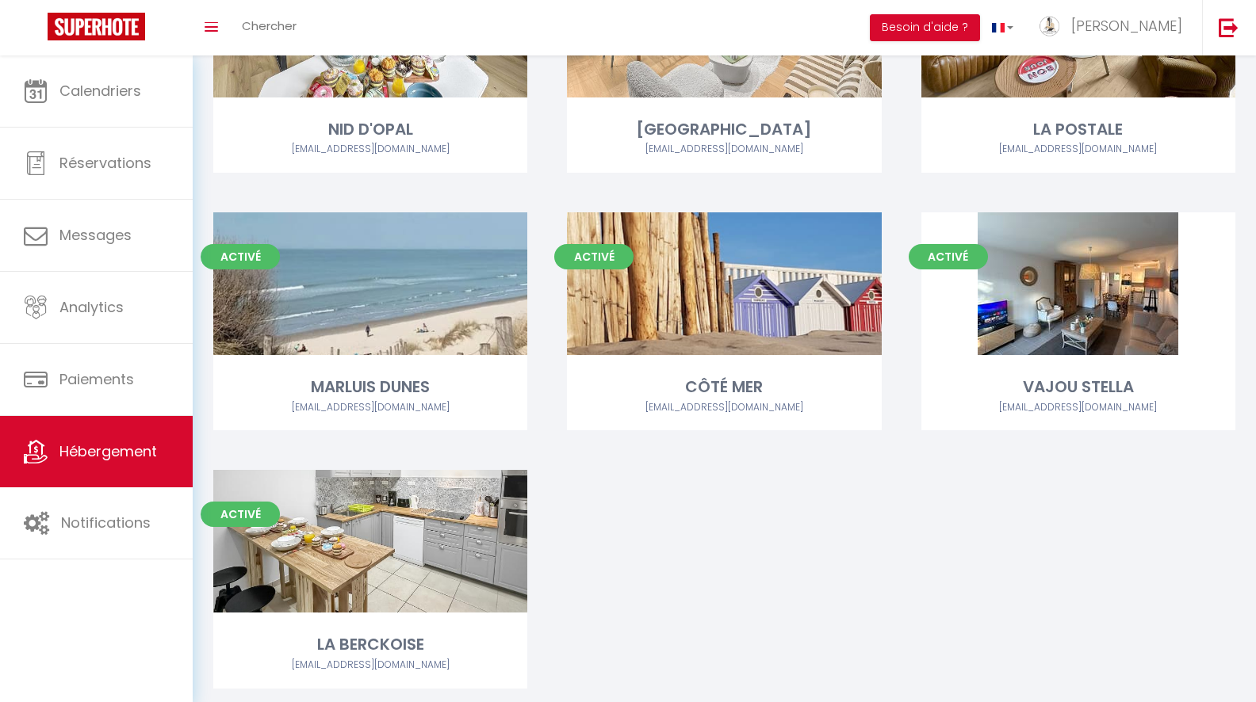
scroll to position [1295, 0]
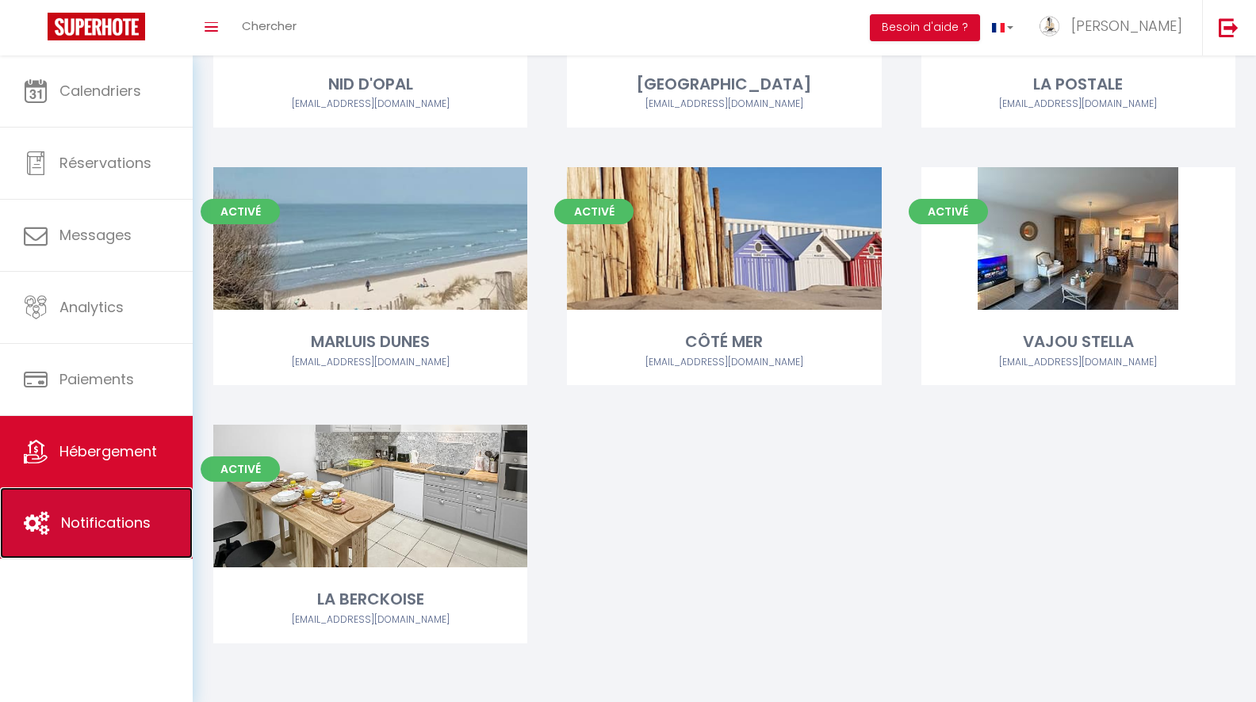
click at [74, 530] on span "Notifications" at bounding box center [106, 523] width 90 height 20
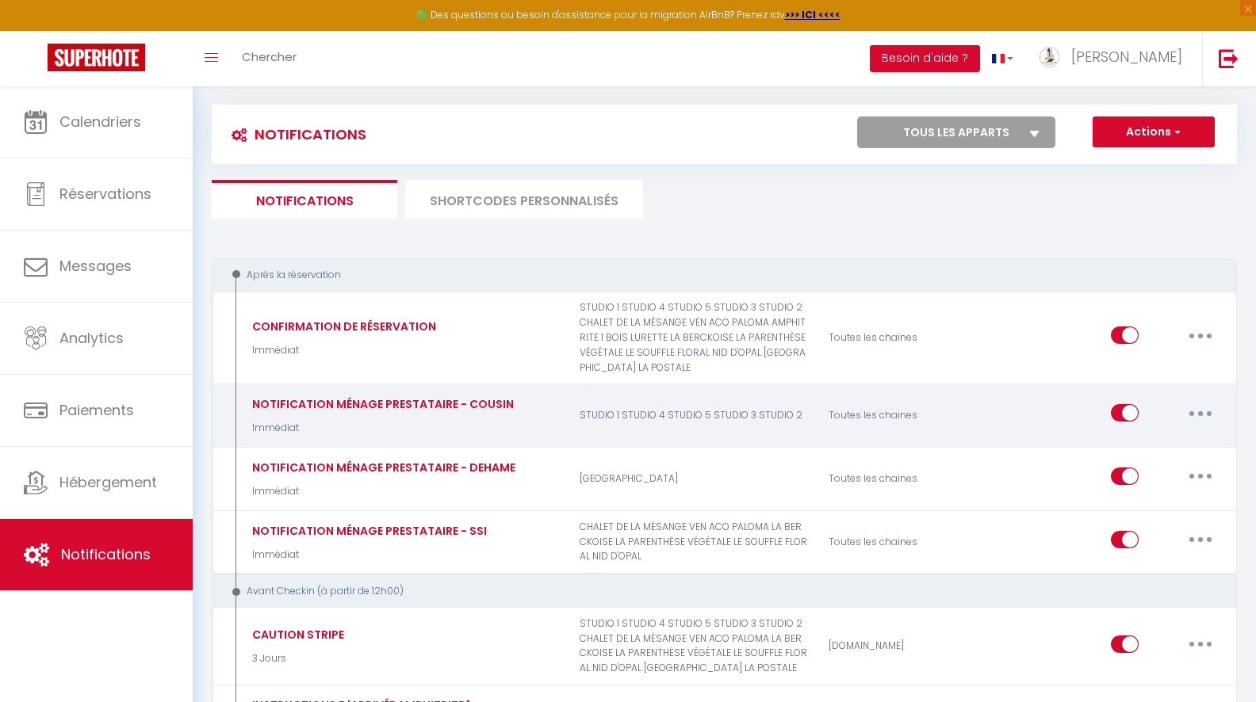
scroll to position [32, 0]
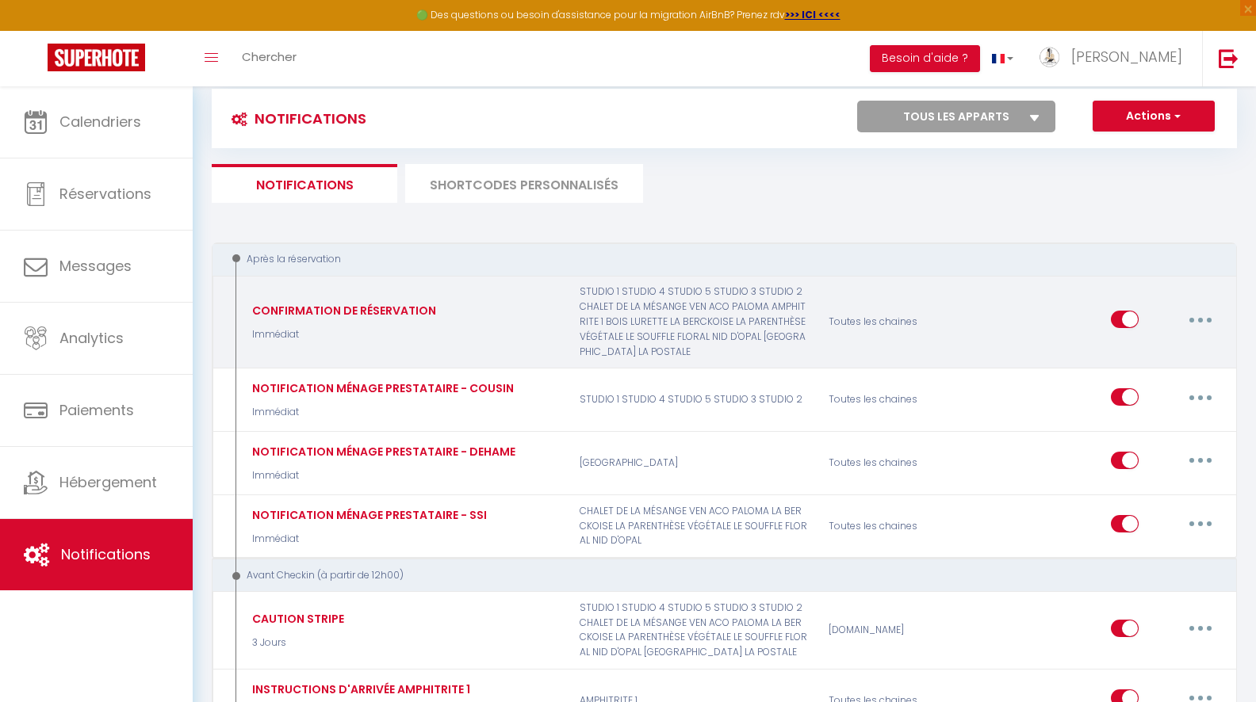
click at [1206, 312] on button "button" at bounding box center [1200, 319] width 44 height 25
click at [1140, 353] on link "Editer" at bounding box center [1158, 355] width 117 height 27
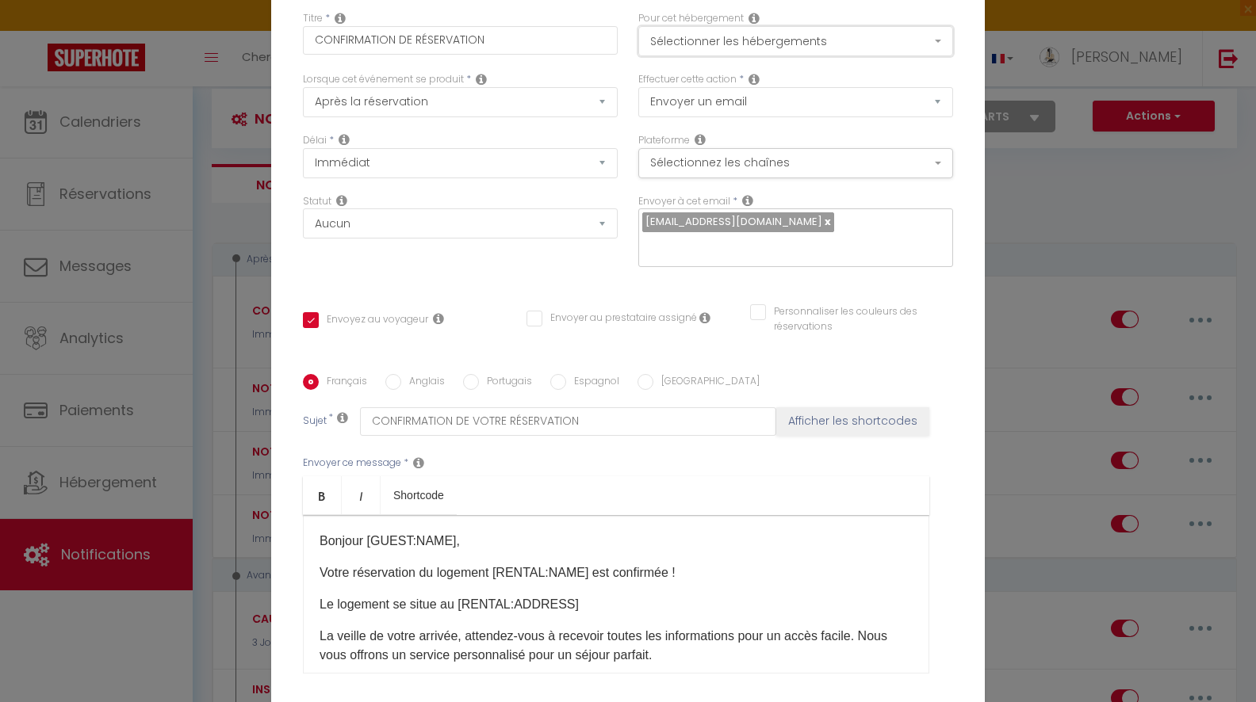
click at [888, 39] on button "Sélectionner les hébergements" at bounding box center [795, 41] width 315 height 30
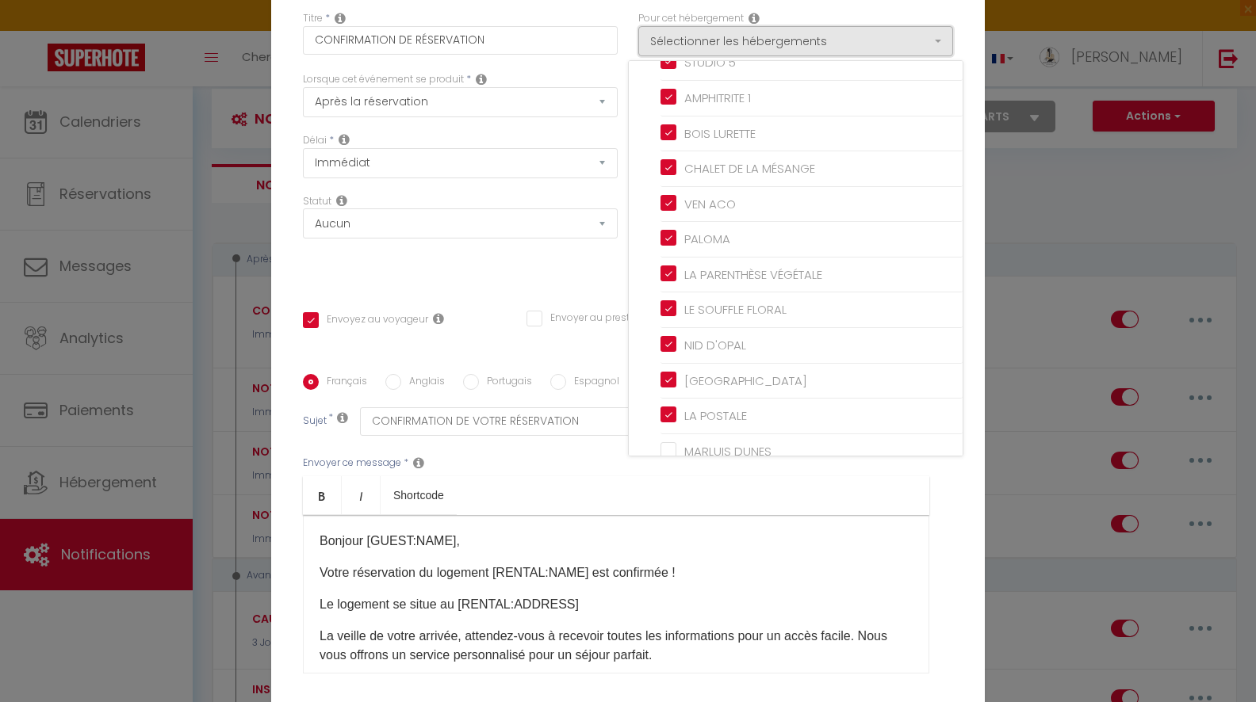
scroll to position [344, 0]
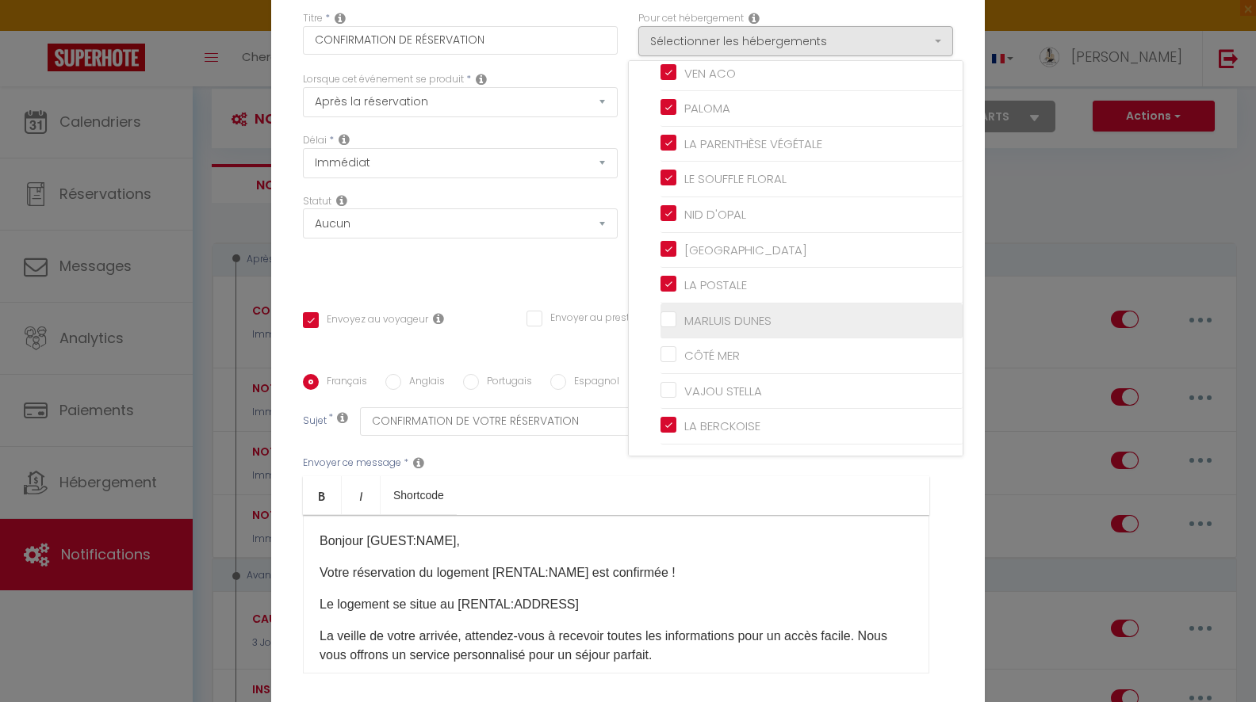
click at [671, 322] on input "MARLUIS DUNES" at bounding box center [811, 320] width 302 height 16
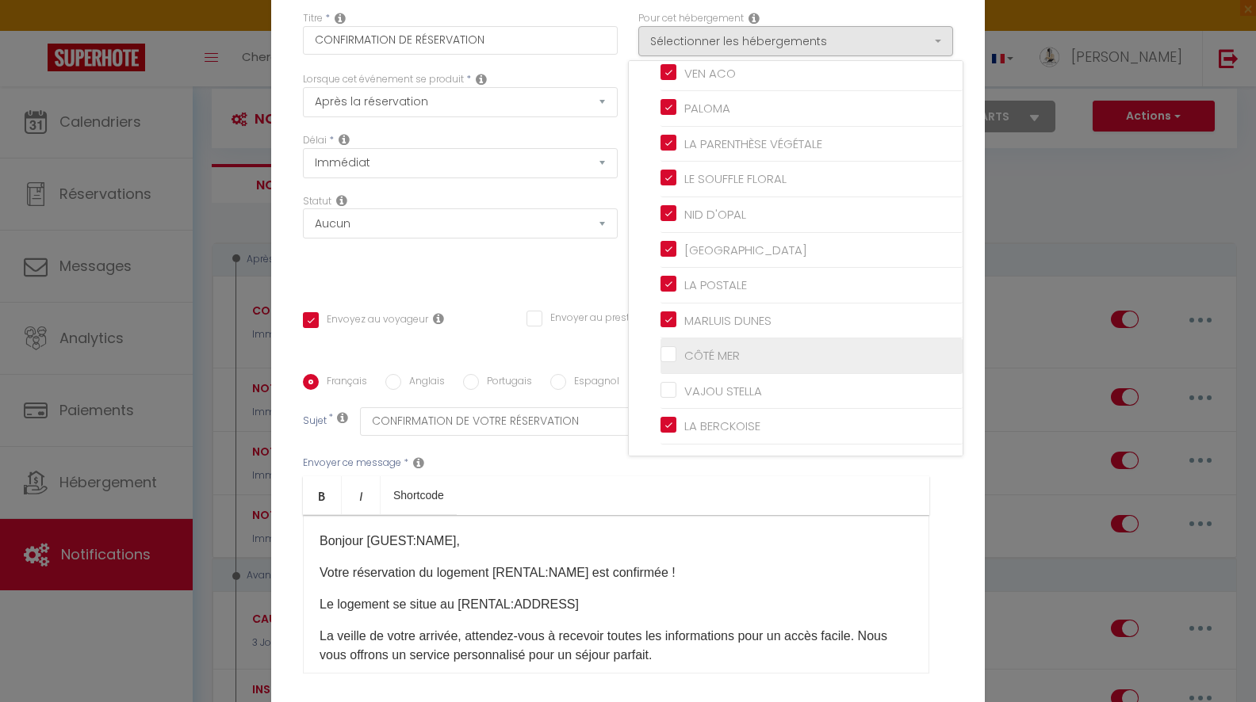
click at [671, 354] on input "CÔTÉ MER" at bounding box center [811, 356] width 302 height 16
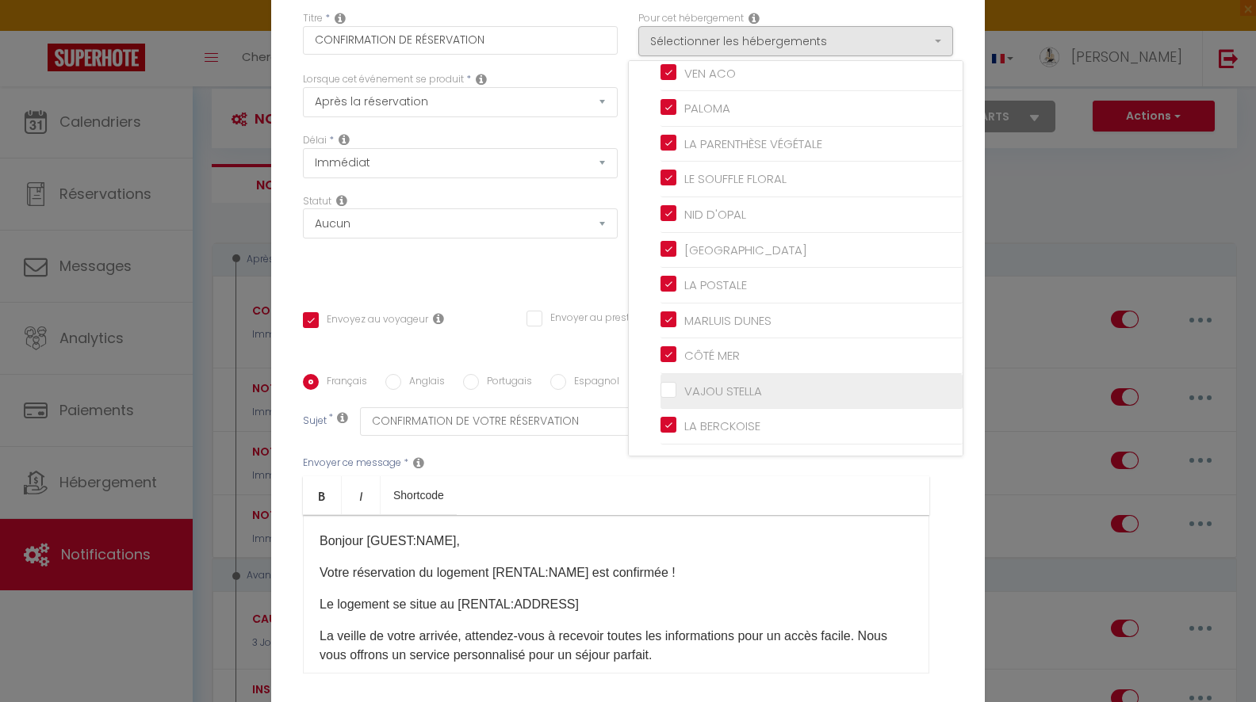
click at [671, 390] on input "VAJOU STELLA" at bounding box center [811, 392] width 302 height 16
click at [694, 468] on div "Envoyer ce message * Bold Italic Shortcode Rich text editor Bonjour [GUEST:NAME…" at bounding box center [628, 565] width 650 height 258
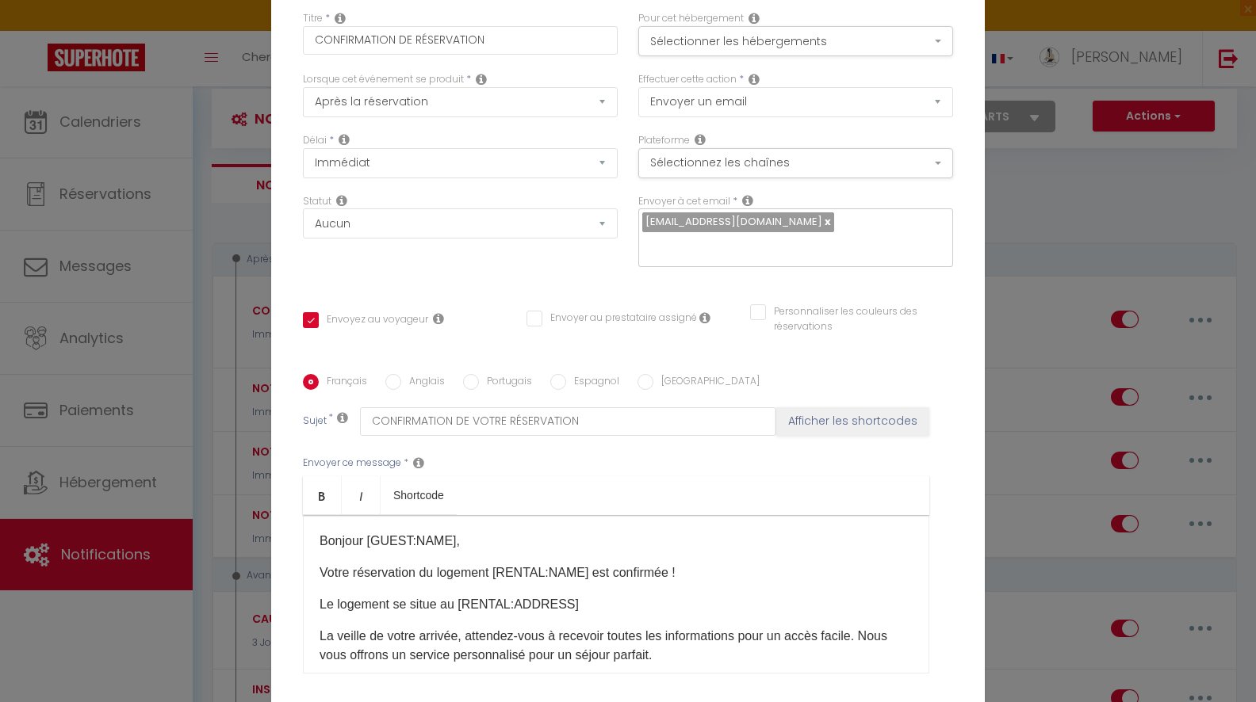
scroll to position [140, 0]
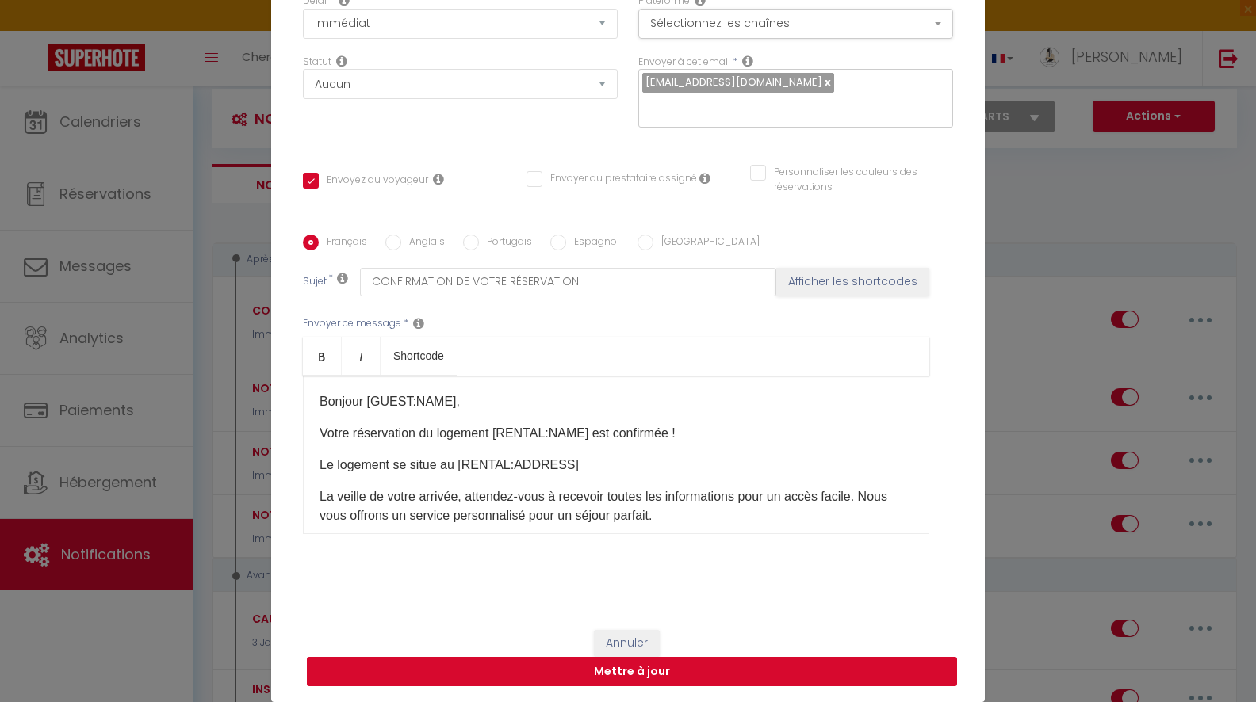
click at [621, 668] on button "Mettre à jour" at bounding box center [632, 672] width 650 height 30
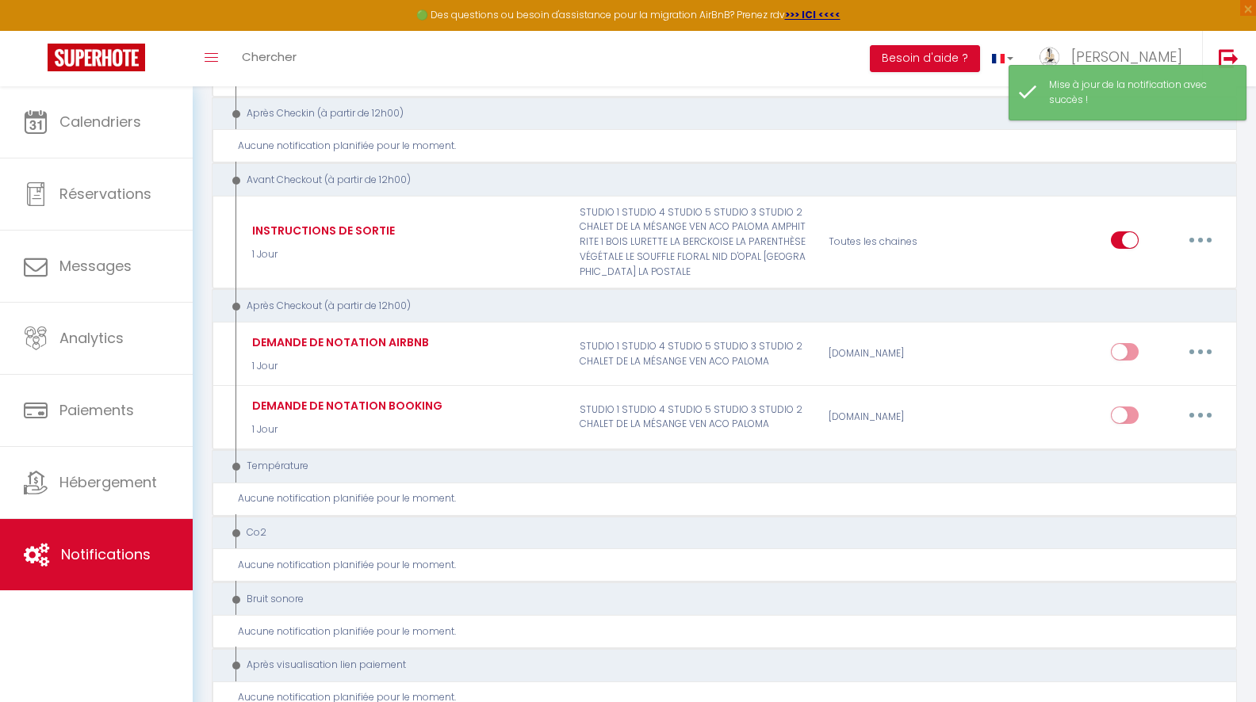
scroll to position [2535, 0]
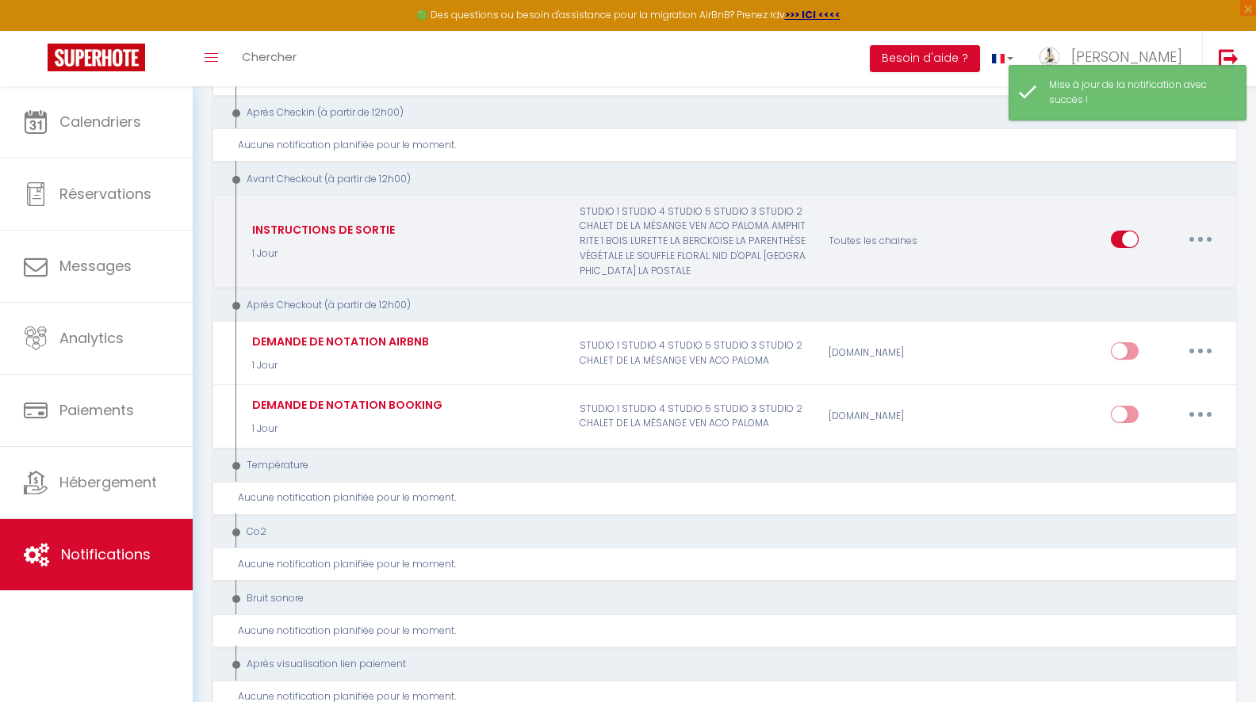
click at [1191, 227] on button "button" at bounding box center [1200, 239] width 44 height 25
click at [1130, 262] on link "Editer" at bounding box center [1158, 275] width 117 height 27
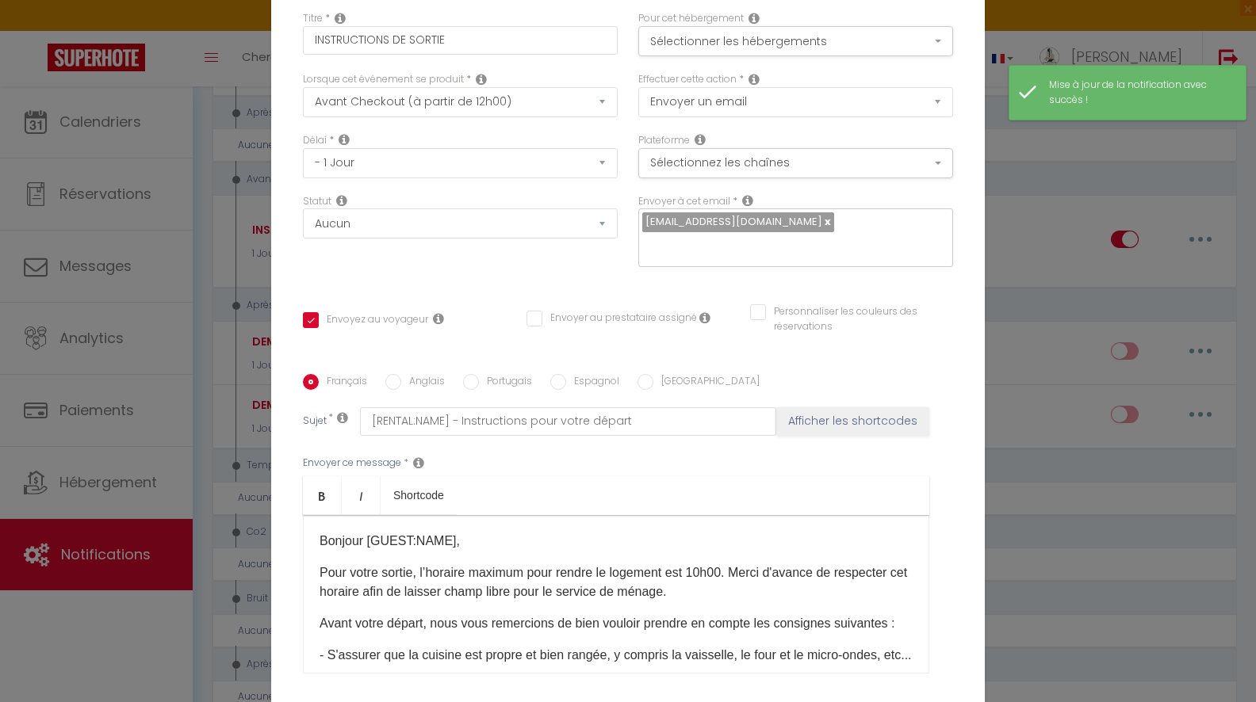
scroll to position [0, 0]
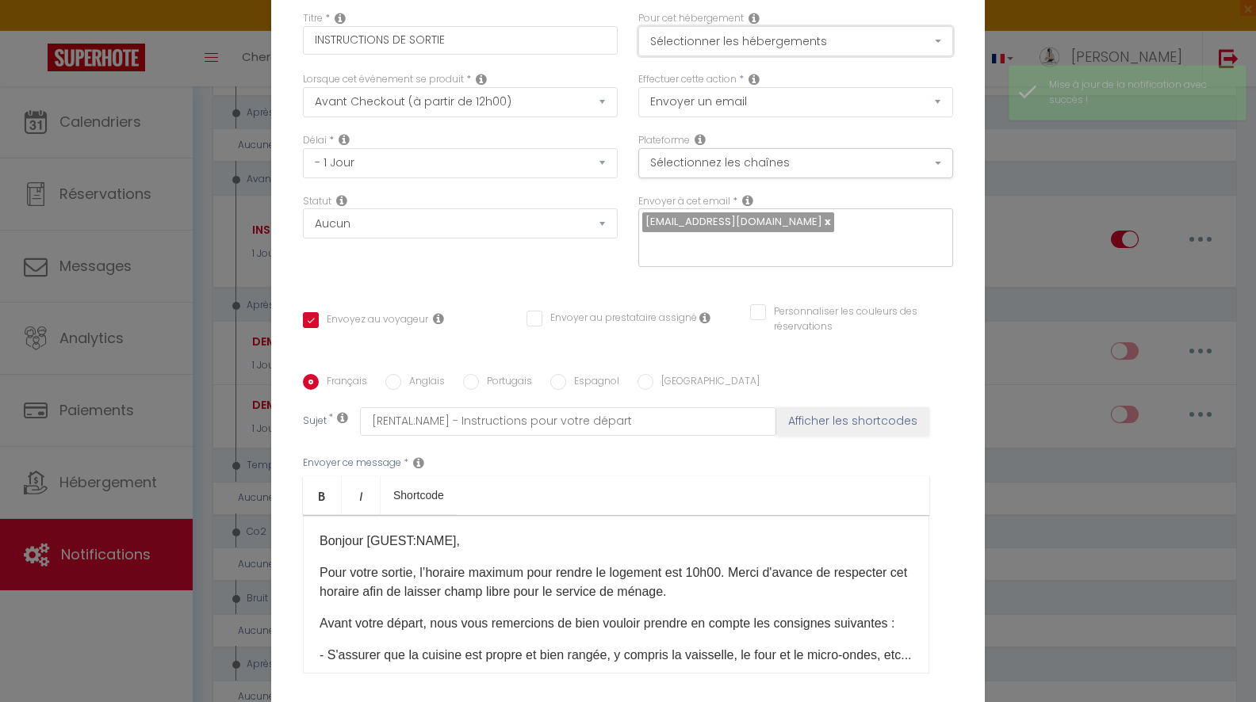
click at [768, 36] on button "Sélectionner les hébergements" at bounding box center [795, 41] width 315 height 30
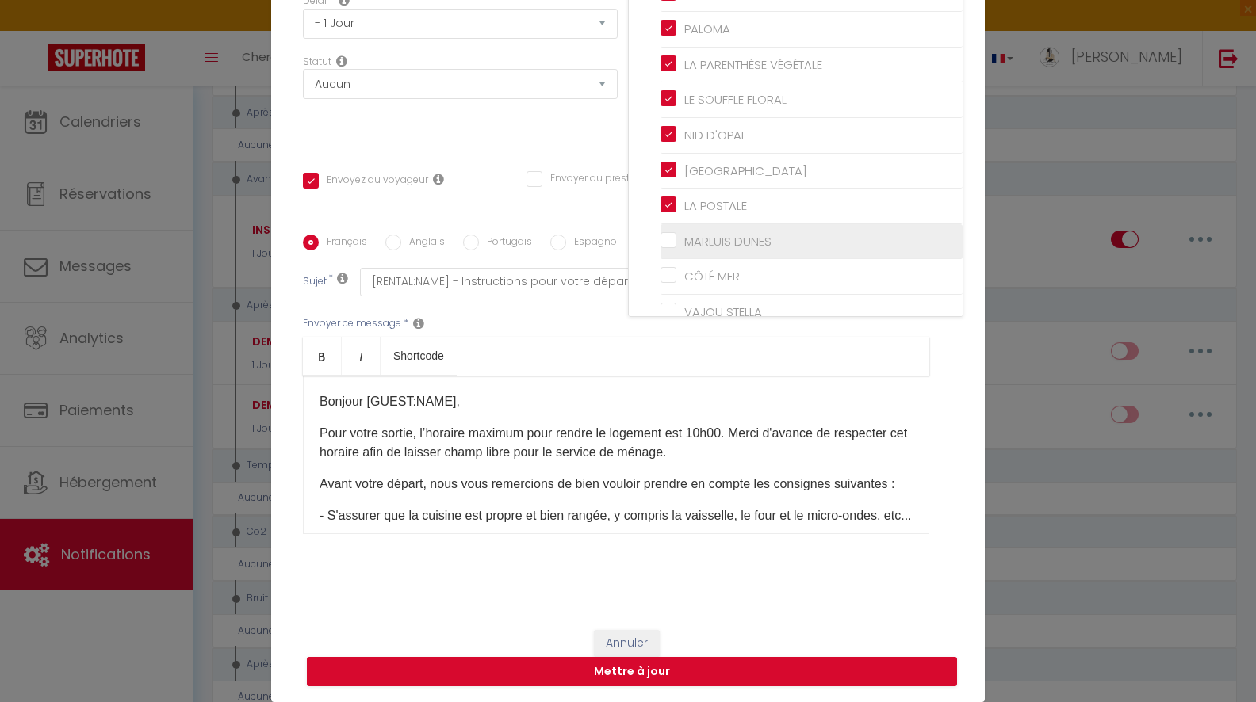
scroll to position [286, 0]
click at [669, 238] on input "MARLUIS DUNES" at bounding box center [811, 239] width 302 height 16
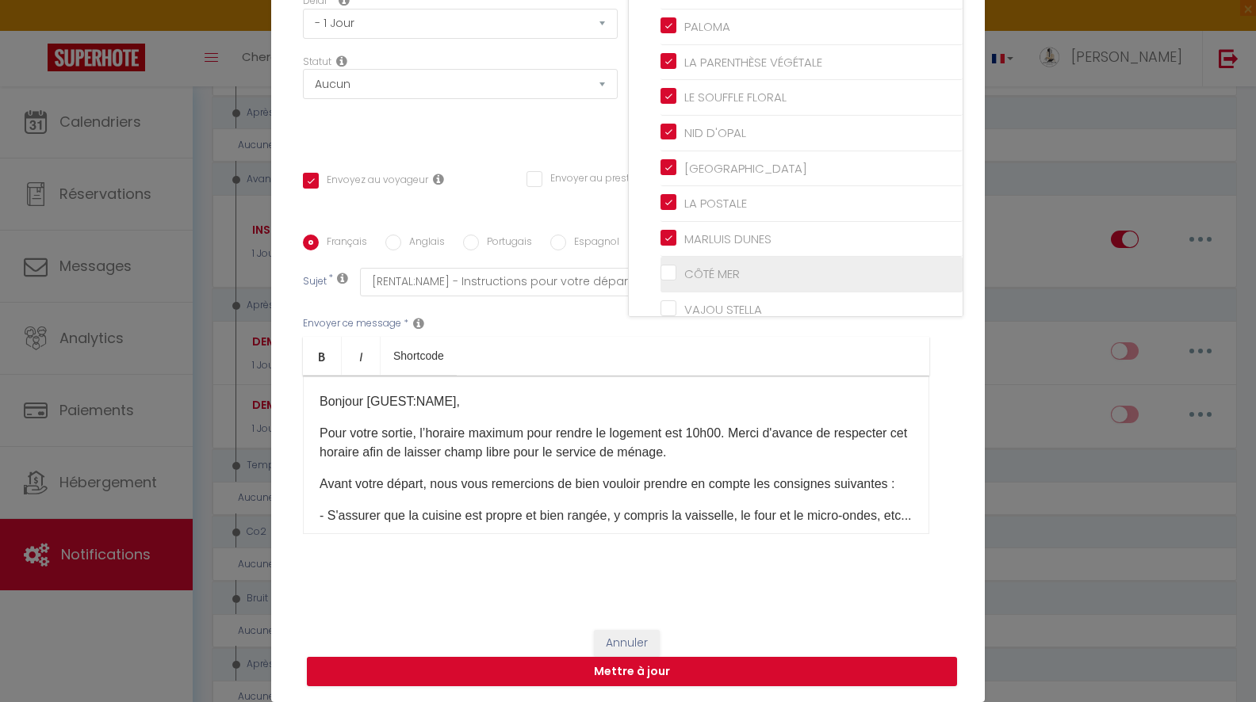
click at [669, 281] on li "CÔTÉ MER" at bounding box center [811, 275] width 302 height 36
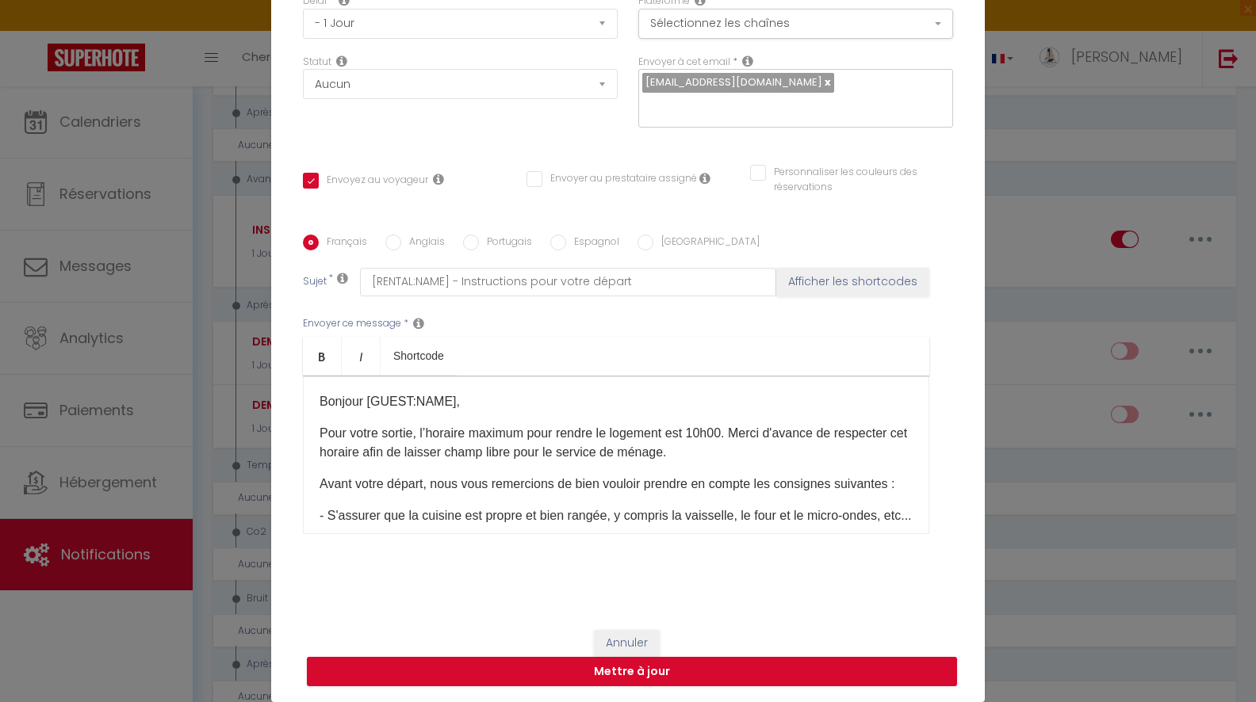
scroll to position [0, 0]
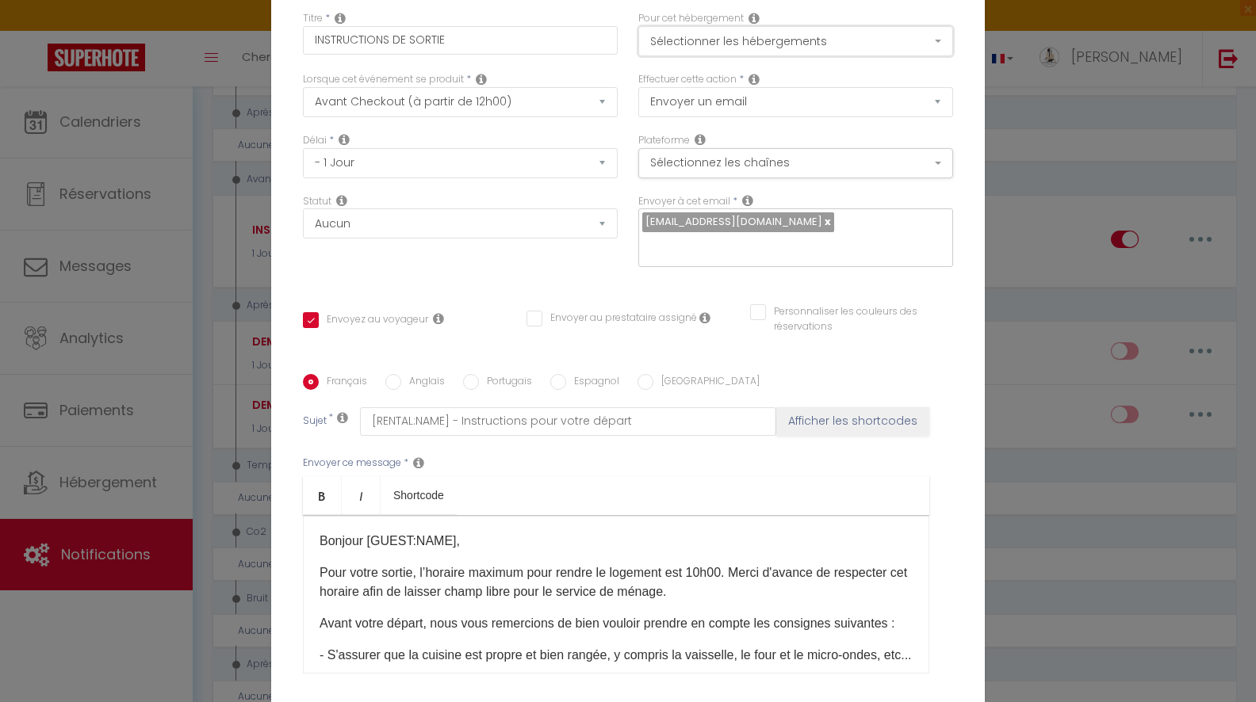
click at [724, 42] on button "Sélectionner les hébergements" at bounding box center [795, 41] width 315 height 30
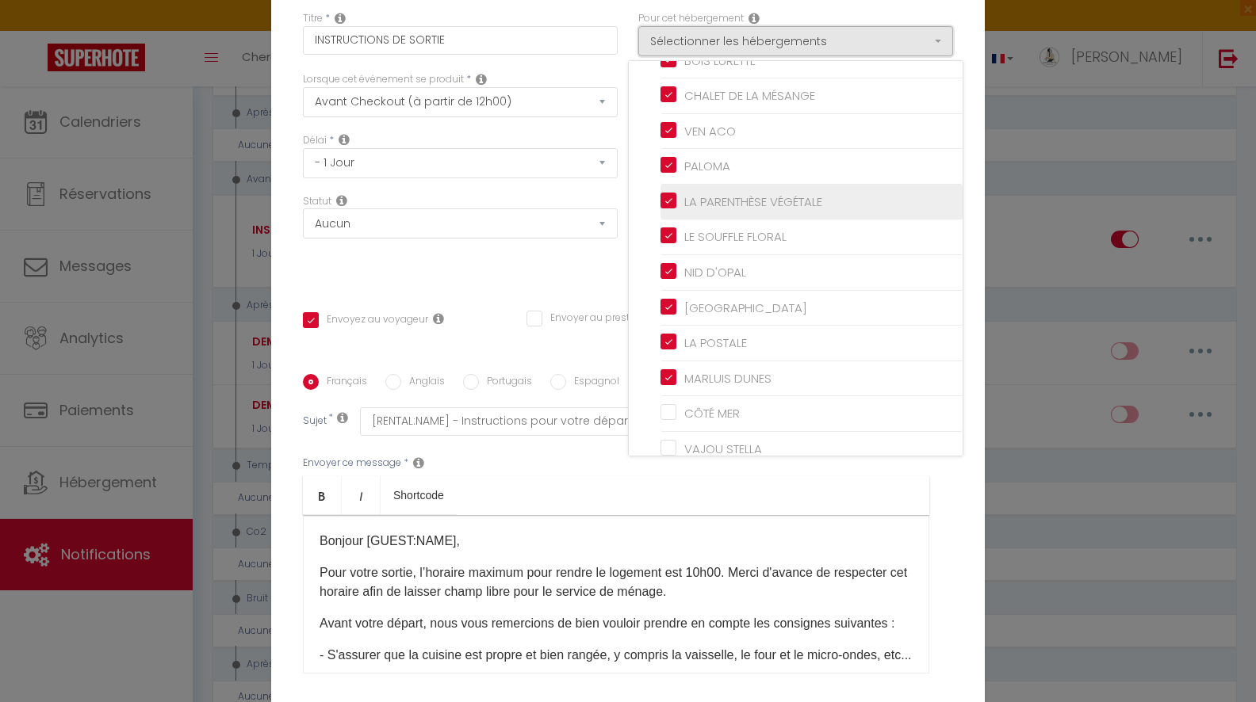
scroll to position [344, 0]
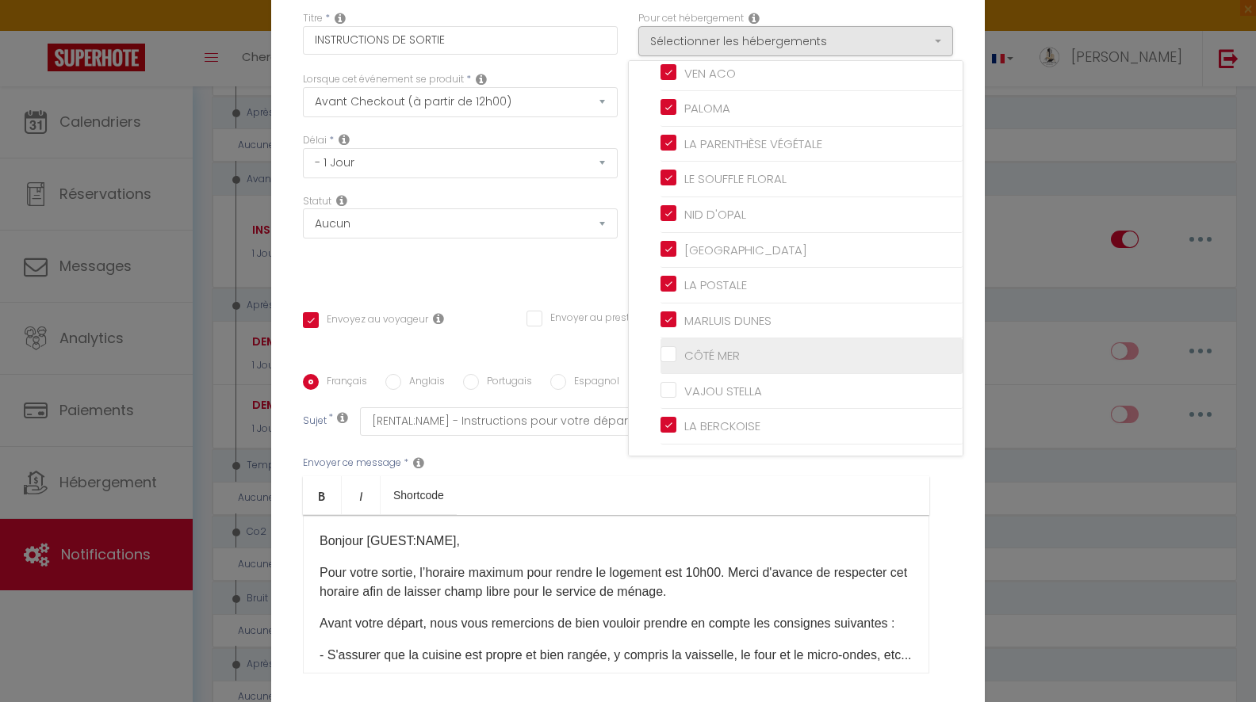
click at [674, 353] on input "CÔTÉ MER" at bounding box center [811, 356] width 302 height 16
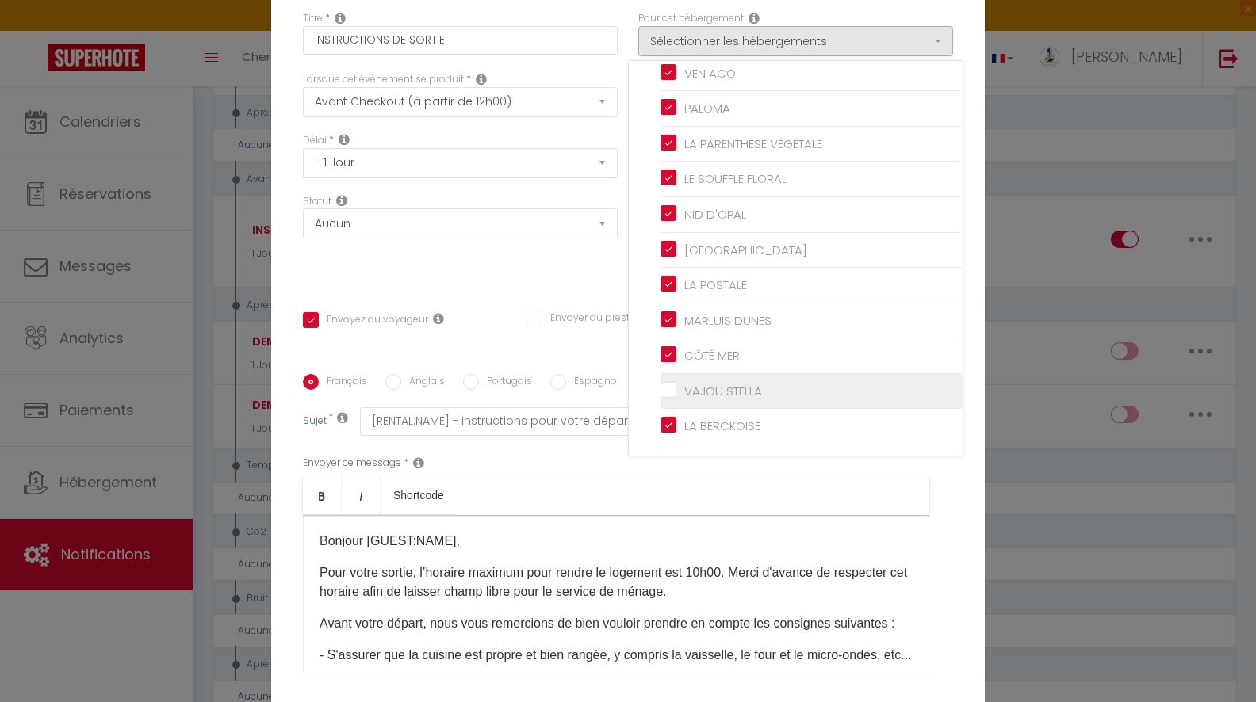
click at [671, 390] on input "VAJOU STELLA" at bounding box center [811, 392] width 302 height 16
click at [761, 461] on div "Envoyer ce message * Bold Italic Shortcode Rich text editor Bonjour [GUEST:NAME…" at bounding box center [628, 565] width 650 height 258
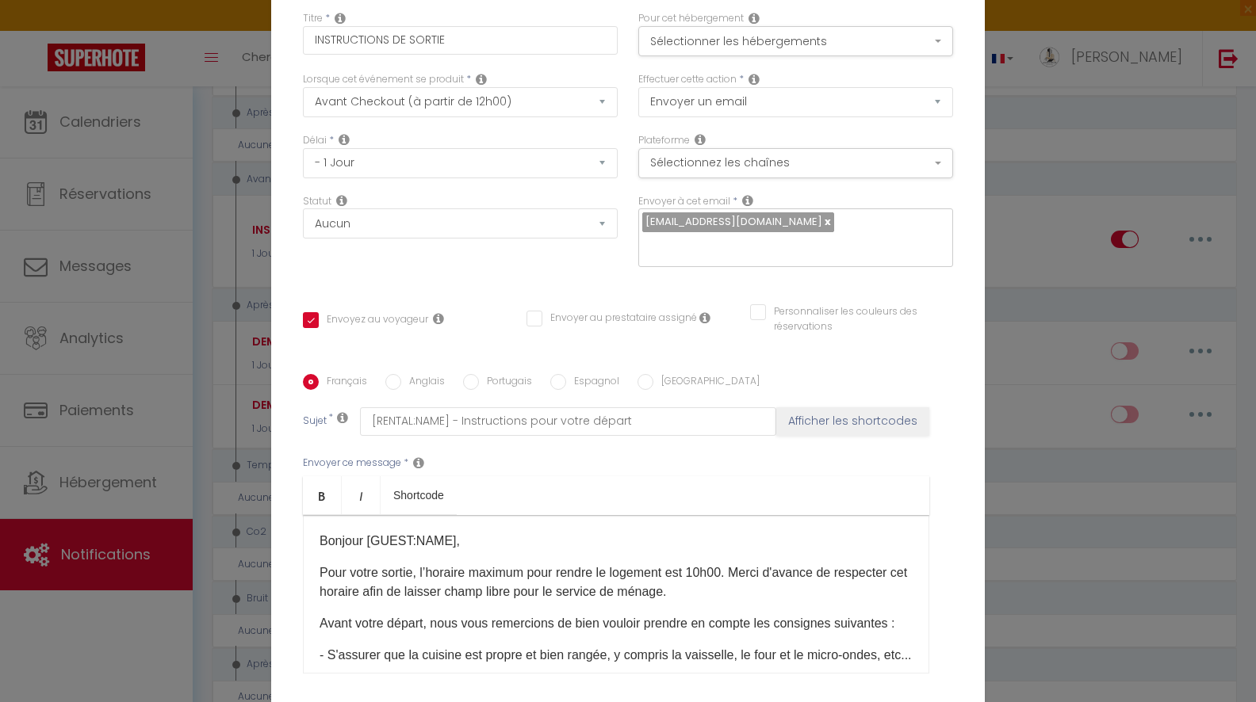
scroll to position [140, 0]
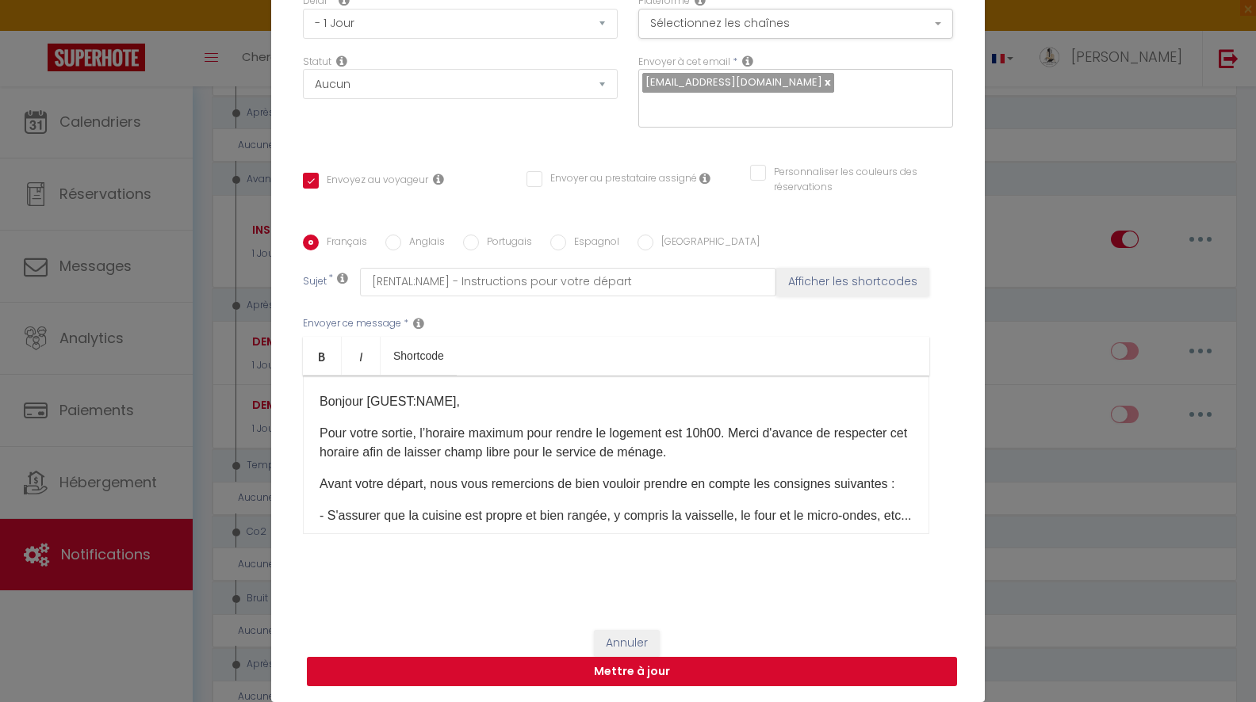
click at [729, 677] on button "Mettre à jour" at bounding box center [632, 672] width 650 height 30
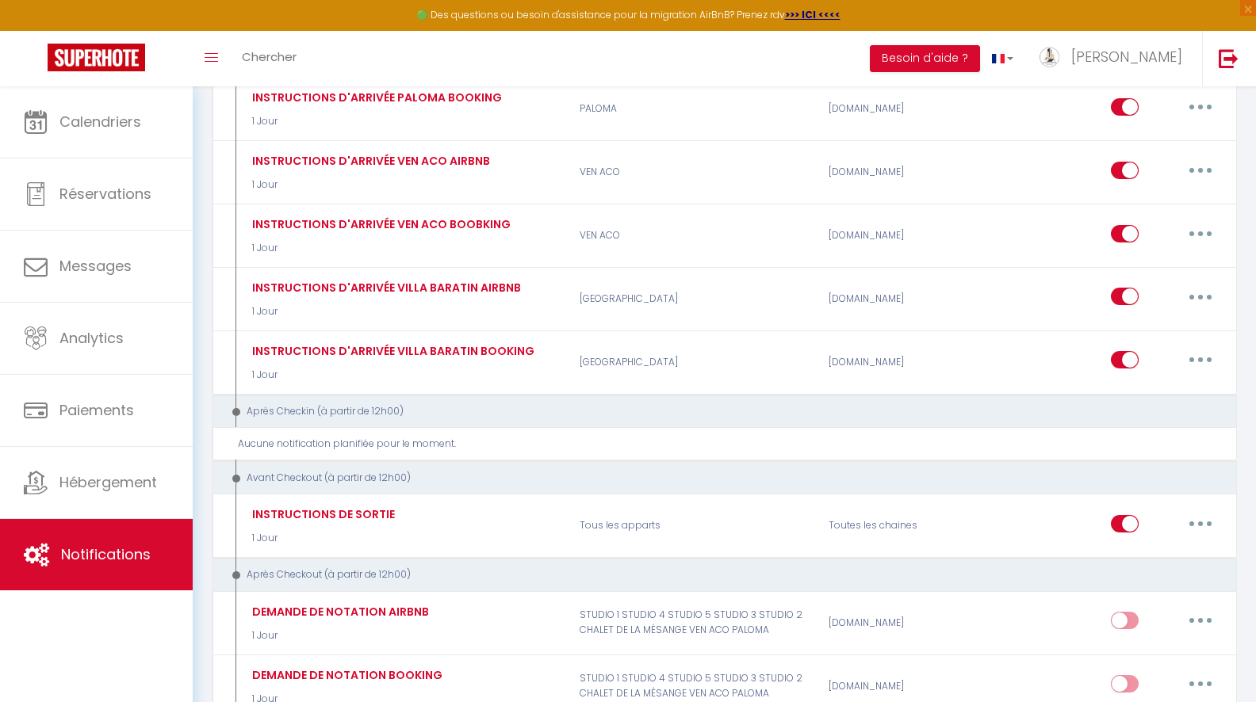
scroll to position [2228, 0]
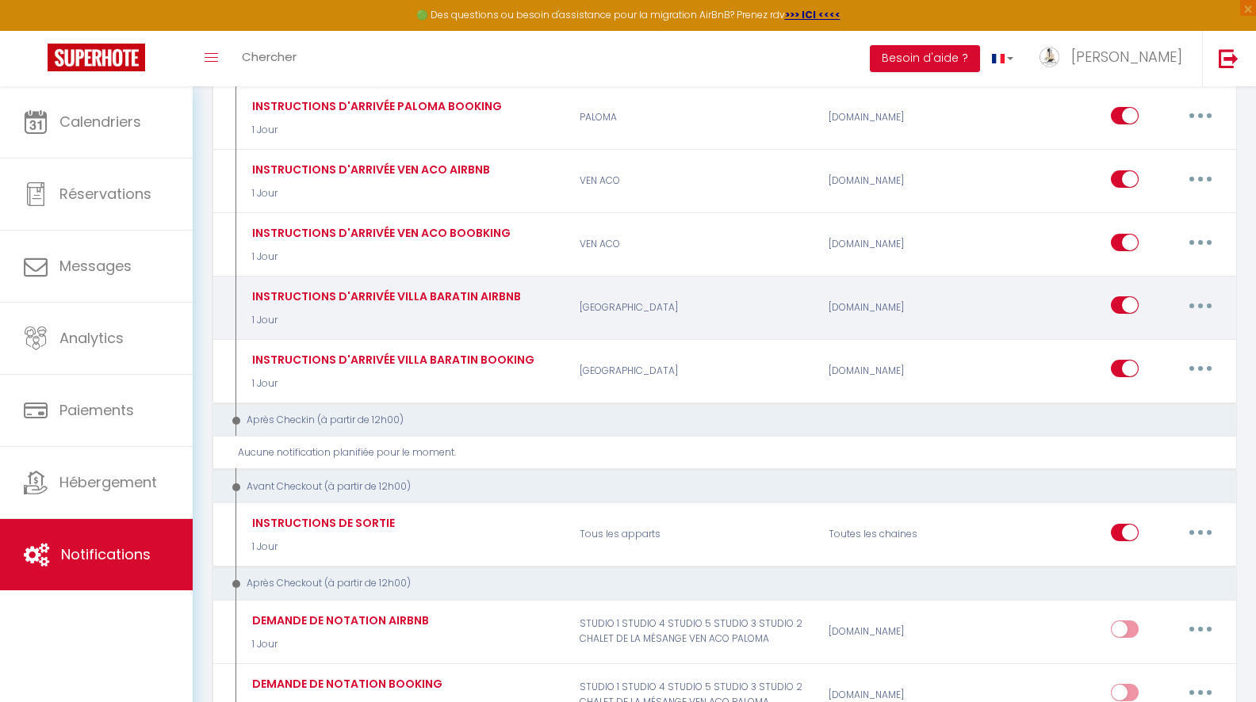
click at [1195, 293] on button "button" at bounding box center [1200, 305] width 44 height 25
click at [1140, 357] on link "Dupliquer" at bounding box center [1158, 370] width 117 height 27
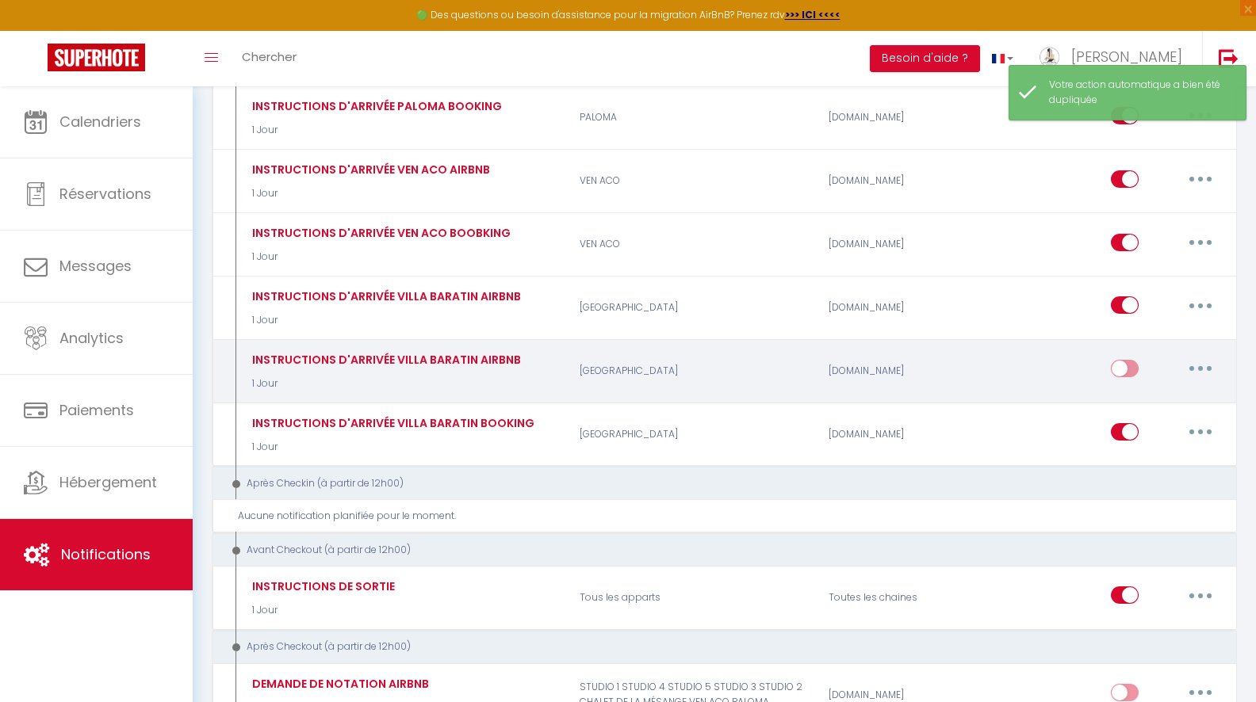
click at [1199, 356] on button "button" at bounding box center [1200, 368] width 44 height 25
click at [1158, 392] on link "Editer" at bounding box center [1158, 405] width 117 height 27
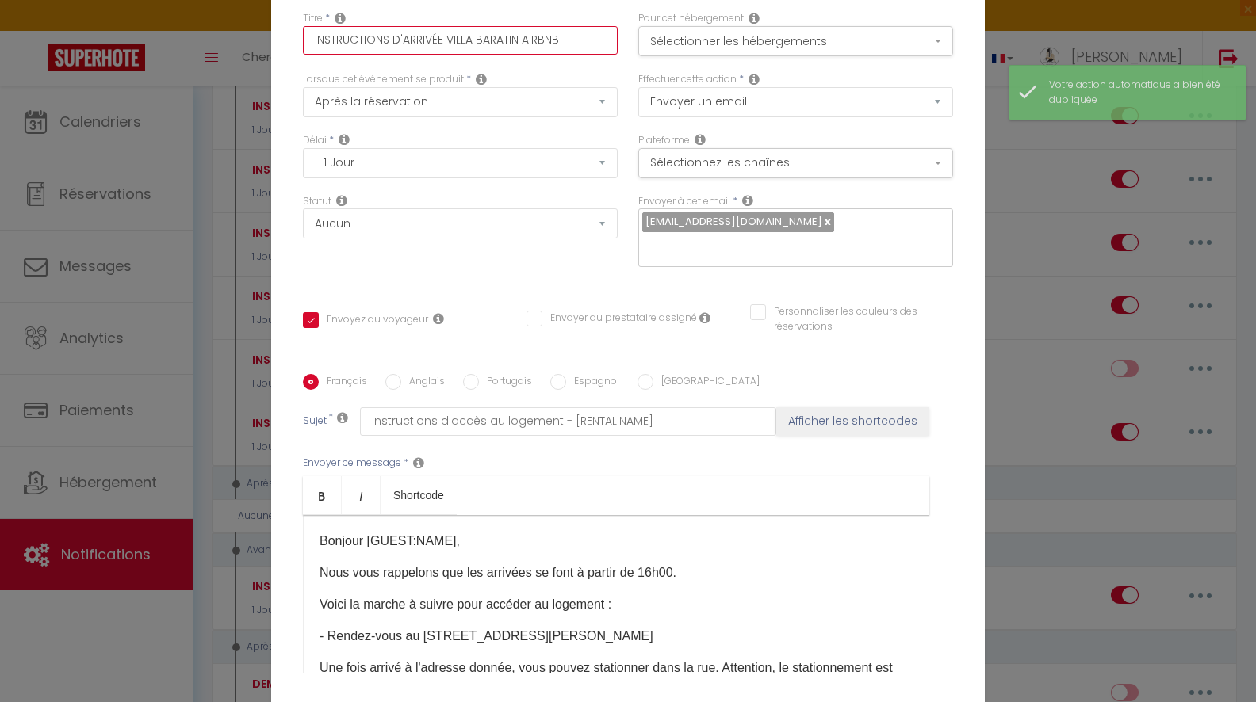
drag, startPoint x: 447, startPoint y: 36, endPoint x: 518, endPoint y: 46, distance: 72.0
click at [518, 46] on input "INSTRUCTIONS D'ARRIVÉE VILLA BARATIN AIRBNB" at bounding box center [460, 40] width 315 height 29
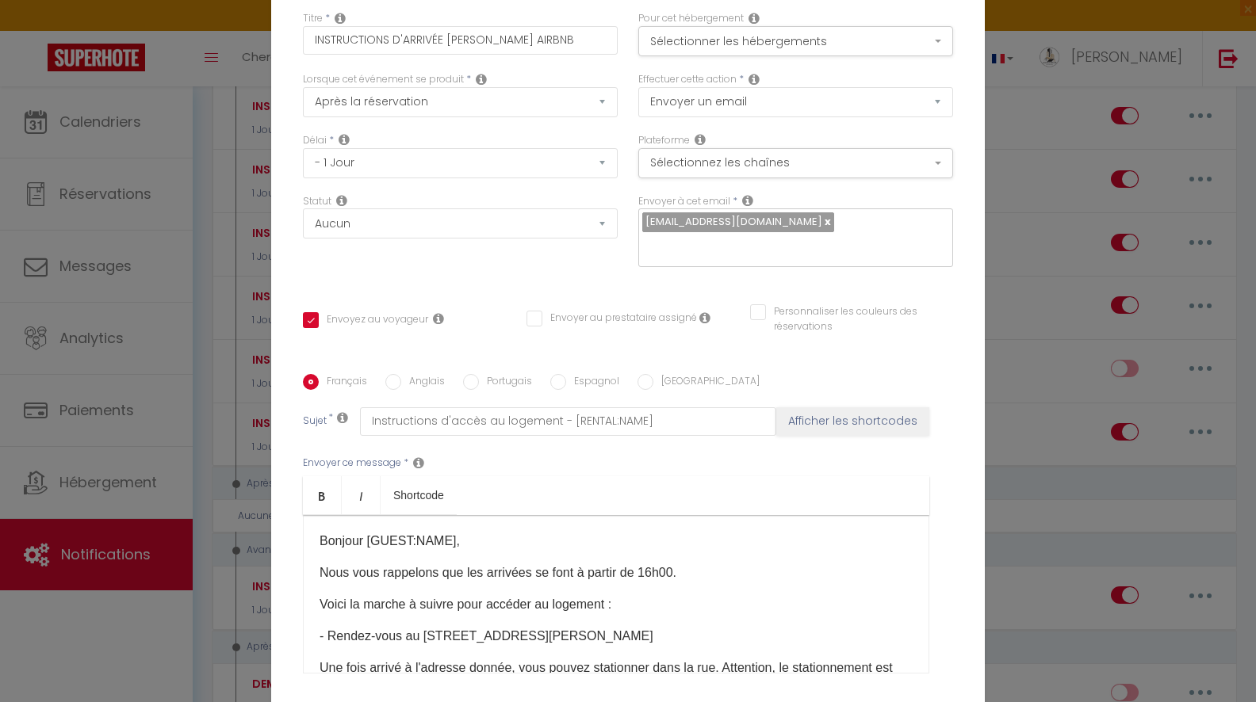
click at [486, 130] on div "Lorsque cet événement se produit * Après la réservation Avant Checkin (à partir…" at bounding box center [460, 102] width 335 height 61
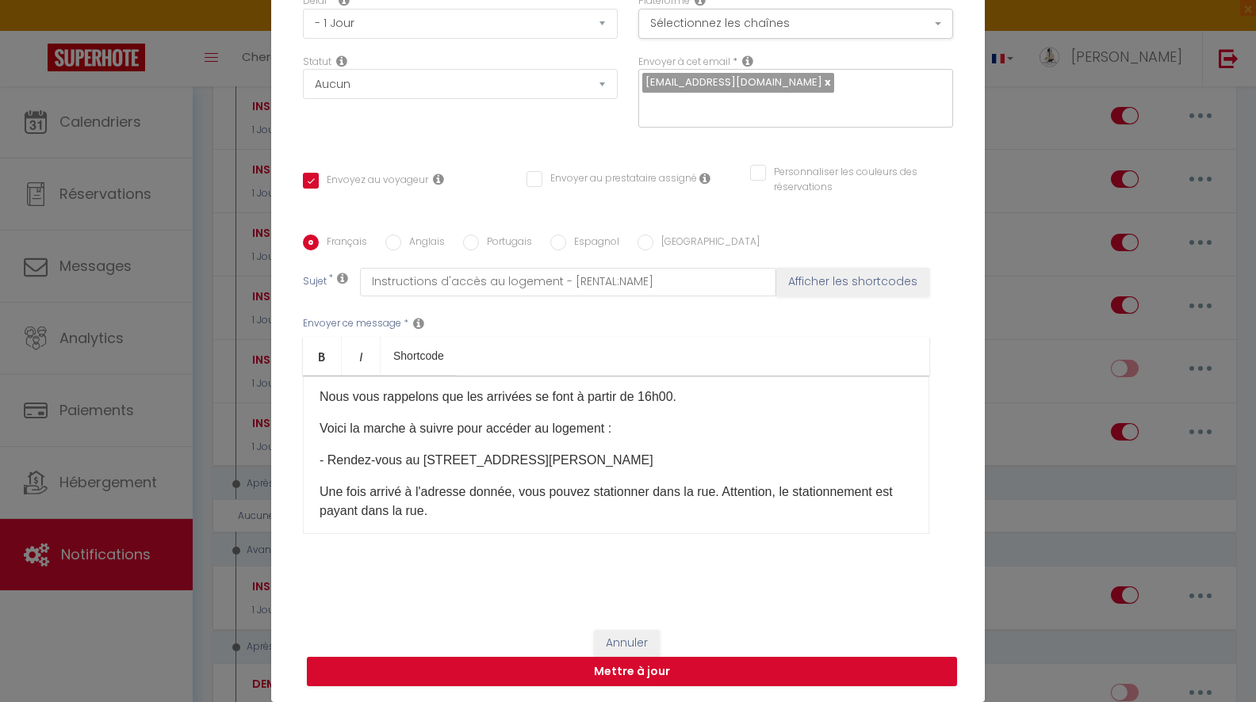
scroll to position [42, 0]
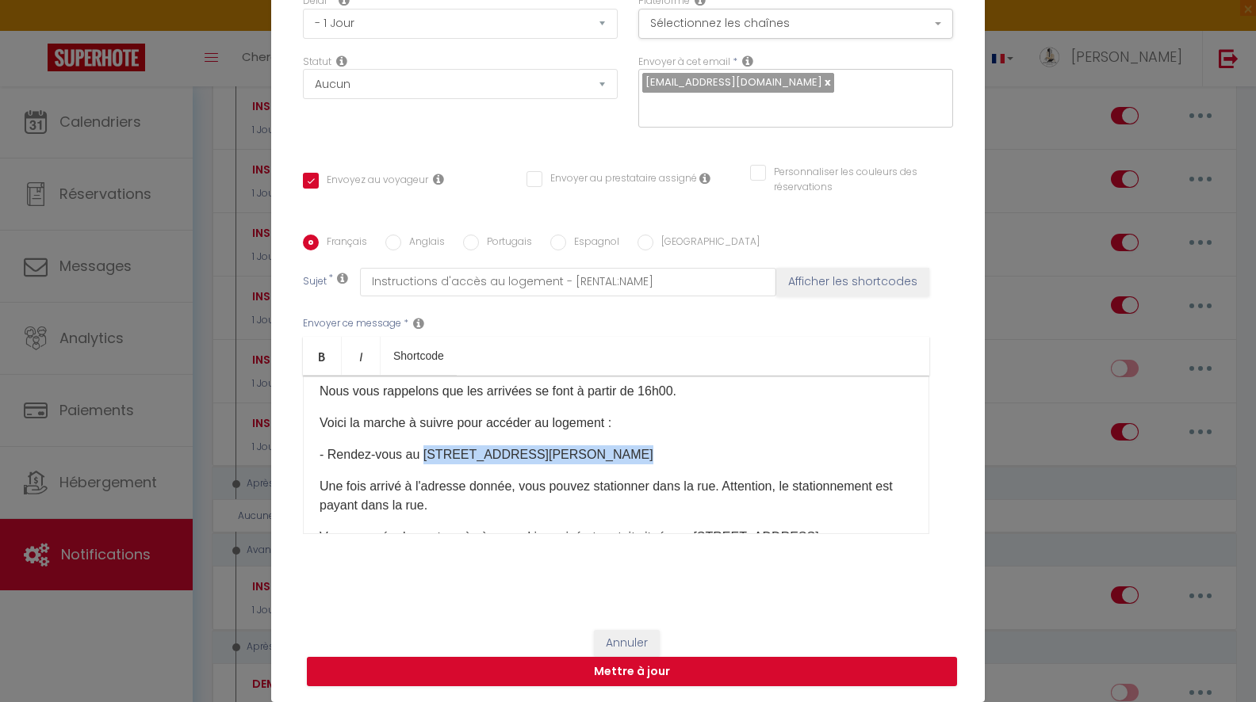
drag, startPoint x: 420, startPoint y: 456, endPoint x: 588, endPoint y: 458, distance: 168.1
click at [588, 458] on p "- Rendez-vous au 41 rue du docteur jules Puget, 62520 Le Touquet" at bounding box center [615, 455] width 593 height 19
click at [477, 453] on p "- Rendez-vous au 814, 62520 Le Touquet" at bounding box center [615, 455] width 593 height 19
drag, startPoint x: 484, startPoint y: 454, endPoint x: 545, endPoint y: 457, distance: 61.1
click at [545, 457] on p "- Rendez-vous au 814, 62780 Le Touquet" at bounding box center [615, 455] width 593 height 19
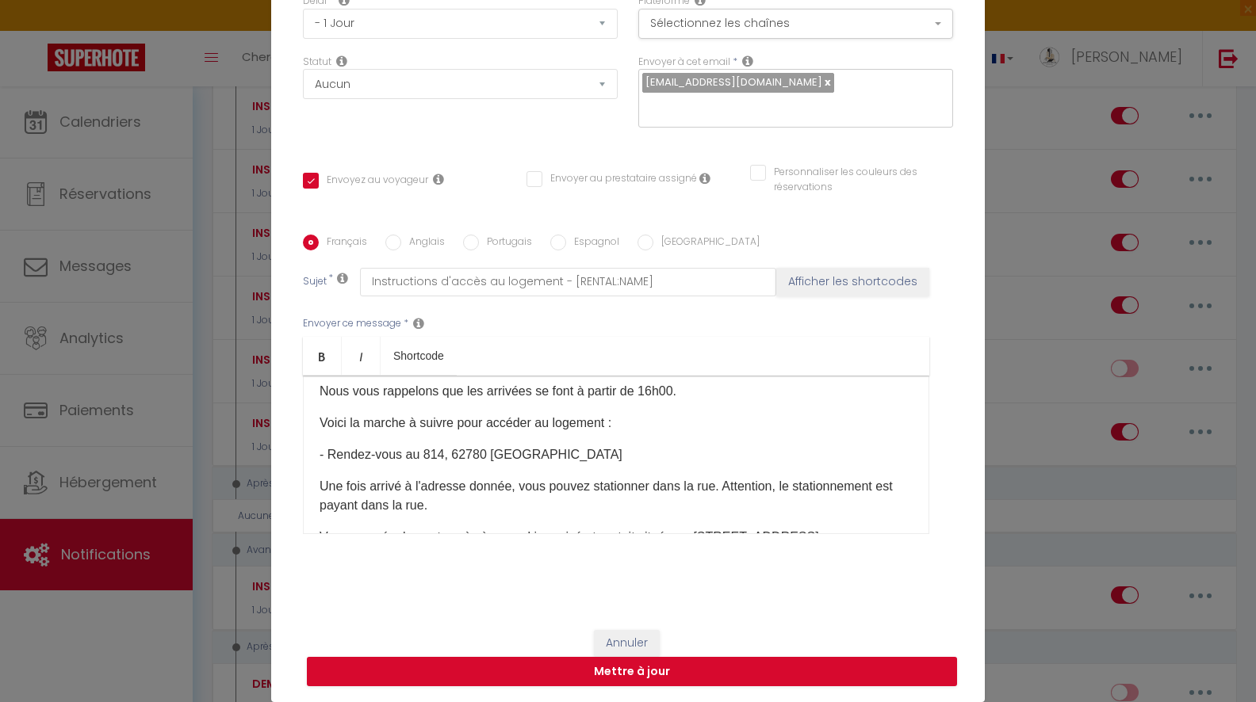
click at [554, 472] on div "Bonjour [GUEST:NAME]​​​, Nous vous rappelons que les arrivées se font à partir …" at bounding box center [616, 455] width 626 height 159
click at [549, 491] on p "Une fois arrivé à l'adresse donnée, vous pouvez stationner dans ​la rue. Attent…" at bounding box center [615, 496] width 593 height 38
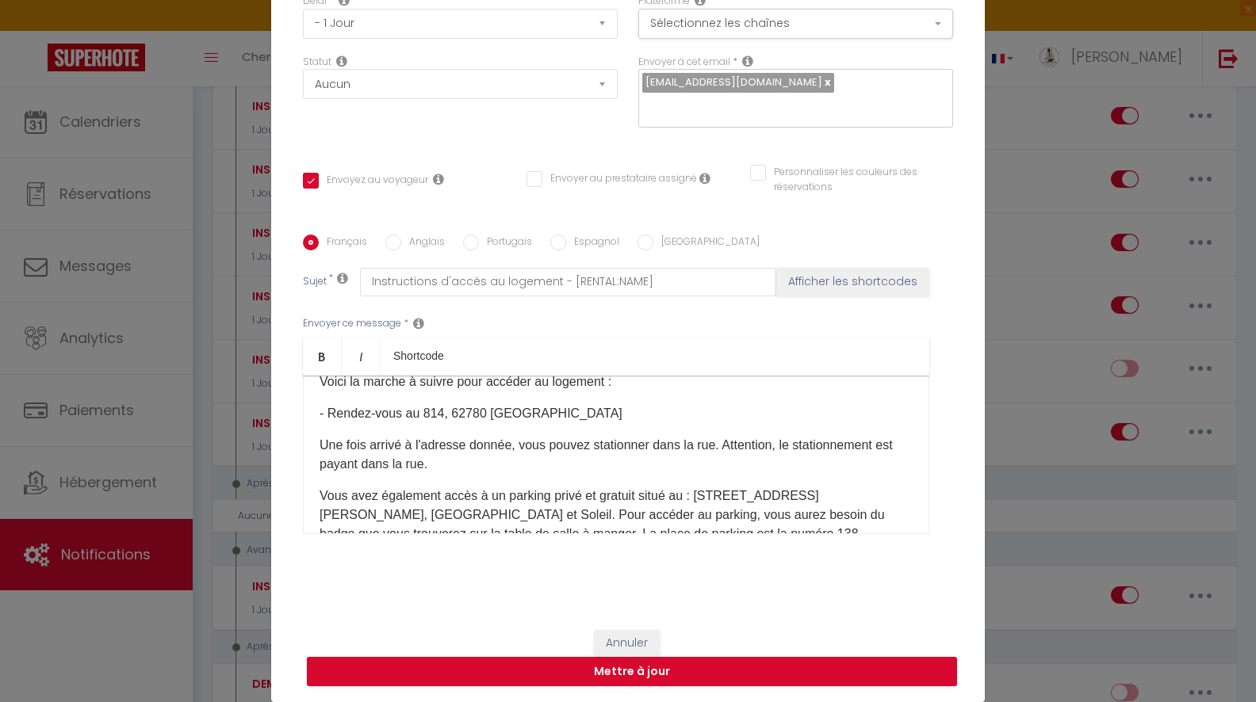
scroll to position [96, 0]
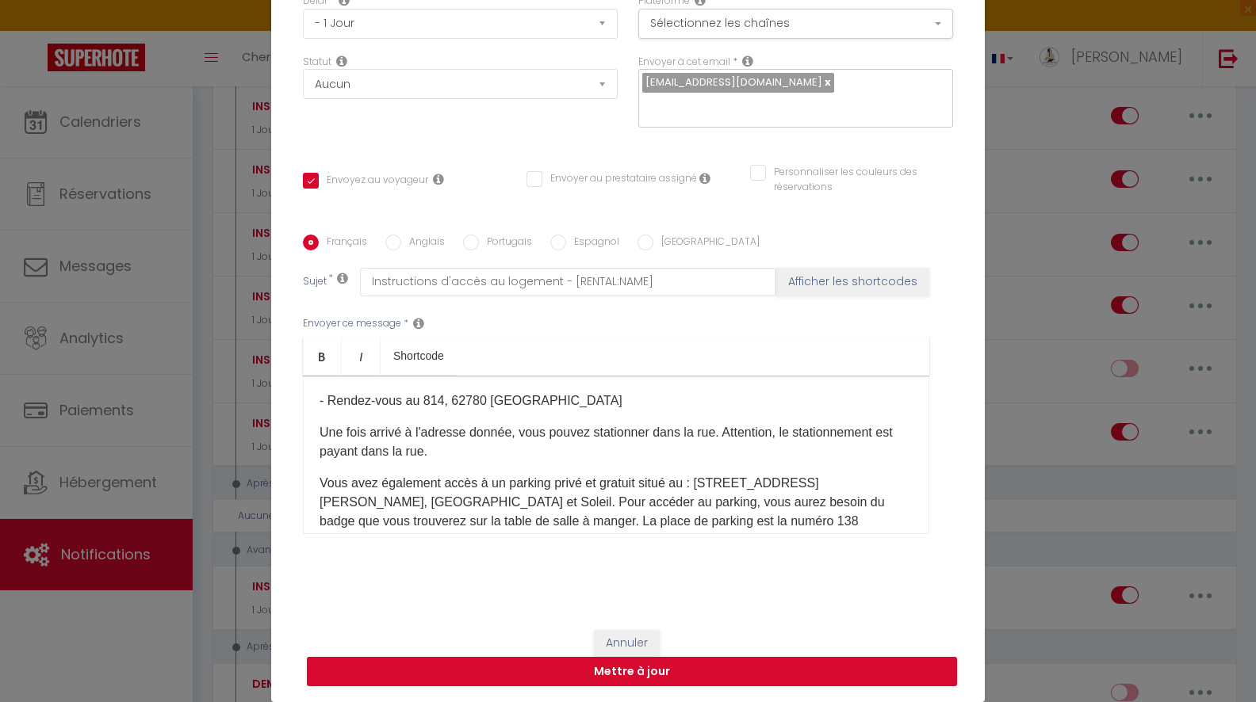
drag, startPoint x: 727, startPoint y: 430, endPoint x: 730, endPoint y: 443, distance: 13.1
click at [730, 443] on p "Une fois arrivé à l'adresse donnée, vous pouvez stationner dans ​la rue. Attent…" at bounding box center [615, 442] width 593 height 38
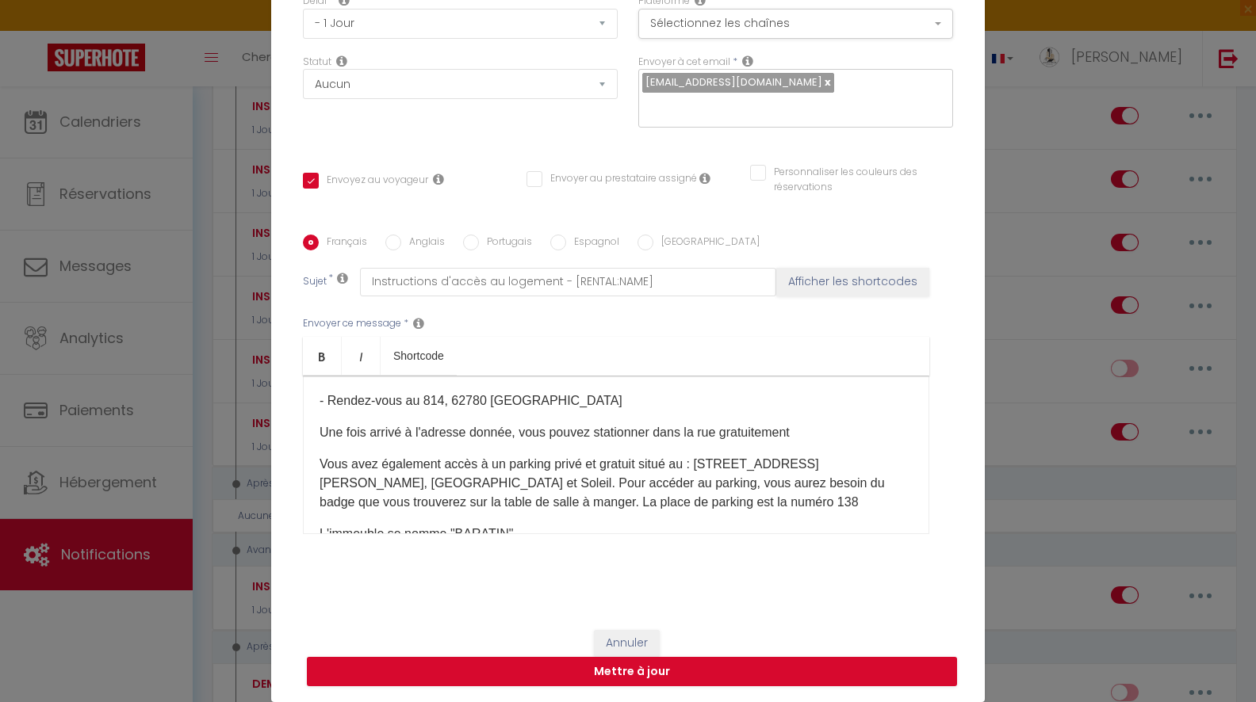
scroll to position [125, 0]
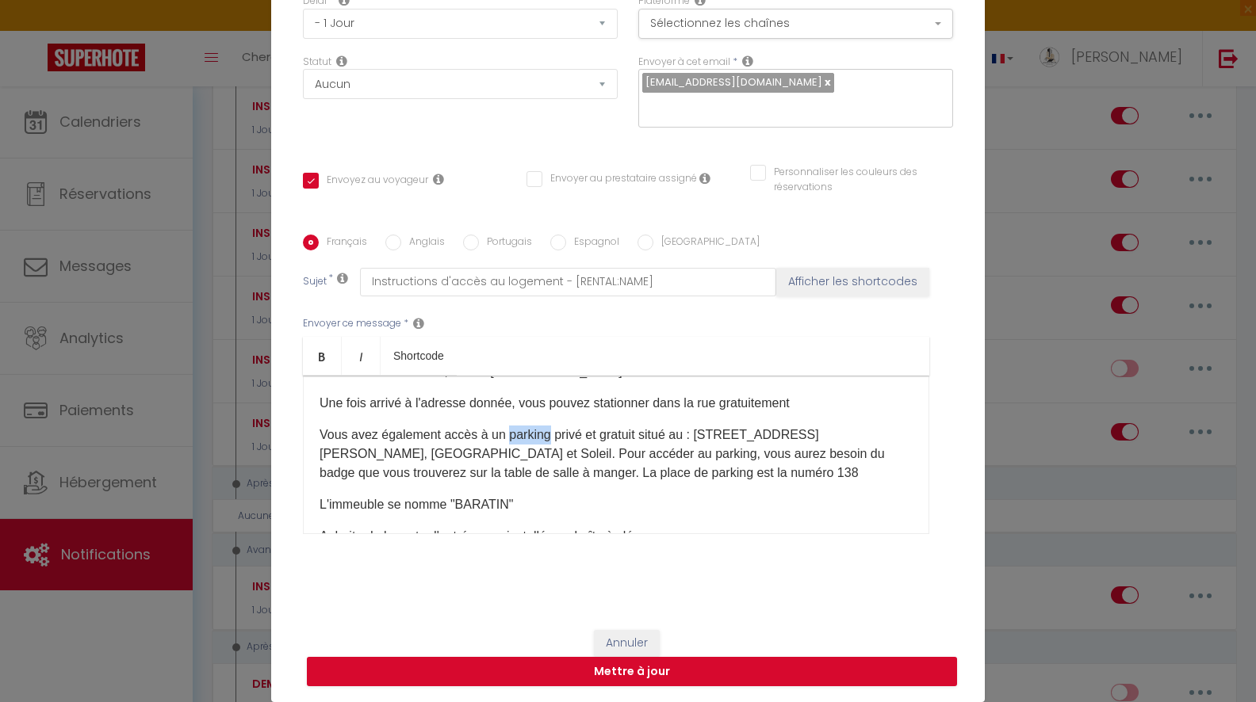
drag, startPoint x: 508, startPoint y: 437, endPoint x: 545, endPoint y: 438, distance: 37.3
click at [545, 438] on p "Vous avez également accès à un parking privé et gratuit situé au : 76 avenue Je…" at bounding box center [615, 454] width 593 height 57
drag, startPoint x: 639, startPoint y: 434, endPoint x: 647, endPoint y: 436, distance: 8.1
click at [648, 436] on p "Vous avez également accès à un garage privé et gratuit situé au : 76 avenue Jea…" at bounding box center [615, 454] width 593 height 57
click at [671, 437] on p "Vous avez également accès à un garage privé et gratuit situé au : 76 avenue Jea…" at bounding box center [615, 454] width 593 height 57
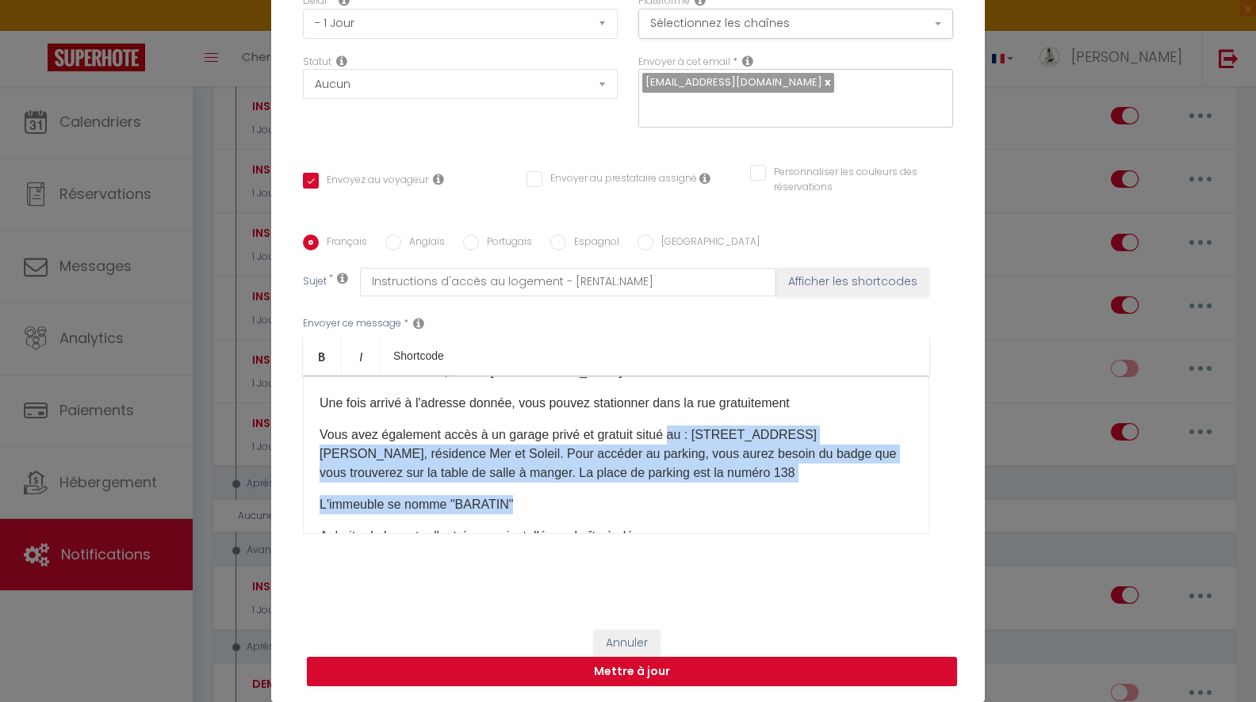
drag, startPoint x: 671, startPoint y: 437, endPoint x: 680, endPoint y: 500, distance: 64.1
click at [680, 500] on div "Bonjour [GUEST:NAME]​​​, Nous vous rappelons que les arrivées se font à partir …" at bounding box center [616, 455] width 626 height 159
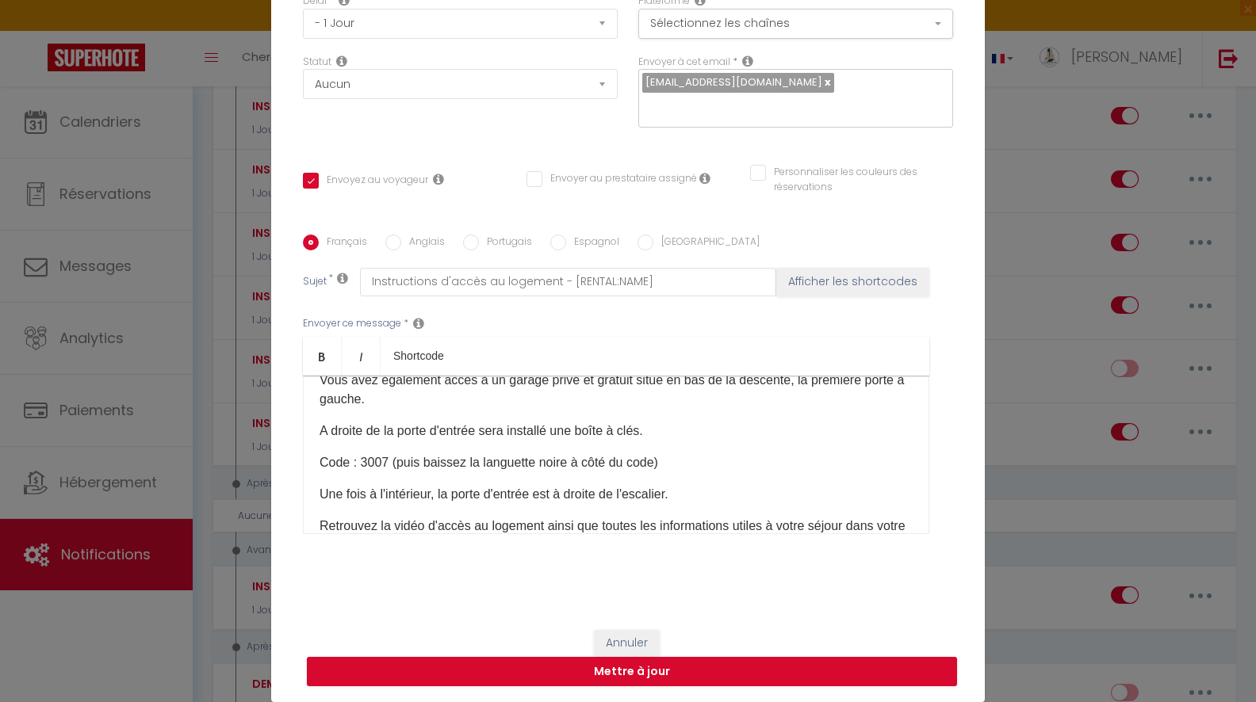
scroll to position [181, 0]
click at [384, 463] on p "Code : 3007 (puis baissez la languette noire à côté du code)" at bounding box center [615, 462] width 593 height 19
click at [445, 484] on p "Une fois à l'intérieur, la porte d'entrée est à droite de l'escalier." at bounding box center [615, 493] width 593 height 19
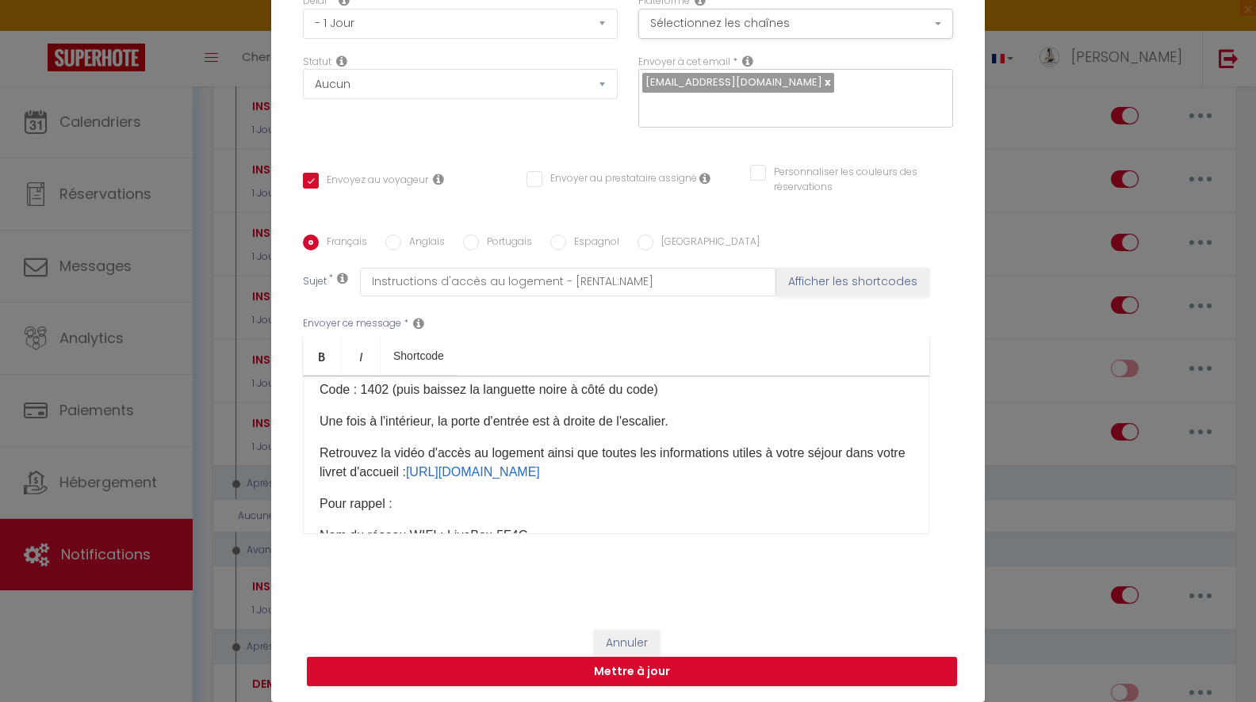
scroll to position [258, 0]
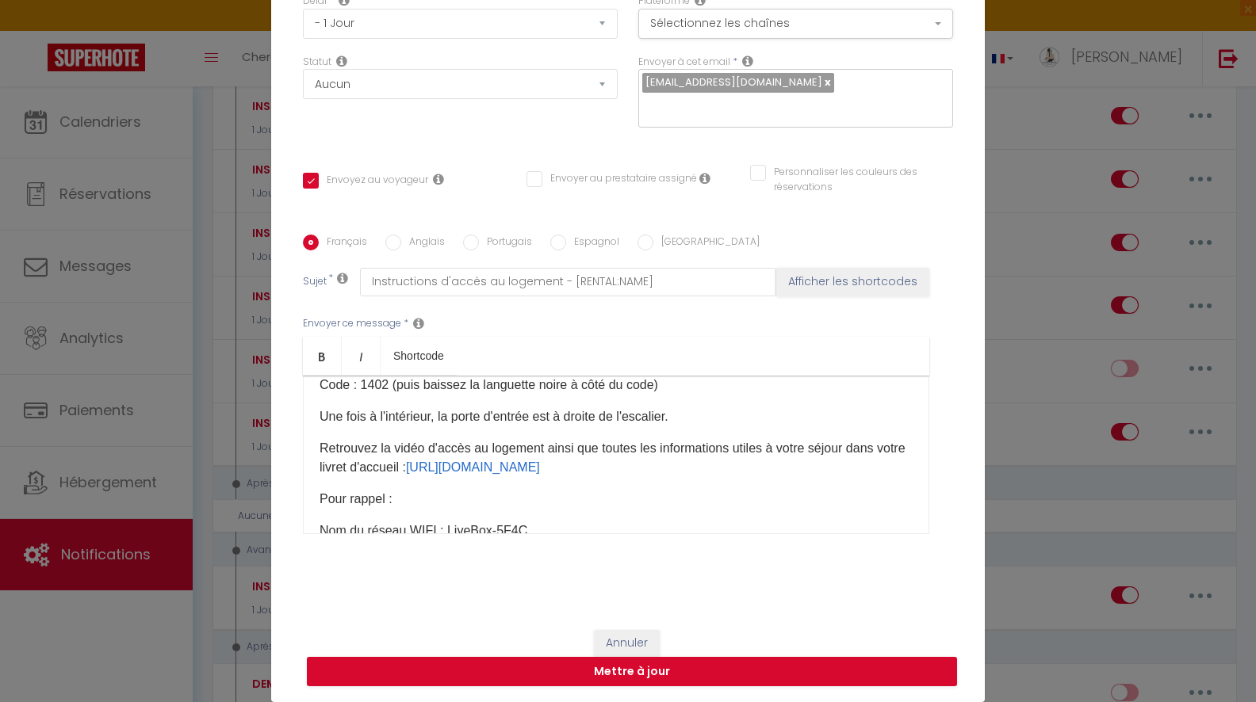
drag, startPoint x: 319, startPoint y: 420, endPoint x: 695, endPoint y: 416, distance: 375.8
click at [695, 416] on p "Une fois à l'intérieur, la porte d'entrée est à droite de l'escalier." at bounding box center [615, 416] width 593 height 19
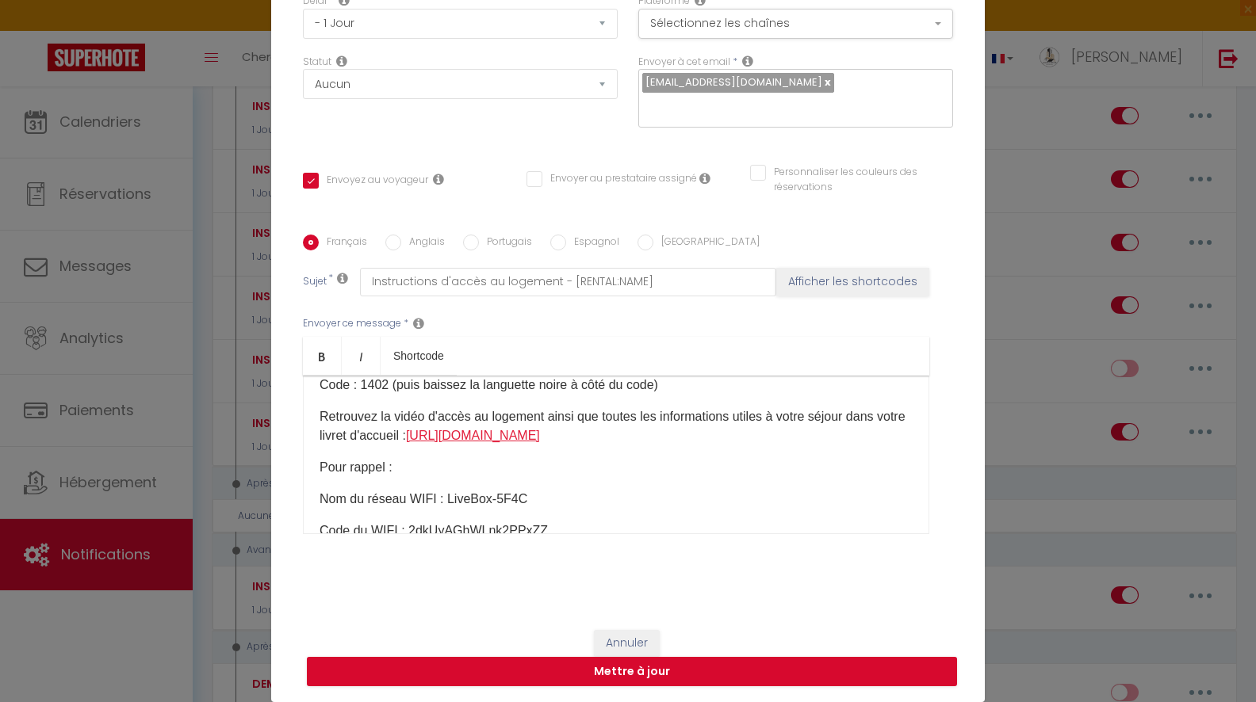
drag, startPoint x: 671, startPoint y: 437, endPoint x: 450, endPoint y: 440, distance: 221.2
click at [450, 440] on p "Retrouvez la vidéo d'accès au logement ainsi que toutes les informations utiles…" at bounding box center [615, 426] width 593 height 38
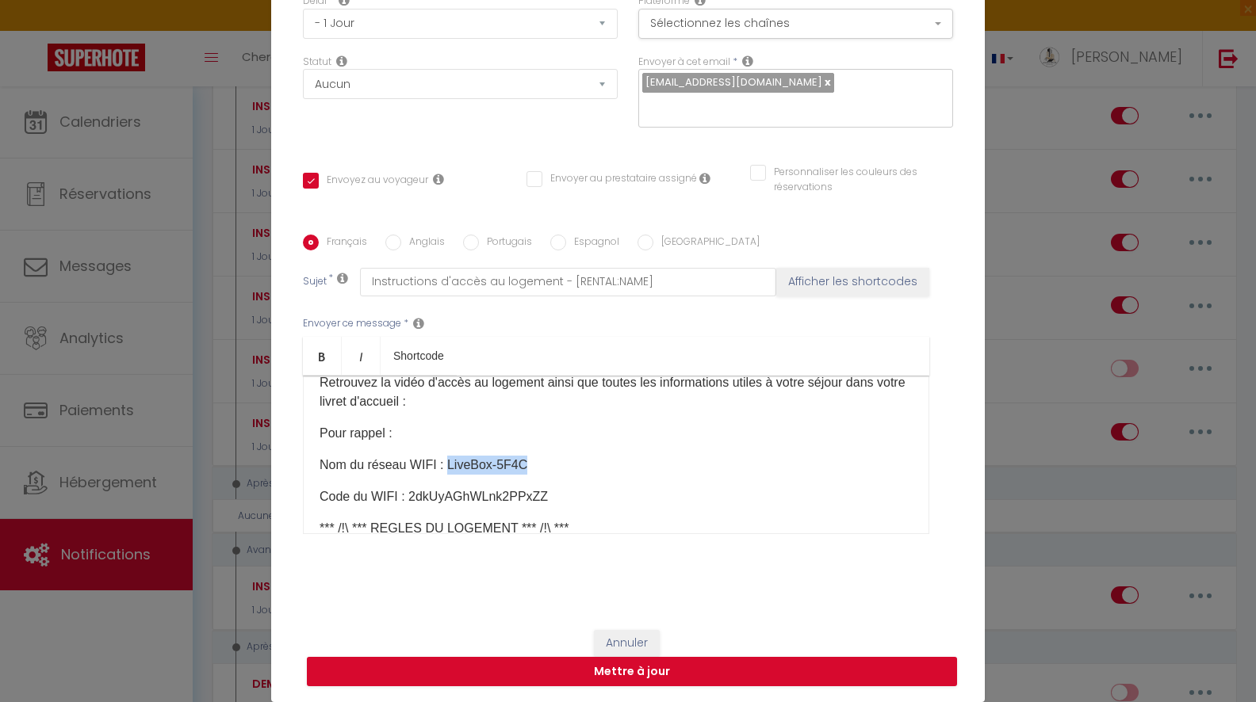
drag, startPoint x: 446, startPoint y: 465, endPoint x: 566, endPoint y: 465, distance: 120.5
click at [566, 465] on p "Nom du réseau WIFI : LiveBox-5F4C​" at bounding box center [615, 465] width 593 height 19
drag, startPoint x: 407, startPoint y: 497, endPoint x: 587, endPoint y: 502, distance: 180.8
click at [587, 502] on p "Code du WIFI : 2dkUyAGhWLnk2PPxZZ​" at bounding box center [615, 497] width 593 height 19
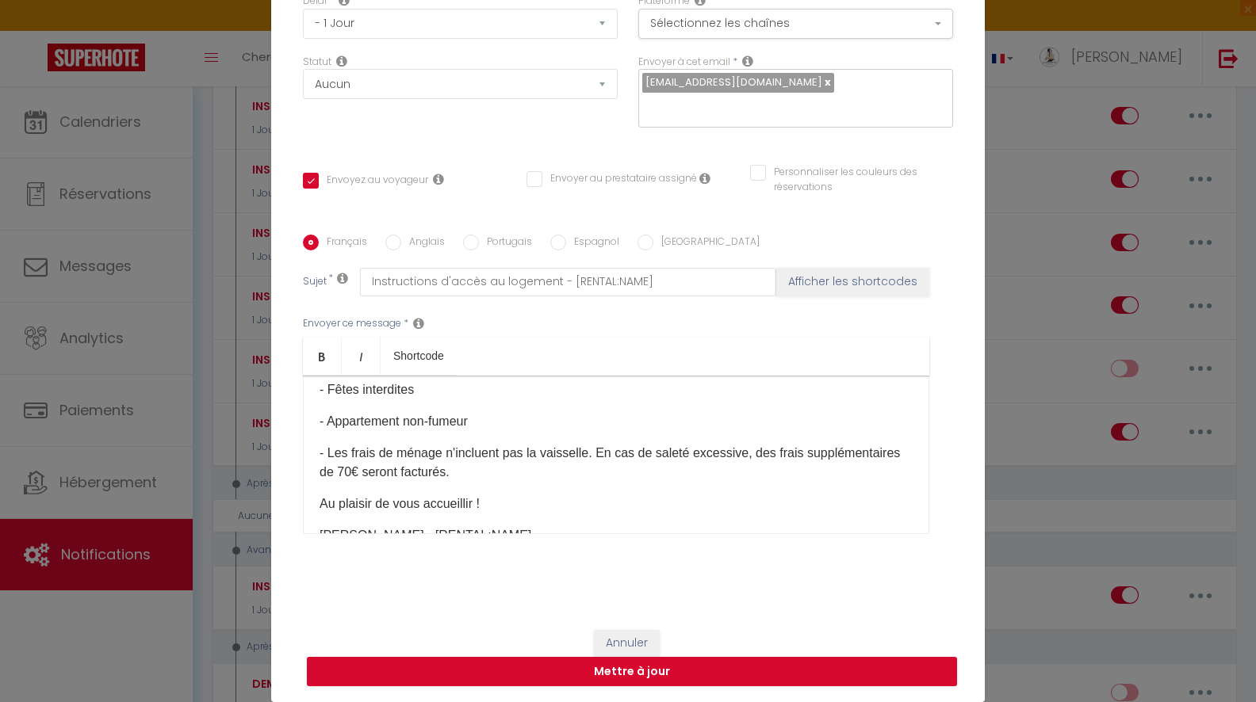
scroll to position [506, 0]
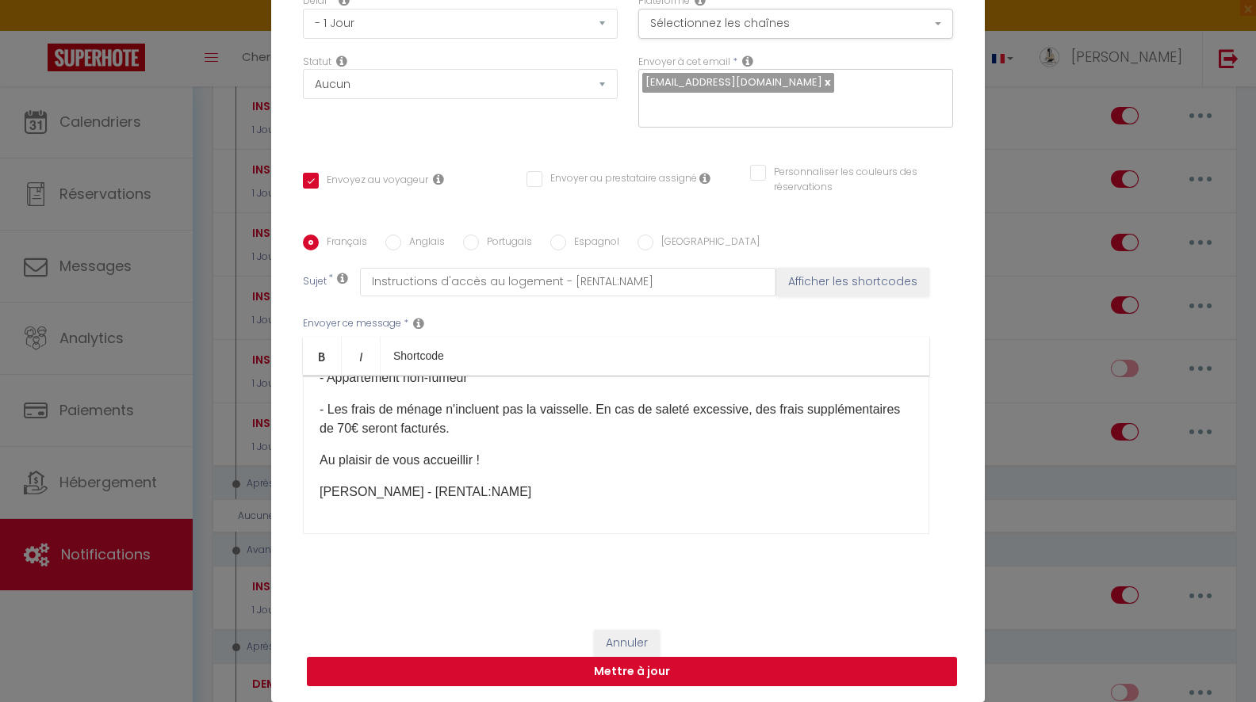
click at [633, 675] on button "Mettre à jour" at bounding box center [632, 672] width 650 height 30
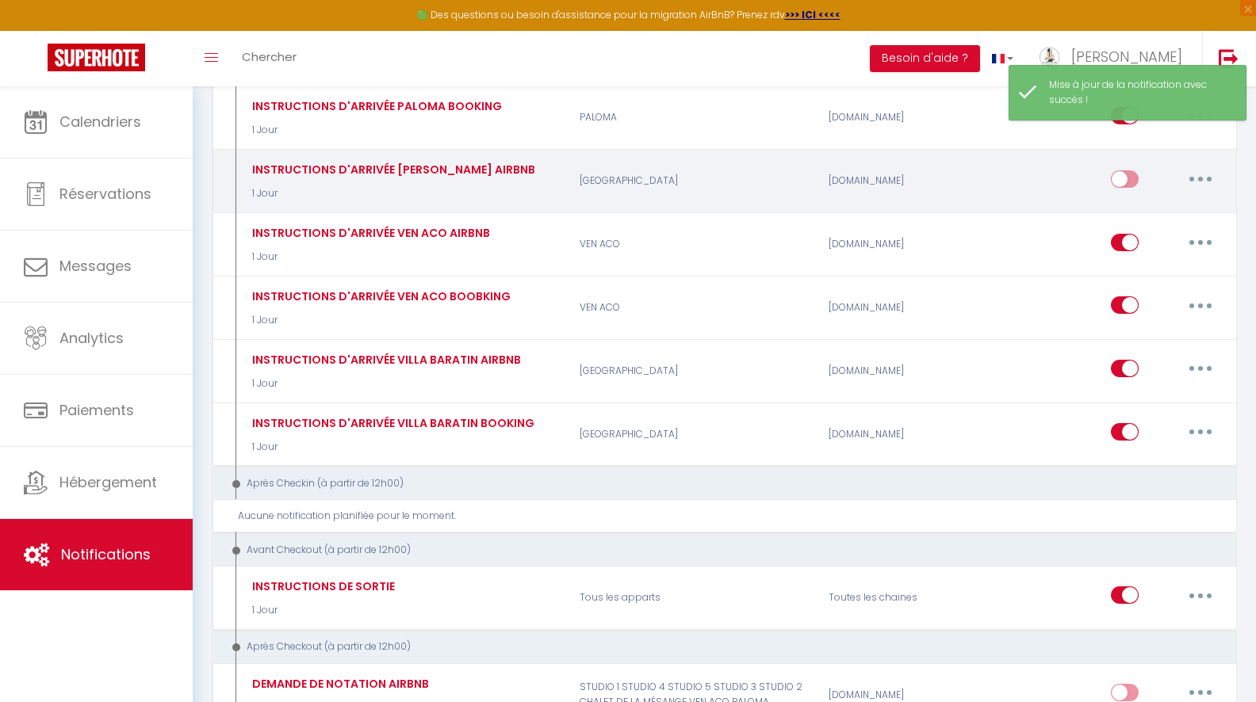
click at [1210, 166] on button "button" at bounding box center [1200, 178] width 44 height 25
click at [1161, 201] on link "Editer" at bounding box center [1158, 214] width 117 height 27
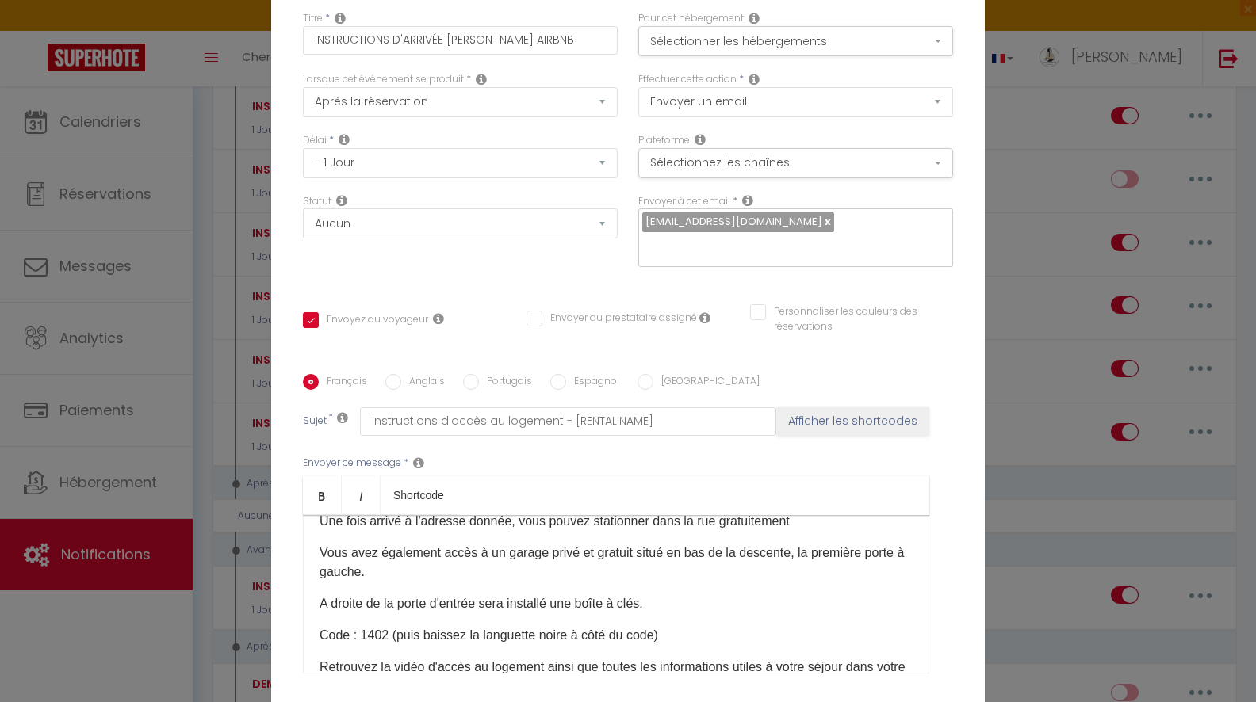
scroll to position [148, 0]
click at [555, 593] on p "A droite de la porte d'entrée sera installé une boîte à clés." at bounding box center [615, 602] width 593 height 19
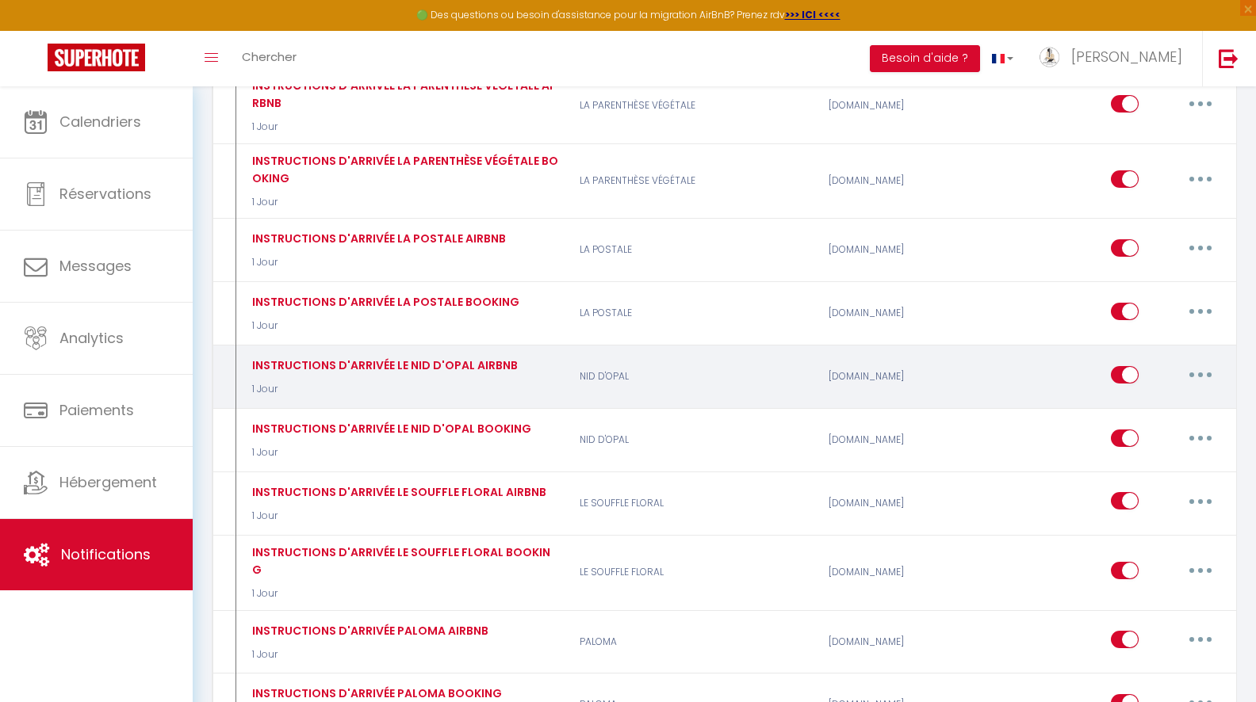
scroll to position [1610, 0]
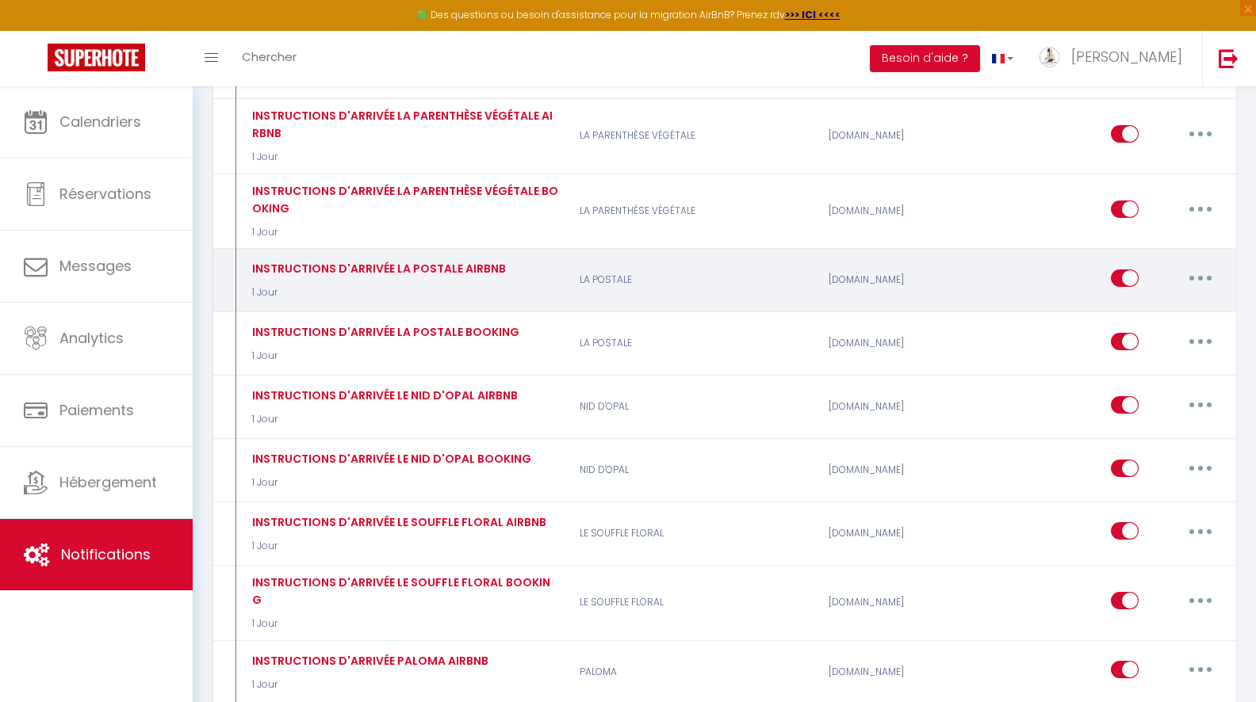
click at [1214, 268] on button "button" at bounding box center [1200, 278] width 44 height 25
click at [1138, 312] on link "Editer" at bounding box center [1158, 313] width 117 height 27
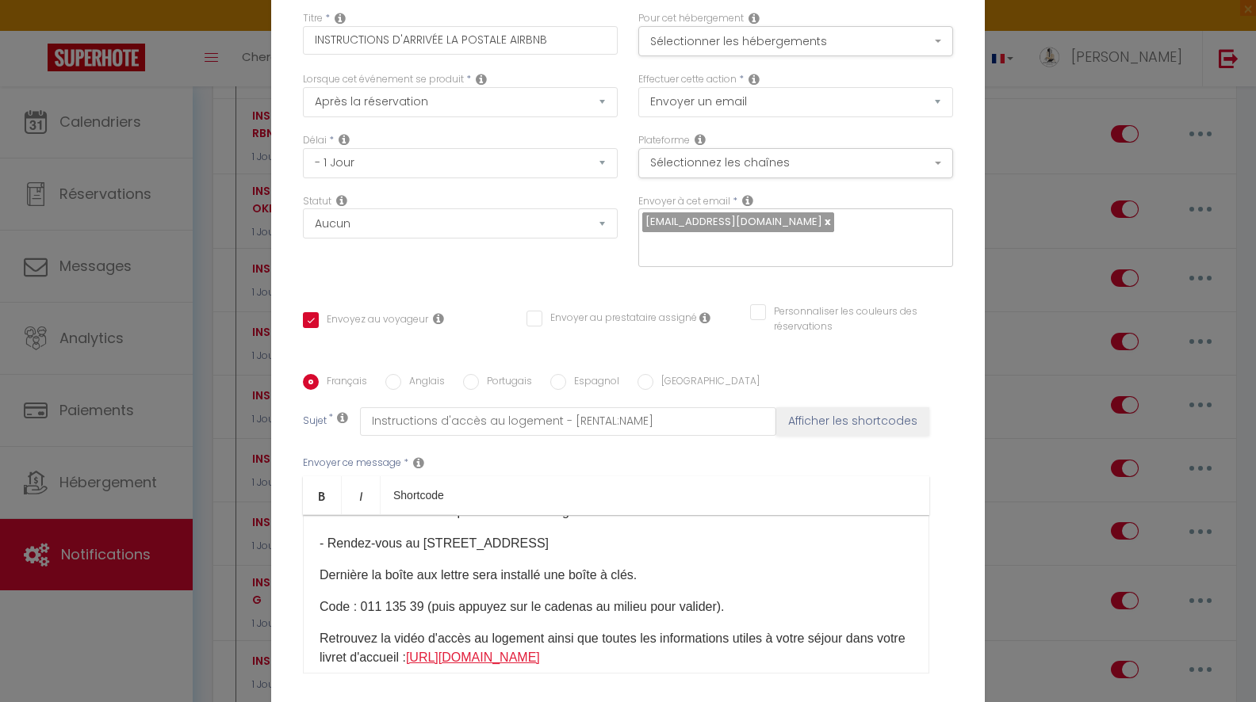
scroll to position [92, 0]
click at [549, 567] on p "Dernière la boîte aux lettre sera installé une boîte à clés." at bounding box center [615, 576] width 593 height 19
click at [649, 567] on p "Dernière la boîte aux lettre sera installée une boîte à clés." at bounding box center [615, 576] width 593 height 19
drag, startPoint x: 506, startPoint y: 444, endPoint x: 766, endPoint y: 449, distance: 260.1
click at [766, 567] on p "Dernière la boîte aux lettre sera installée une boîte à clés noire et arrondie." at bounding box center [615, 576] width 593 height 19
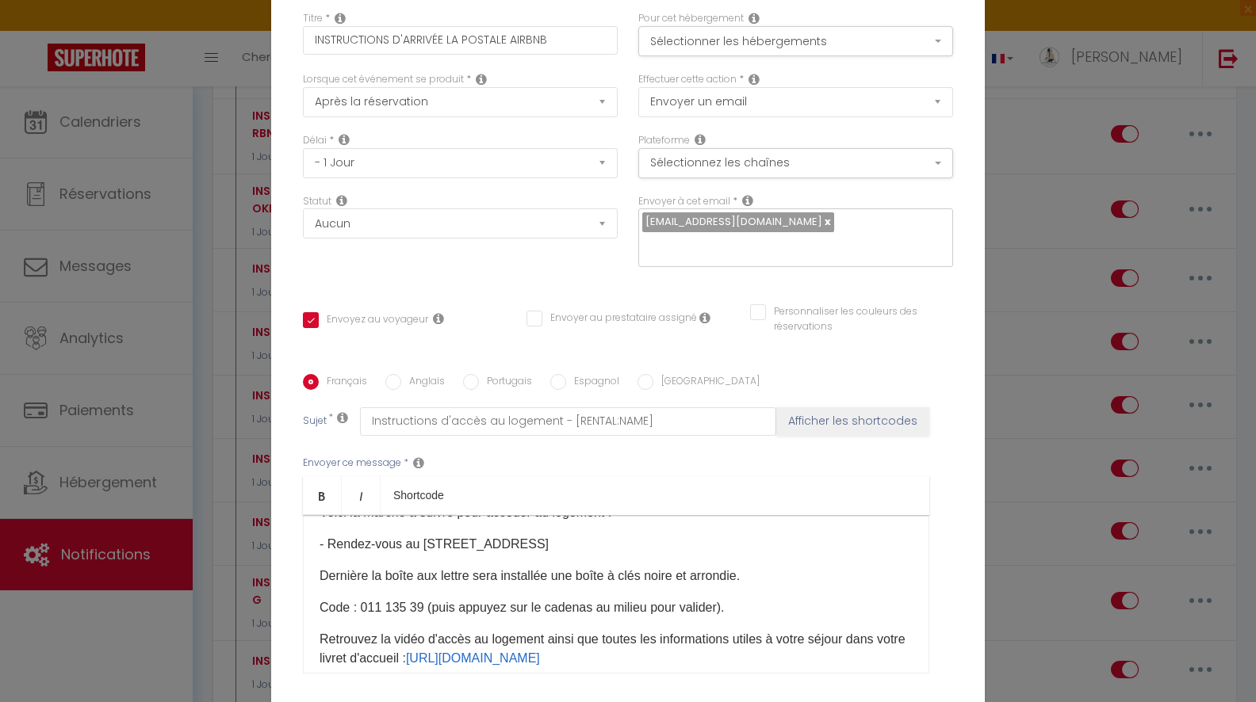
copy p "installée une boîte à clés noire et arrondie."
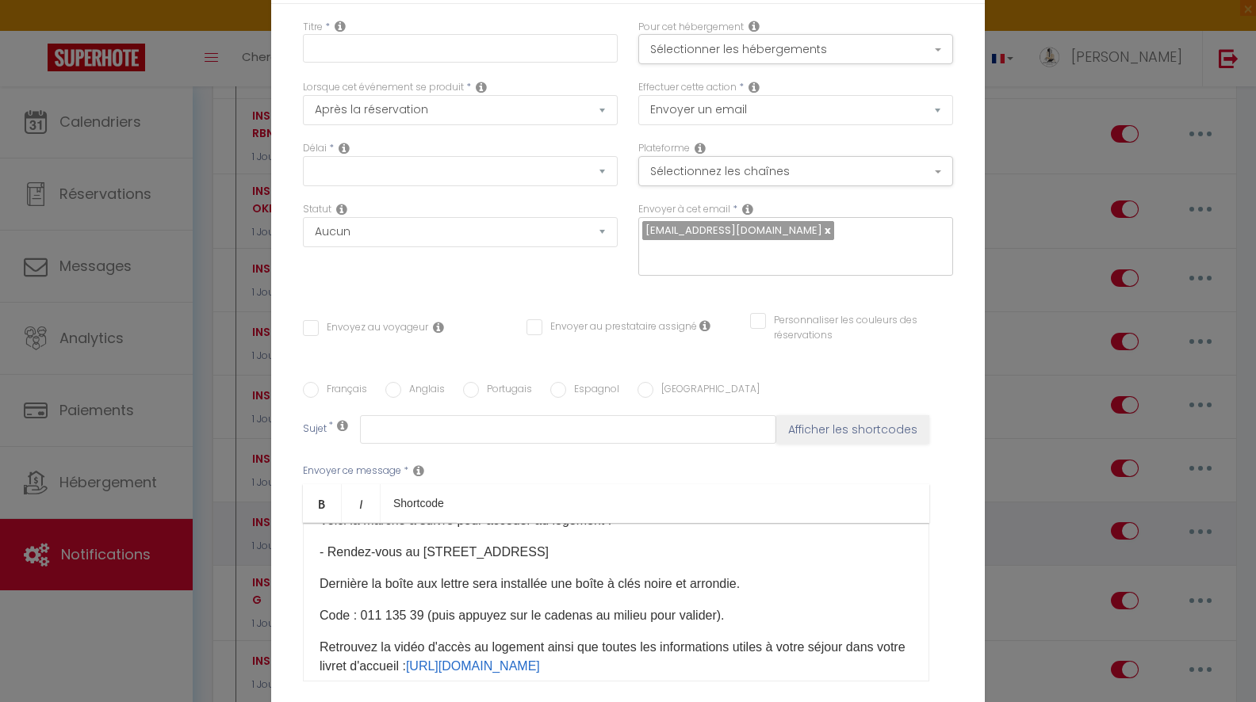
scroll to position [0, 0]
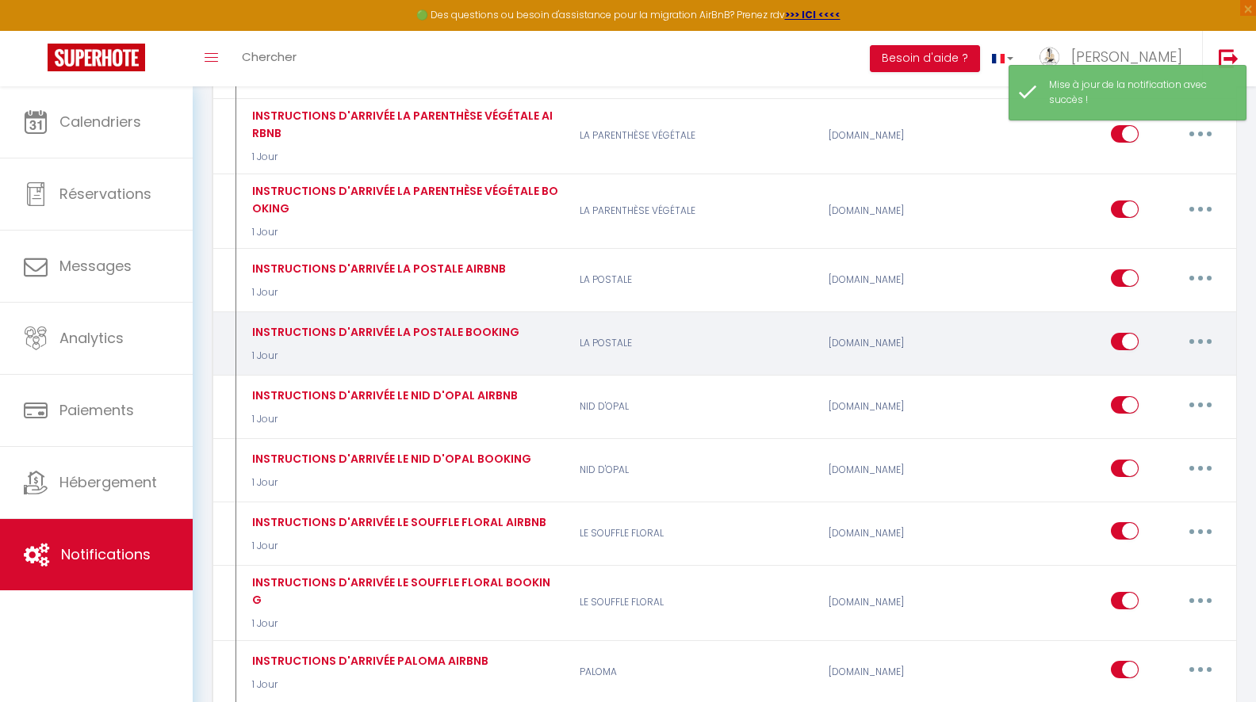
click at [1201, 329] on button "button" at bounding box center [1200, 341] width 44 height 25
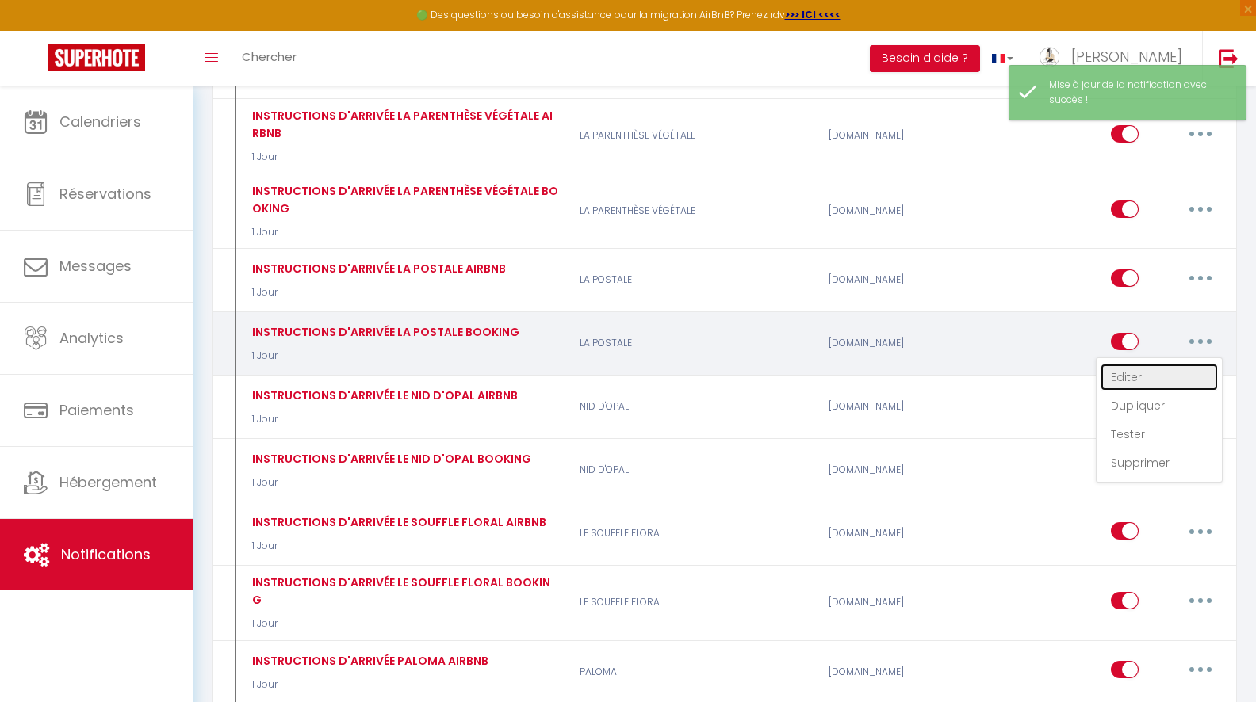
click at [1149, 365] on link "Editer" at bounding box center [1158, 377] width 117 height 27
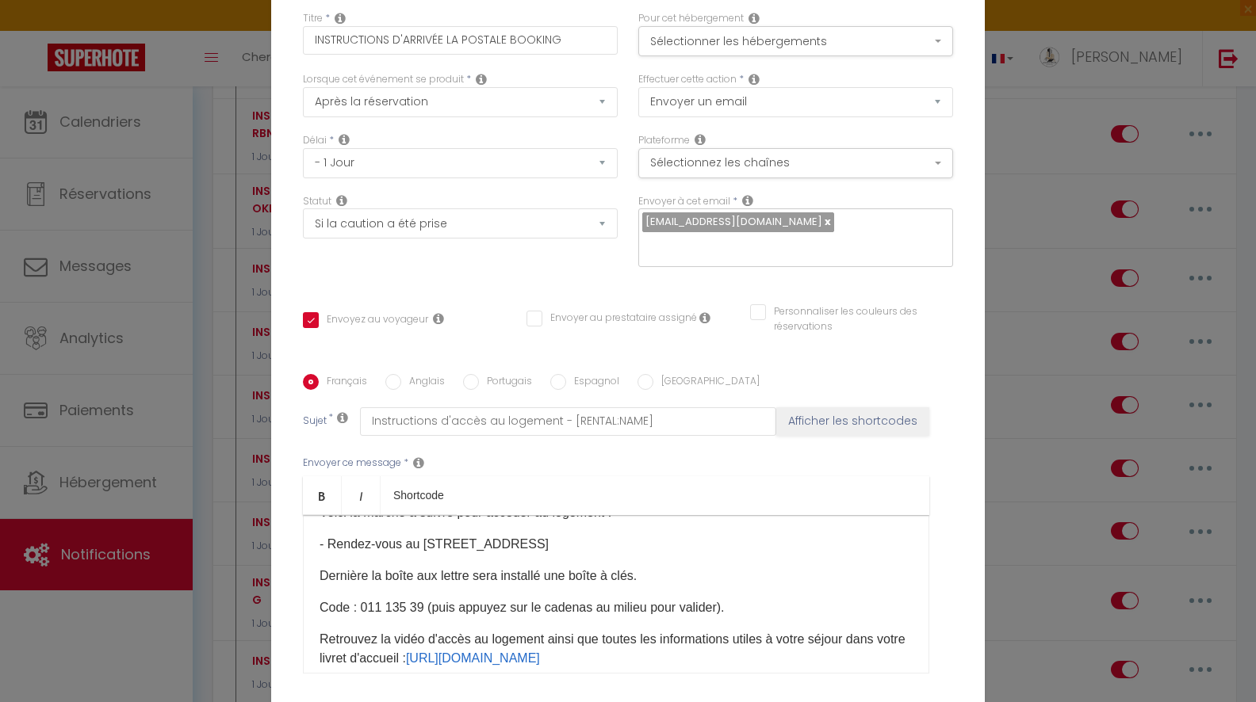
drag, startPoint x: 482, startPoint y: 449, endPoint x: 681, endPoint y: 448, distance: 199.0
click at [682, 567] on p "Dernière la boîte aux lettre sera installé une boîte à clés." at bounding box center [615, 576] width 593 height 19
drag, startPoint x: 681, startPoint y: 448, endPoint x: 505, endPoint y: 451, distance: 176.0
click at [505, 567] on p "Dernière la boîte aux lettre sera installé une boîte à clés." at bounding box center [615, 576] width 593 height 19
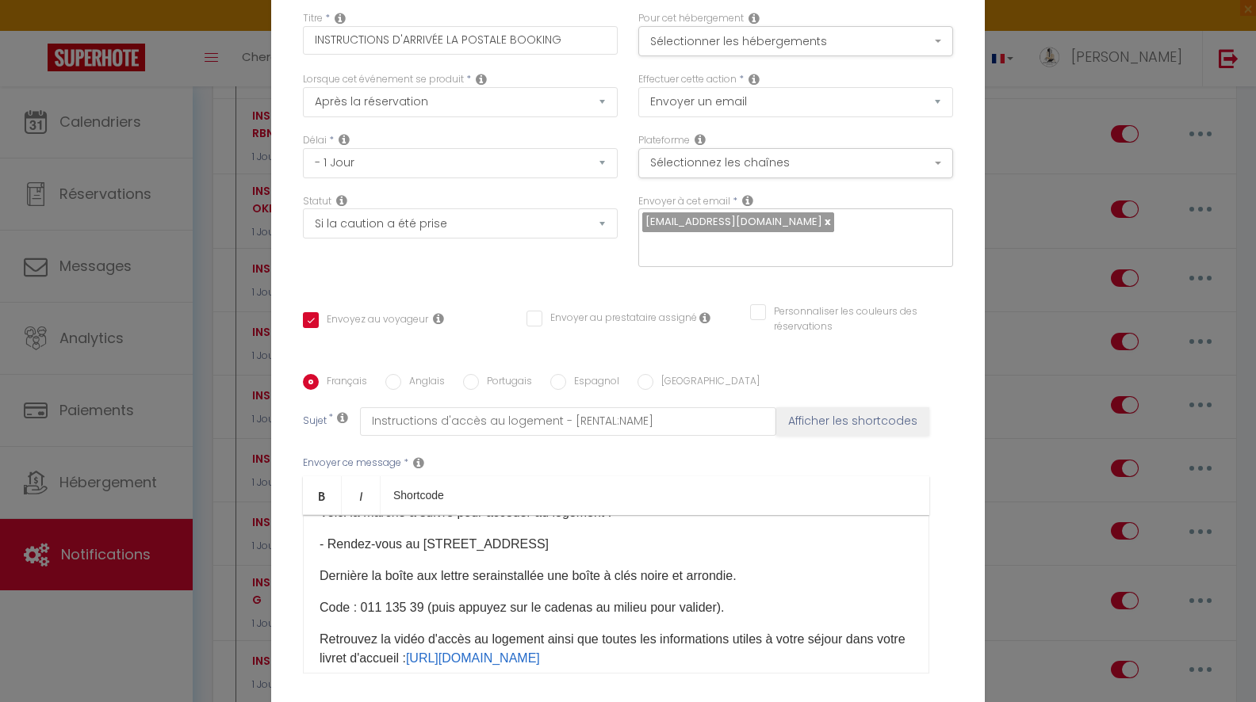
click at [503, 567] on p "Dernière la boîte aux lettre sera installée une boîte à clés noire et arrondie.…" at bounding box center [615, 576] width 593 height 19
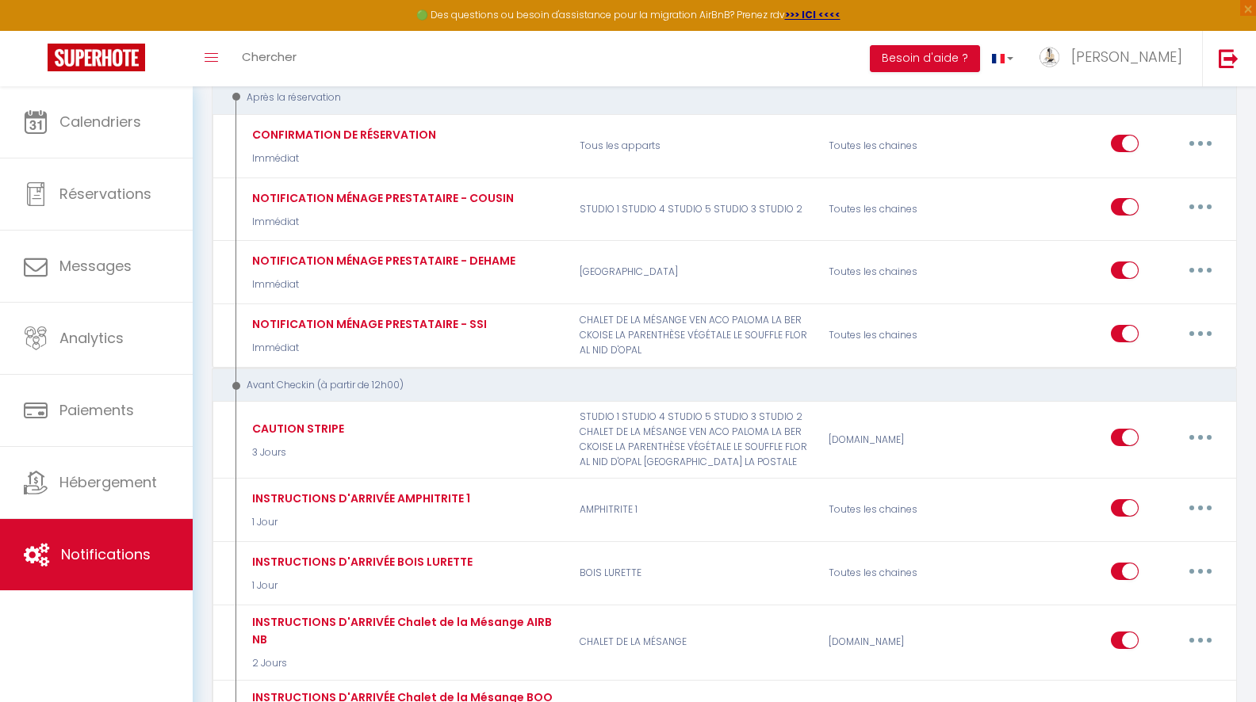
scroll to position [0, 0]
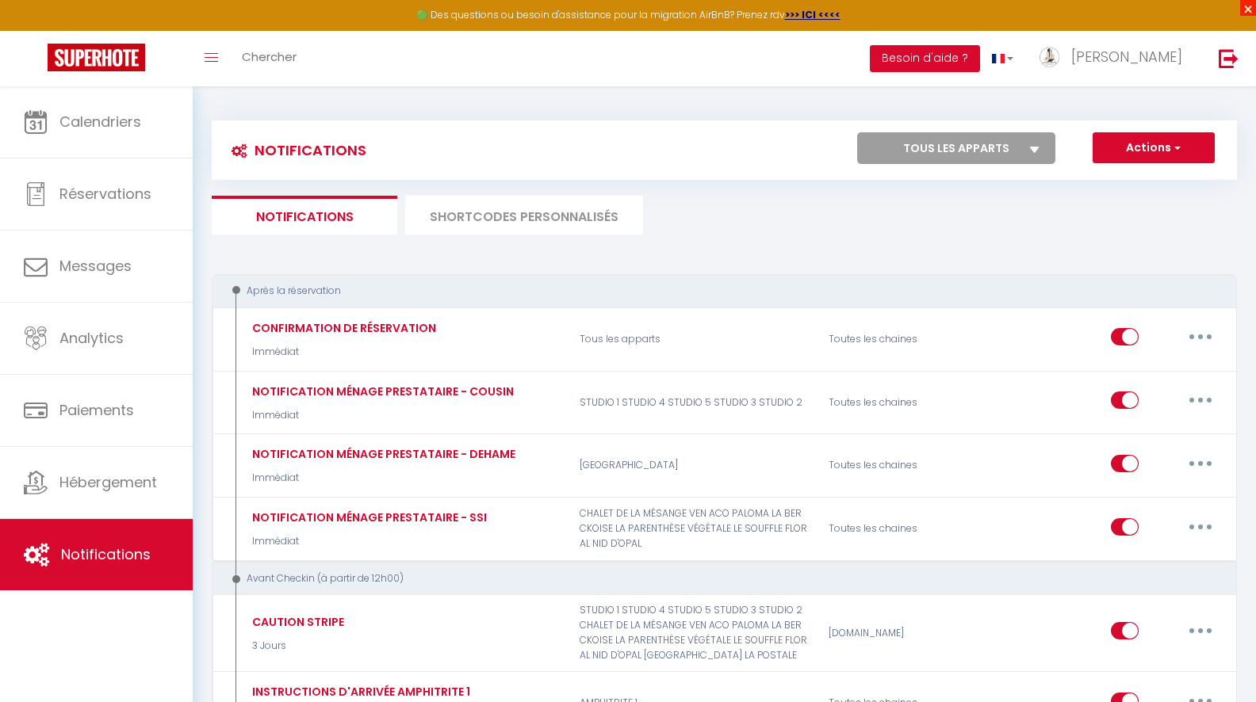
click at [1248, 6] on span "×" at bounding box center [1248, 8] width 16 height 16
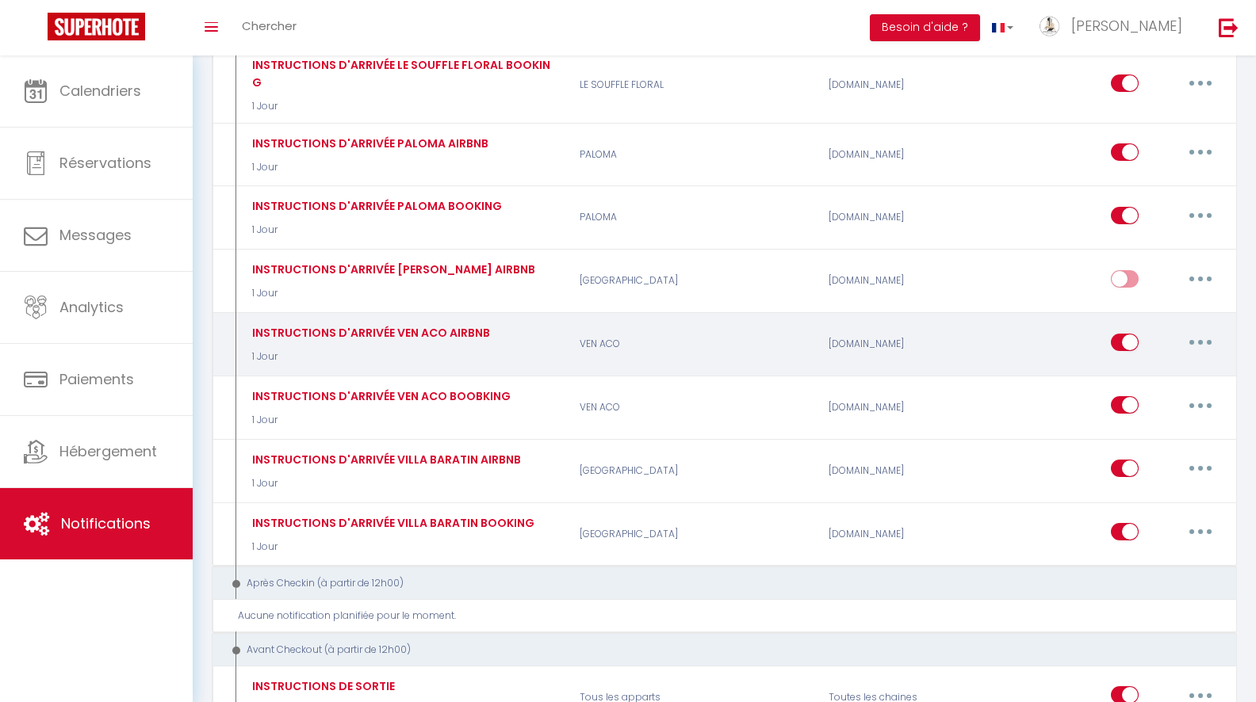
scroll to position [2099, 0]
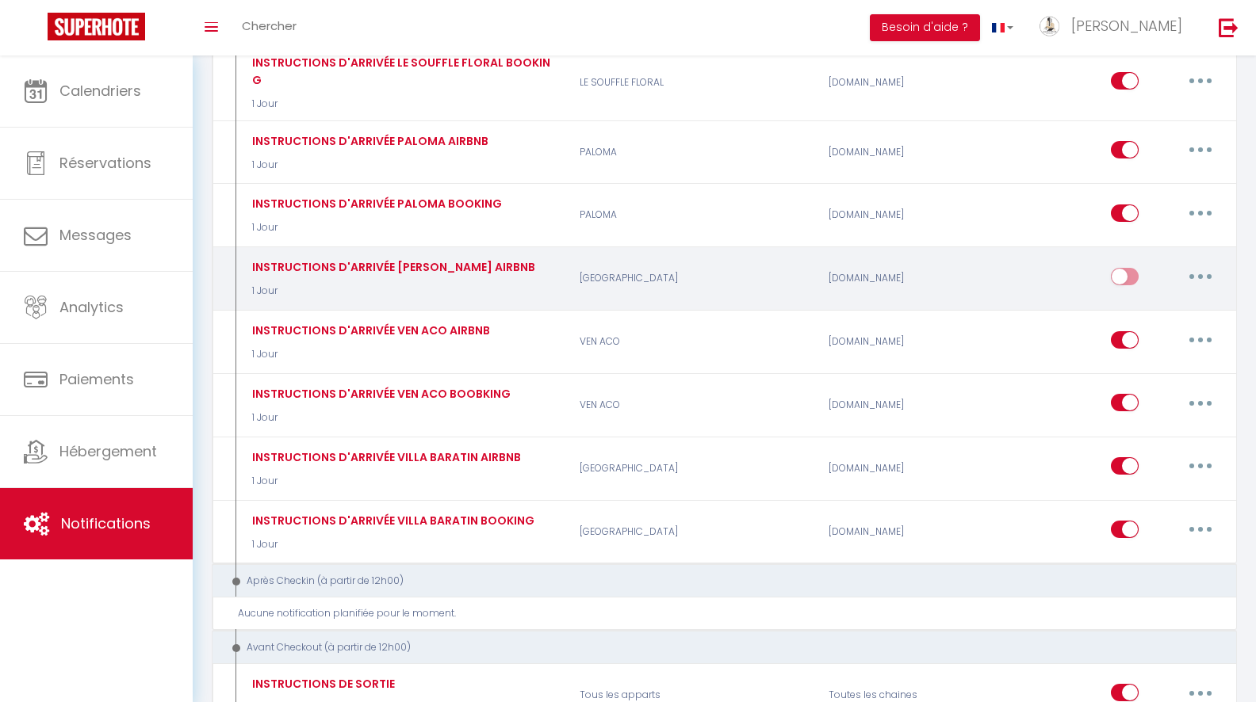
click at [1199, 264] on button "button" at bounding box center [1200, 276] width 44 height 25
click at [1153, 299] on link "Editer" at bounding box center [1158, 312] width 117 height 27
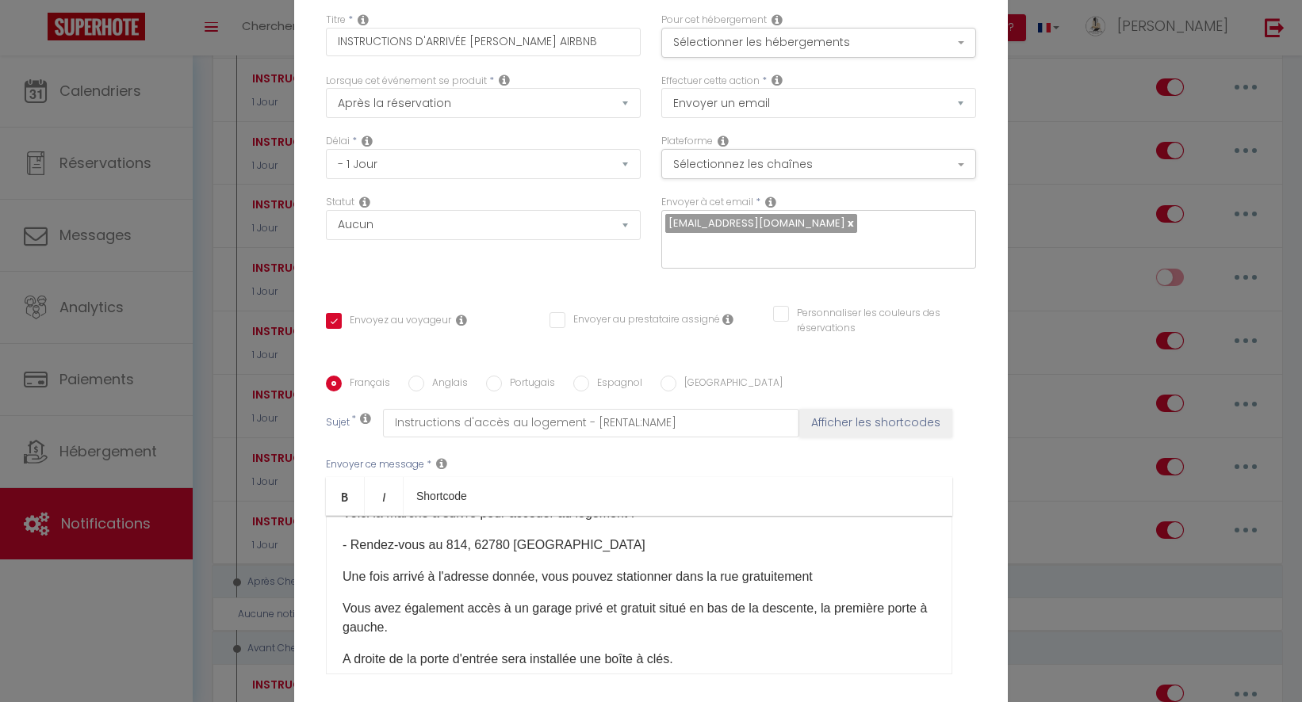
scroll to position [133, 0]
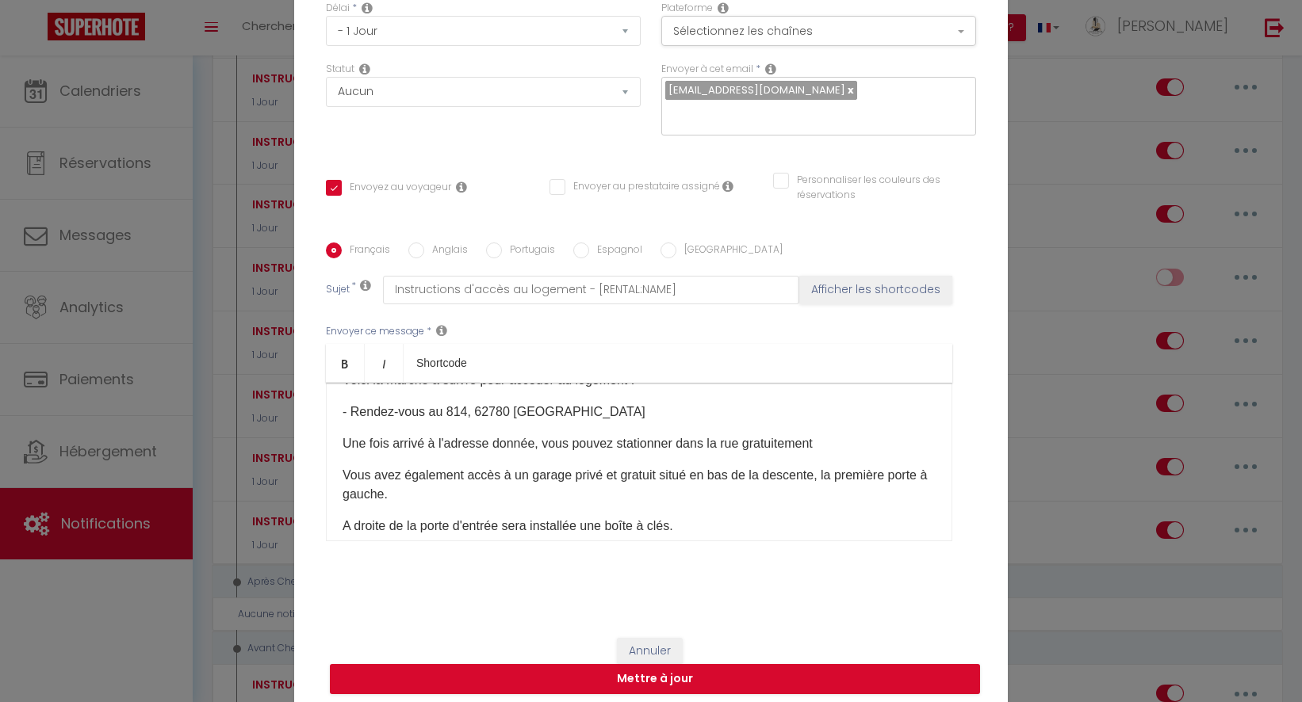
click at [498, 179] on div "Envoyez au voyageur Envoyer au prestataire assigné Personnaliser les couleurs d…" at bounding box center [651, 196] width 671 height 46
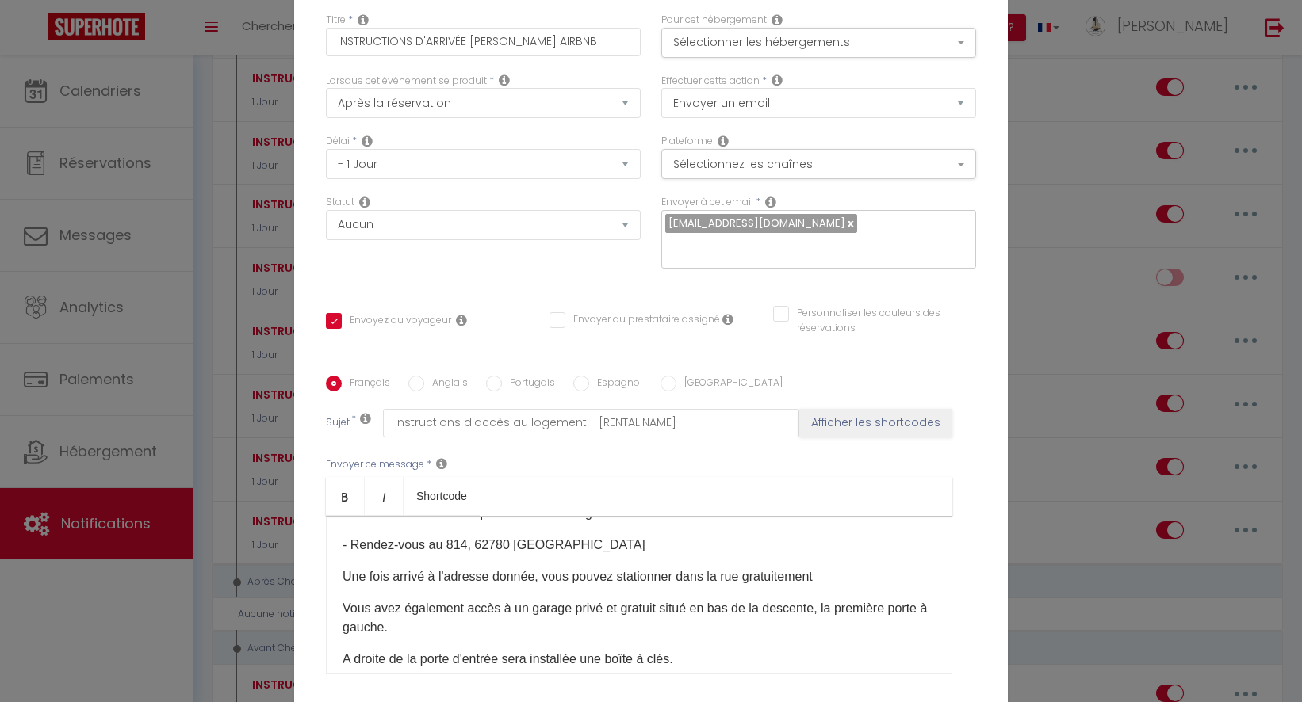
scroll to position [141, 0]
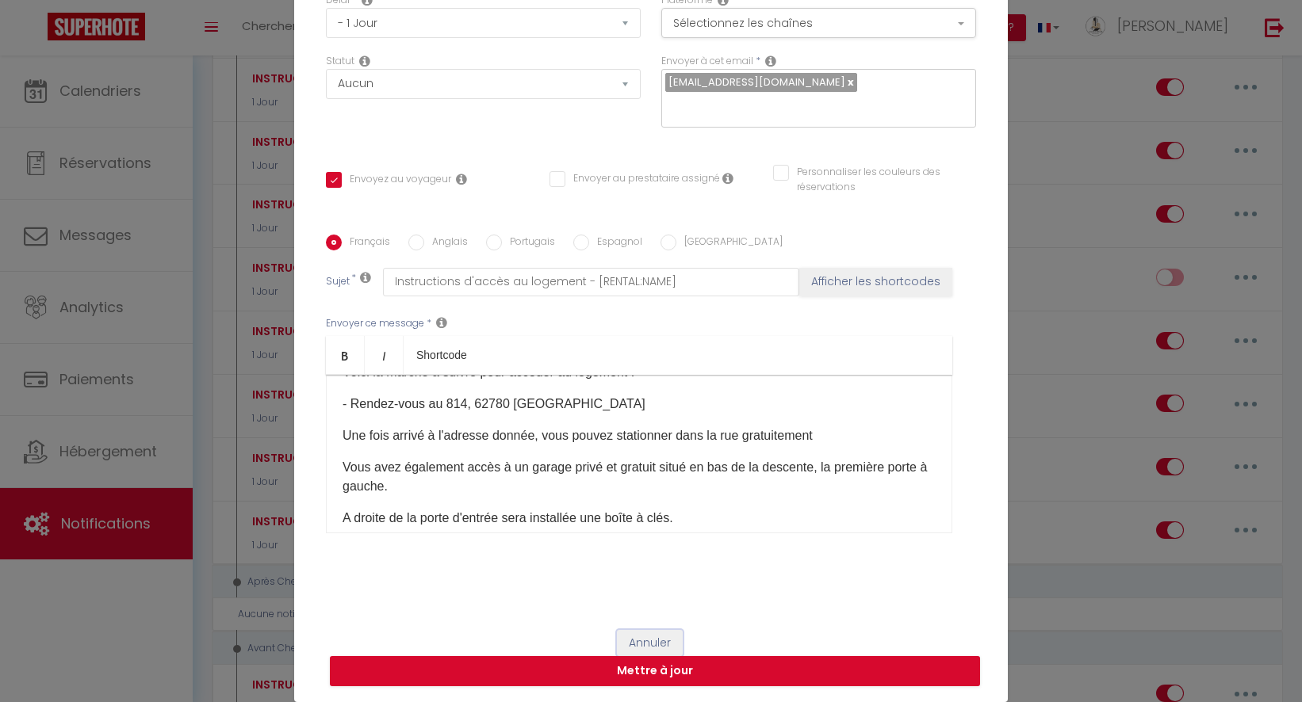
click at [626, 640] on button "Annuler" at bounding box center [650, 643] width 66 height 27
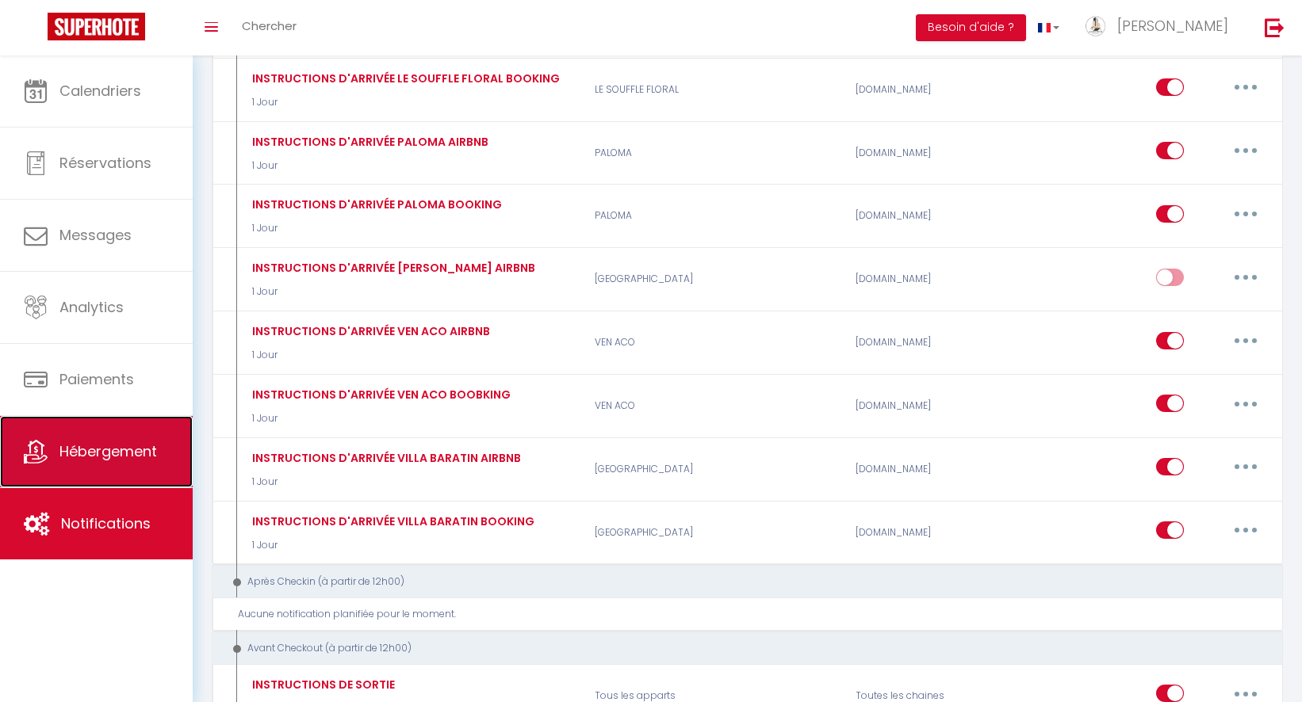
click at [101, 486] on link "Hébergement" at bounding box center [96, 451] width 193 height 71
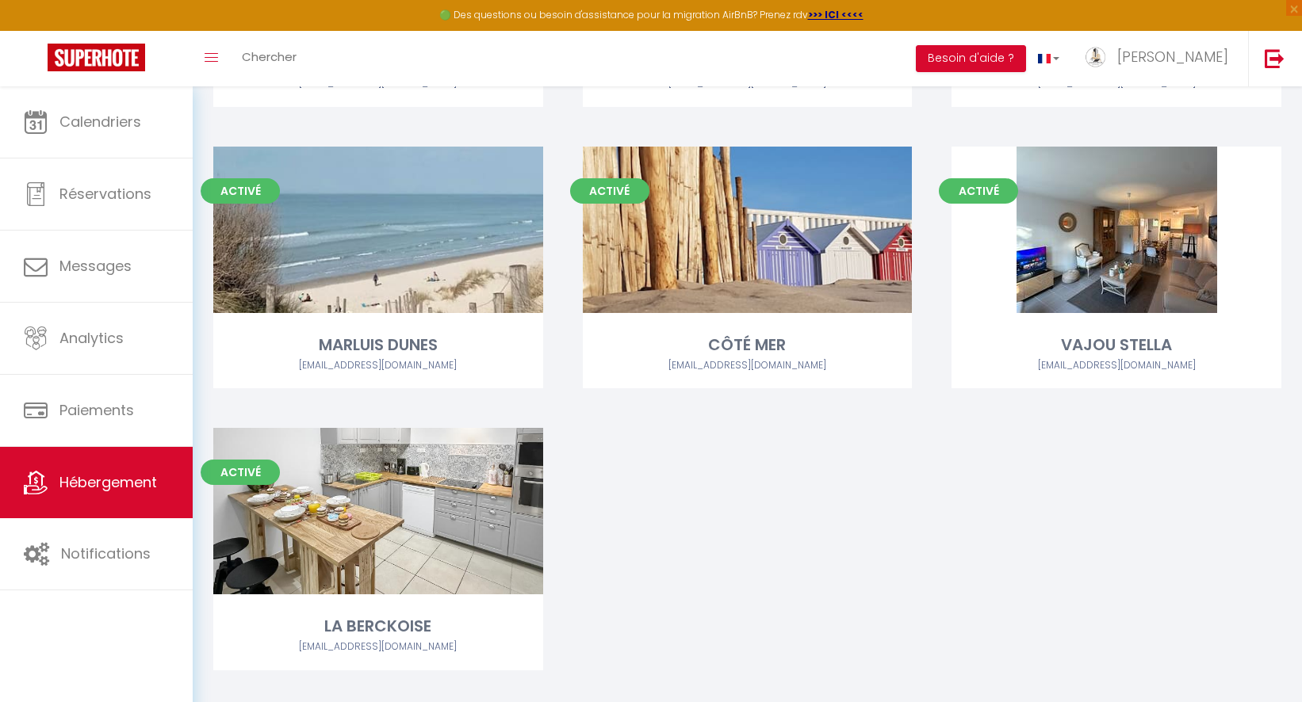
scroll to position [1492, 0]
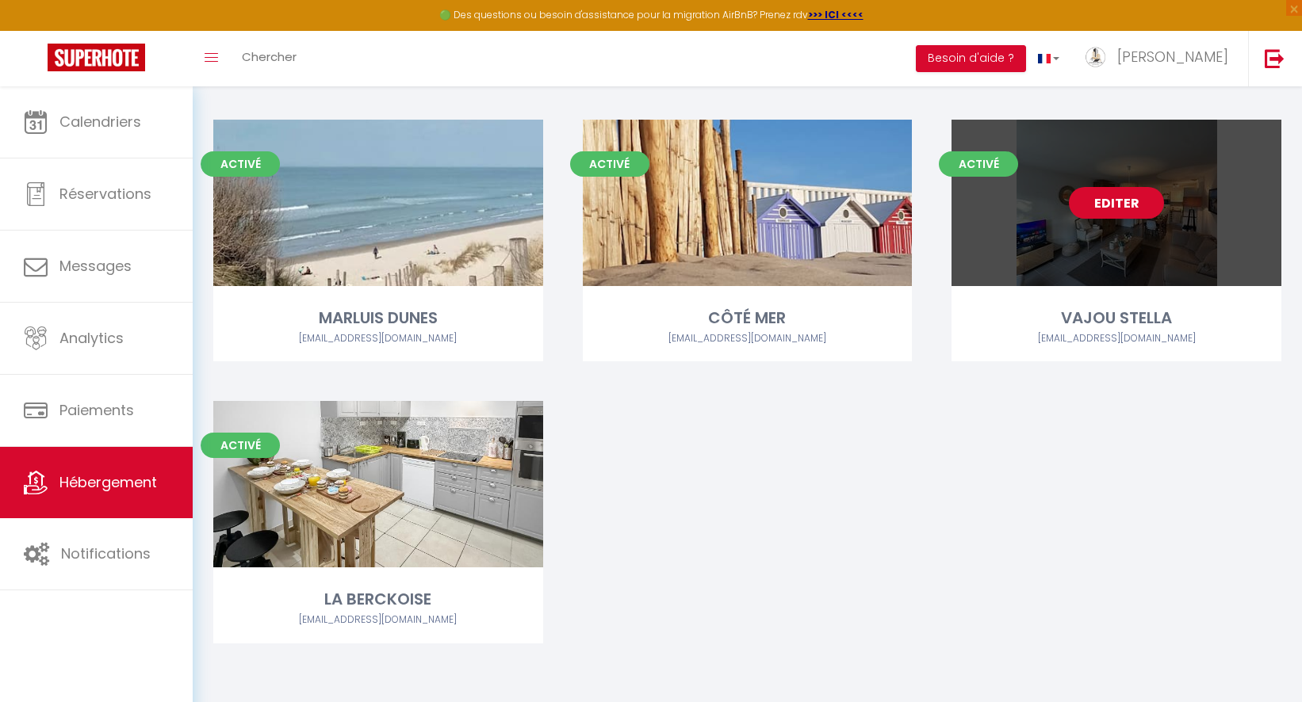
click at [1130, 197] on link "Editer" at bounding box center [1116, 203] width 95 height 32
click at [1126, 204] on link "Editer" at bounding box center [1116, 203] width 95 height 32
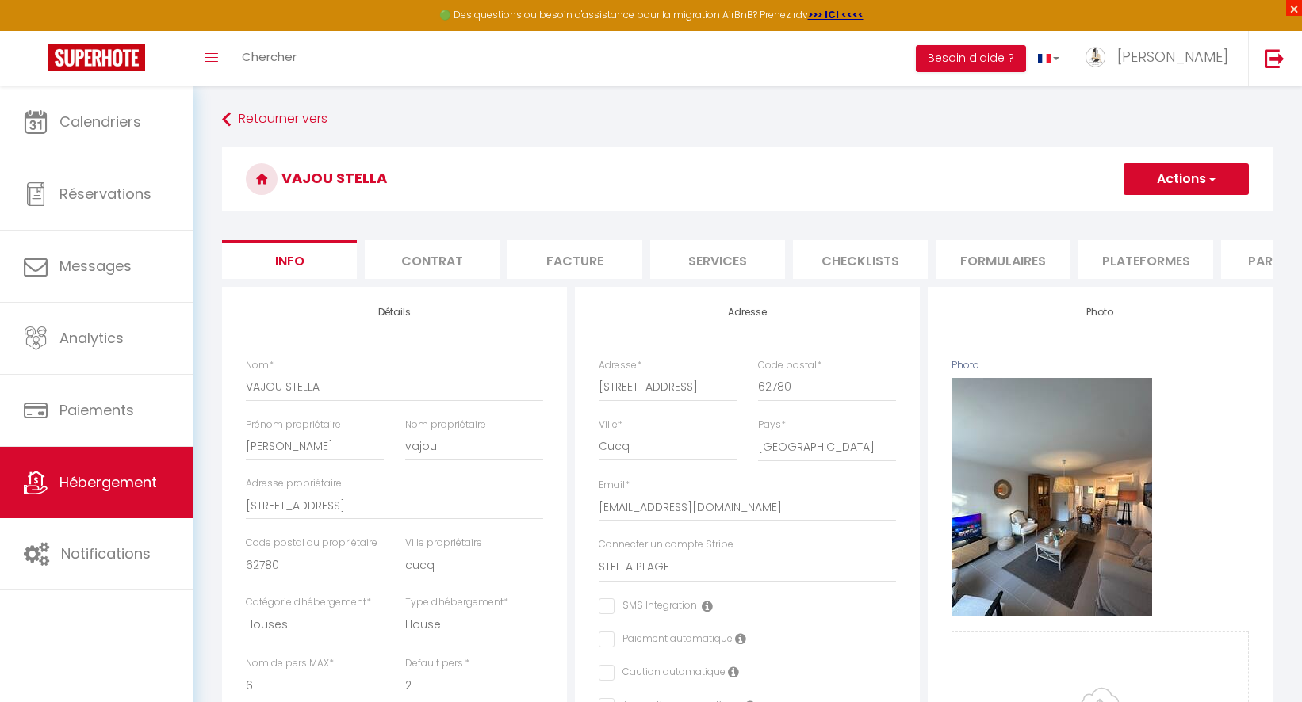
click at [1255, 11] on span "×" at bounding box center [1294, 8] width 16 height 16
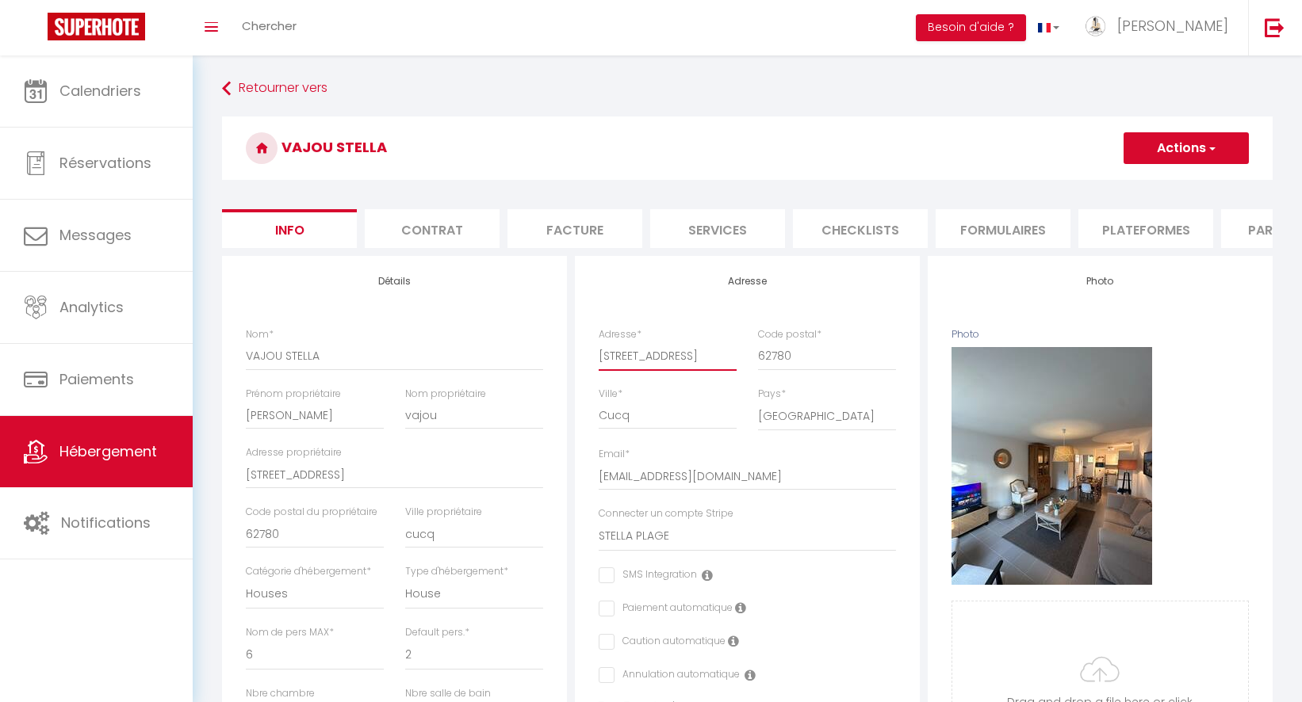
drag, startPoint x: 611, startPoint y: 359, endPoint x: 765, endPoint y: 354, distance: 153.9
click at [765, 354] on div "Adresse * 814 Rue de Saint-Quentin Code postal * 62780" at bounding box center [747, 356] width 318 height 59
click at [1132, 231] on li "Plateformes" at bounding box center [1145, 228] width 135 height 39
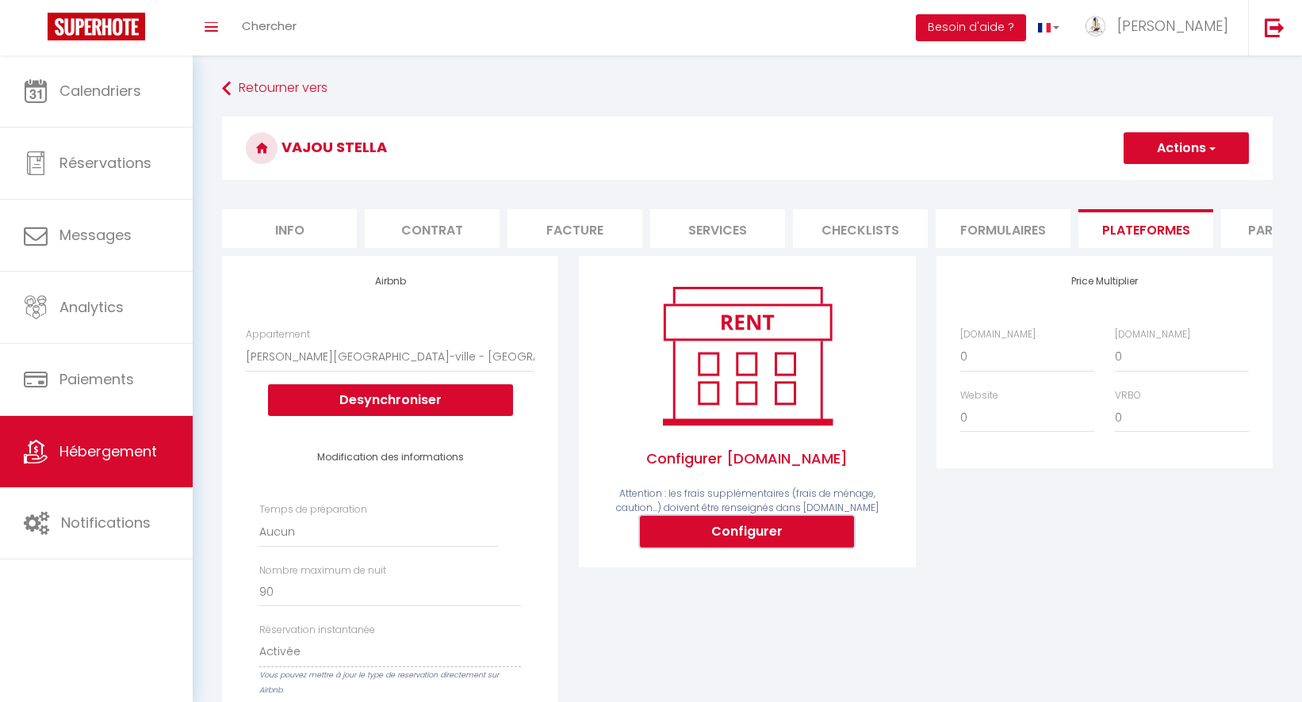
click at [745, 529] on button "Configurer" at bounding box center [747, 532] width 214 height 32
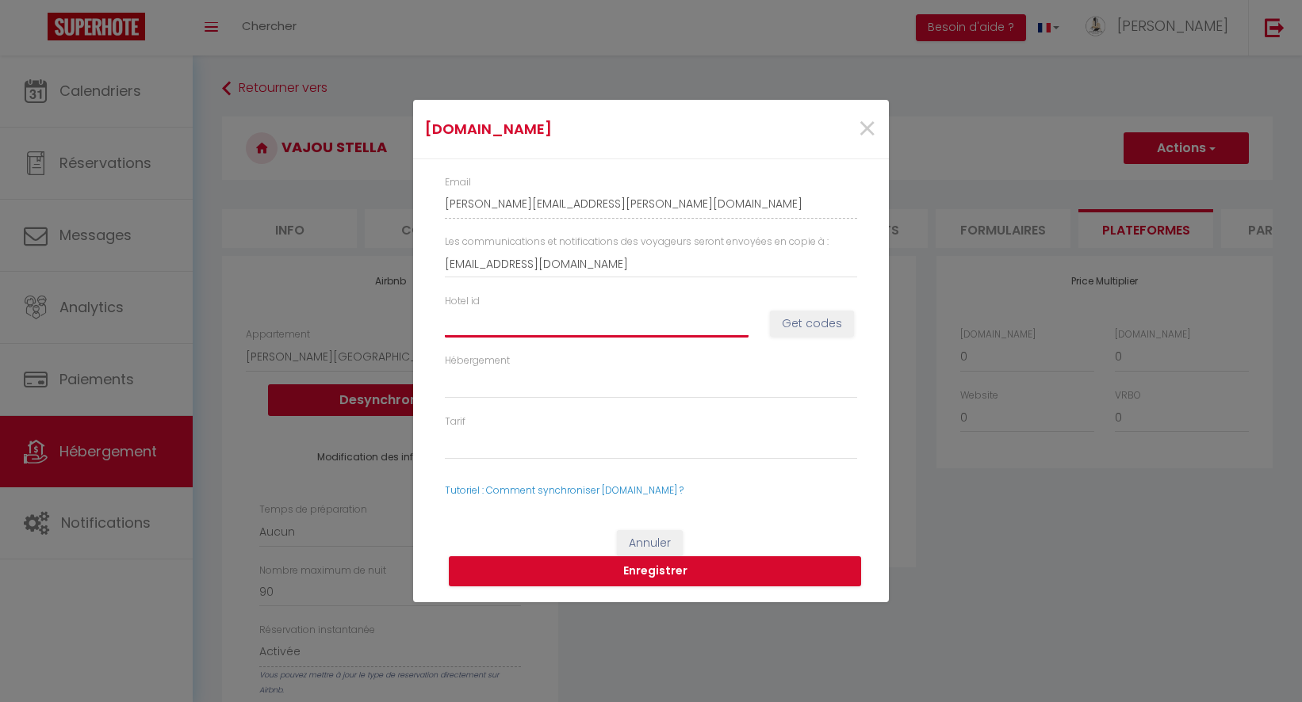
click at [692, 328] on input "Hotel id" at bounding box center [597, 323] width 304 height 29
paste input "15084483"
click at [810, 318] on button "Get codes" at bounding box center [812, 324] width 84 height 27
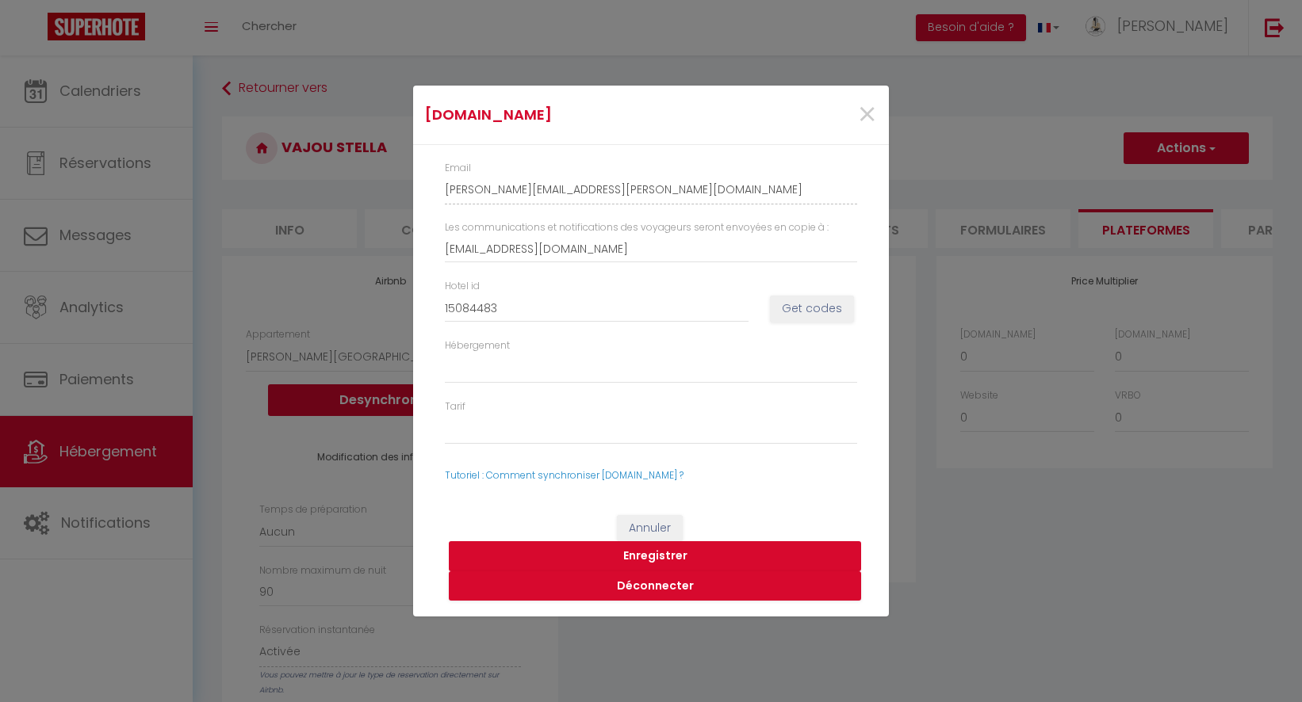
click at [650, 560] on button "Enregistrer" at bounding box center [655, 556] width 412 height 30
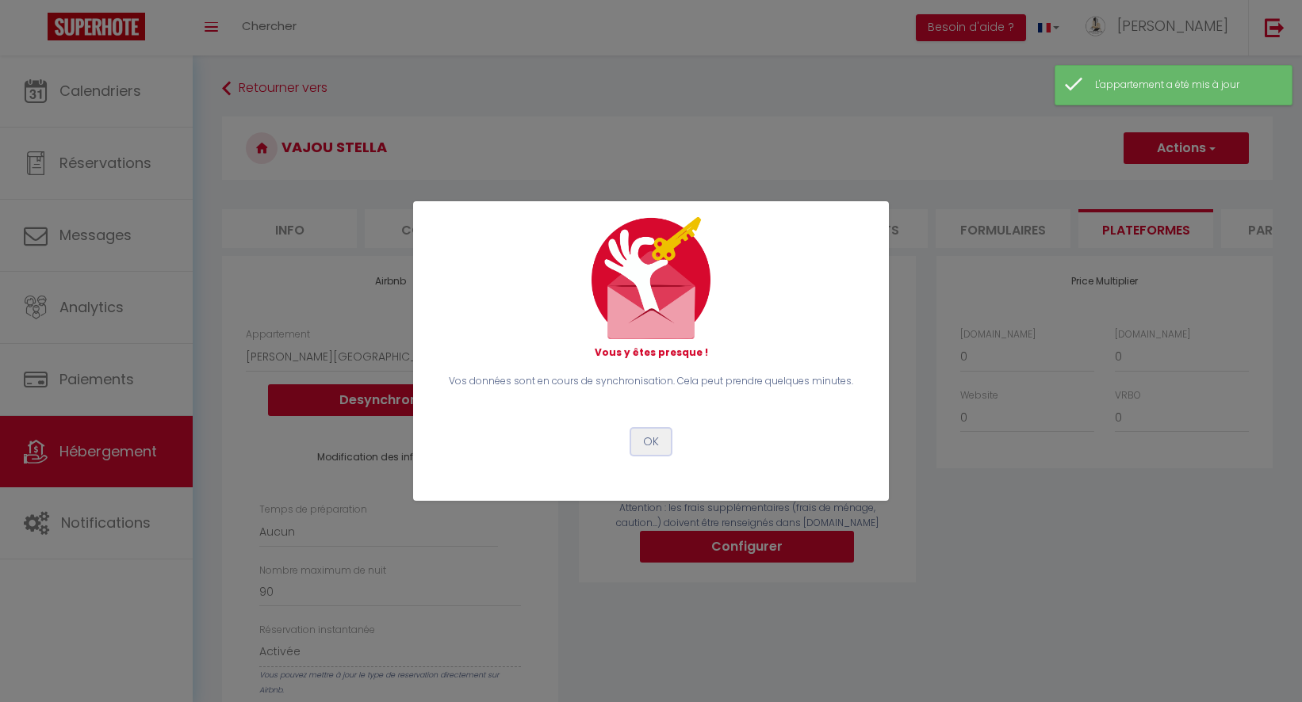
click at [656, 446] on button "OK" at bounding box center [651, 442] width 40 height 27
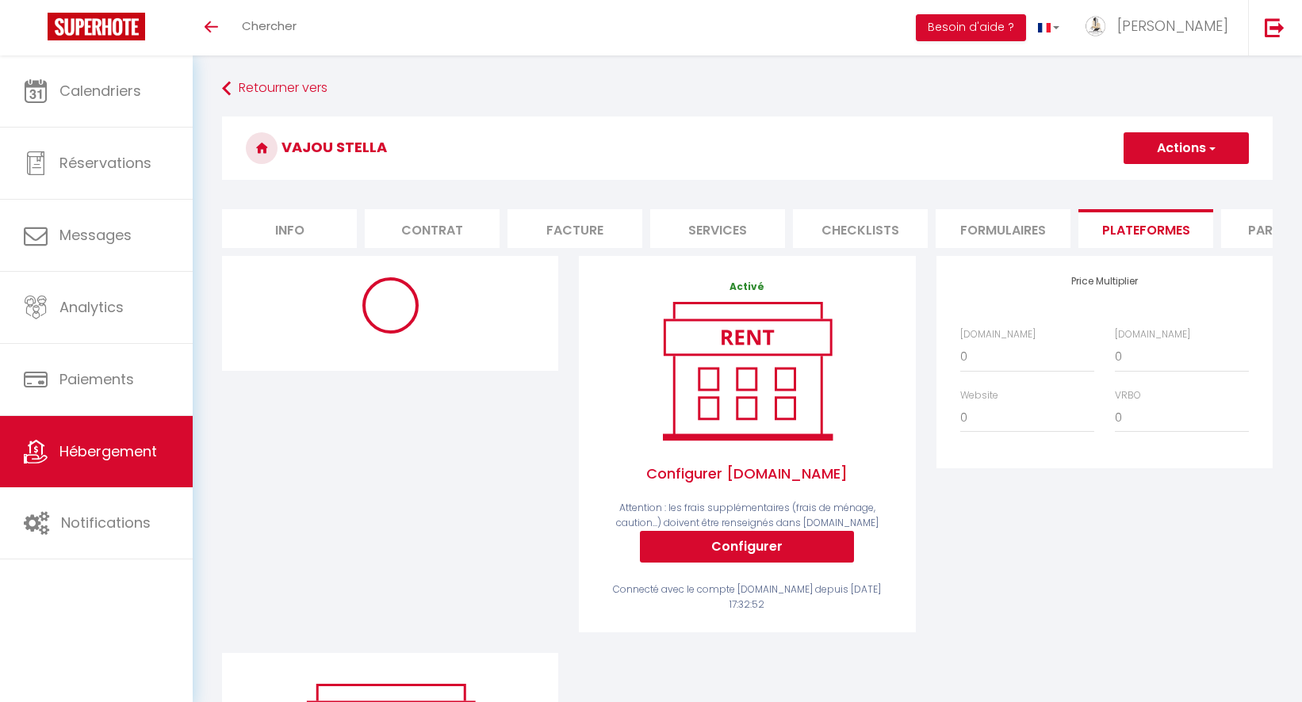
select select "EUR"
select select
select select "22911-1518303357661138001"
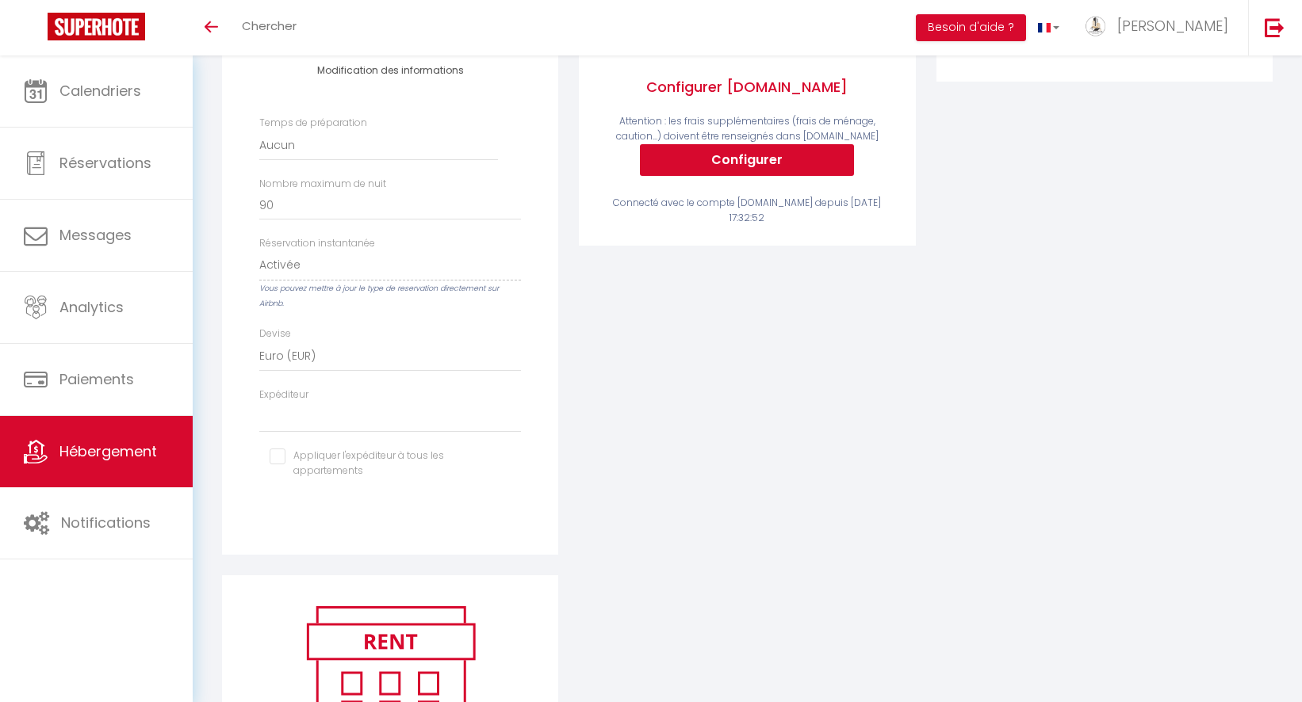
scroll to position [389, 0]
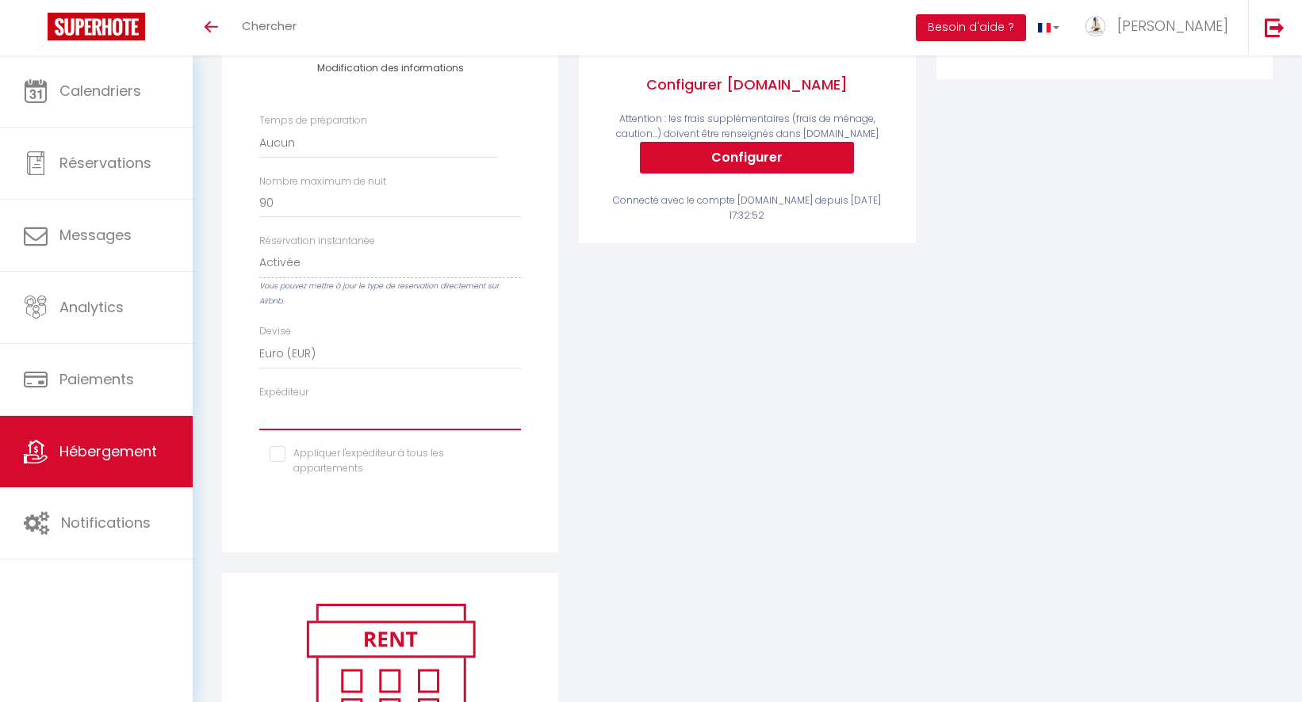
click at [431, 417] on select "[EMAIL_ADDRESS][DOMAIN_NAME] [DOMAIN_NAME][EMAIL_ADDRESS][DOMAIN_NAME] [EMAIL_A…" at bounding box center [390, 415] width 262 height 30
select select "7806"
click at [259, 400] on select "[EMAIL_ADDRESS][DOMAIN_NAME] [DOMAIN_NAME][EMAIL_ADDRESS][DOMAIN_NAME] [EMAIL_A…" at bounding box center [390, 415] width 262 height 30
click at [392, 454] on input "checkbox" at bounding box center [390, 454] width 241 height 16
checkbox input "true"
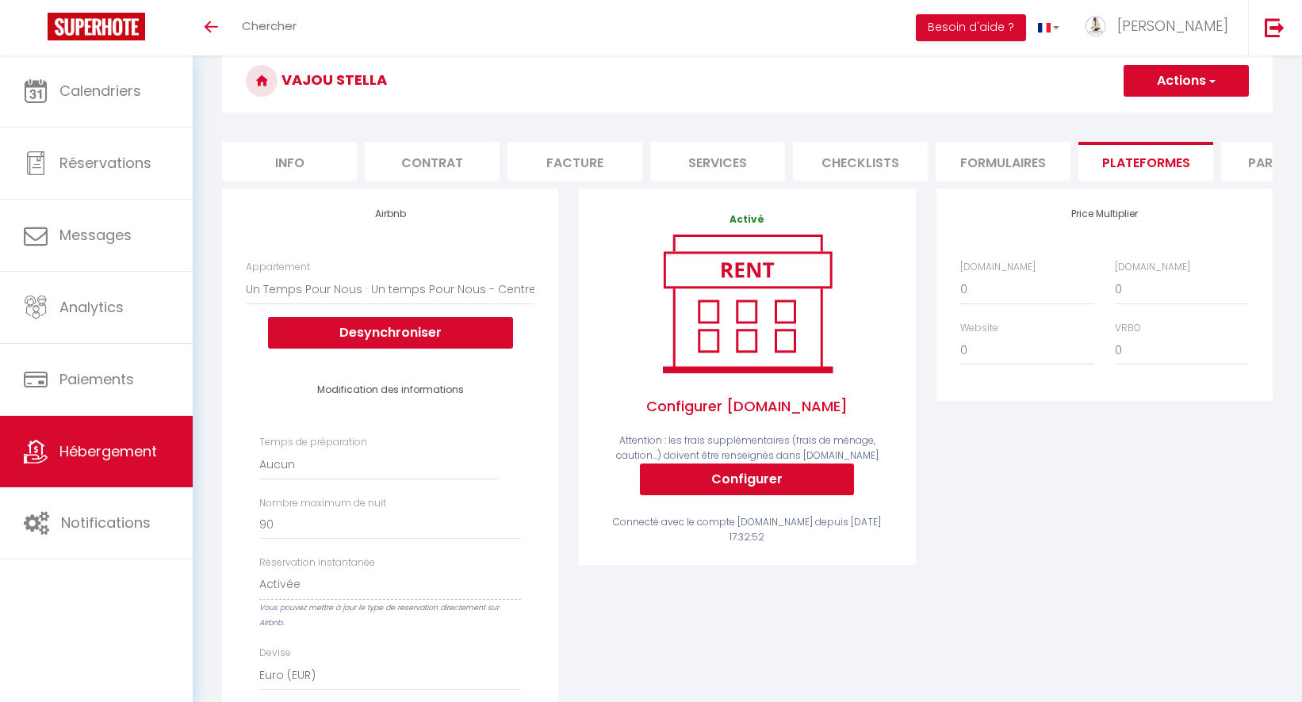
scroll to position [0, 0]
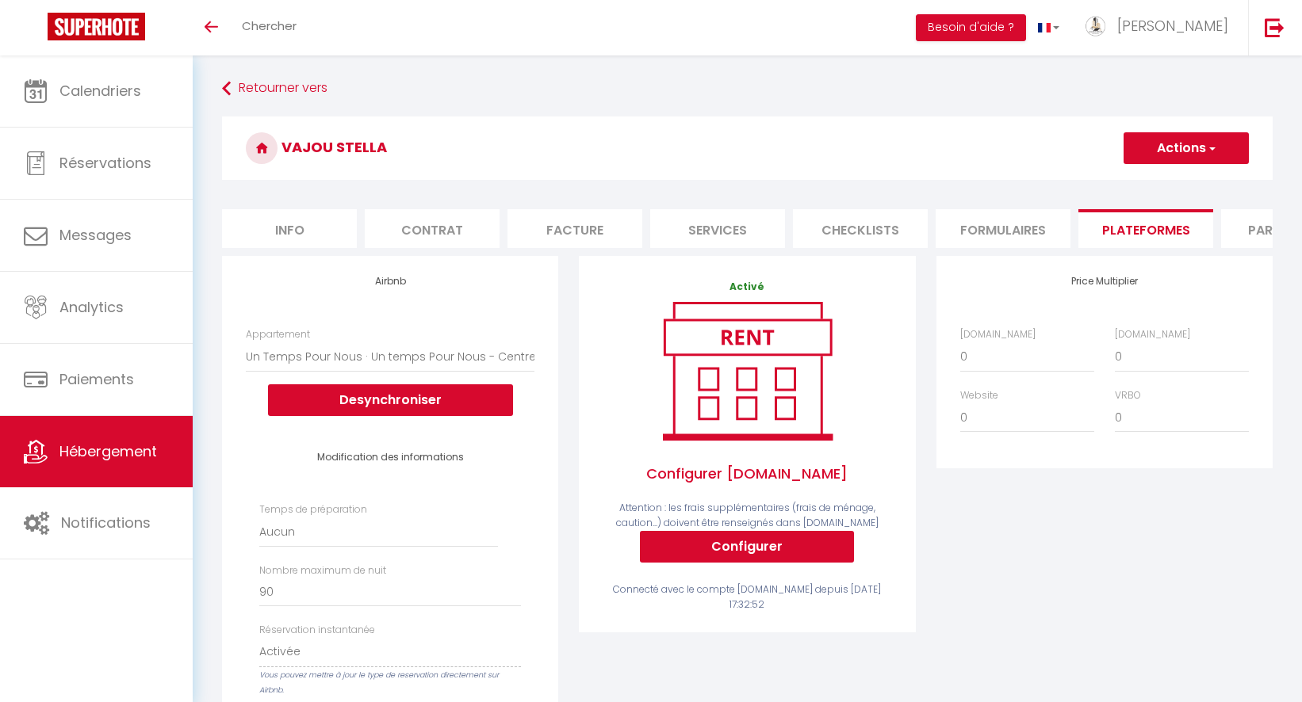
click at [1170, 154] on button "Actions" at bounding box center [1185, 148] width 125 height 32
click at [1165, 186] on link "Enregistrer" at bounding box center [1185, 183] width 125 height 21
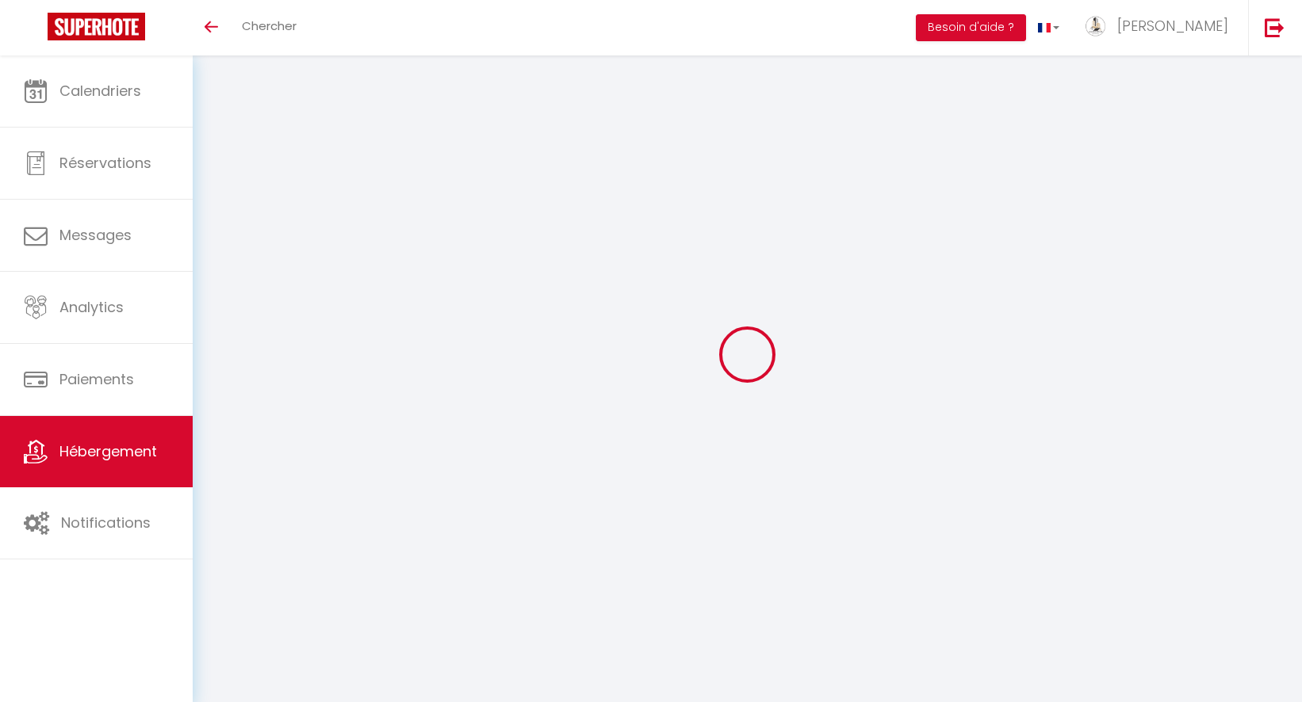
select select "EUR"
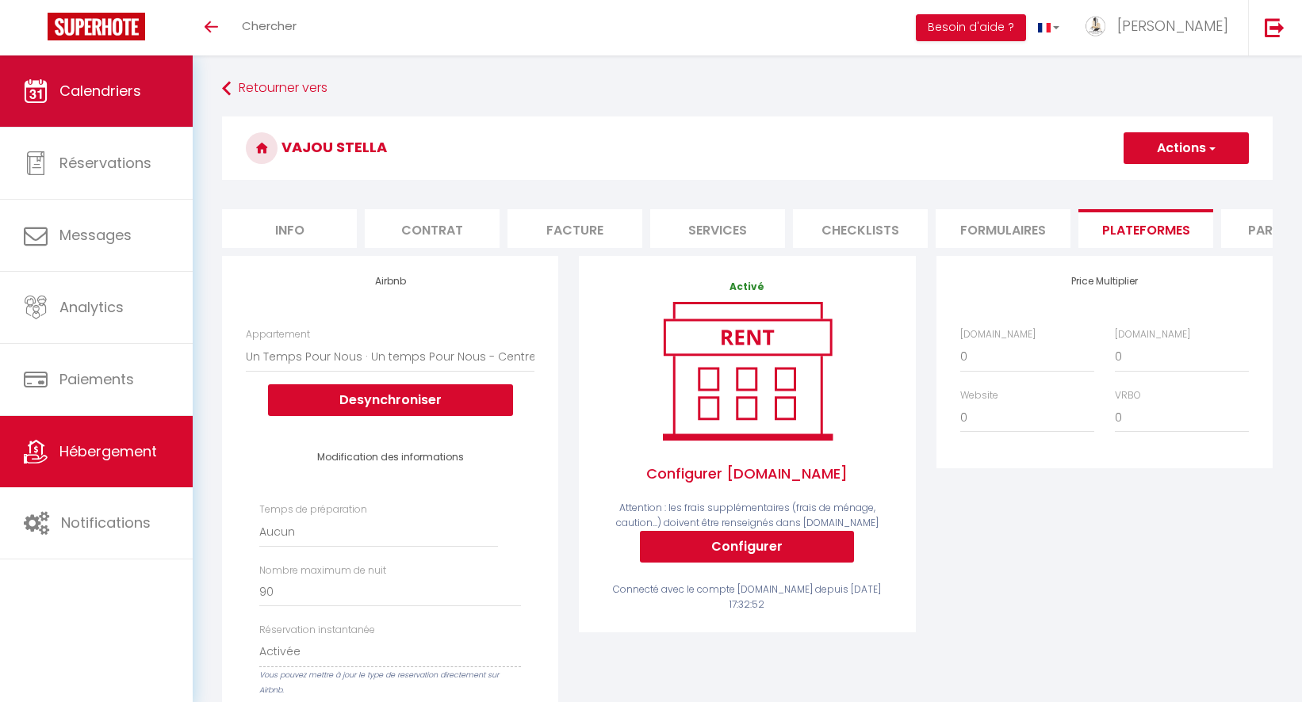
click at [93, 61] on link "Calendriers" at bounding box center [96, 90] width 193 height 71
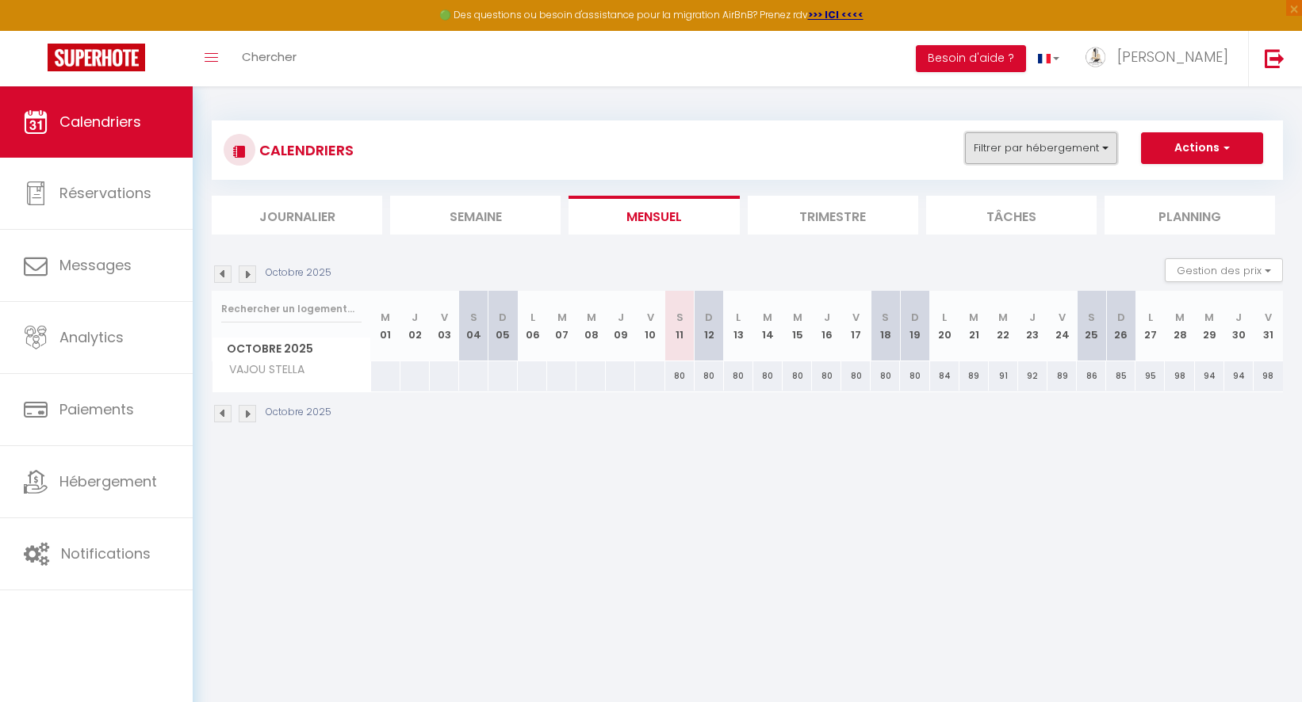
click at [1077, 139] on button "Filtrer par hébergement" at bounding box center [1041, 148] width 152 height 32
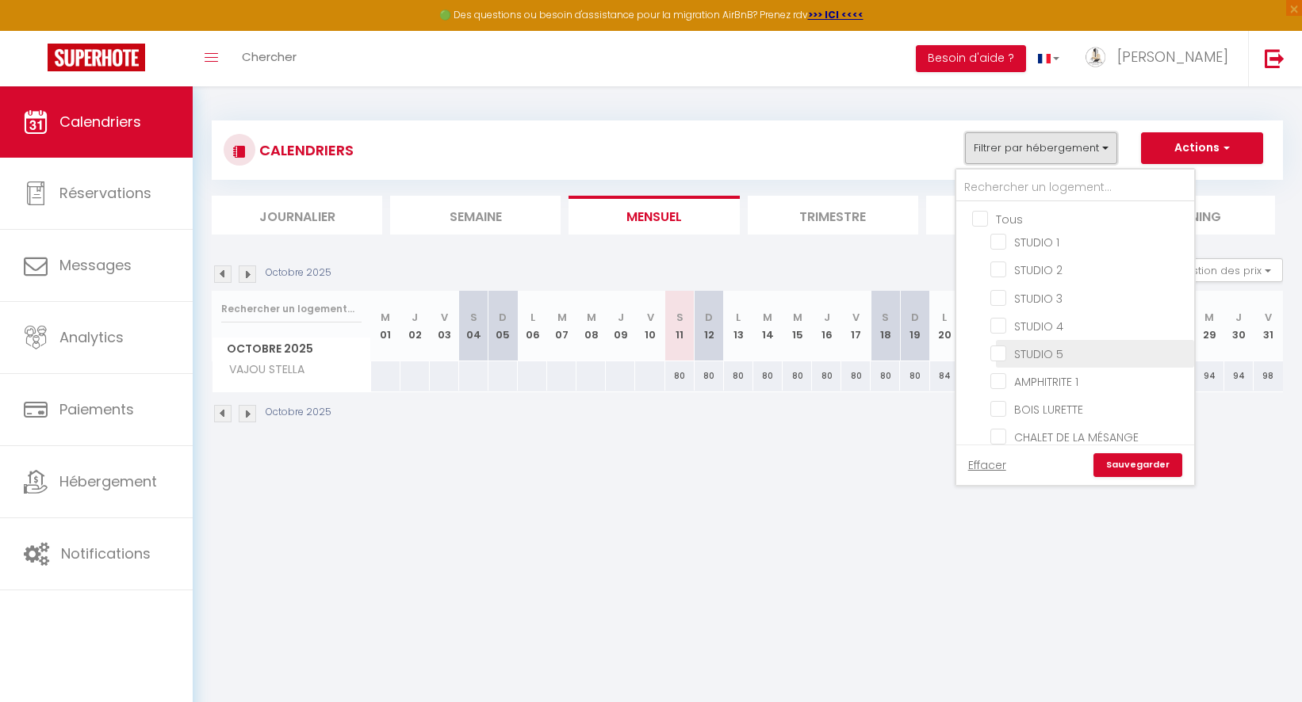
scroll to position [313, 0]
click at [1153, 469] on link "Sauvegarder" at bounding box center [1137, 465] width 89 height 24
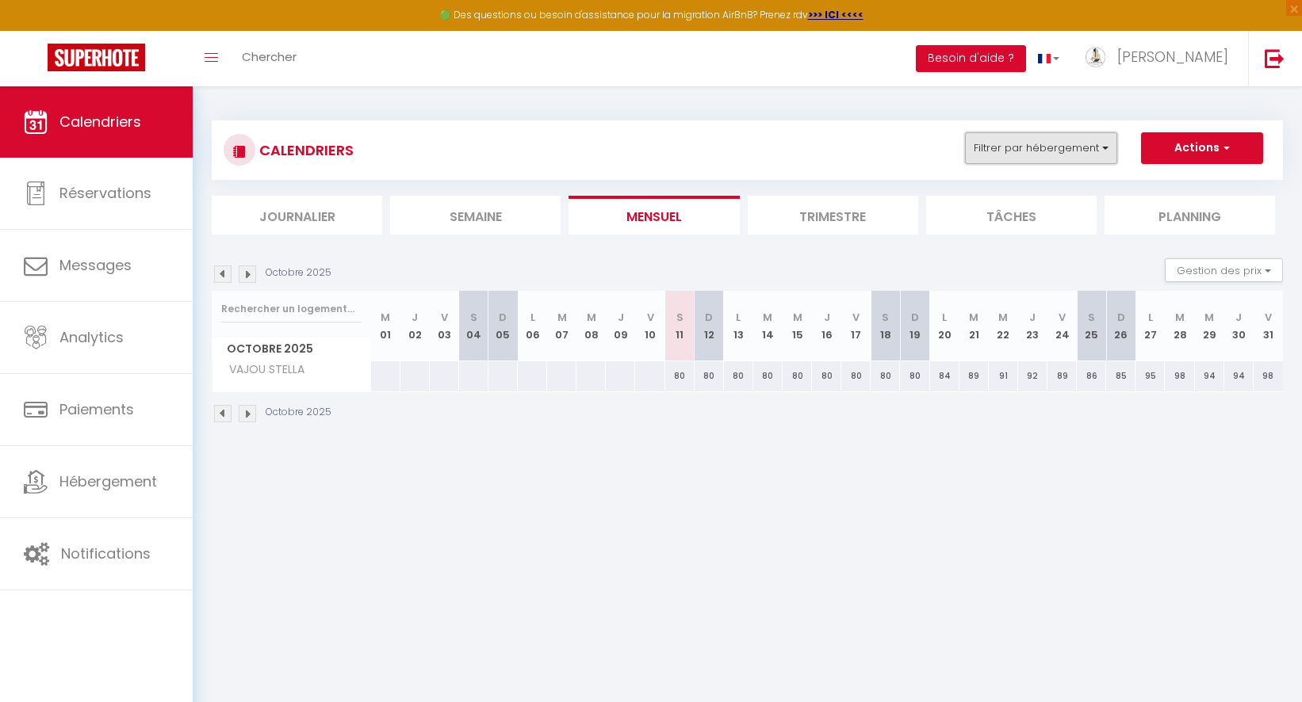
click at [1060, 163] on button "Filtrer par hébergement" at bounding box center [1041, 148] width 152 height 32
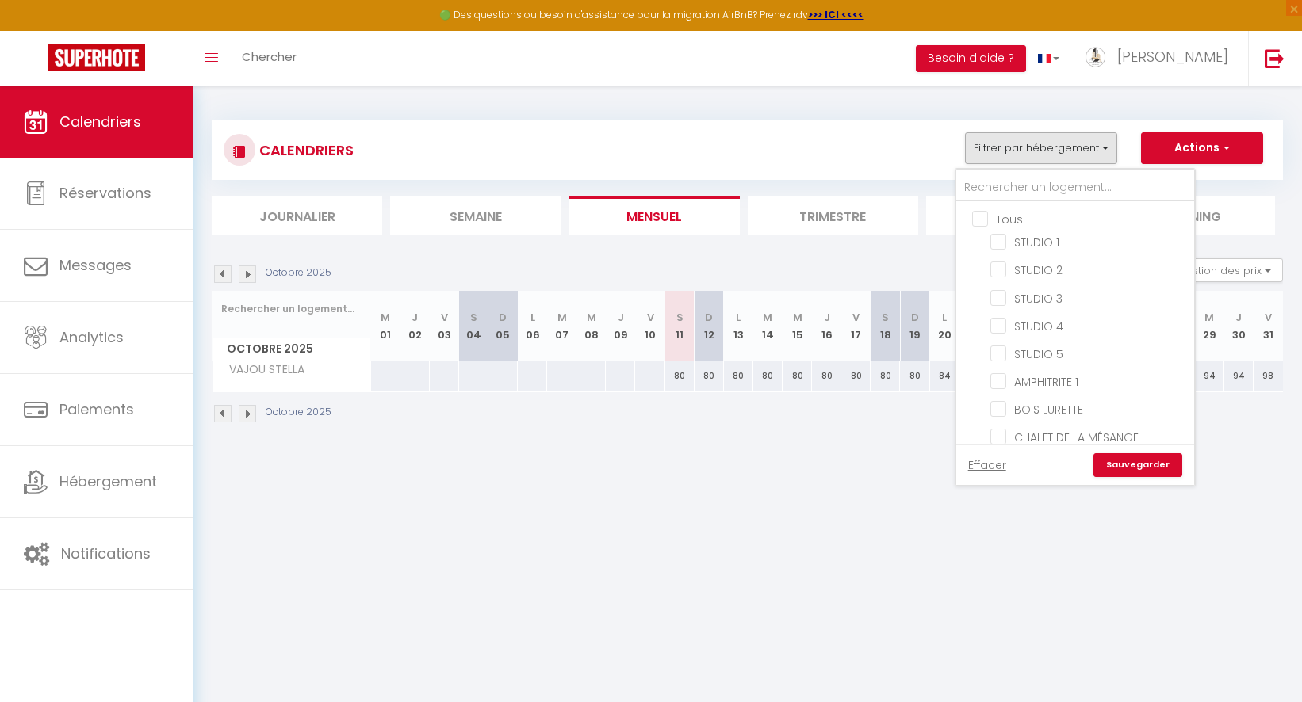
click at [985, 214] on input "Tous" at bounding box center [1091, 218] width 238 height 16
checkbox input "true"
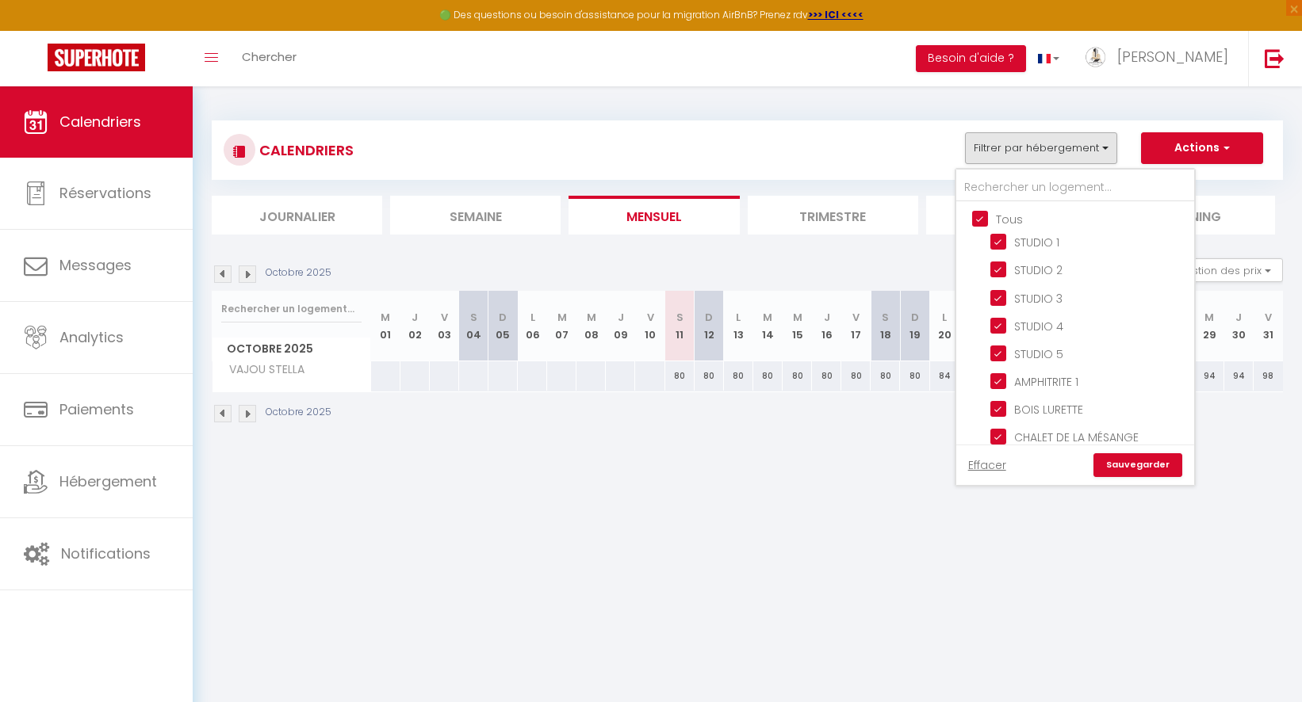
checkbox input "true"
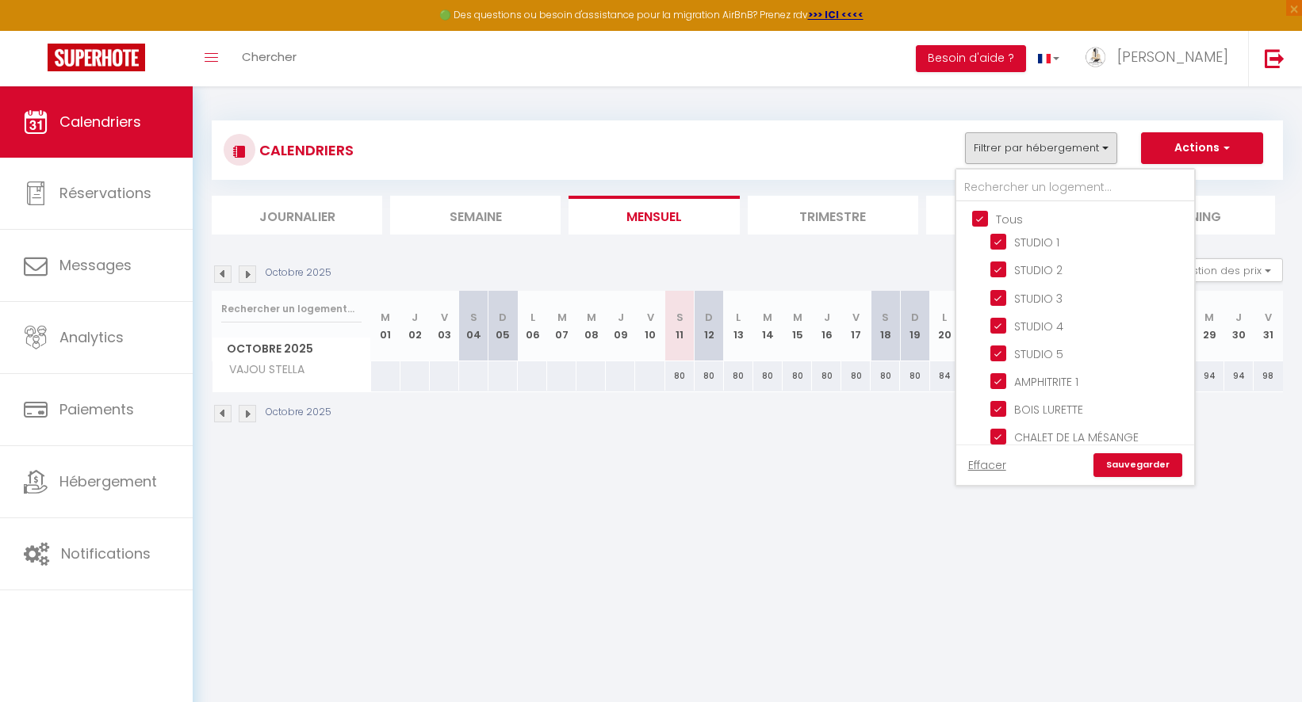
checkbox input "true"
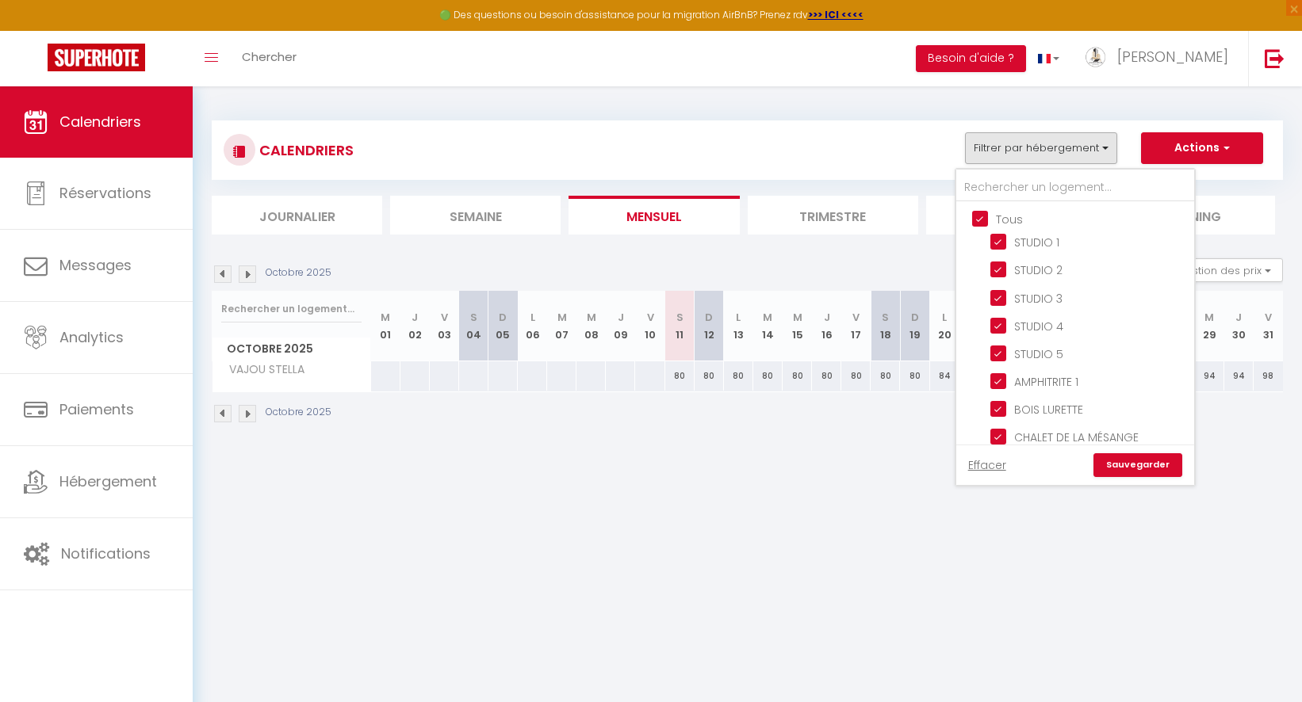
checkbox input "true"
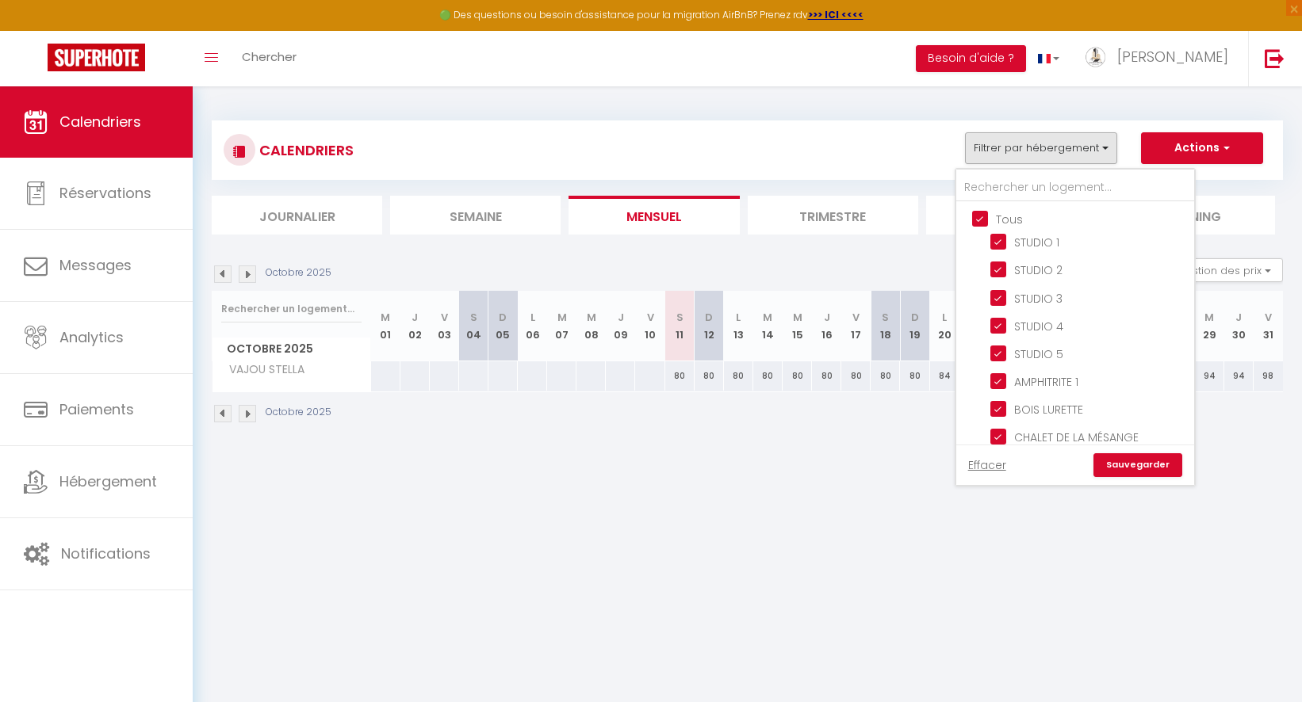
click at [1115, 461] on link "Sauvegarder" at bounding box center [1137, 465] width 89 height 24
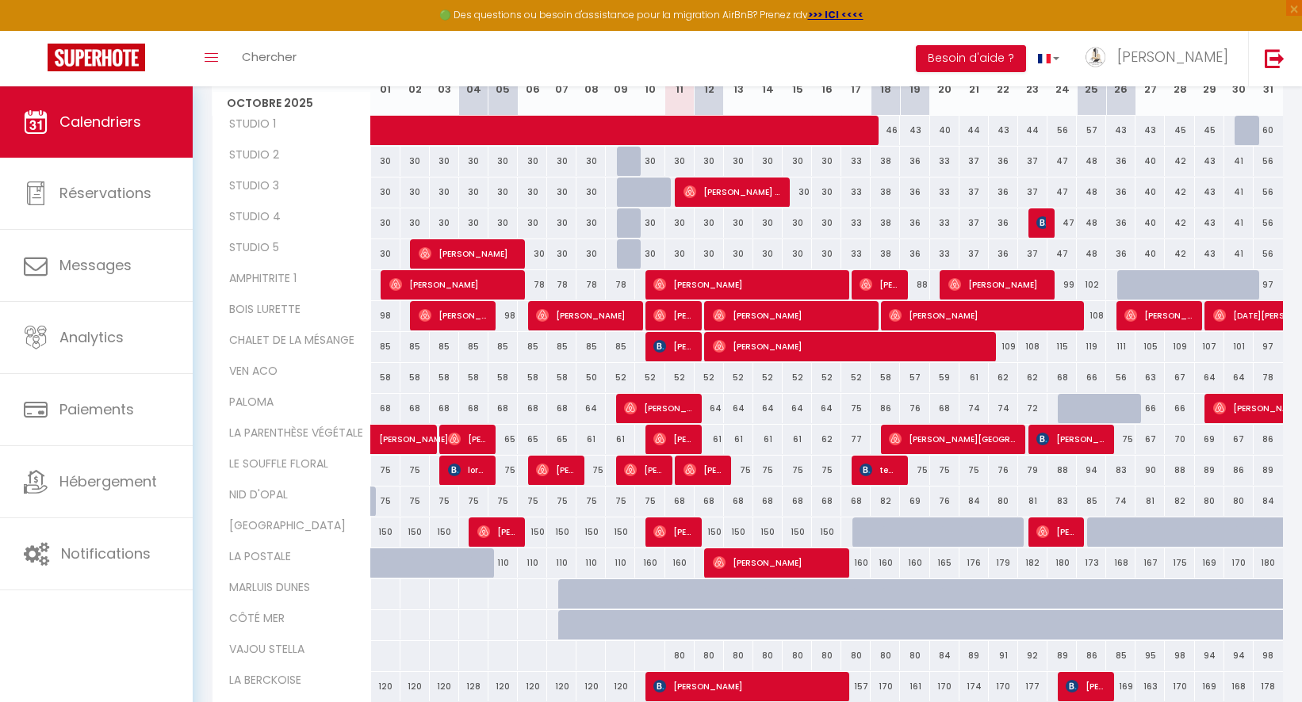
scroll to position [0, 0]
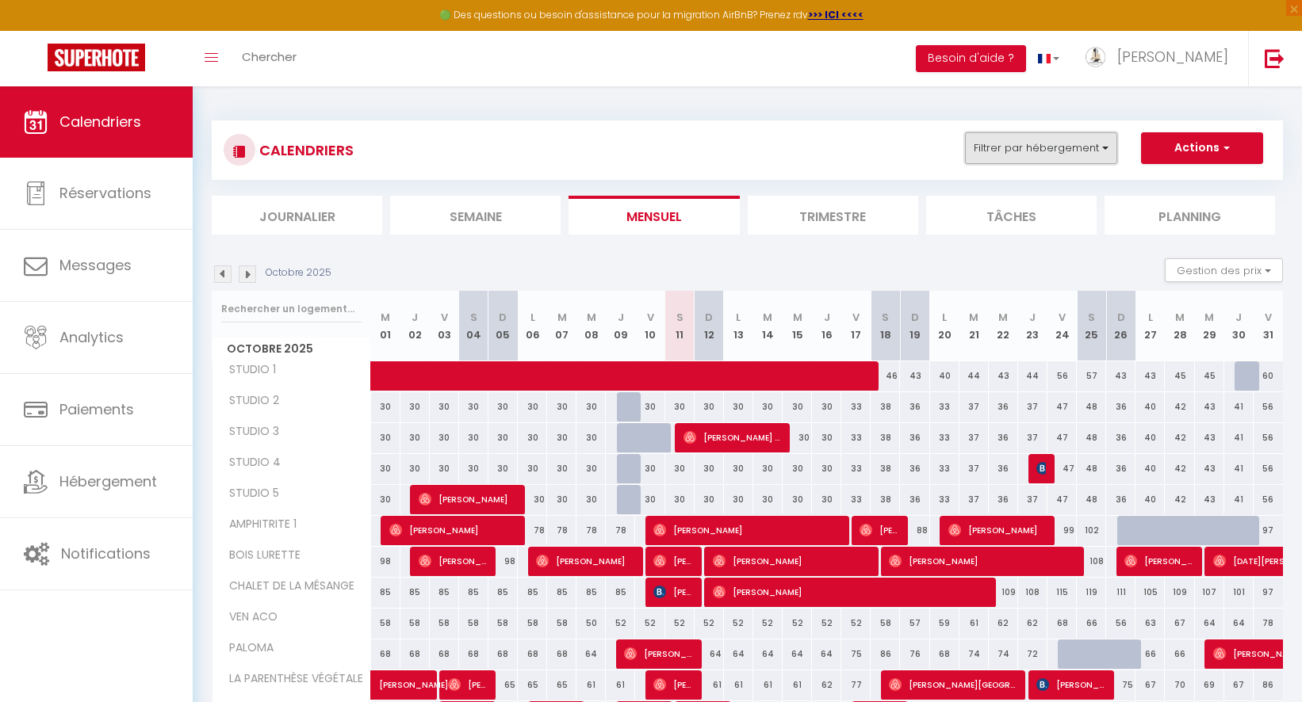
click at [991, 143] on button "Filtrer par hébergement" at bounding box center [1041, 148] width 152 height 32
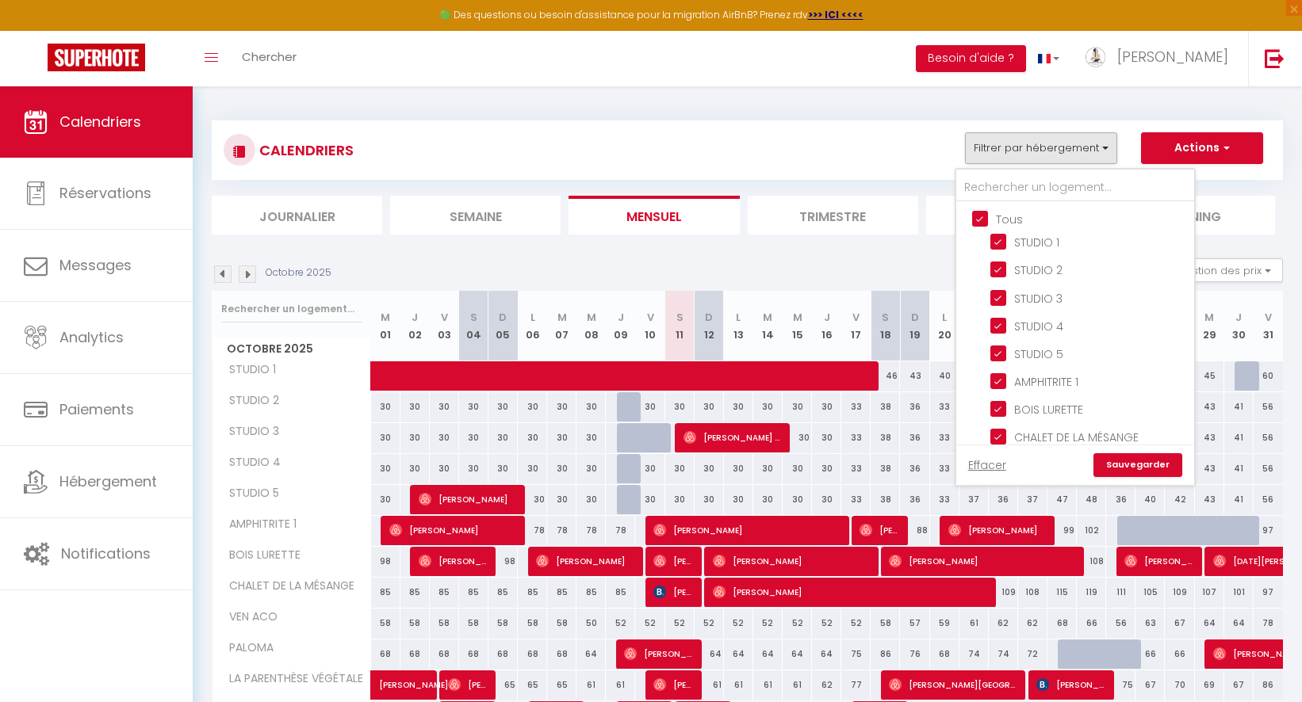
click at [979, 213] on input "Tous" at bounding box center [1091, 218] width 238 height 16
checkbox input "false"
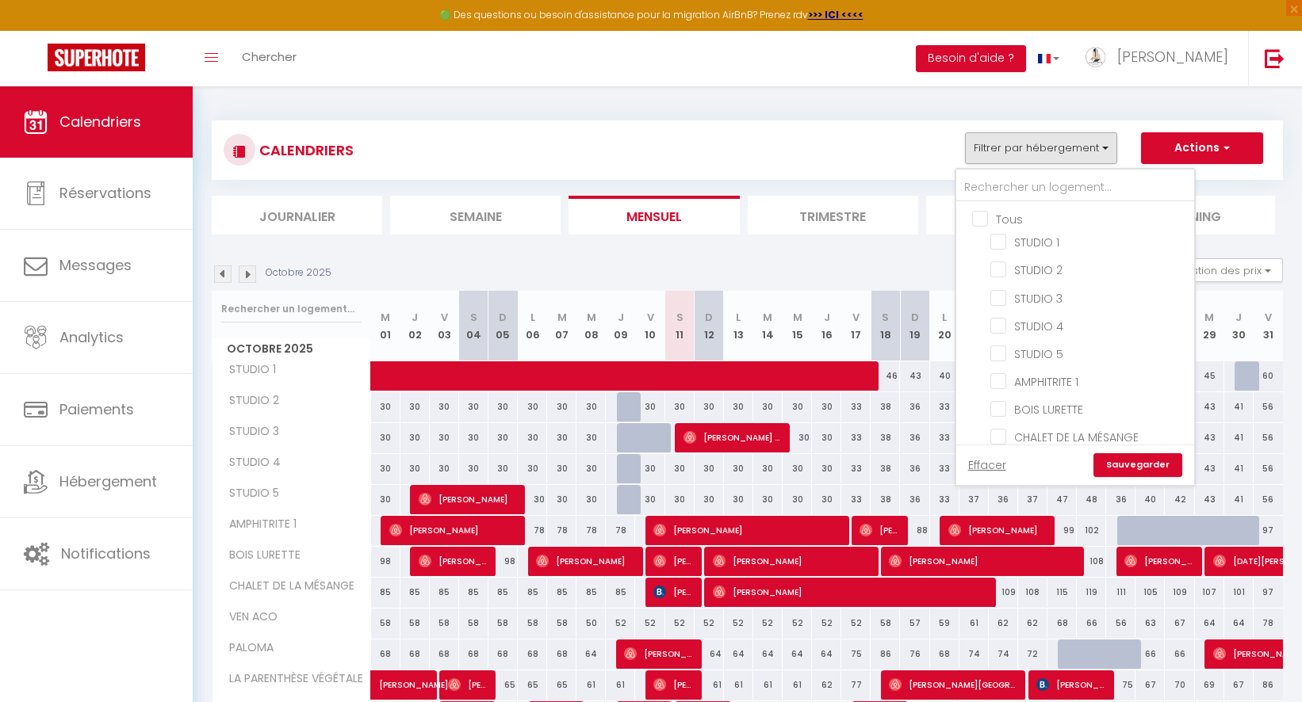
checkbox input "false"
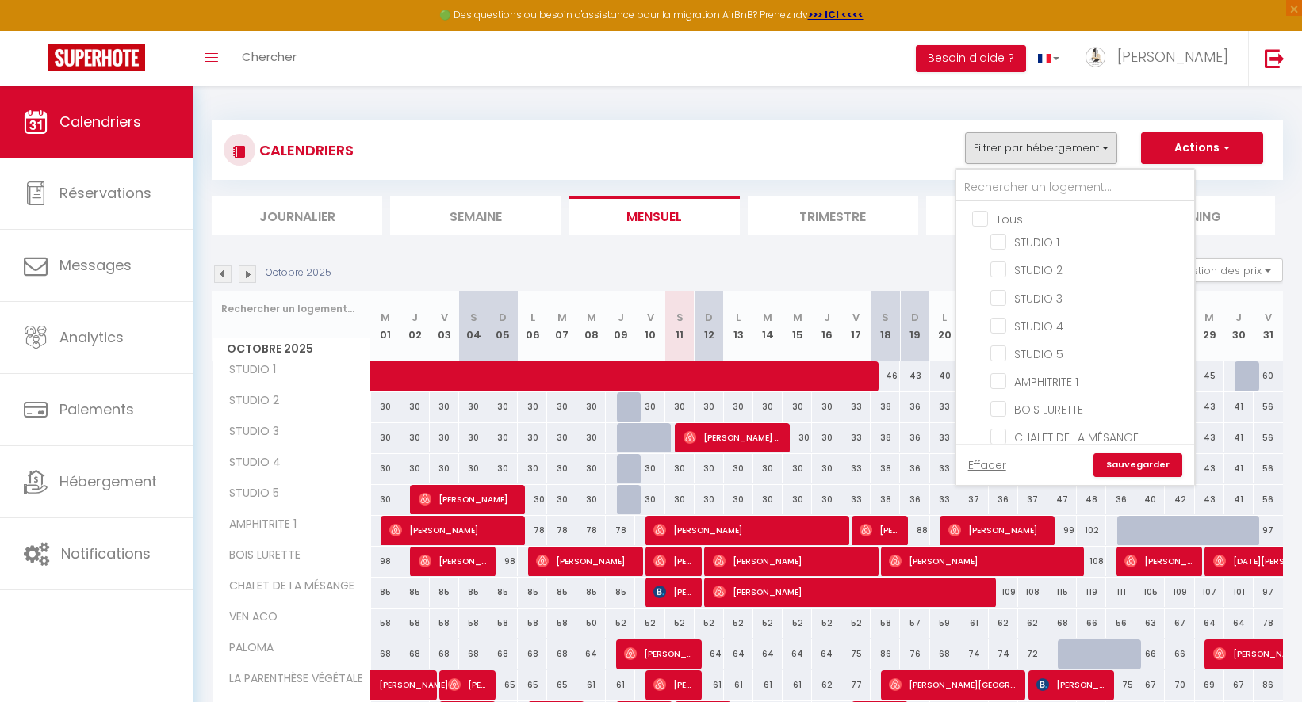
checkbox input "false"
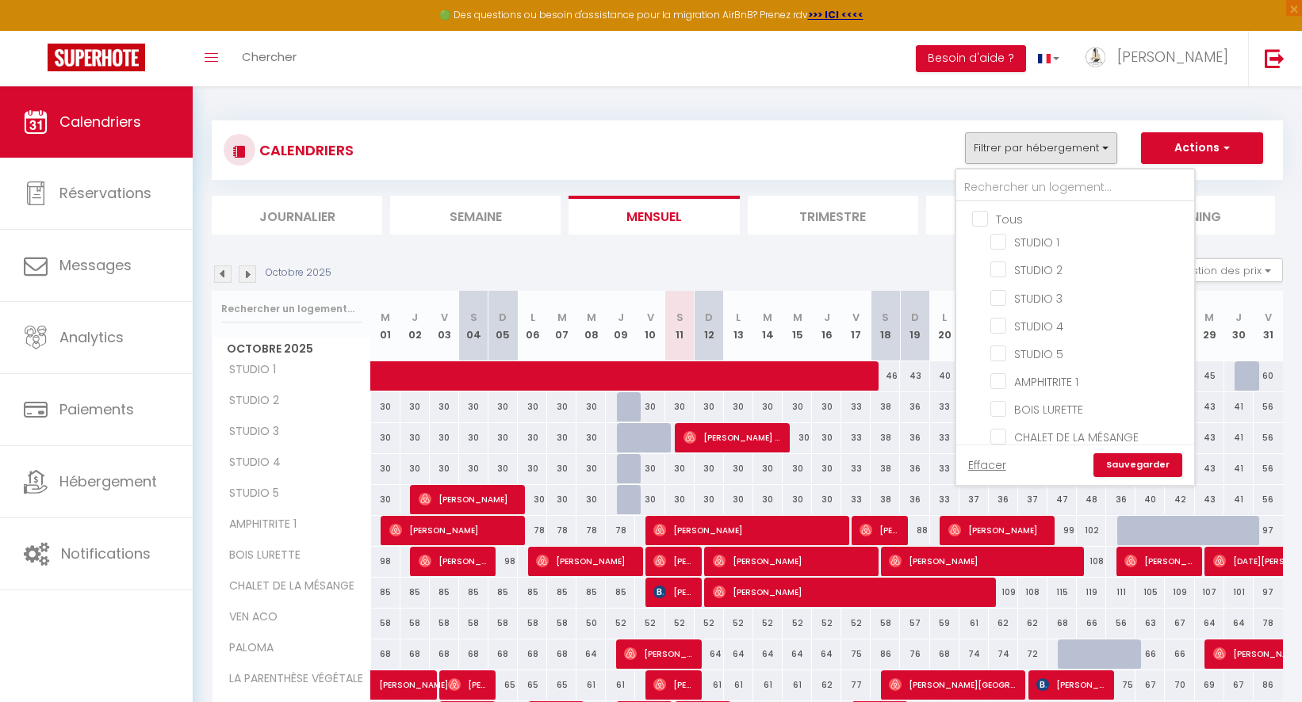
checkbox input "false"
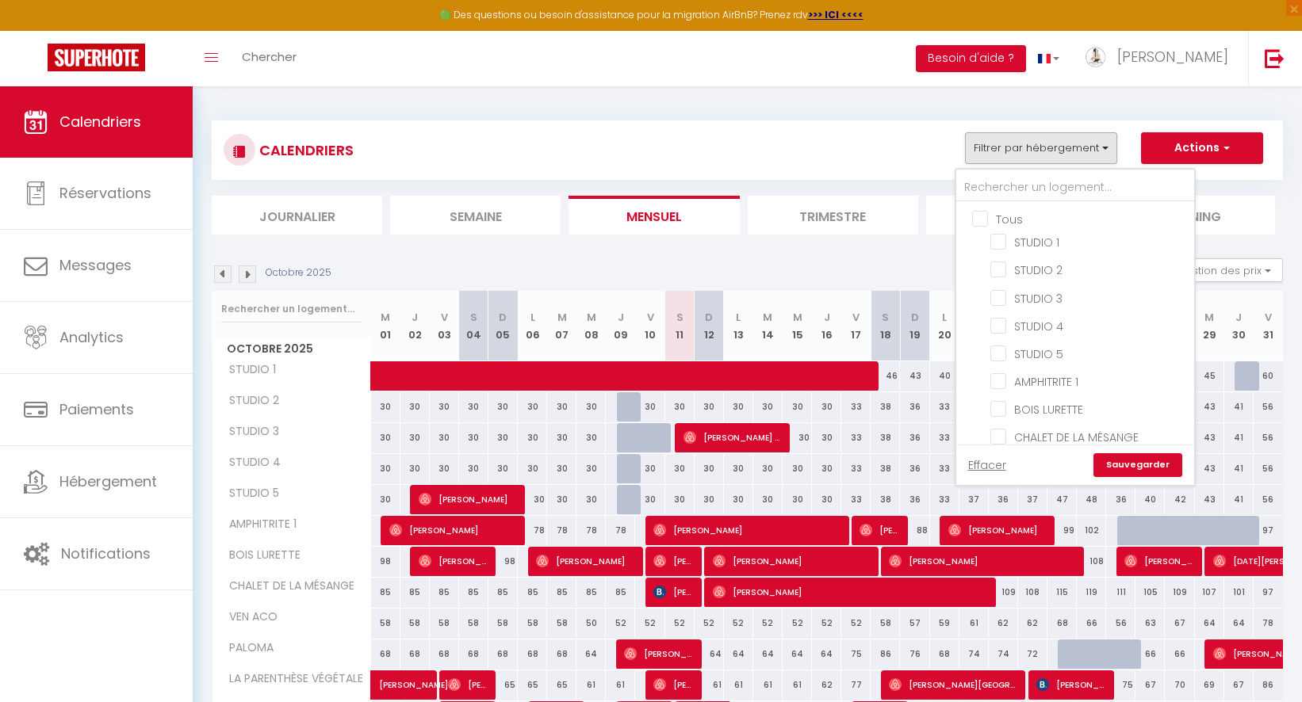
checkbox input "false"
click at [1000, 395] on input "VAJOU STELLA" at bounding box center [1089, 402] width 198 height 16
checkbox input "true"
click at [1123, 461] on link "Sauvegarder" at bounding box center [1137, 465] width 89 height 24
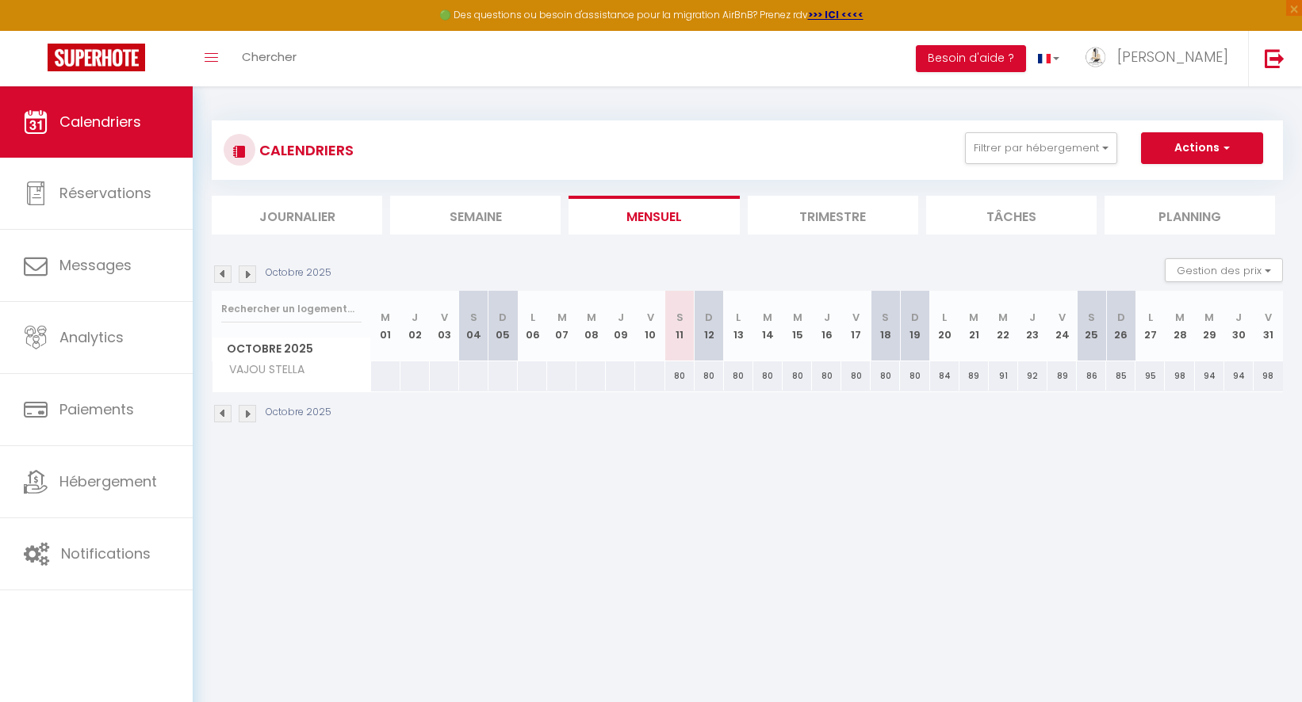
click at [251, 276] on img at bounding box center [247, 274] width 17 height 17
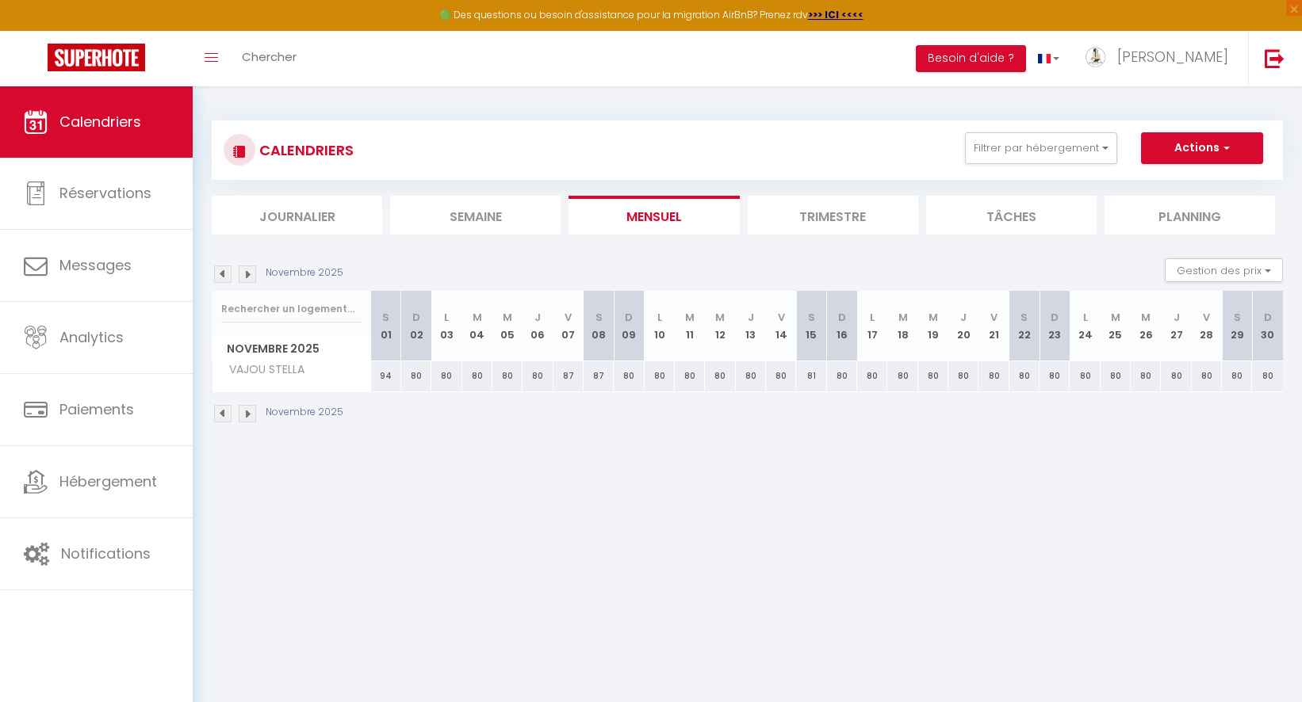
click at [251, 276] on img at bounding box center [247, 274] width 17 height 17
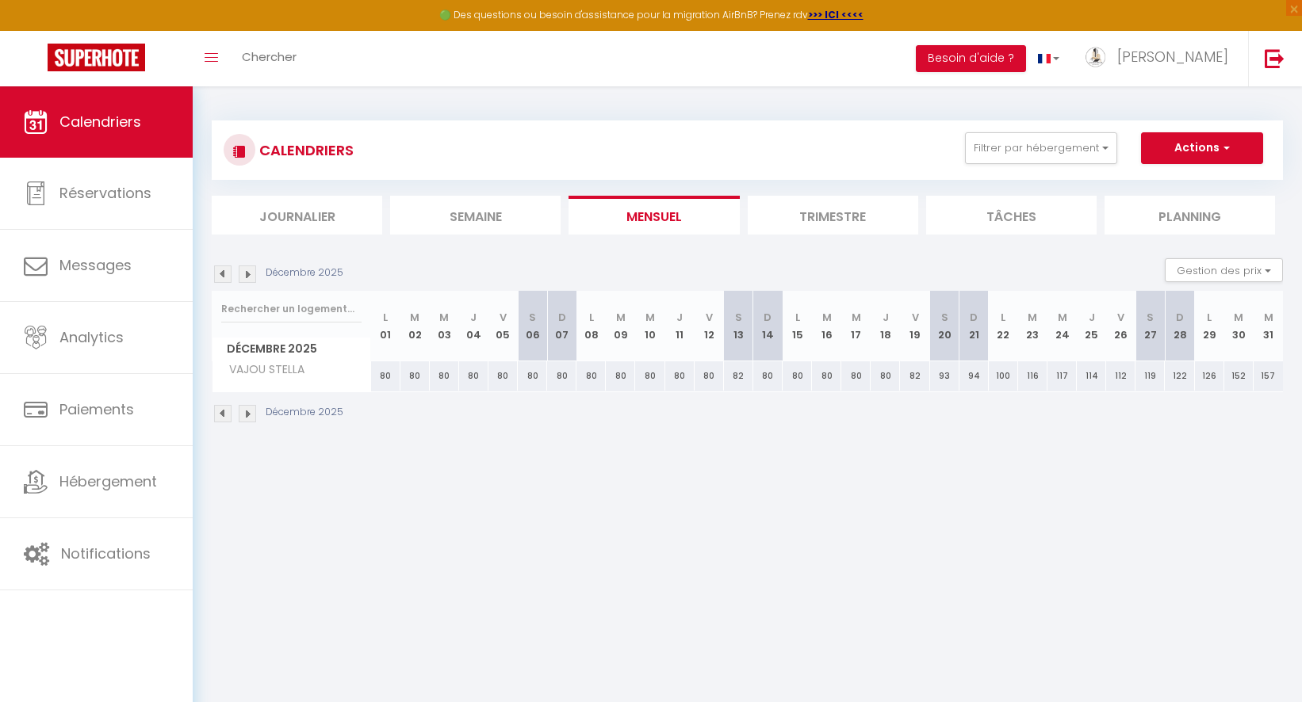
click at [251, 276] on img at bounding box center [247, 274] width 17 height 17
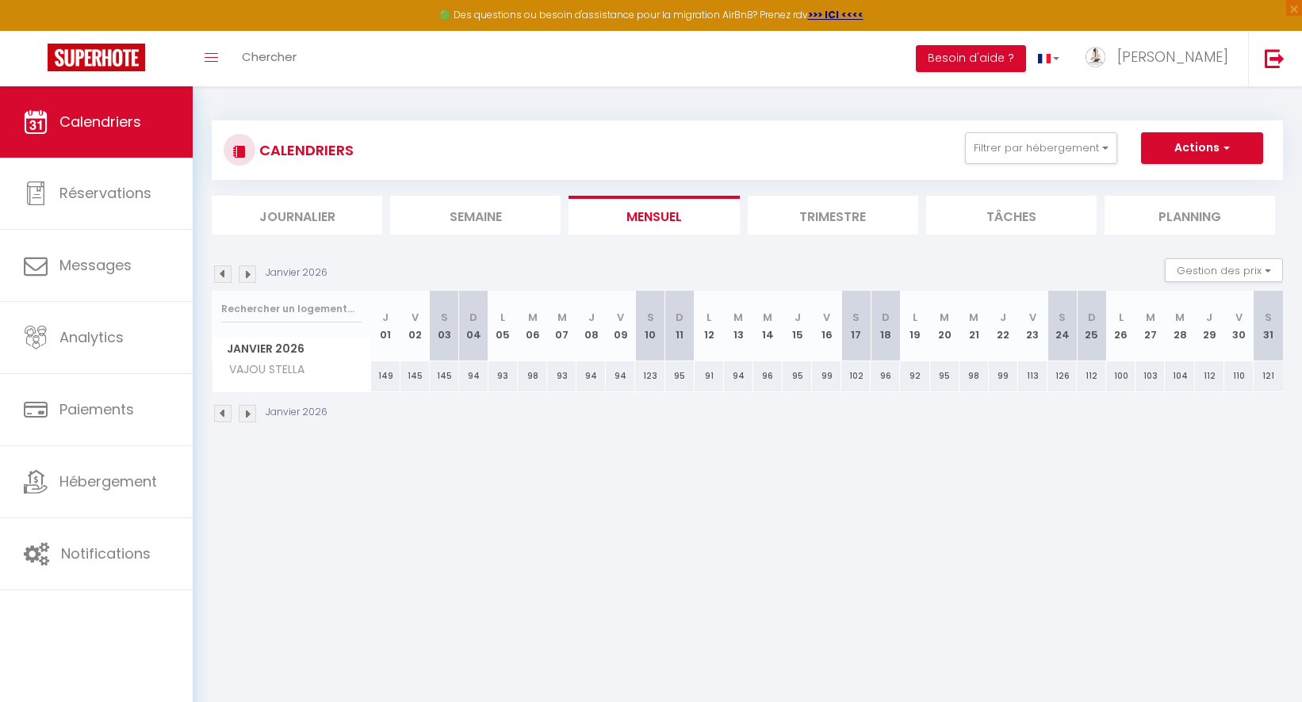
click at [251, 276] on img at bounding box center [247, 274] width 17 height 17
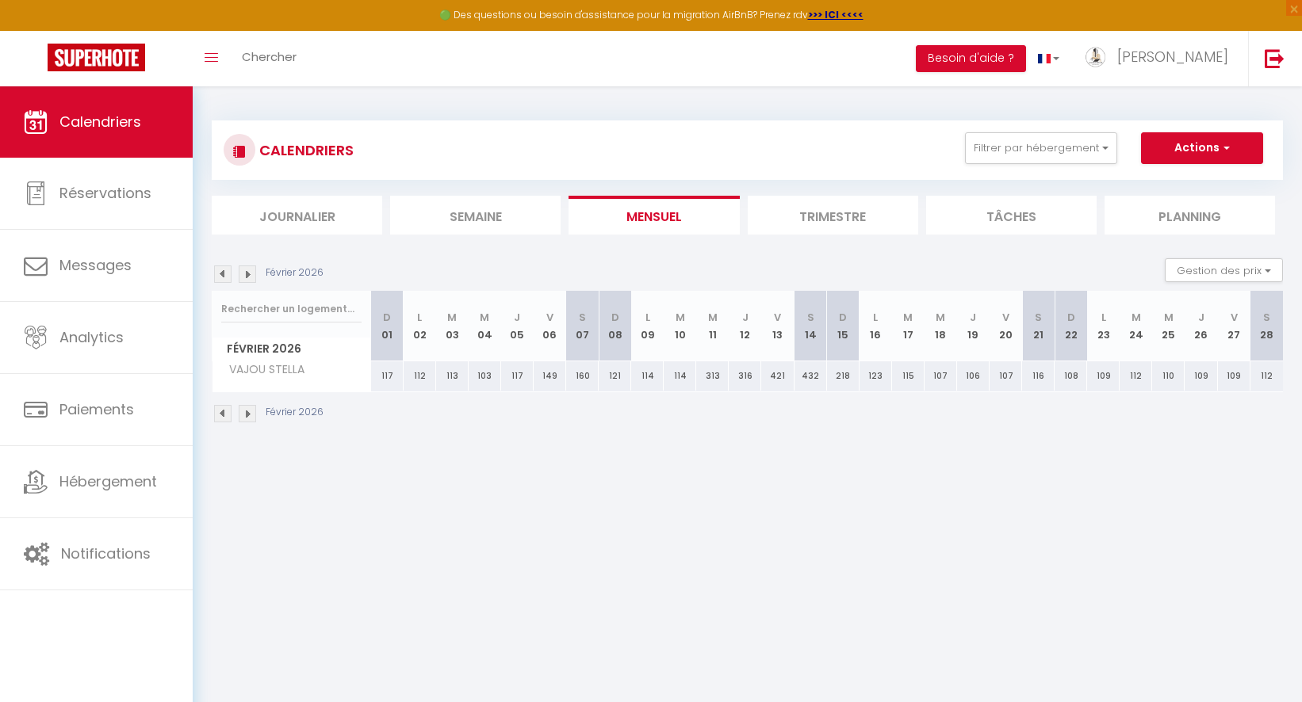
click at [251, 276] on img at bounding box center [247, 274] width 17 height 17
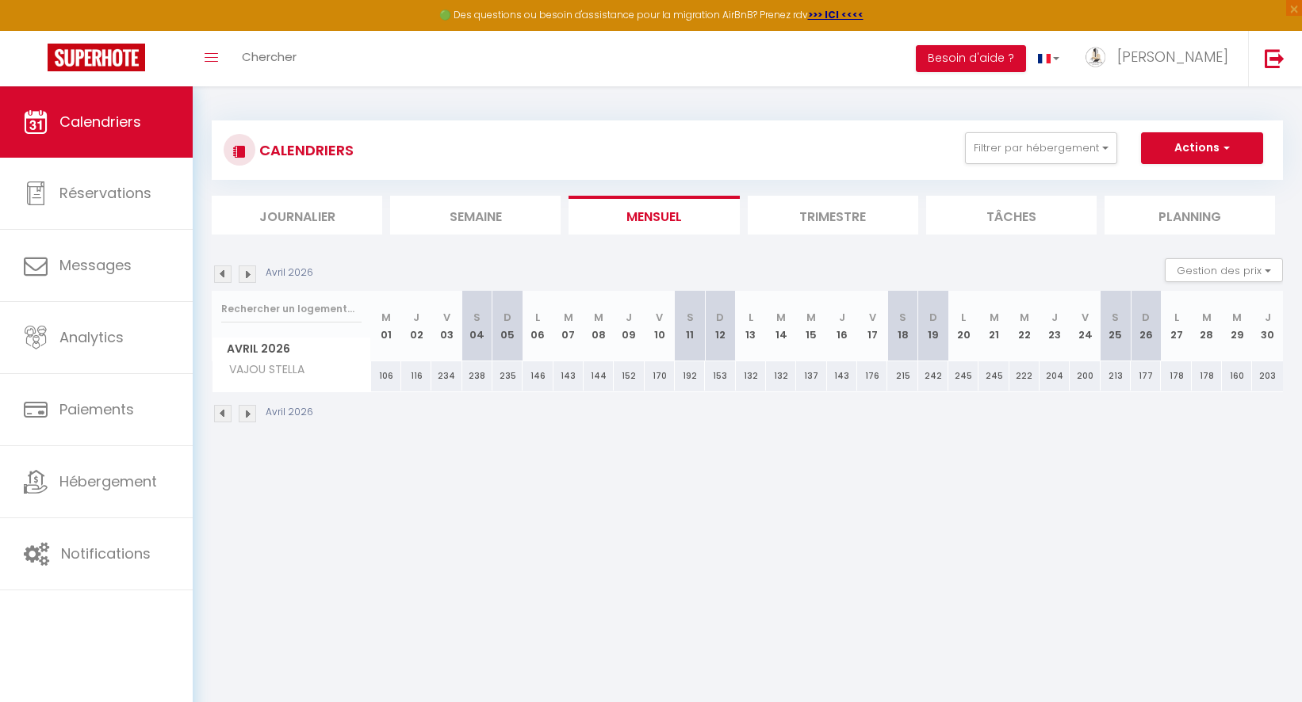
click at [1082, 377] on div "200" at bounding box center [1084, 376] width 30 height 29
type input "200"
type input "Ven 24 Avril 2026"
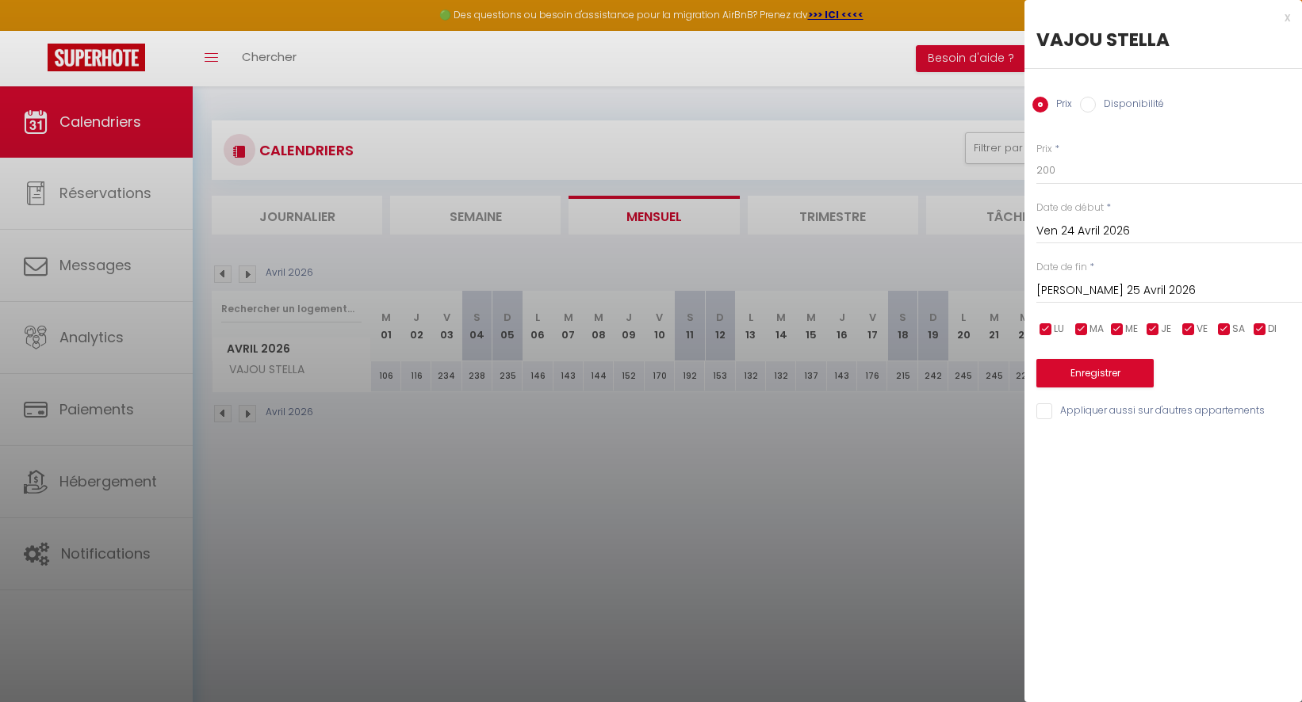
click at [1103, 281] on input "[PERSON_NAME] 25 Avril 2026" at bounding box center [1169, 291] width 266 height 21
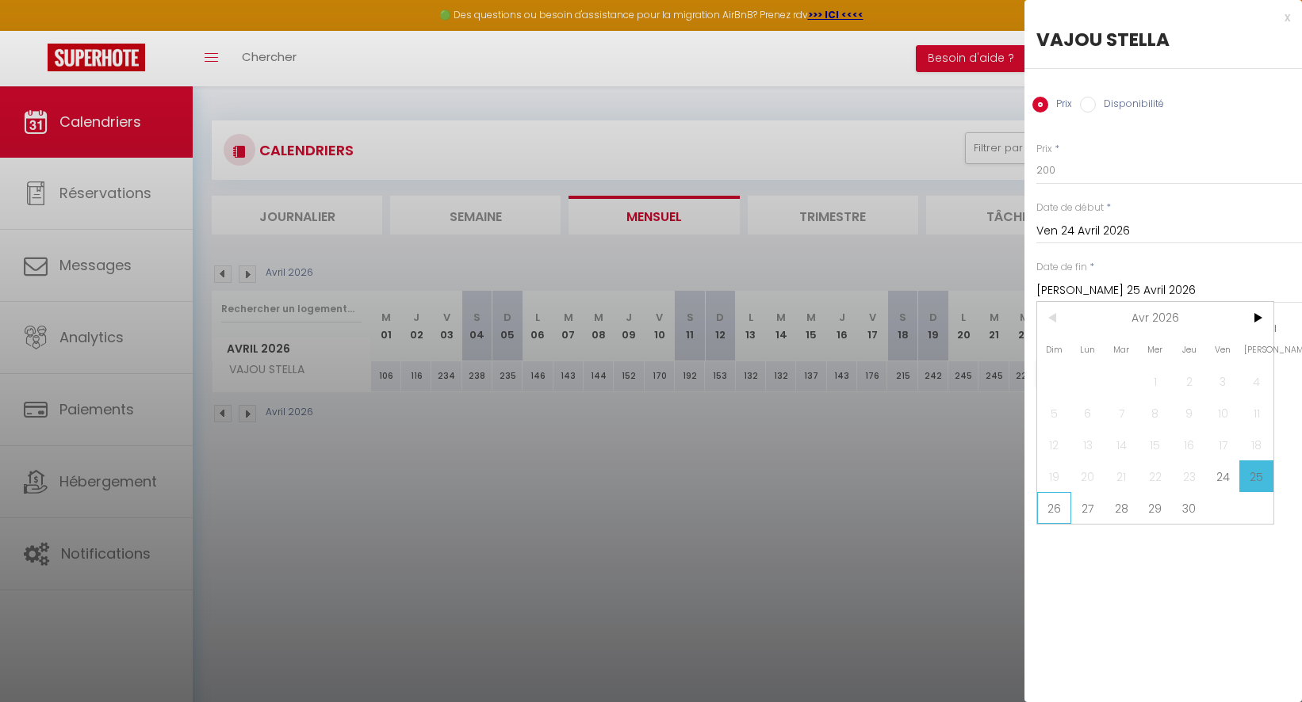
click at [1058, 501] on span "26" at bounding box center [1054, 508] width 34 height 32
type input "Dim 26 Avril 2026"
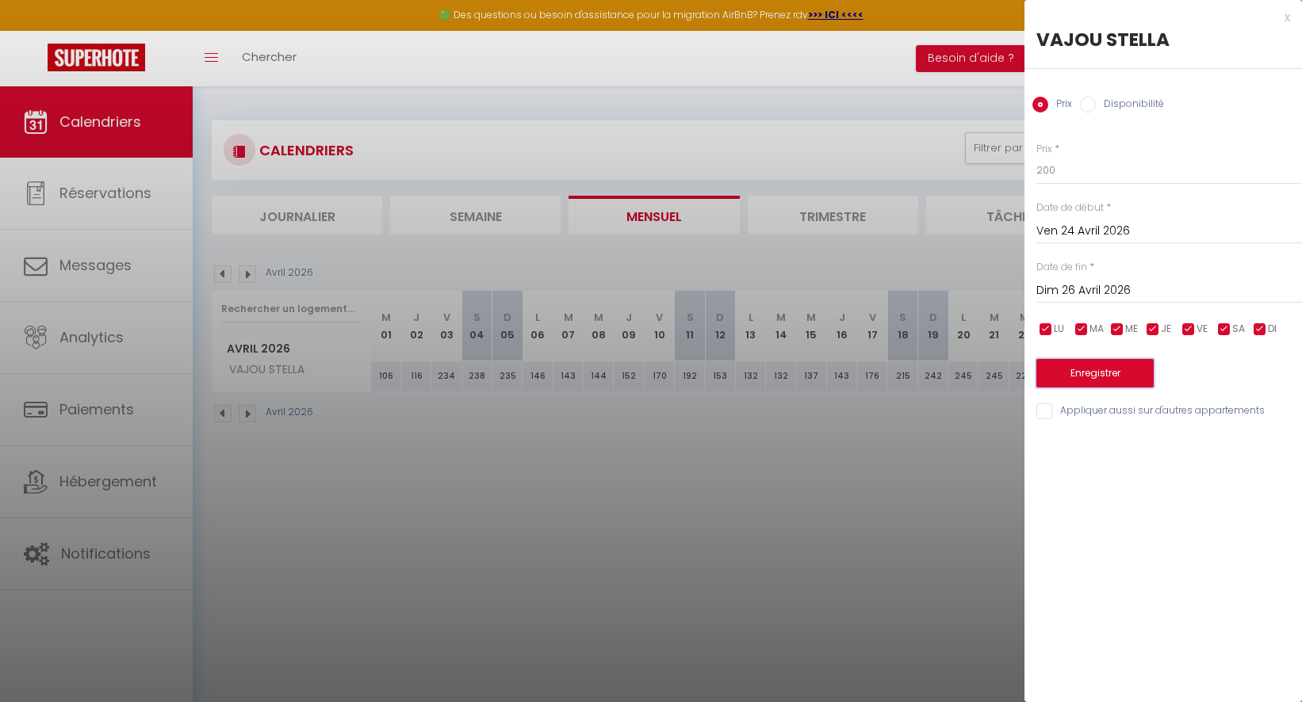
click at [1087, 376] on button "Enregistrer" at bounding box center [1094, 373] width 117 height 29
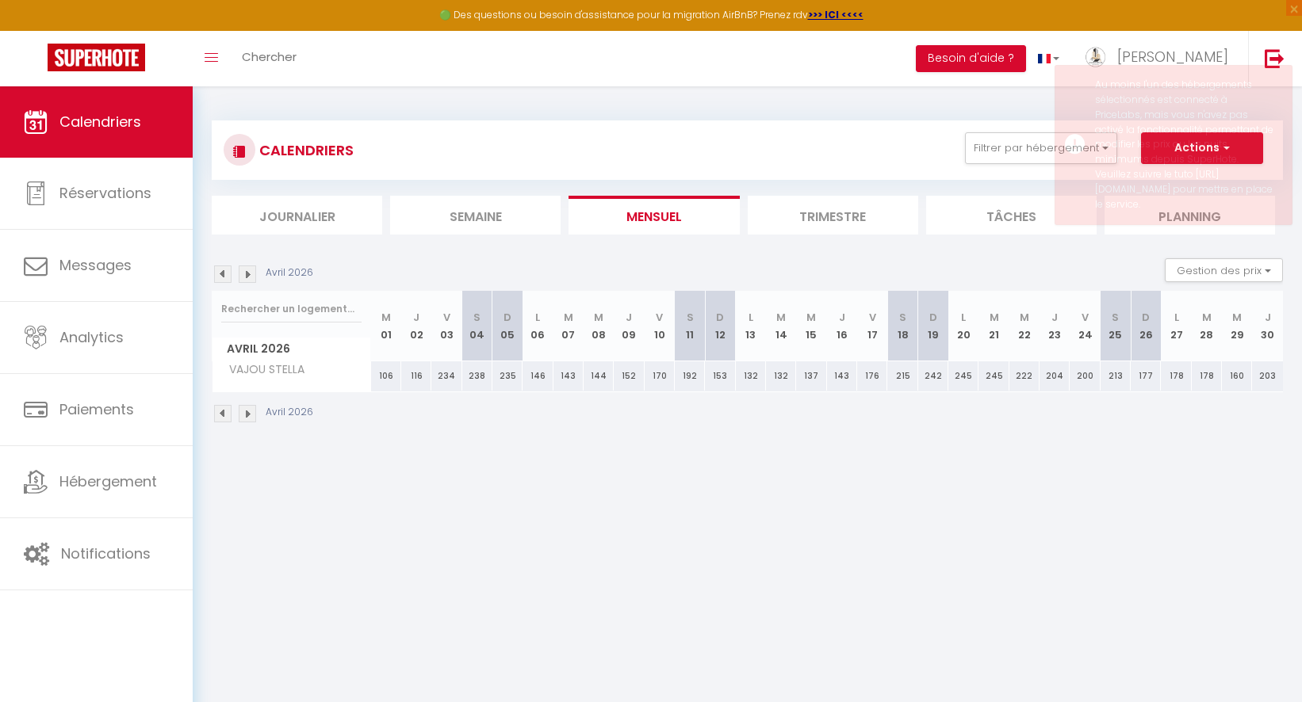
click at [1086, 374] on div "200" at bounding box center [1084, 376] width 30 height 29
type input "[PERSON_NAME] 25 Avril 2026"
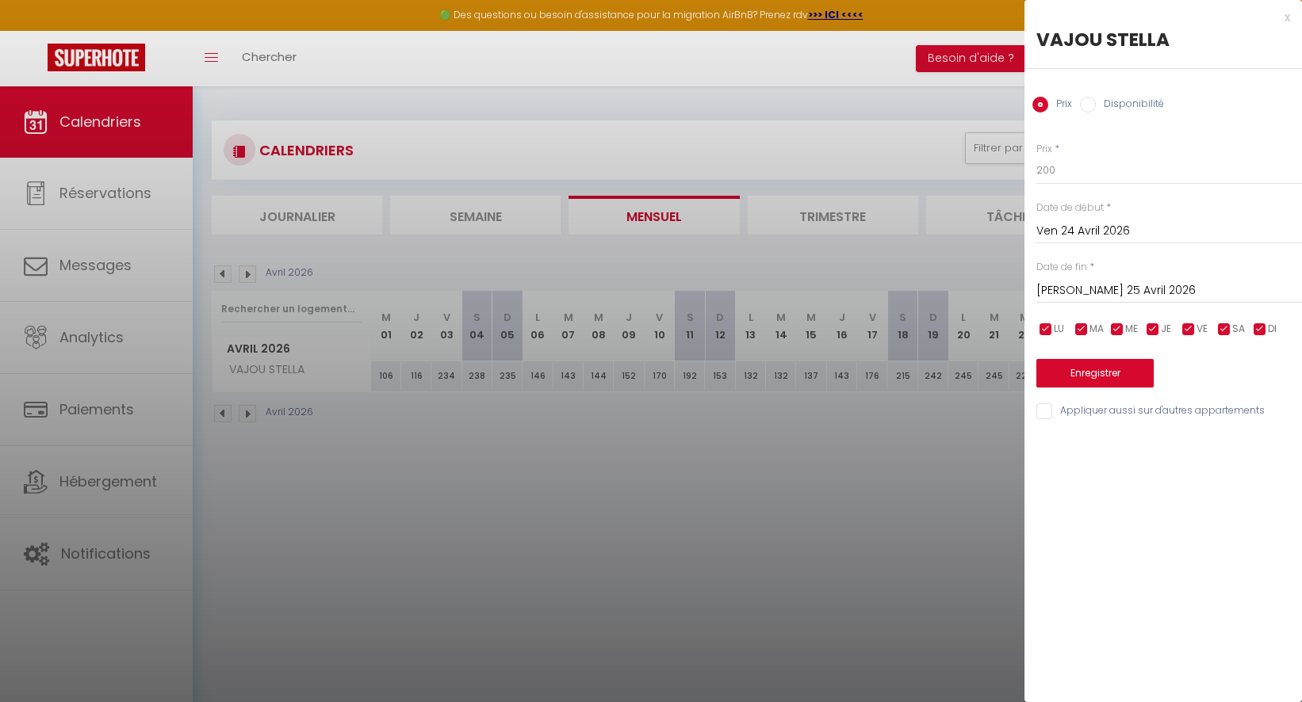
click at [1119, 104] on label "Disponibilité" at bounding box center [1130, 105] width 68 height 17
click at [1096, 104] on input "Disponibilité" at bounding box center [1088, 105] width 16 height 16
radio input "true"
radio input "false"
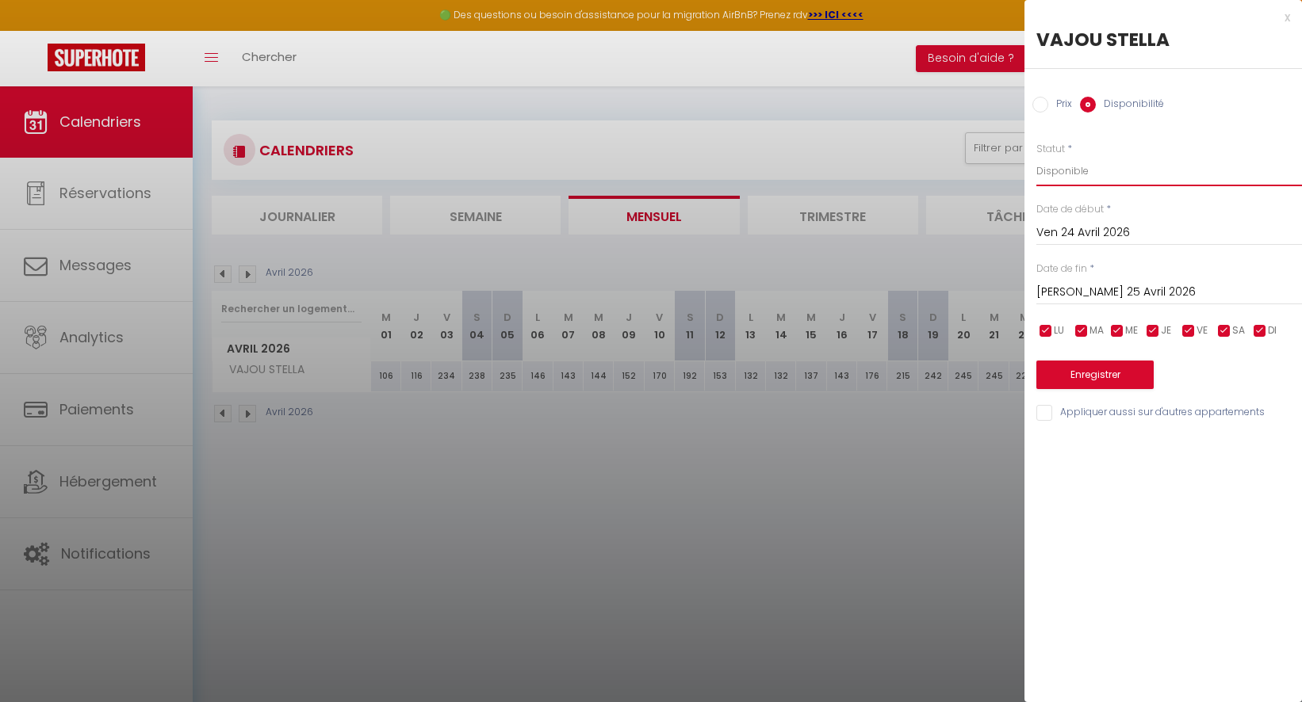
click at [1111, 184] on select "Disponible Indisponible" at bounding box center [1169, 171] width 266 height 30
select select "0"
click at [1036, 156] on select "Disponible Indisponible" at bounding box center [1169, 171] width 266 height 30
click at [1120, 295] on input "[PERSON_NAME] 25 Avril 2026" at bounding box center [1169, 292] width 266 height 21
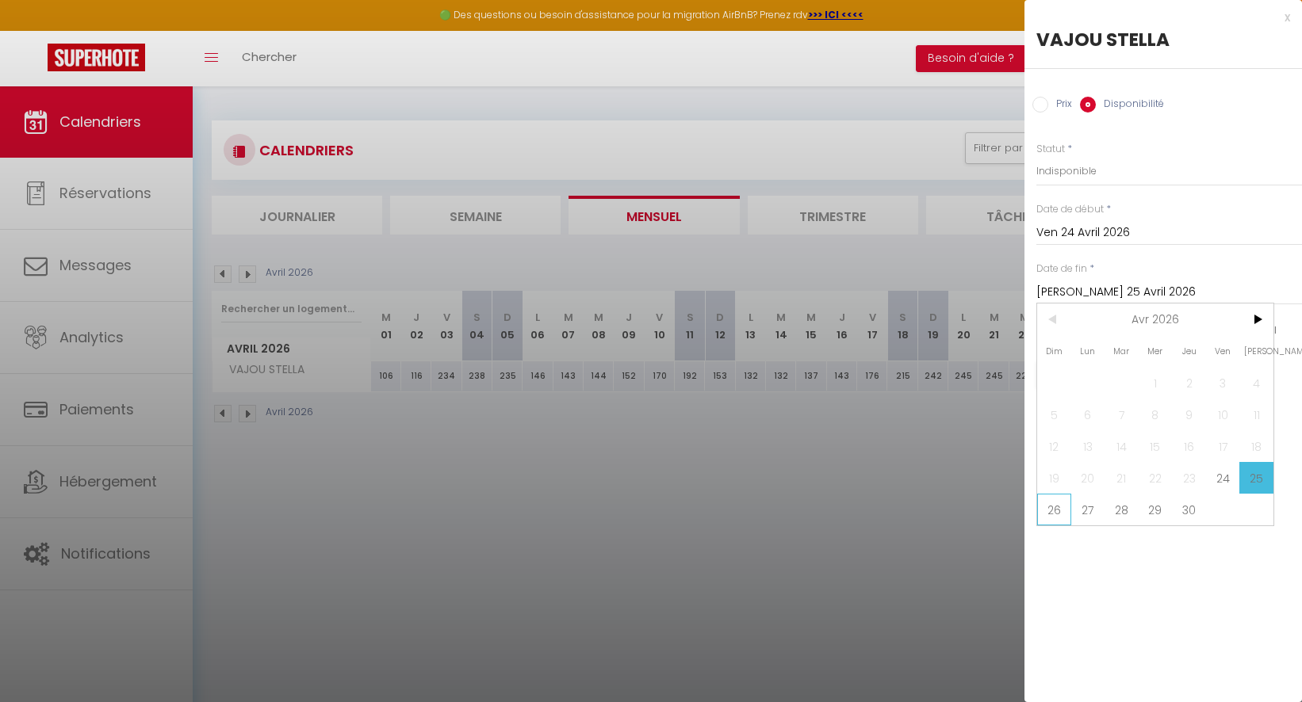
click at [1049, 505] on span "26" at bounding box center [1054, 510] width 34 height 32
type input "Dim 26 Avril 2026"
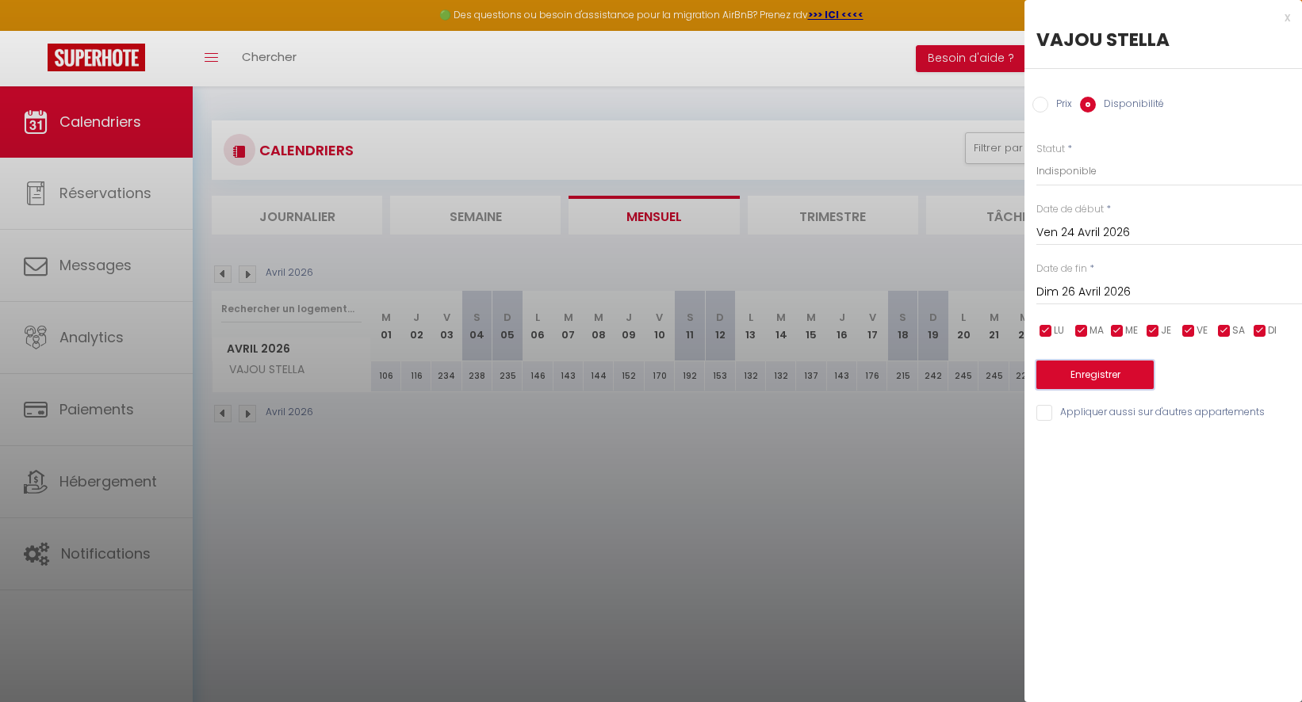
click at [1117, 369] on button "Enregistrer" at bounding box center [1094, 375] width 117 height 29
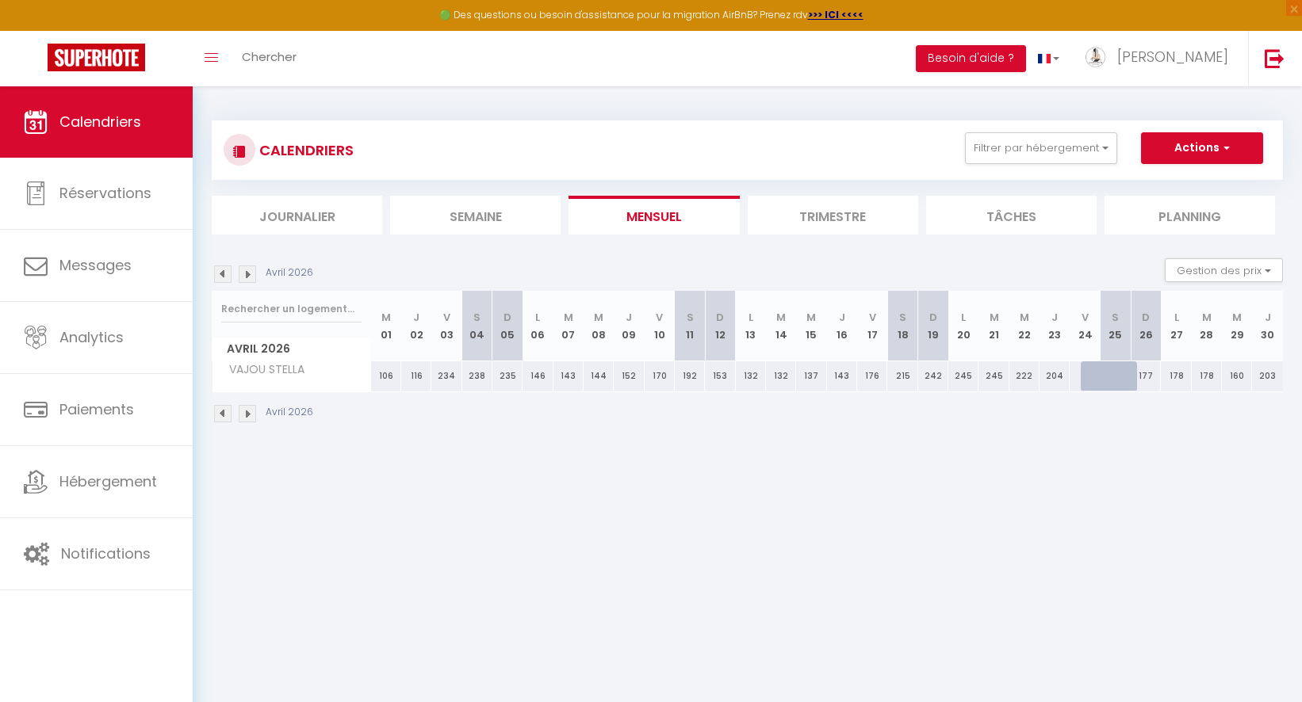
click at [251, 274] on img at bounding box center [247, 274] width 17 height 17
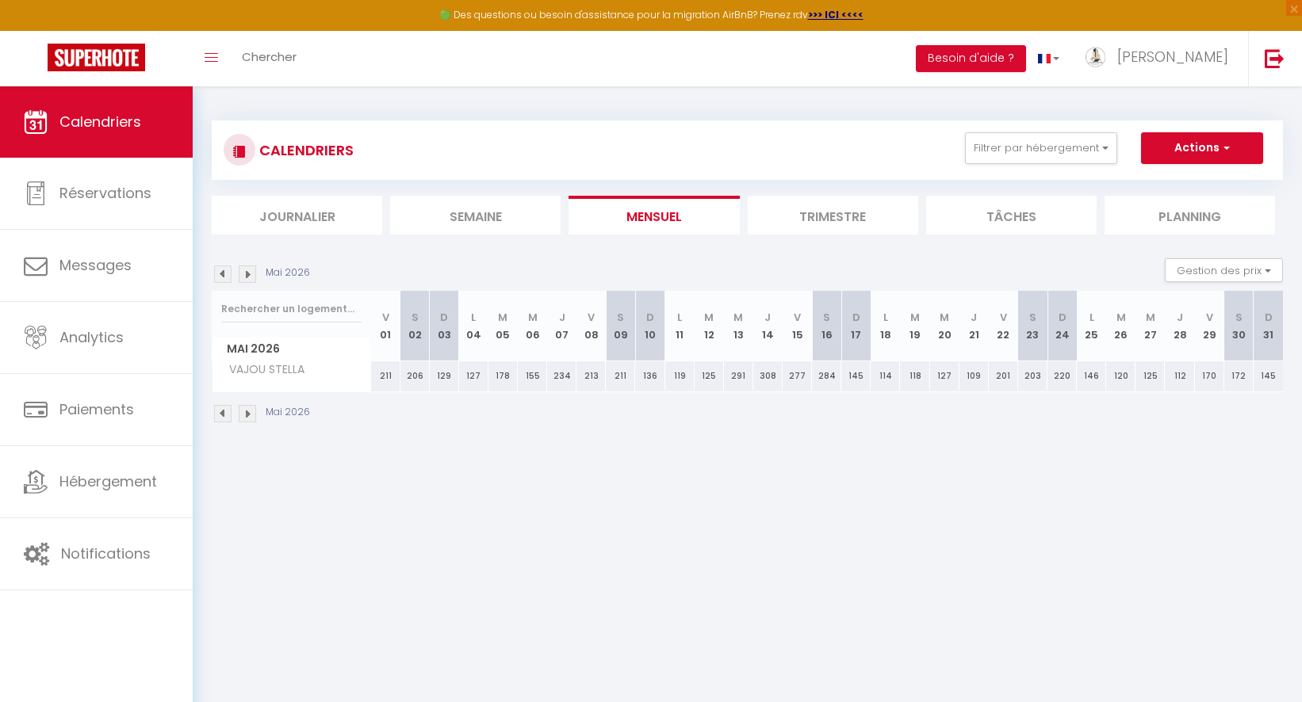
click at [767, 375] on div "308" at bounding box center [767, 376] width 29 height 29
select select "1"
type input "Jeu 14 Mai 2026"
type input "Ven 15 Mai 2026"
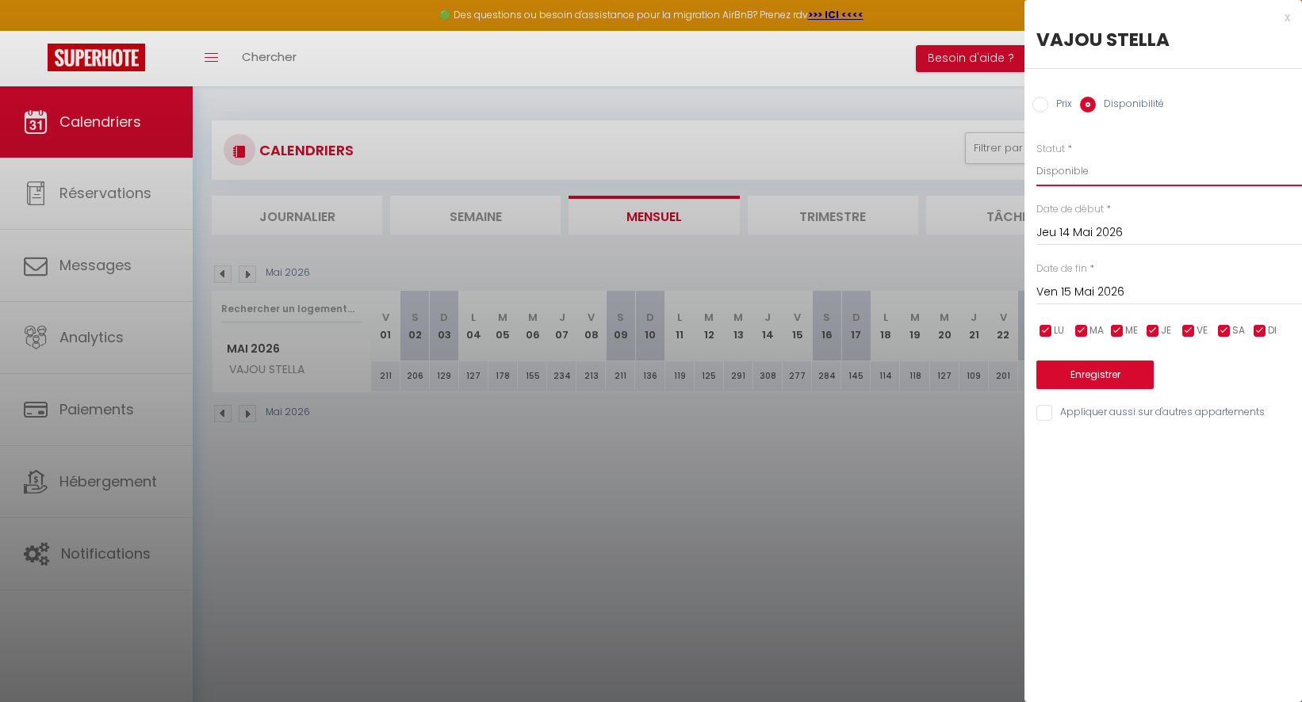
click at [1123, 177] on select "Disponible Indisponible" at bounding box center [1169, 171] width 266 height 30
select select "0"
click at [1036, 156] on select "Disponible Indisponible" at bounding box center [1169, 171] width 266 height 30
click at [1118, 289] on input "Ven 15 Mai 2026" at bounding box center [1169, 292] width 266 height 21
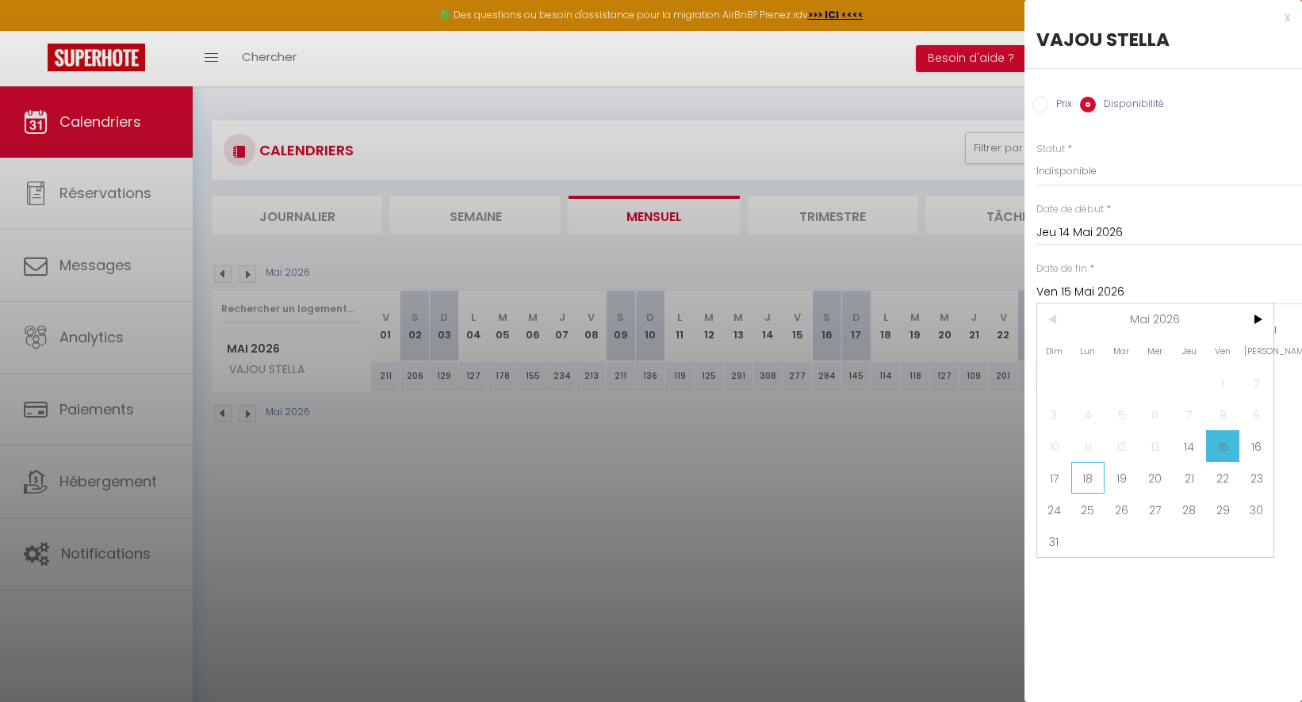
click at [1094, 477] on span "18" at bounding box center [1088, 478] width 34 height 32
type input "Lun 18 Mai 2026"
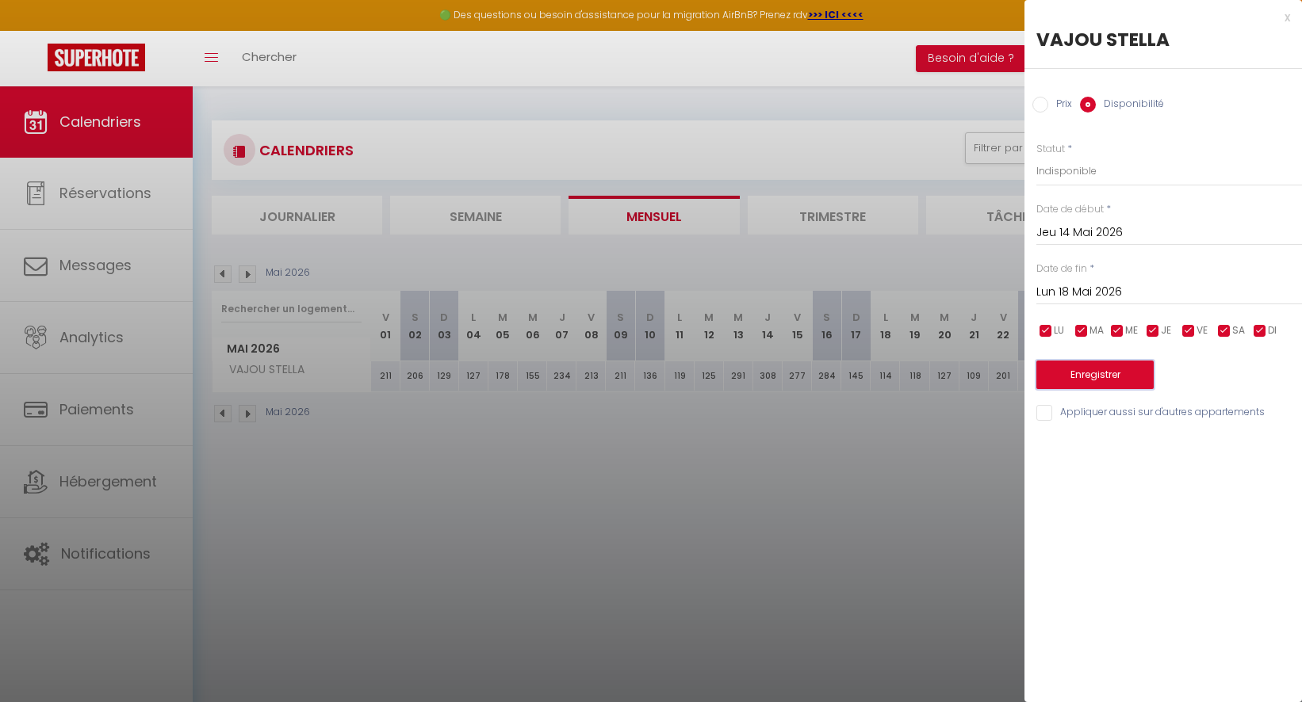
click at [1108, 375] on button "Enregistrer" at bounding box center [1094, 375] width 117 height 29
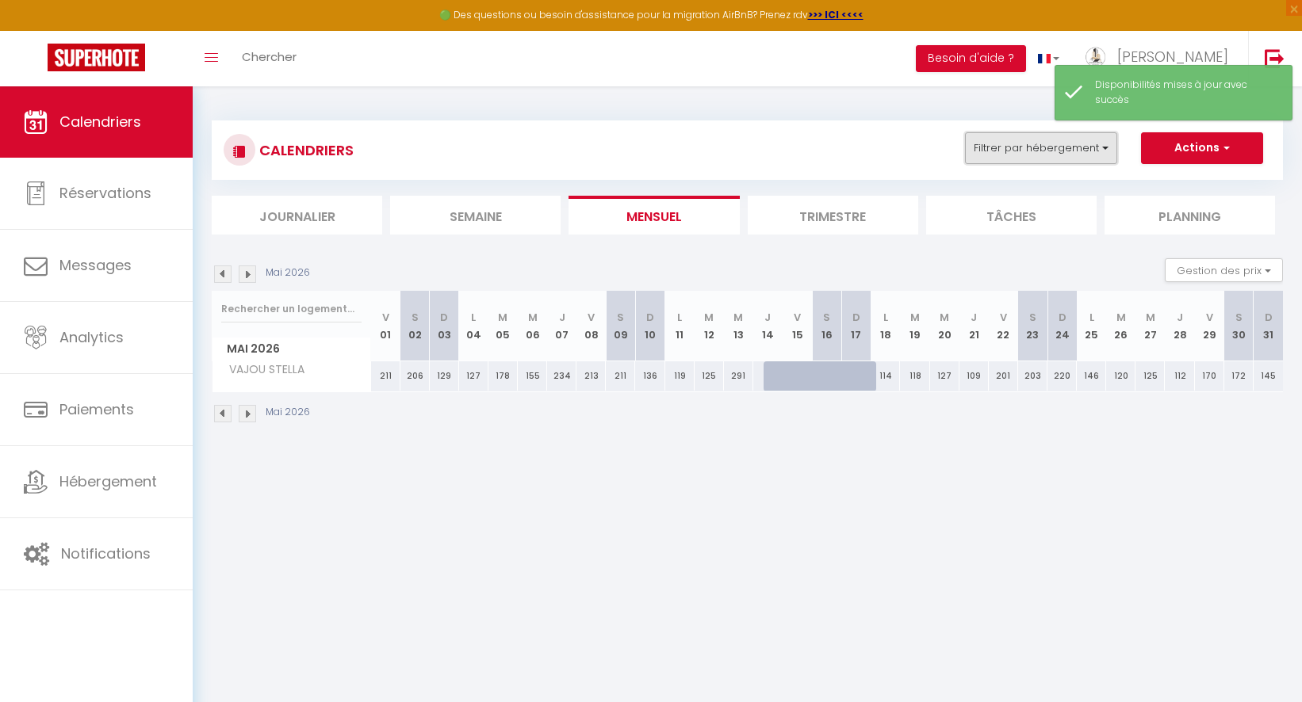
click at [1027, 141] on button "Filtrer par hébergement" at bounding box center [1041, 148] width 152 height 32
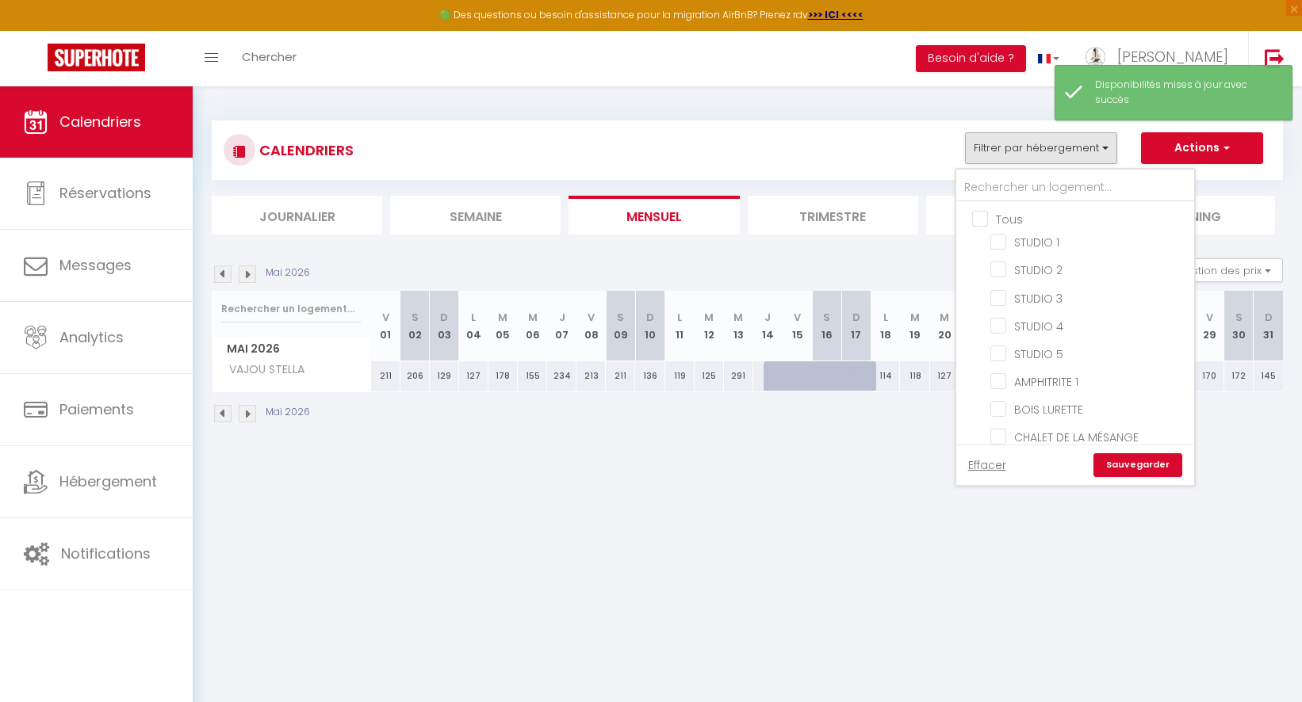
click at [982, 213] on input "Tous" at bounding box center [1091, 218] width 238 height 16
checkbox input "true"
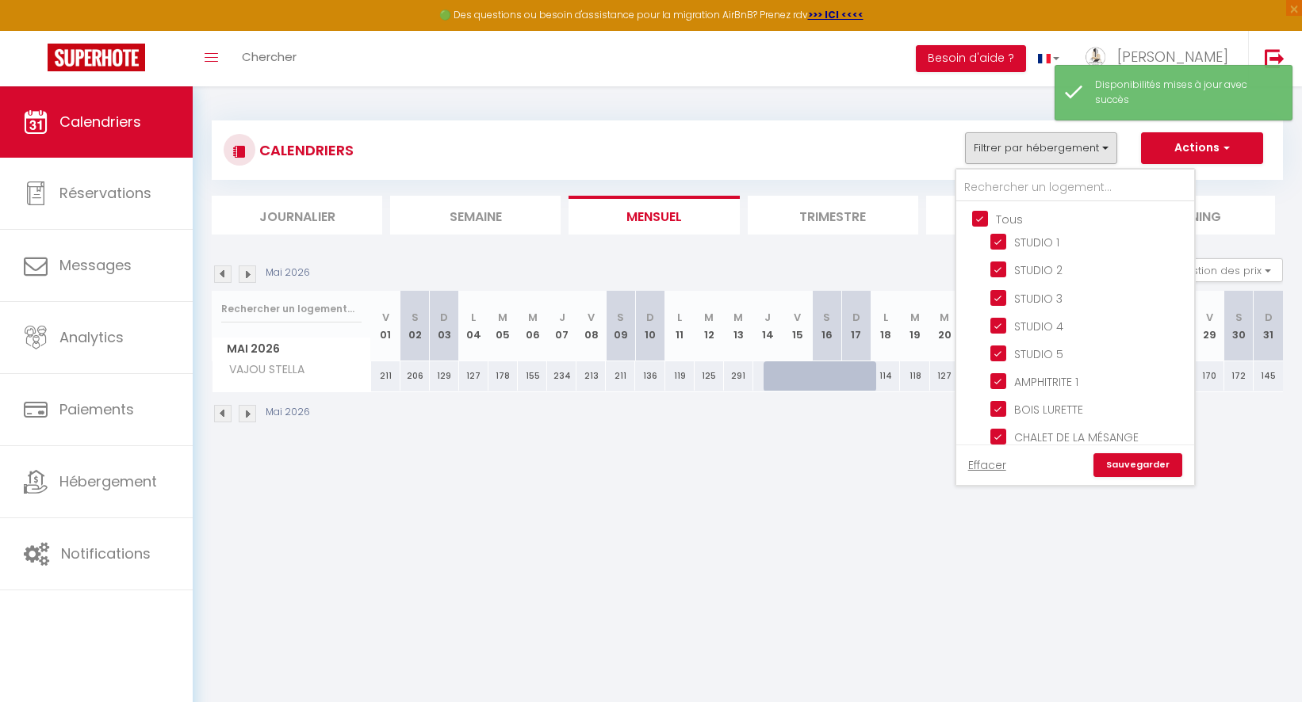
checkbox input "true"
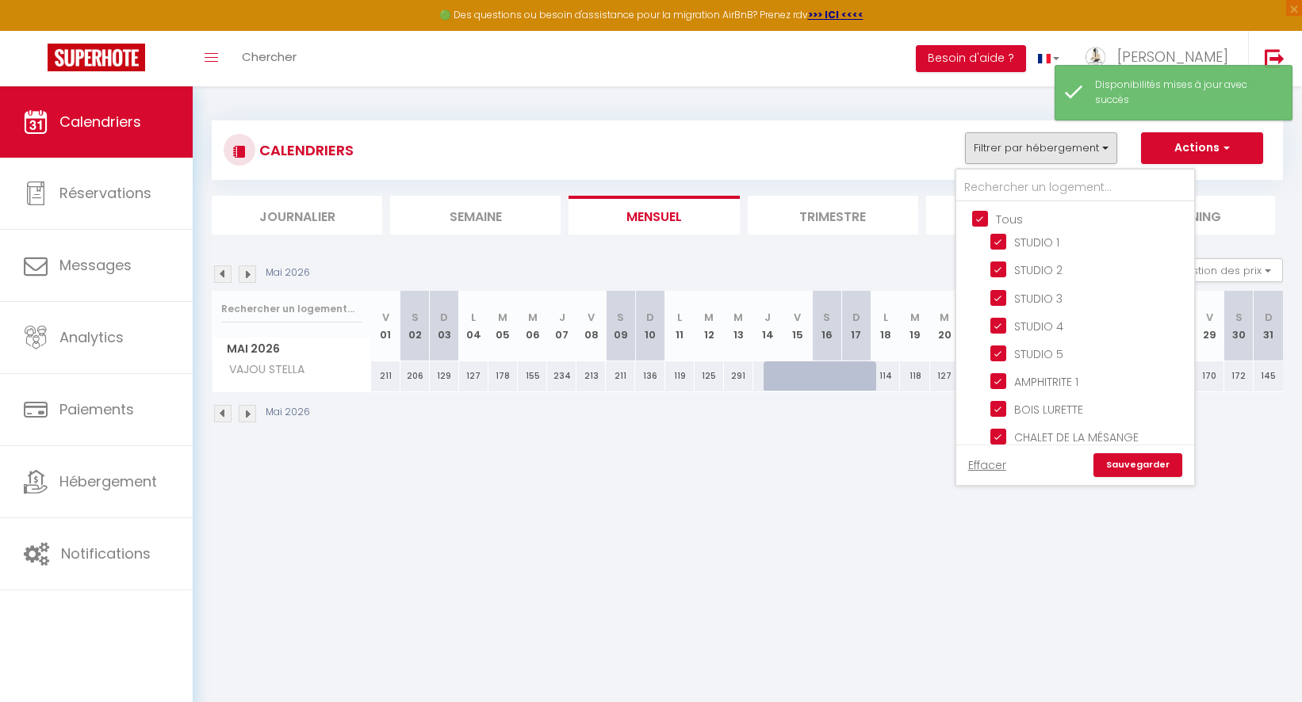
checkbox input "true"
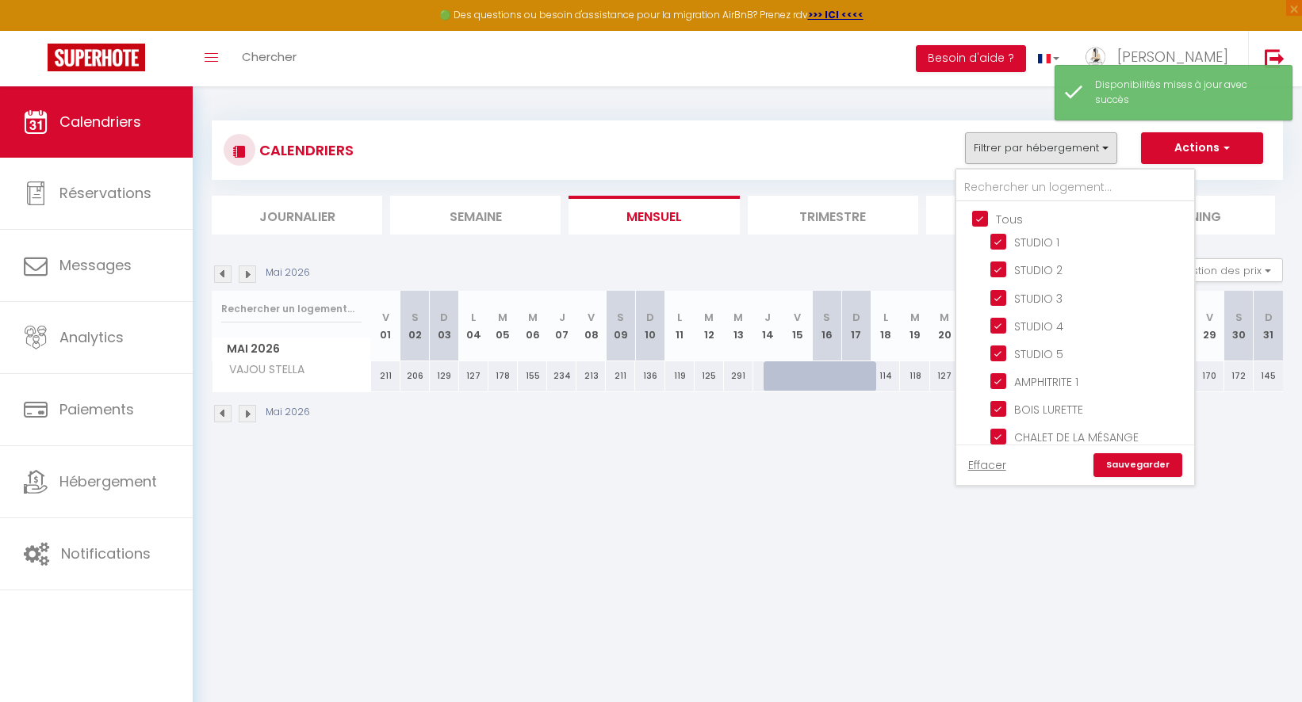
checkbox input "true"
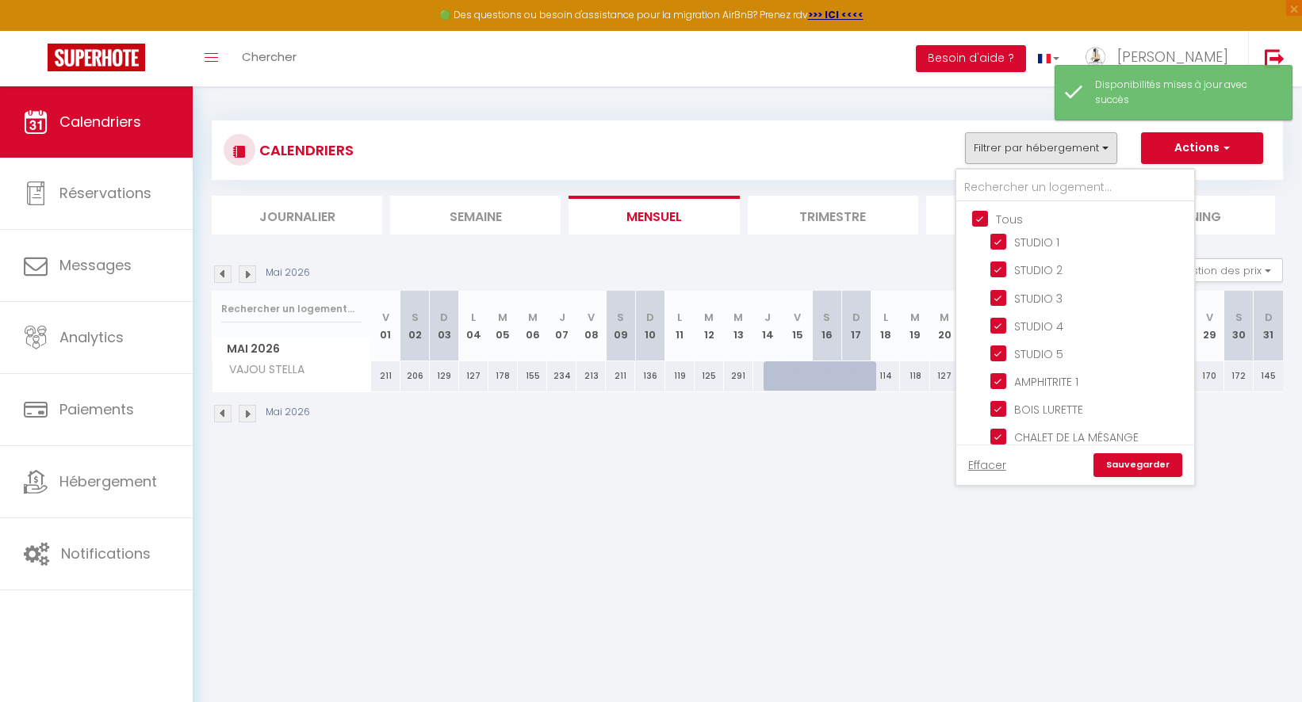
click at [1117, 463] on link "Sauvegarder" at bounding box center [1137, 465] width 89 height 24
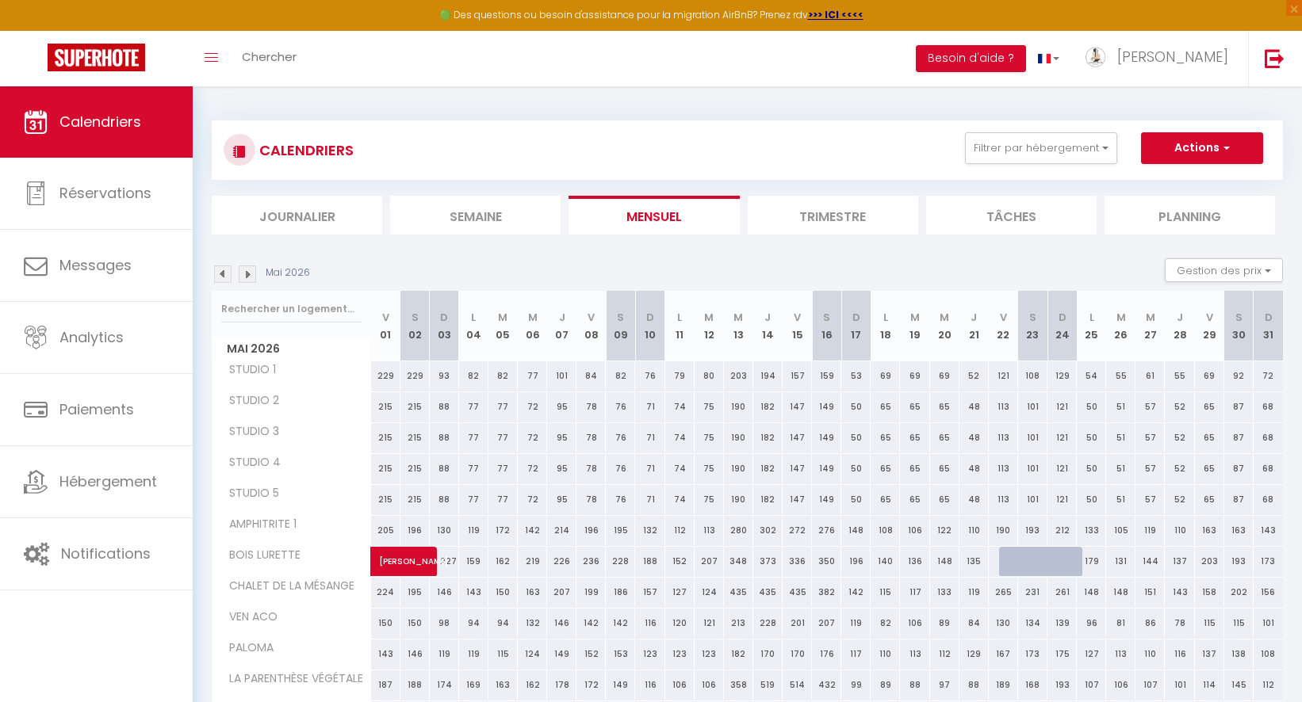
click at [228, 270] on img at bounding box center [222, 274] width 17 height 17
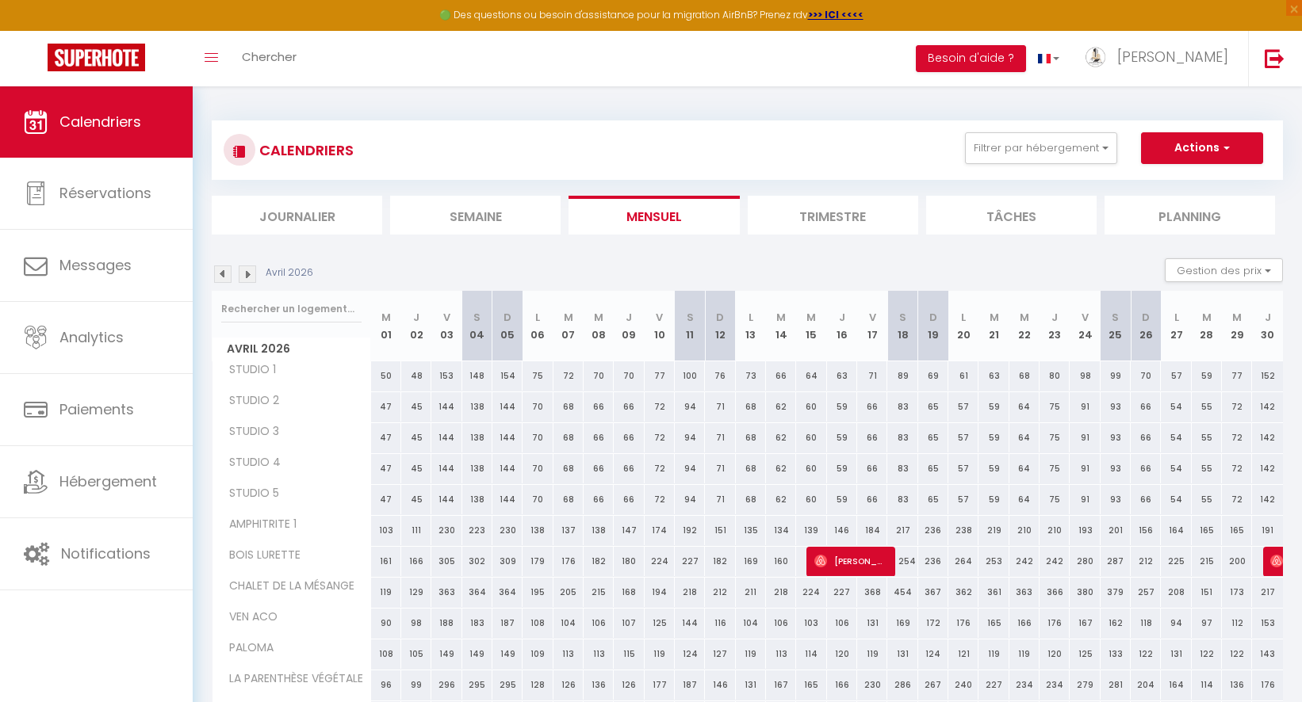
click at [228, 270] on img at bounding box center [222, 274] width 17 height 17
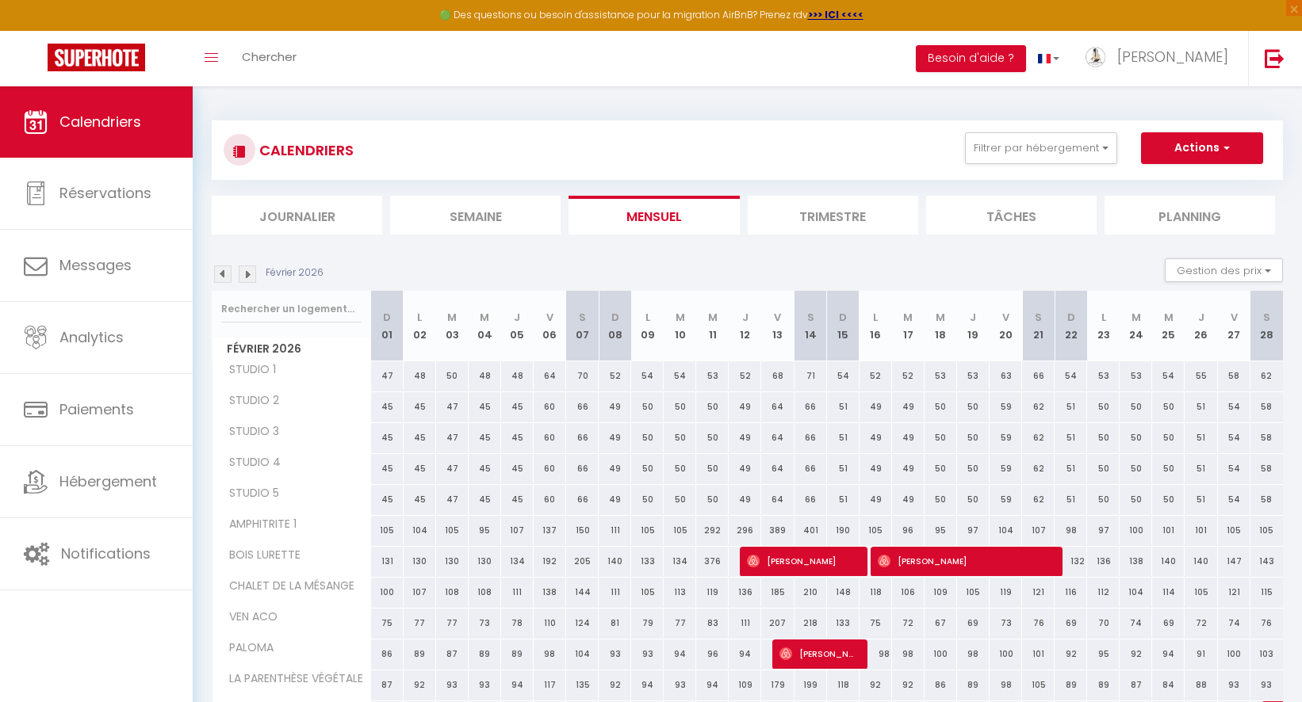
click at [228, 270] on img at bounding box center [222, 274] width 17 height 17
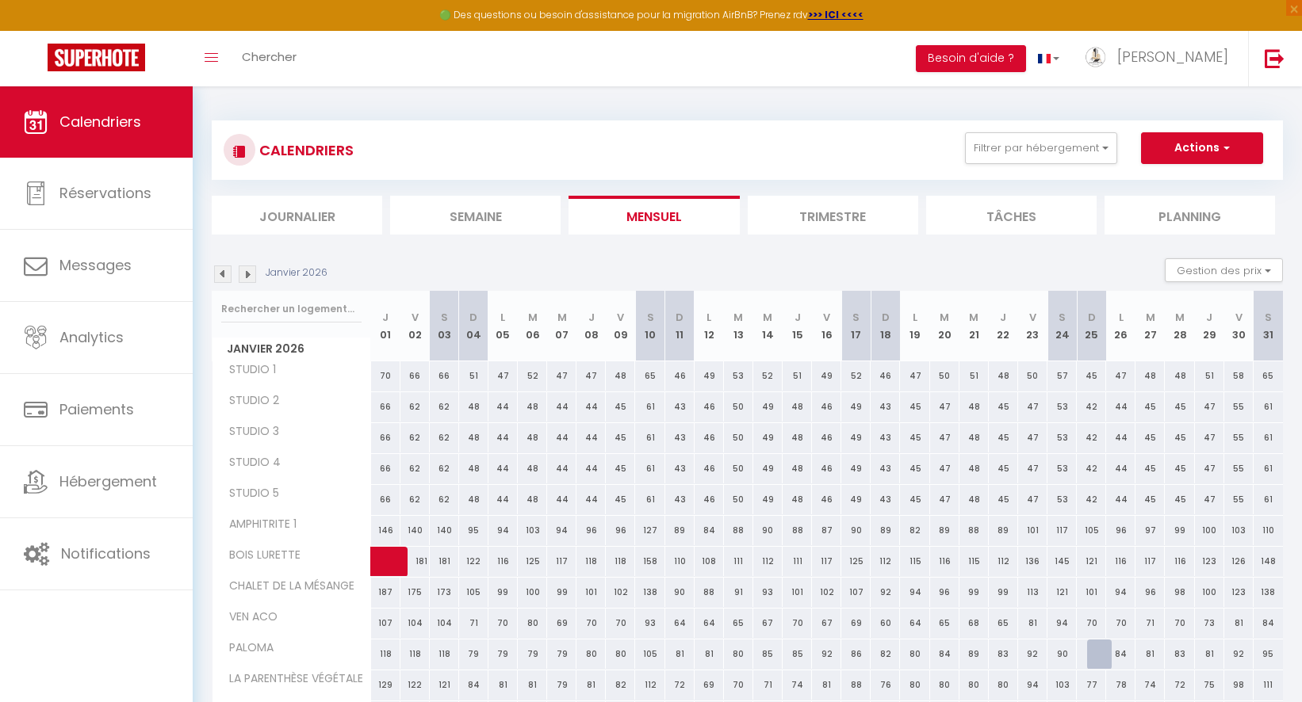
click at [228, 270] on img at bounding box center [222, 274] width 17 height 17
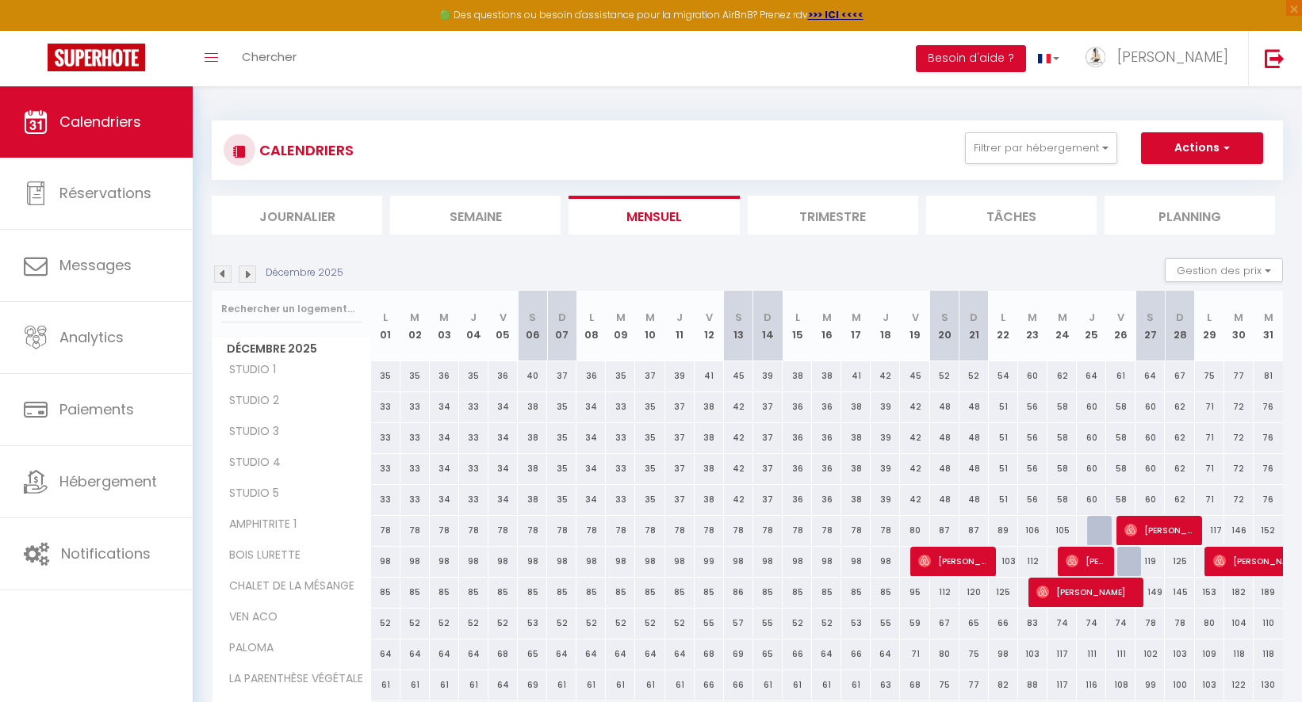
click at [228, 270] on img at bounding box center [222, 274] width 17 height 17
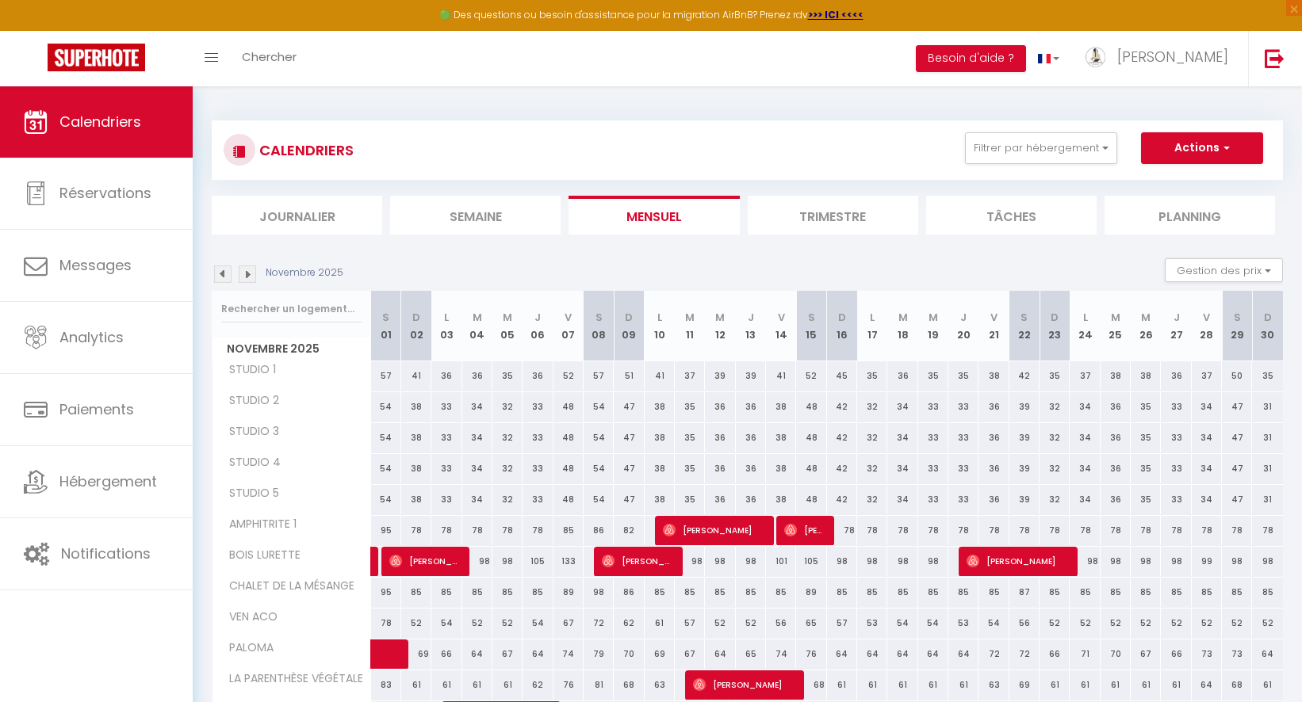
click at [228, 270] on img at bounding box center [222, 274] width 17 height 17
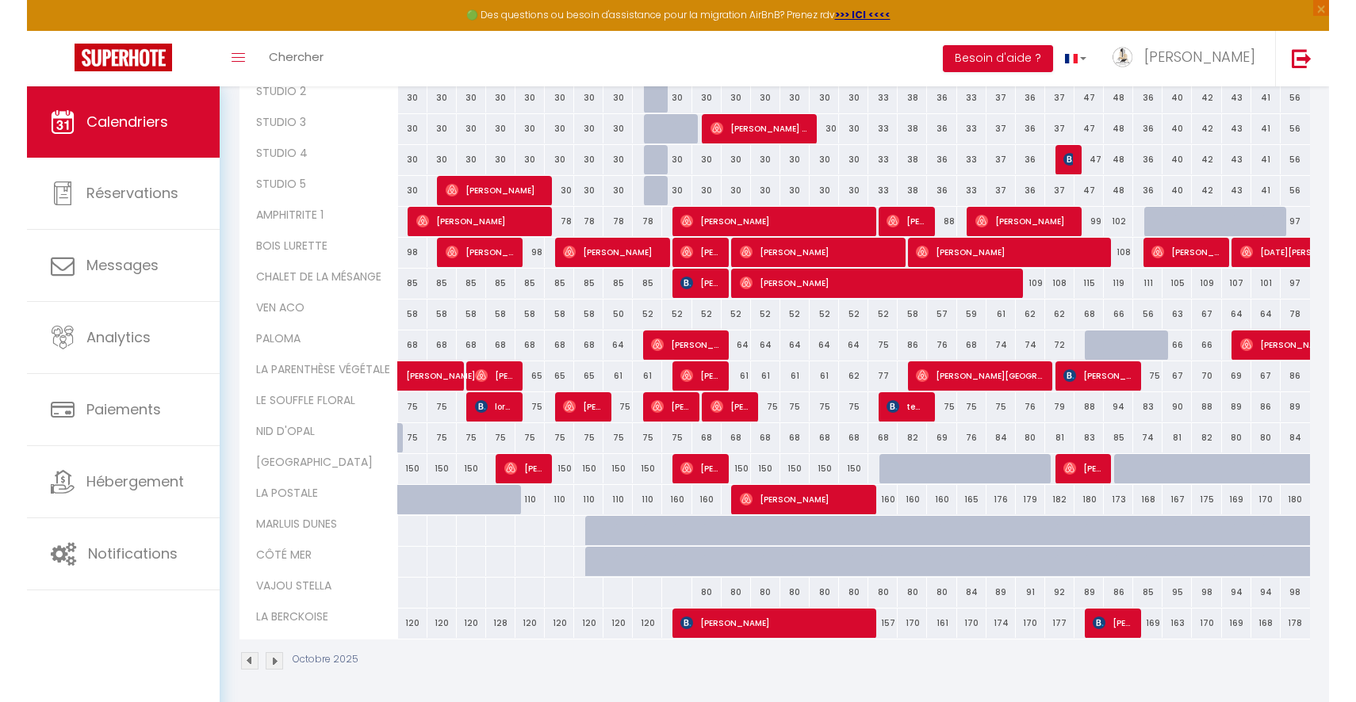
scroll to position [312, 0]
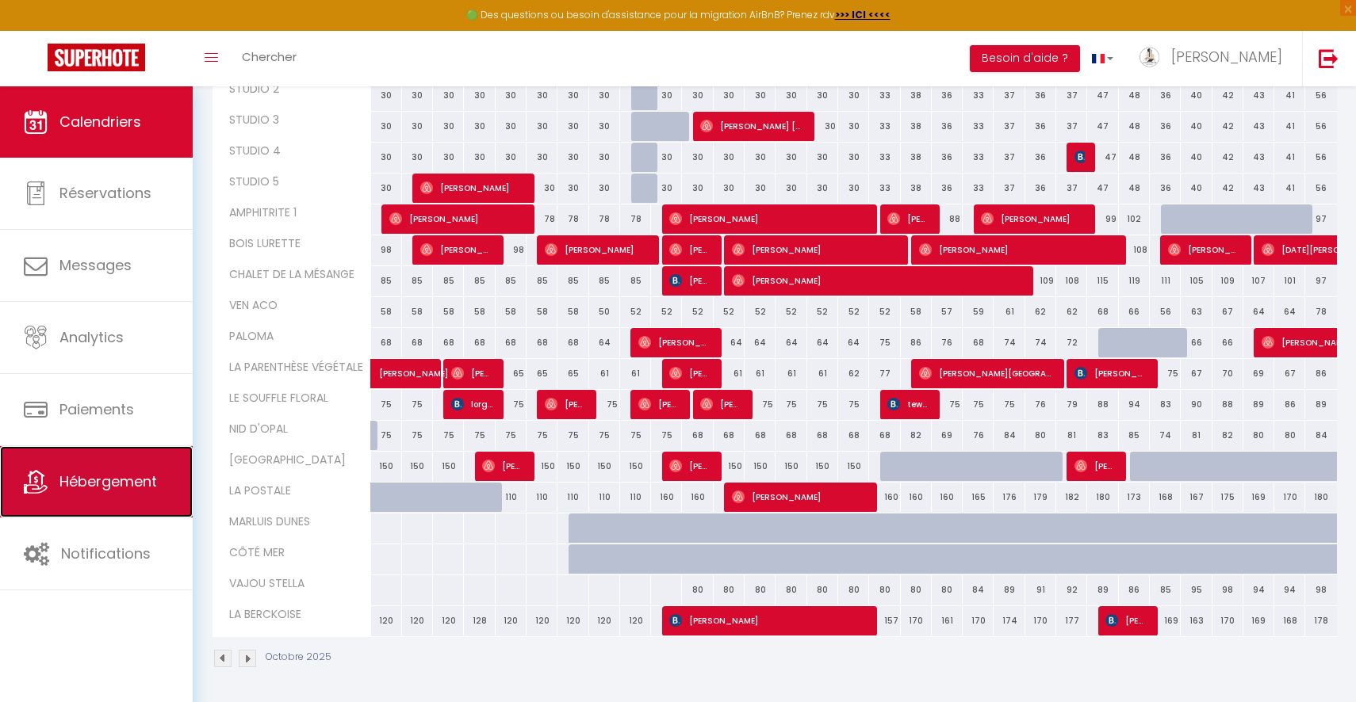
click at [109, 495] on link "Hébergement" at bounding box center [96, 481] width 193 height 71
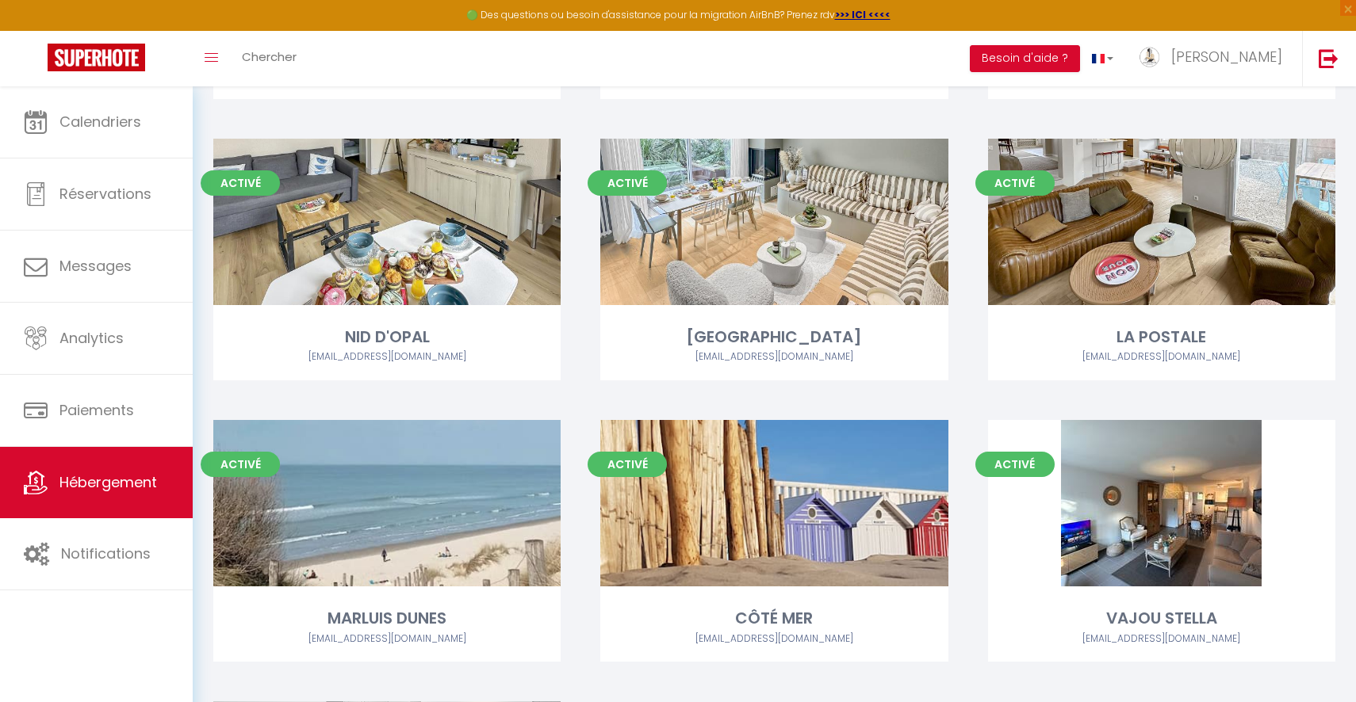
scroll to position [1492, 0]
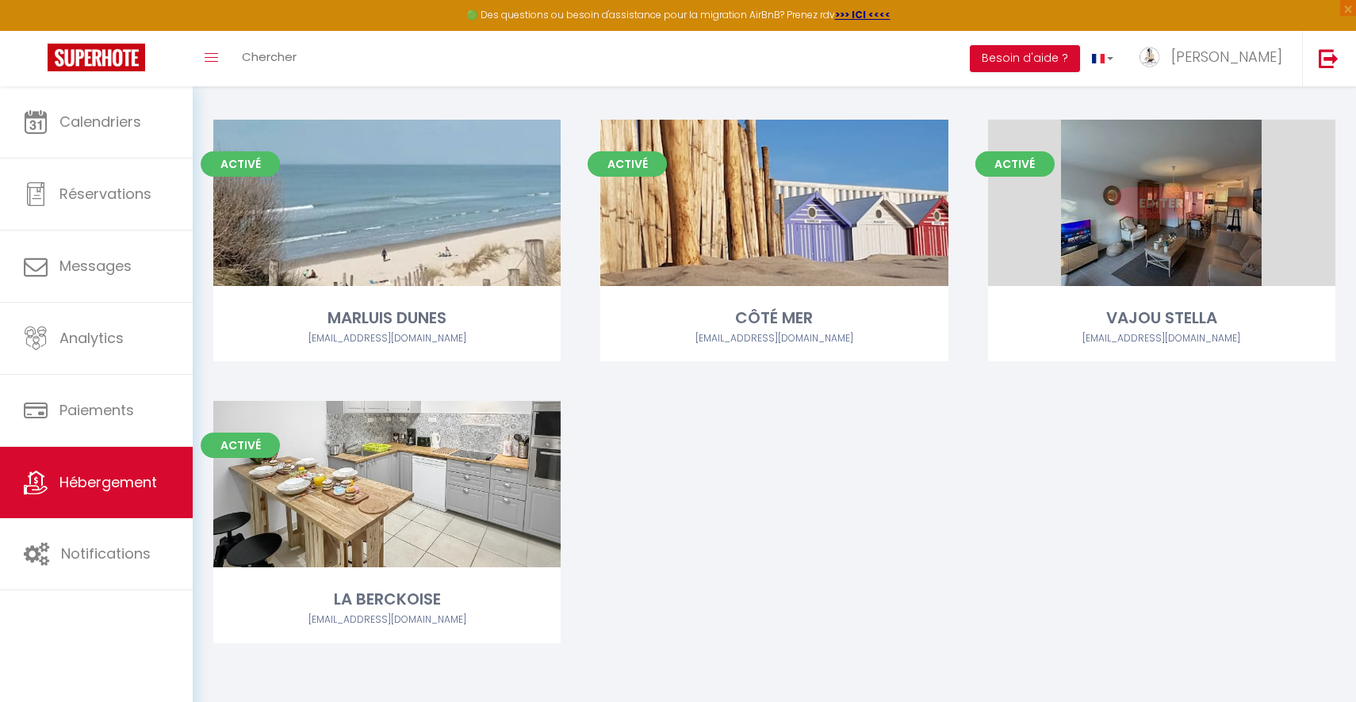
click at [1130, 188] on link "Editer" at bounding box center [1161, 203] width 95 height 32
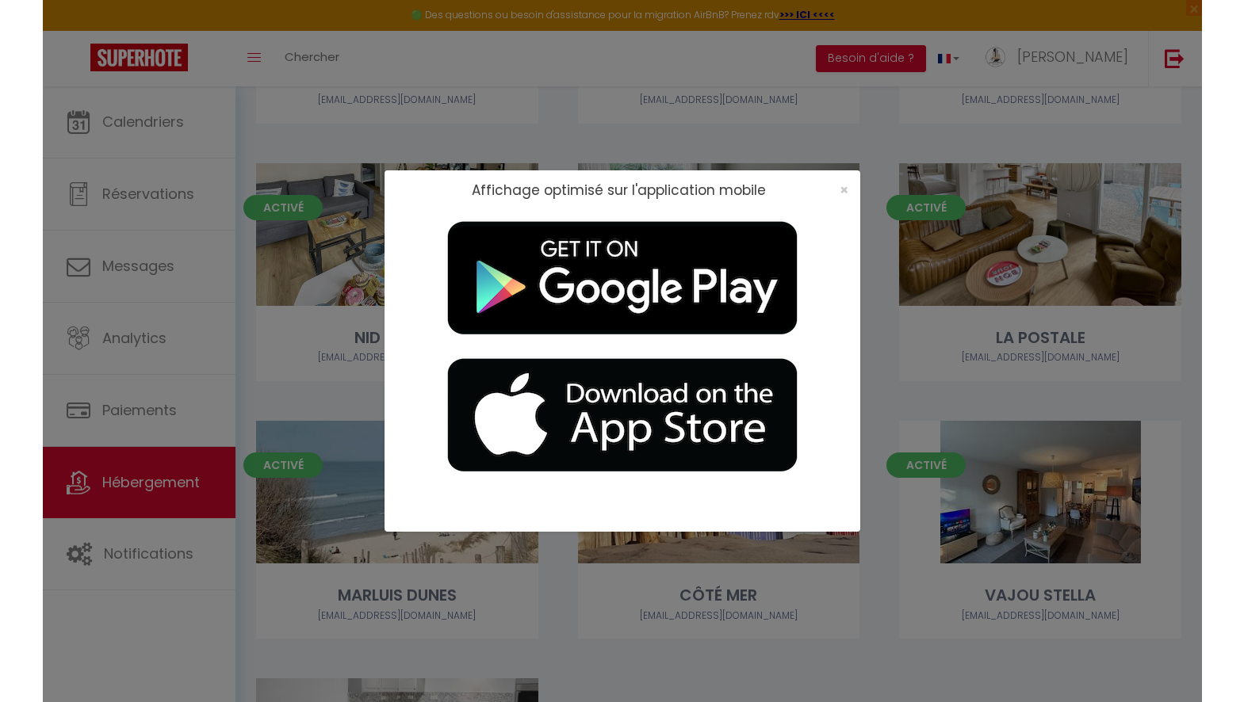
scroll to position [1058, 0]
